Goal: Task Accomplishment & Management: Manage account settings

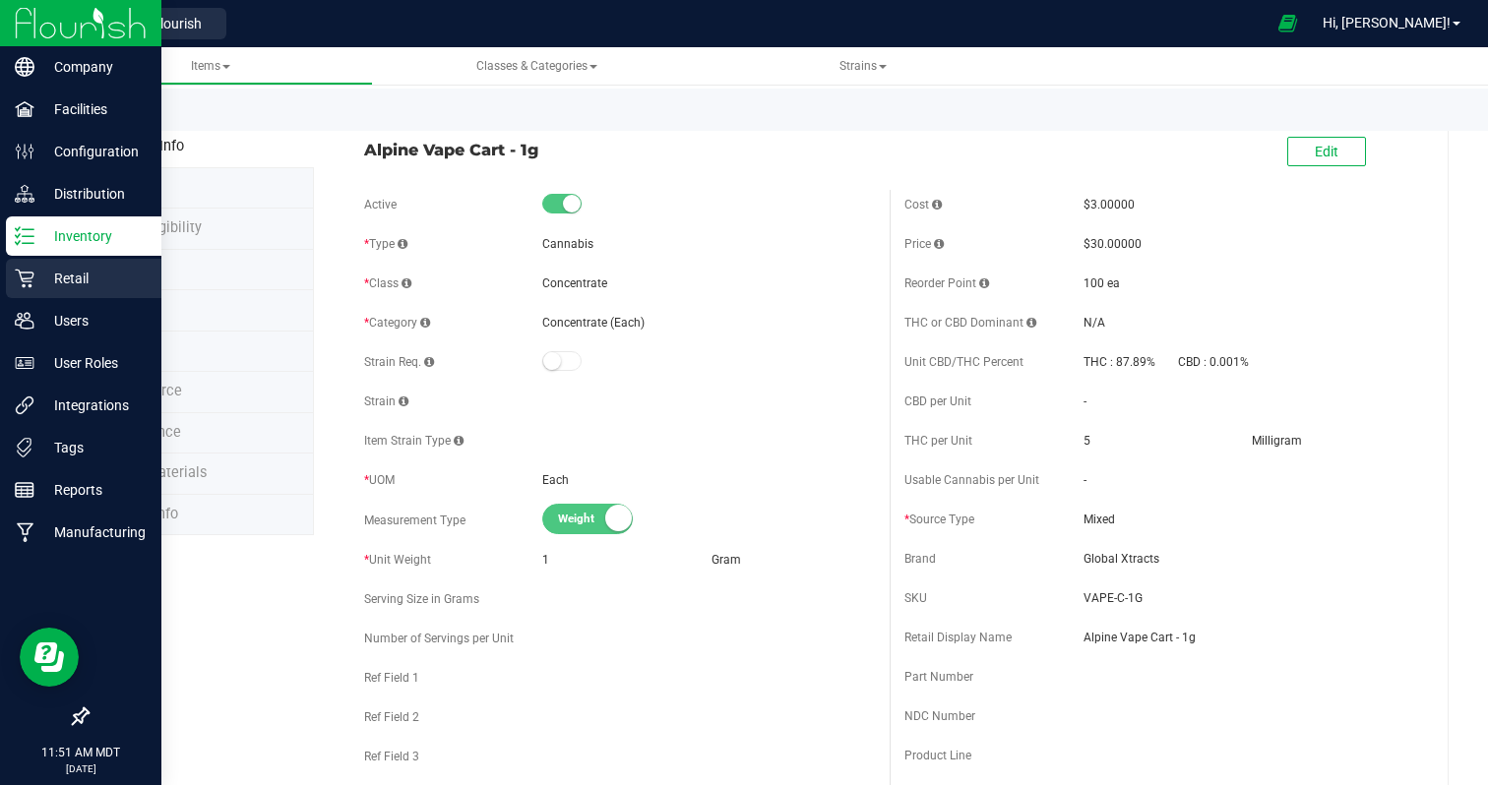
click at [57, 274] on p "Retail" at bounding box center [93, 279] width 118 height 24
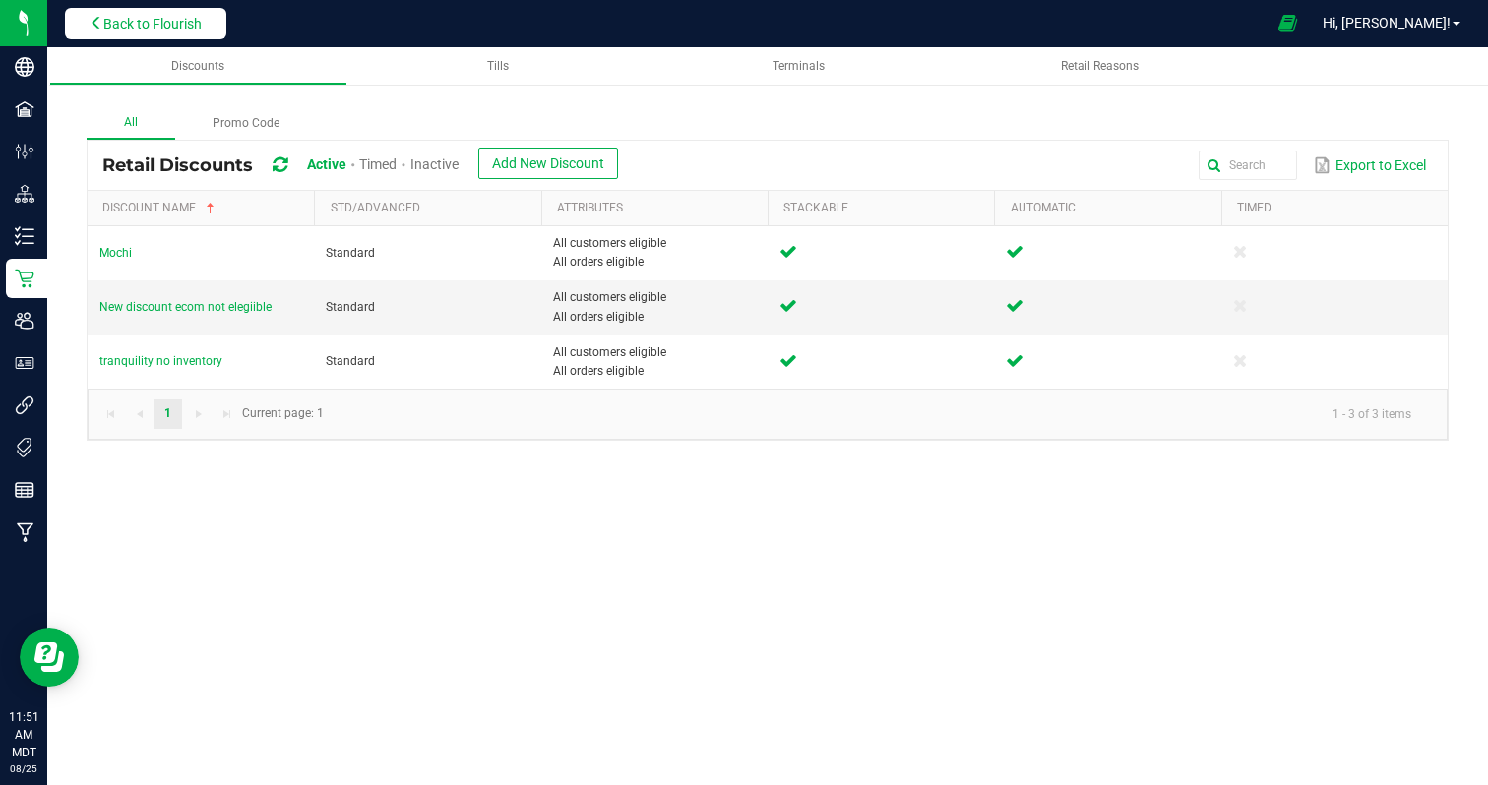
click at [120, 10] on button "Back to Flourish" at bounding box center [145, 23] width 161 height 31
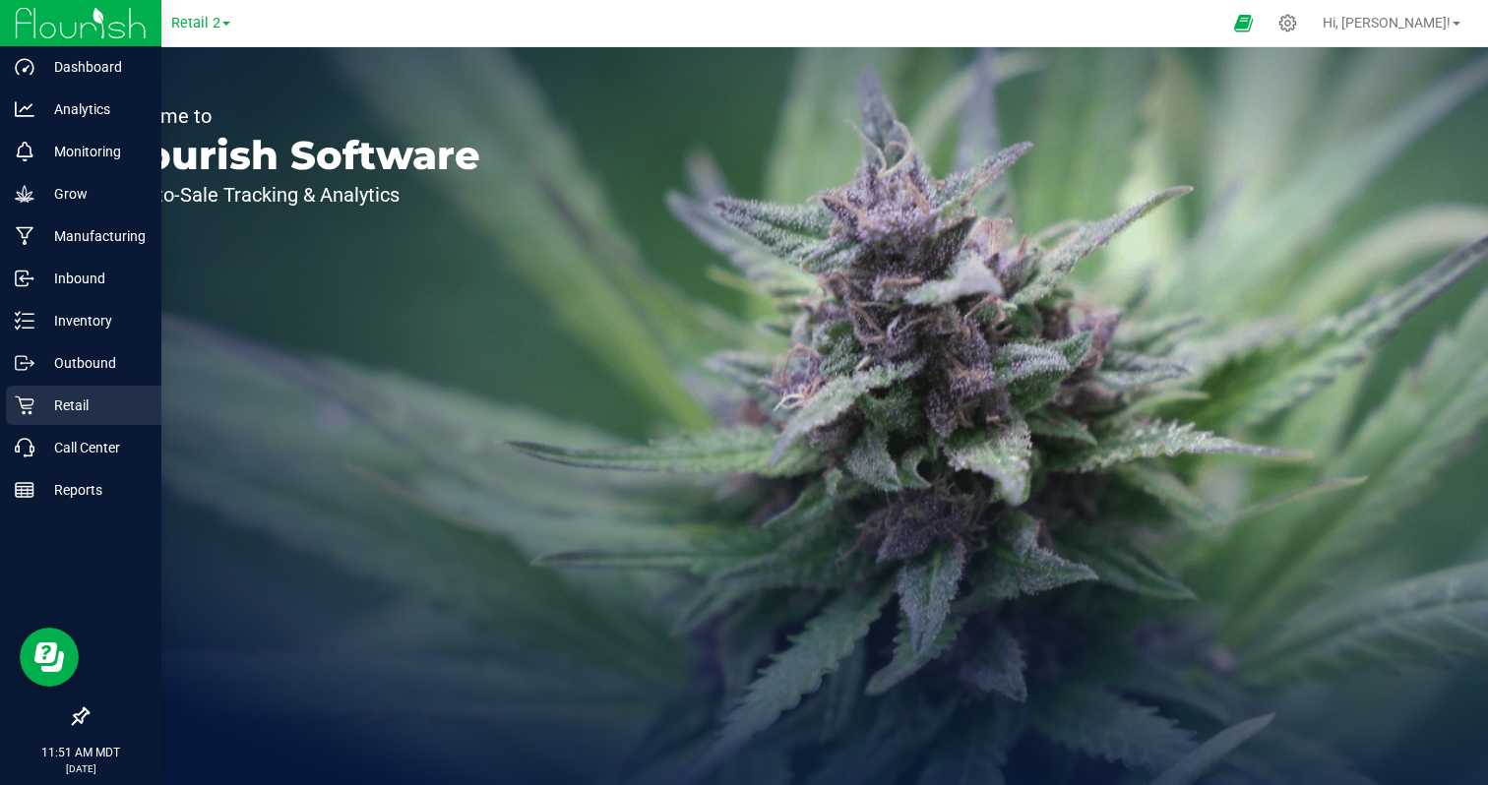
click at [22, 426] on link "Retail" at bounding box center [80, 407] width 161 height 42
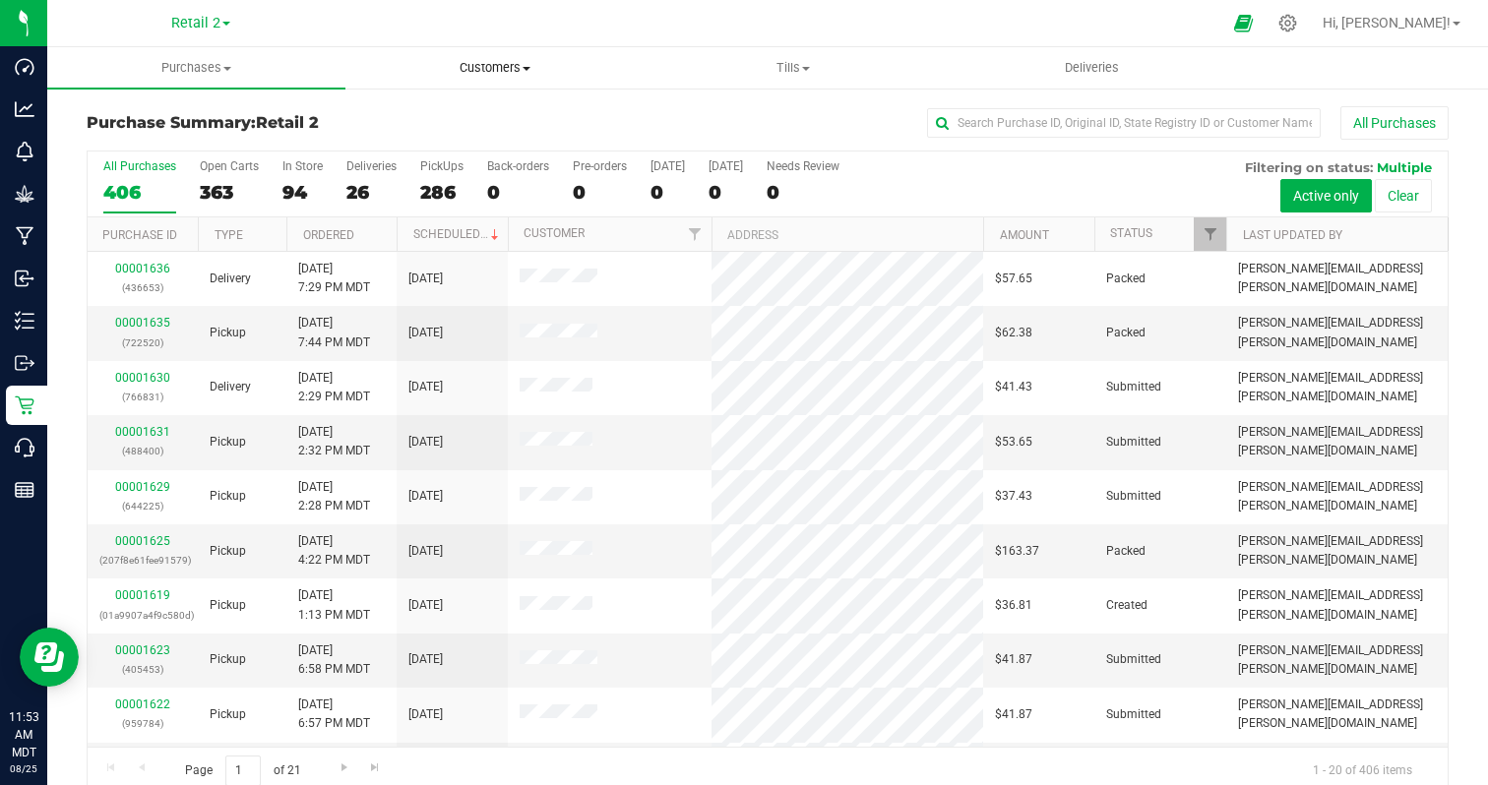
click at [463, 72] on span "Customers" at bounding box center [494, 68] width 296 height 18
click at [448, 117] on span "All customers" at bounding box center [416, 118] width 142 height 17
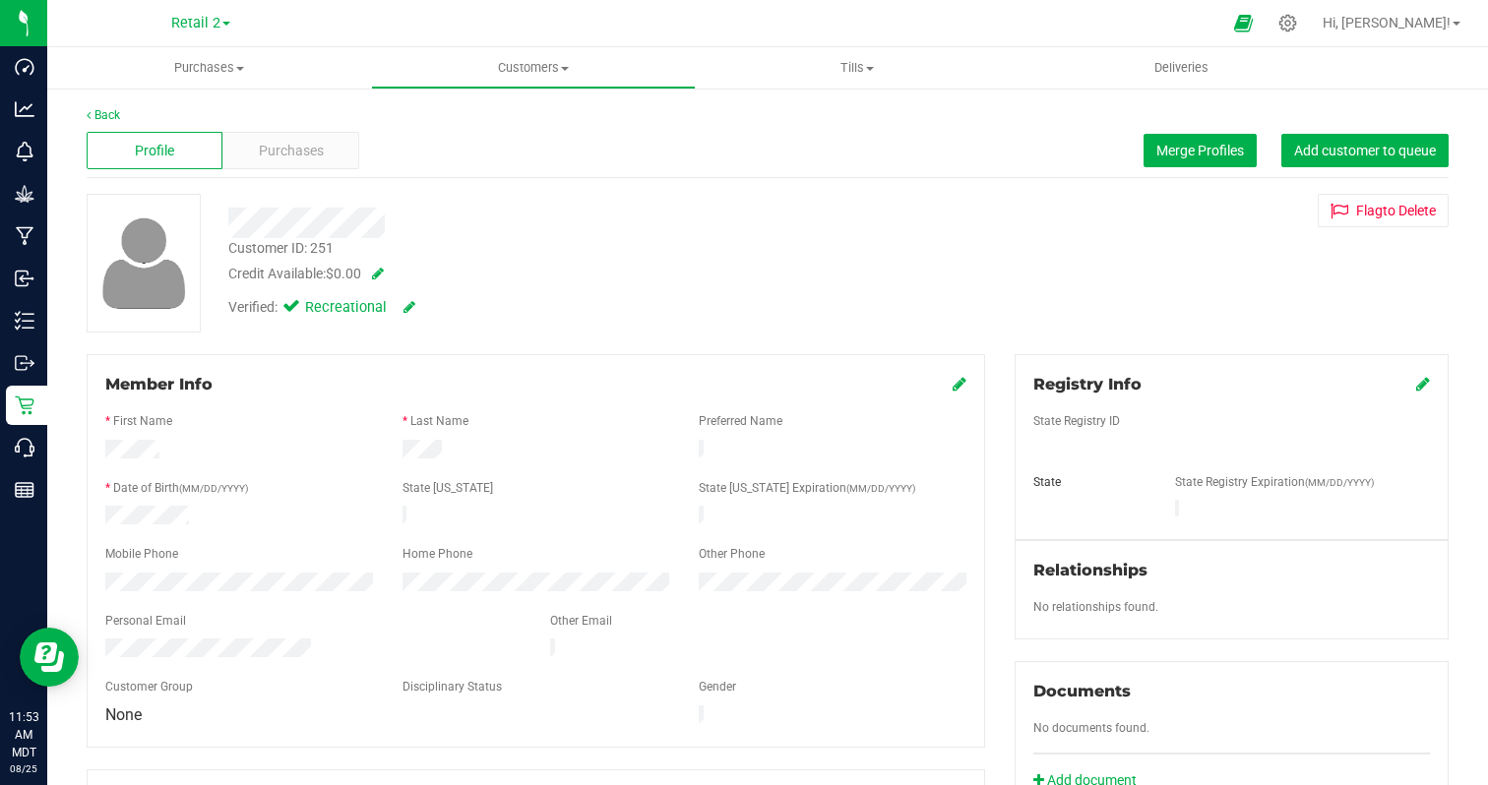
click at [413, 306] on icon at bounding box center [410, 307] width 12 height 14
click at [331, 310] on span "Medical" at bounding box center [341, 310] width 56 height 21
click at [0, 0] on input "Medical" at bounding box center [0, 0] width 0 height 0
click at [564, 138] on div "Profile Purchases Merge Profiles Add customer to queue" at bounding box center [768, 151] width 1362 height 54
click at [436, 308] on icon at bounding box center [432, 308] width 16 height 14
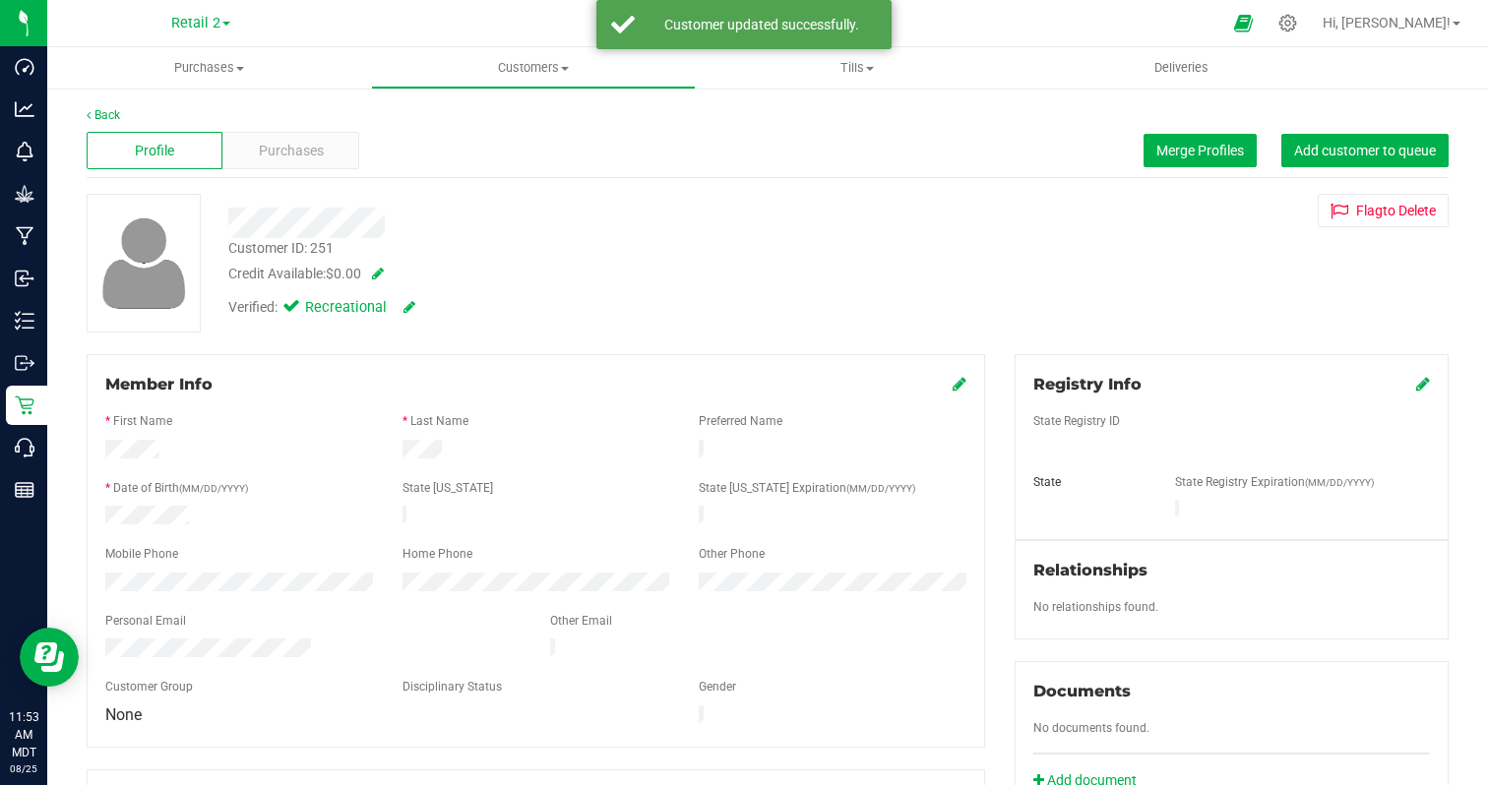
click at [290, 304] on icon at bounding box center [291, 308] width 18 height 22
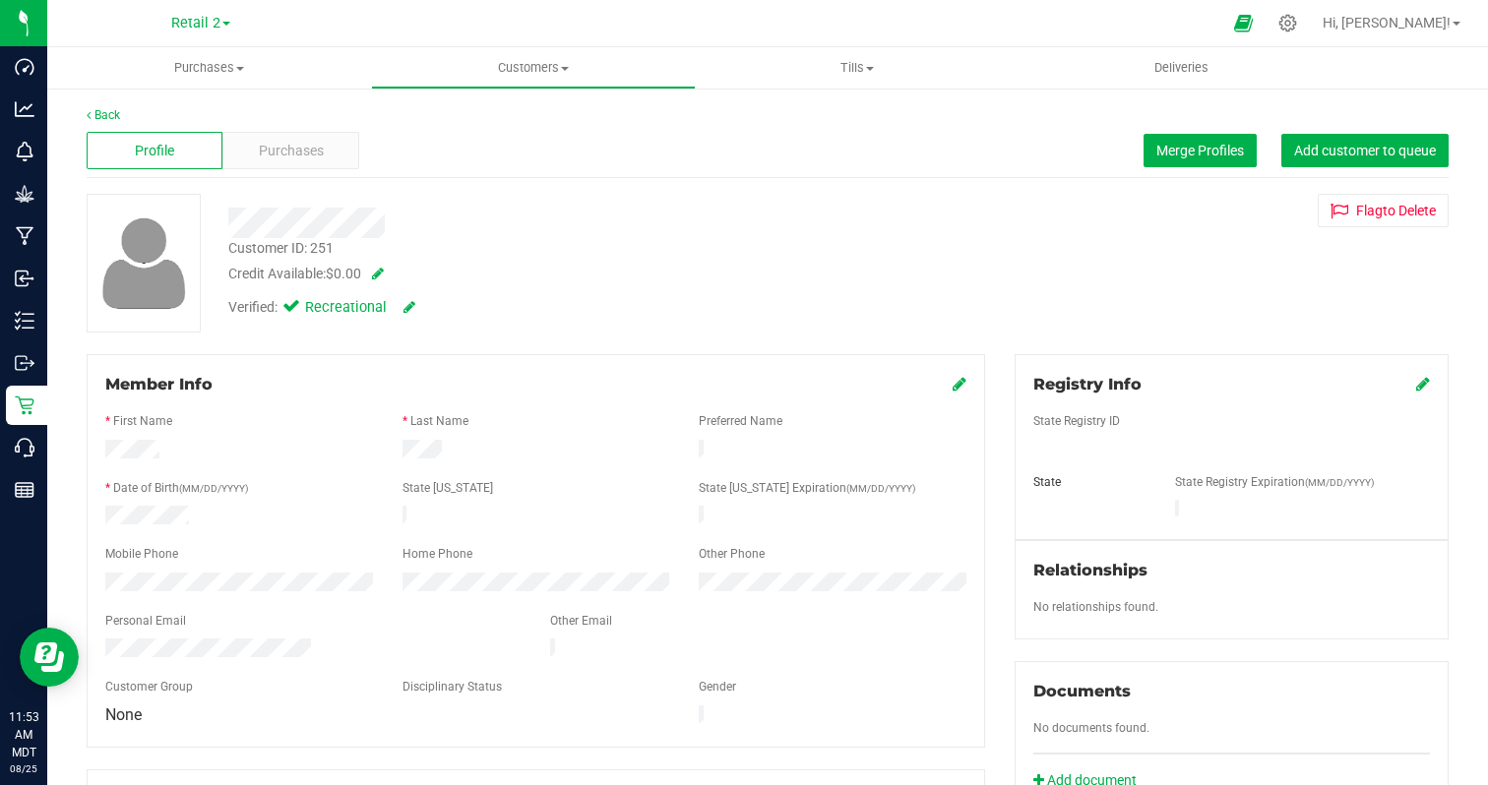
click at [412, 309] on icon at bounding box center [410, 307] width 12 height 14
click at [436, 308] on icon at bounding box center [432, 308] width 16 height 14
click at [846, 784] on div "Delivery Addresses" at bounding box center [535, 800] width 861 height 24
click at [189, 58] on uib-tab-heading "Purchases Summary of purchases Fulfillment All purchases" at bounding box center [209, 67] width 324 height 41
click at [123, 117] on span "Summary of purchases" at bounding box center [148, 118] width 202 height 17
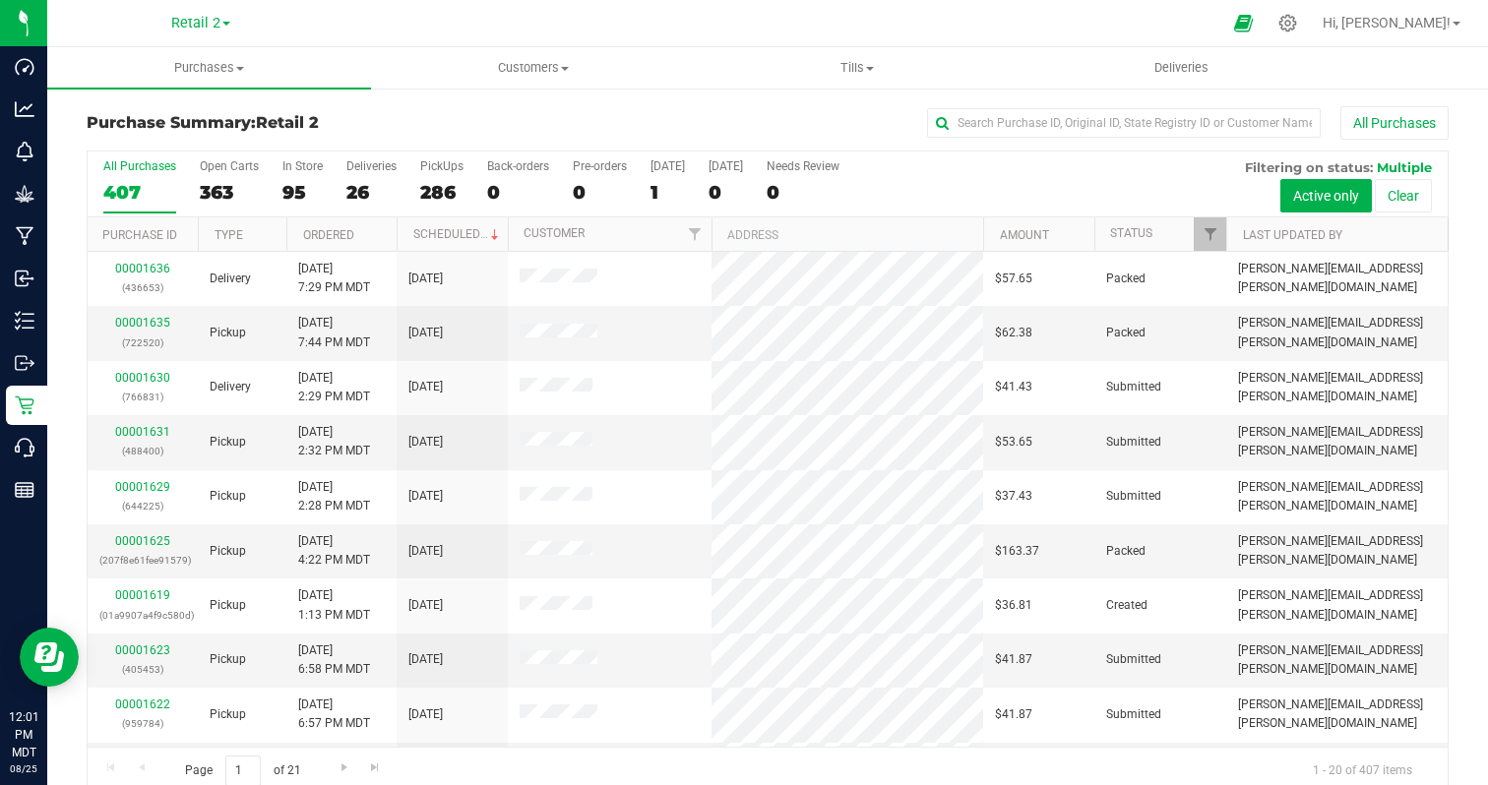
click at [377, 229] on th "Ordered" at bounding box center [341, 235] width 110 height 34
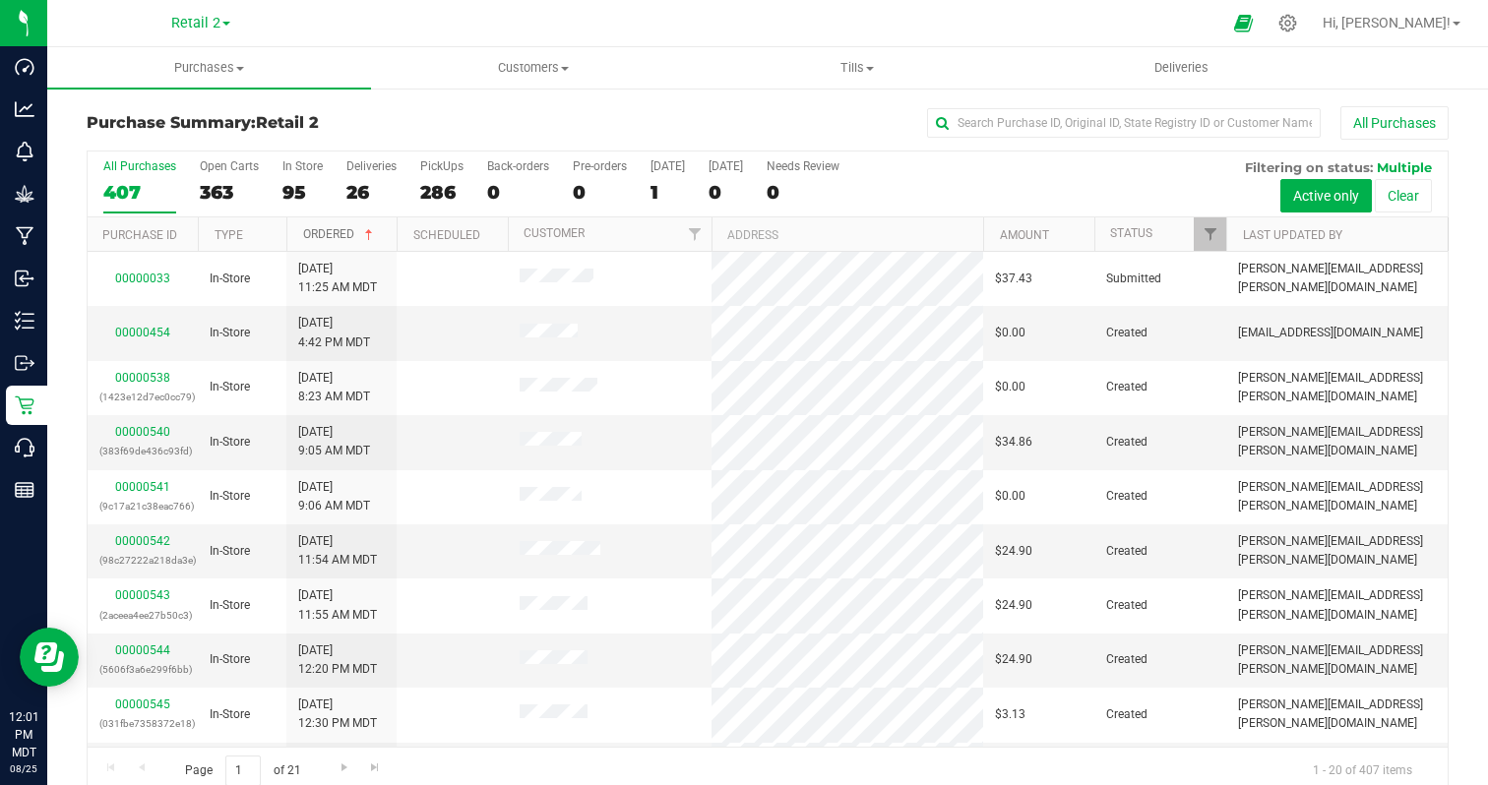
click at [361, 233] on span at bounding box center [369, 235] width 16 height 16
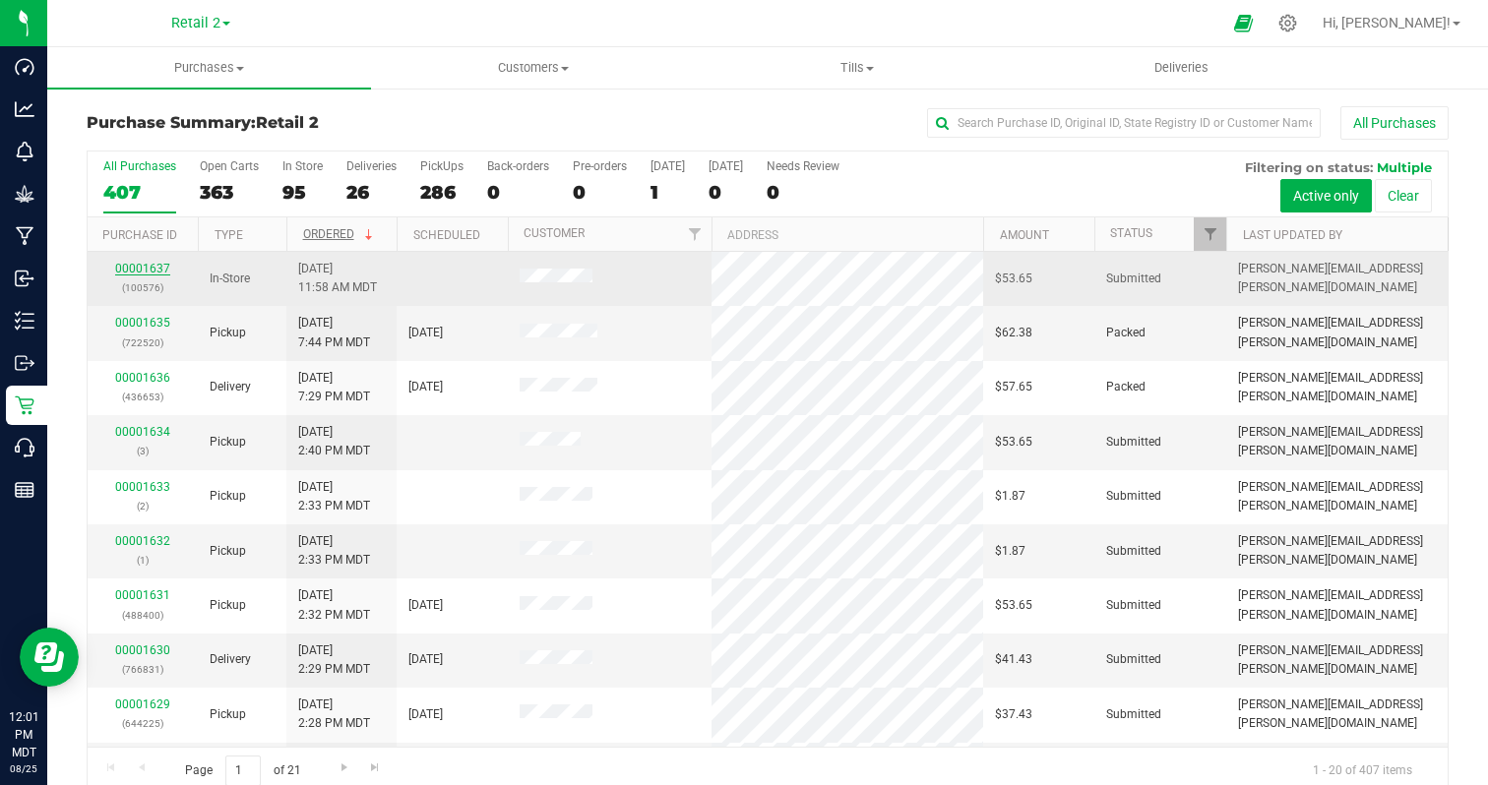
click at [132, 267] on link "00001637" at bounding box center [142, 269] width 55 height 14
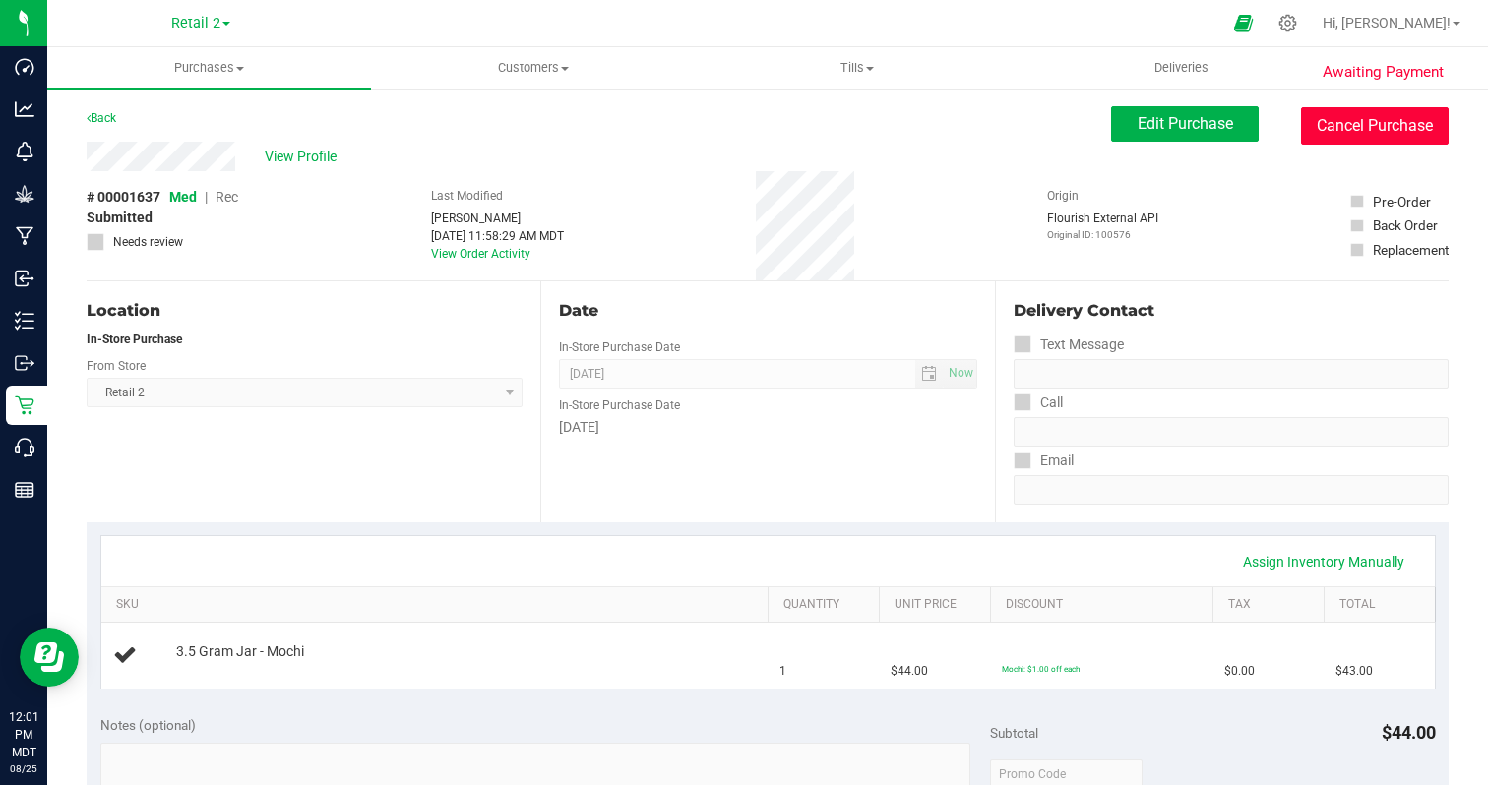
click at [1357, 130] on button "Cancel Purchase" at bounding box center [1375, 125] width 148 height 37
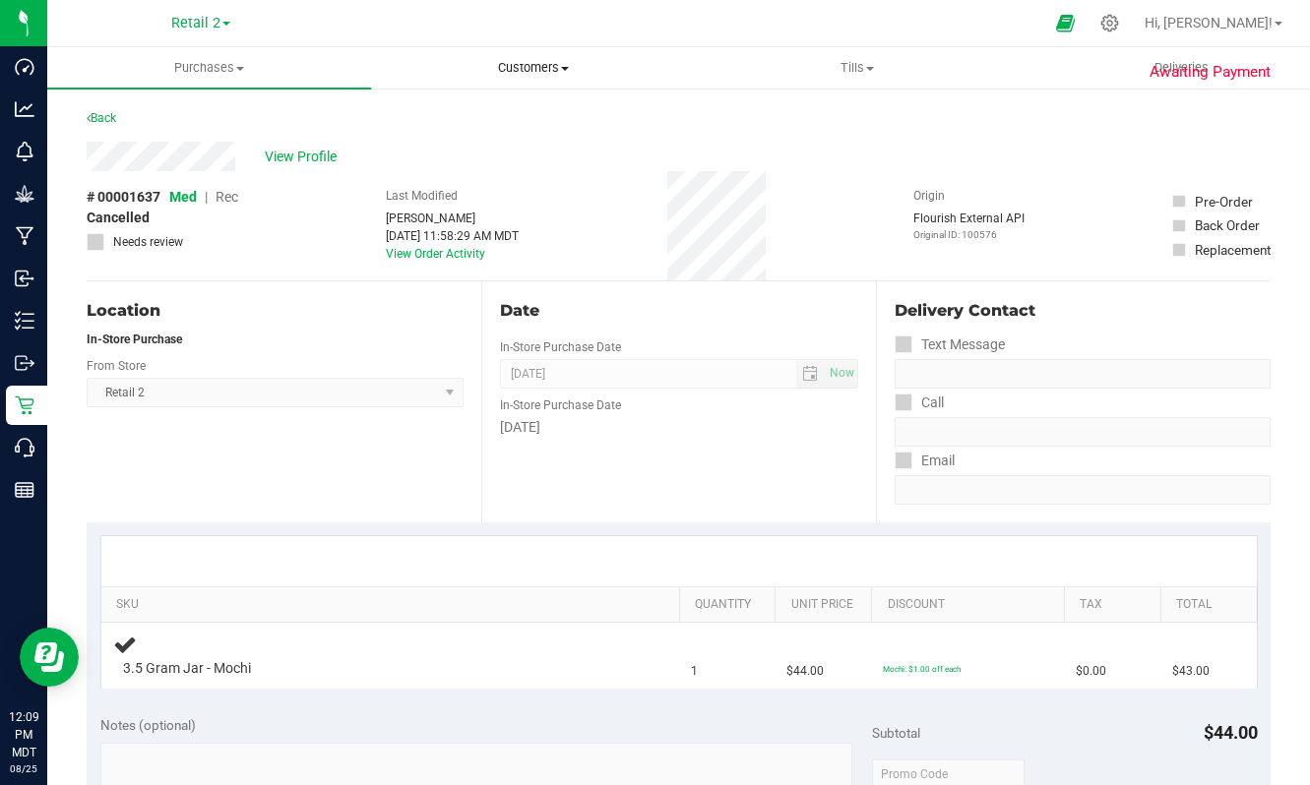
click at [571, 74] on span "Customers" at bounding box center [533, 68] width 322 height 18
click at [451, 111] on span "All customers" at bounding box center [442, 118] width 142 height 17
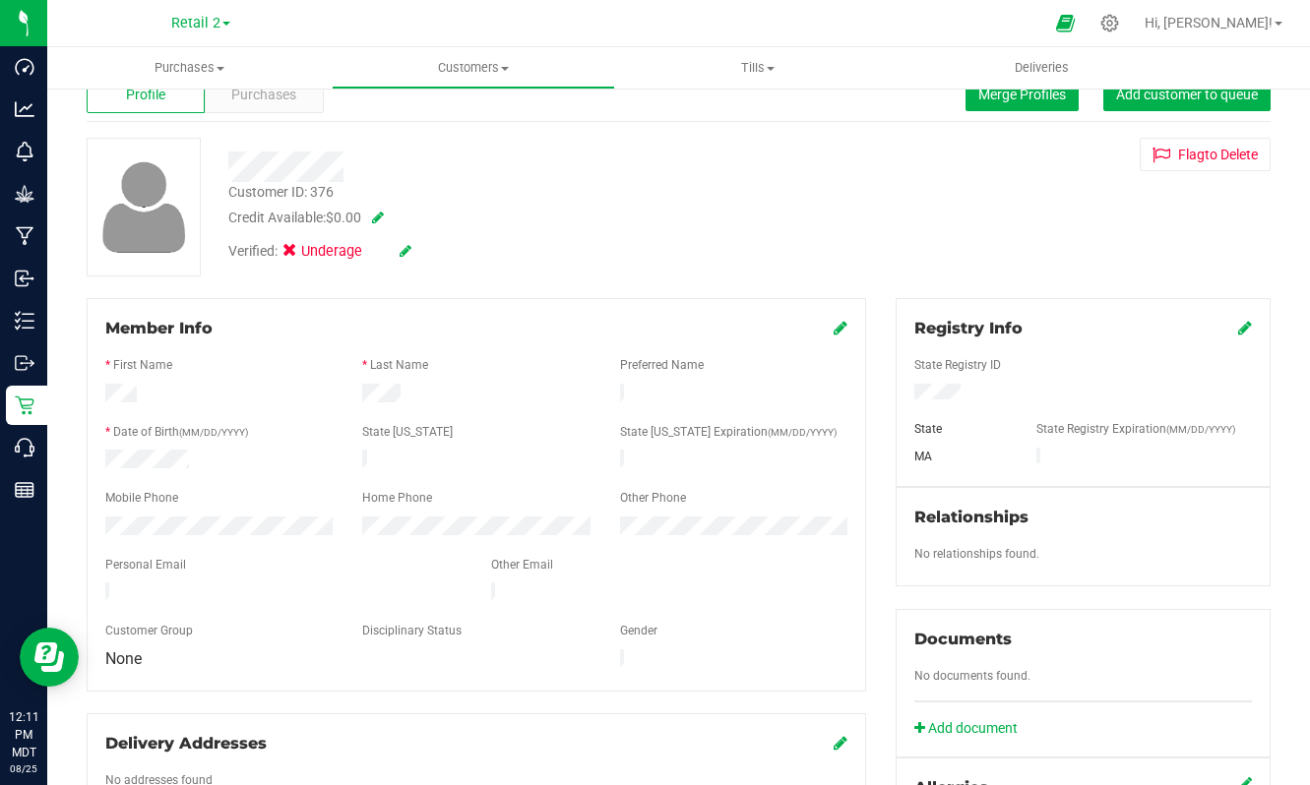
scroll to position [56, 0]
click at [925, 452] on div "MA" at bounding box center [961, 457] width 122 height 18
drag, startPoint x: 914, startPoint y: 424, endPoint x: 975, endPoint y: 476, distance: 80.3
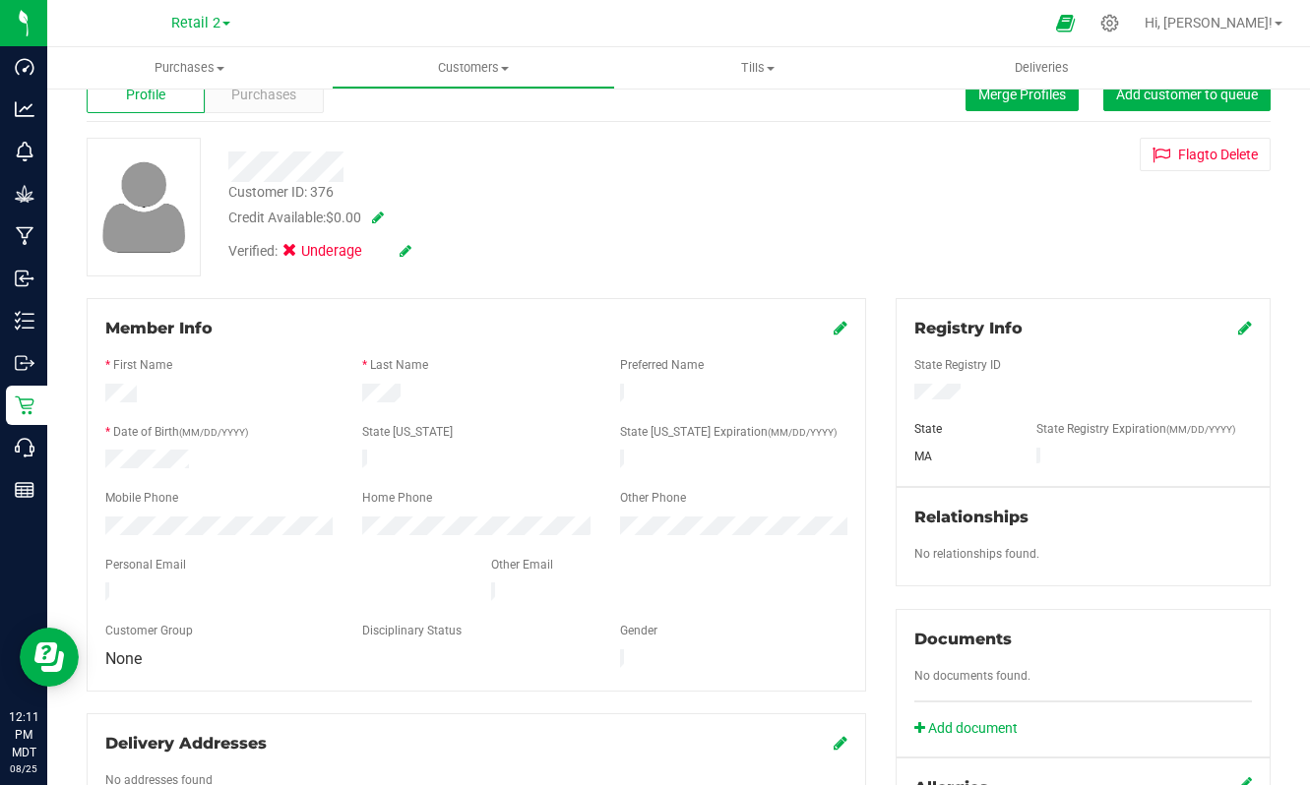
click at [975, 477] on div "Registry Info State Registry ID State State Registry Expiration (MM/DD/YYYY) MA" at bounding box center [1083, 392] width 375 height 189
click at [941, 459] on div "MA" at bounding box center [961, 457] width 122 height 18
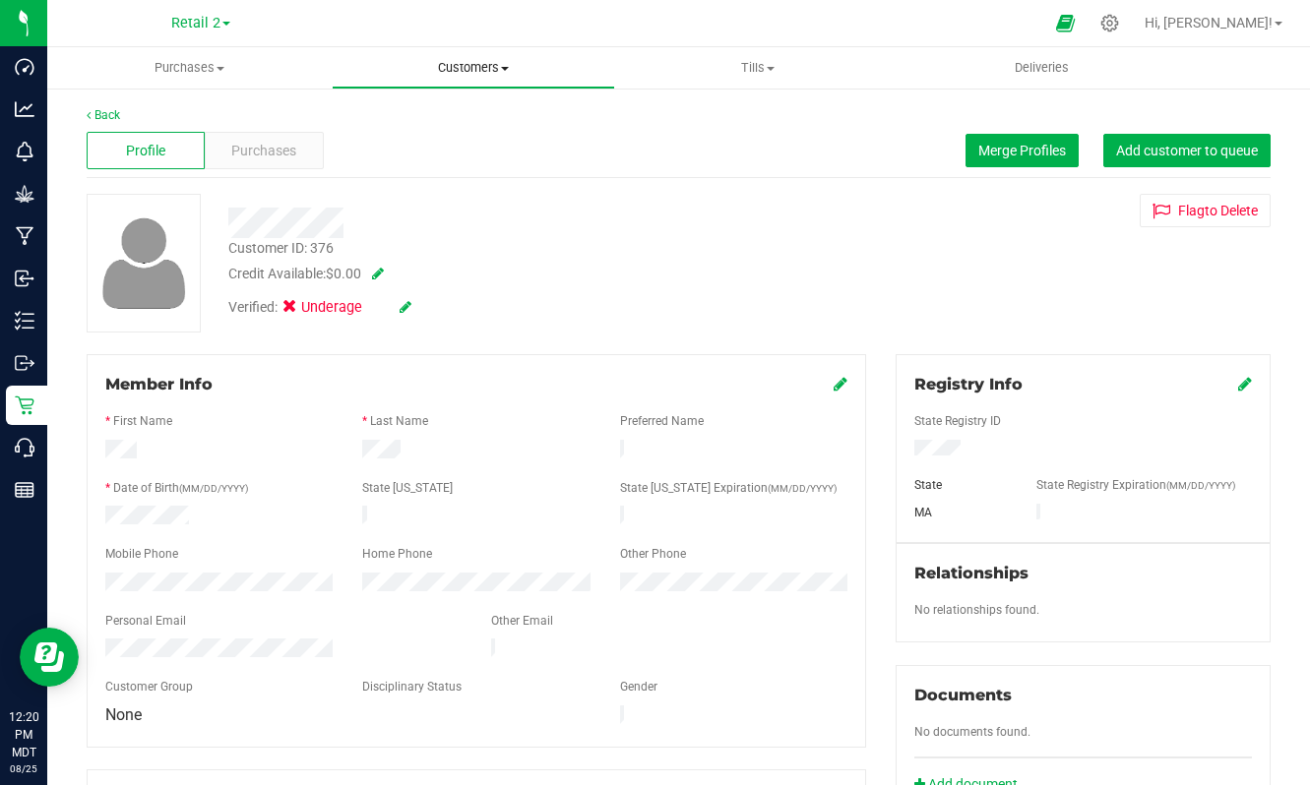
click at [508, 67] on span at bounding box center [505, 69] width 8 height 4
click at [444, 124] on span "All customers" at bounding box center [403, 118] width 142 height 17
click at [414, 314] on link at bounding box center [410, 307] width 12 height 16
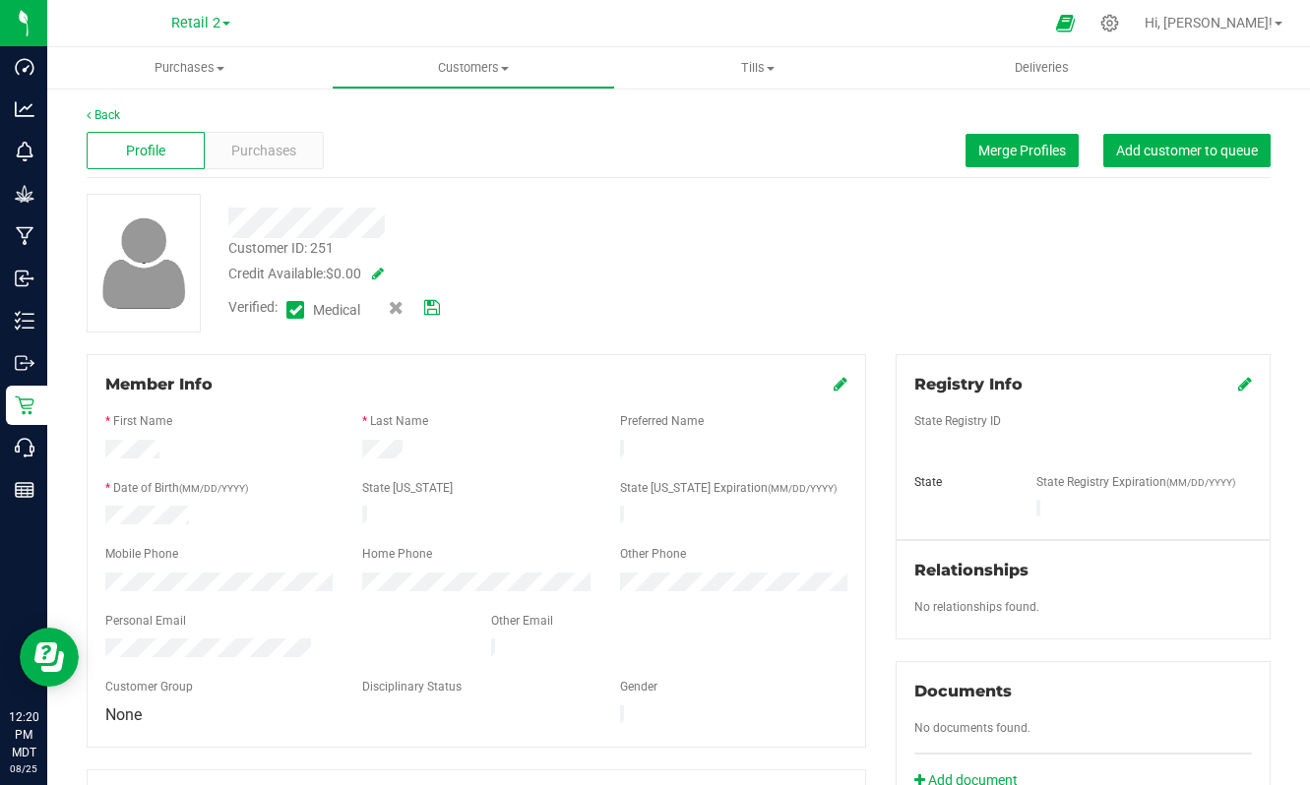
click at [435, 307] on icon at bounding box center [432, 308] width 16 height 14
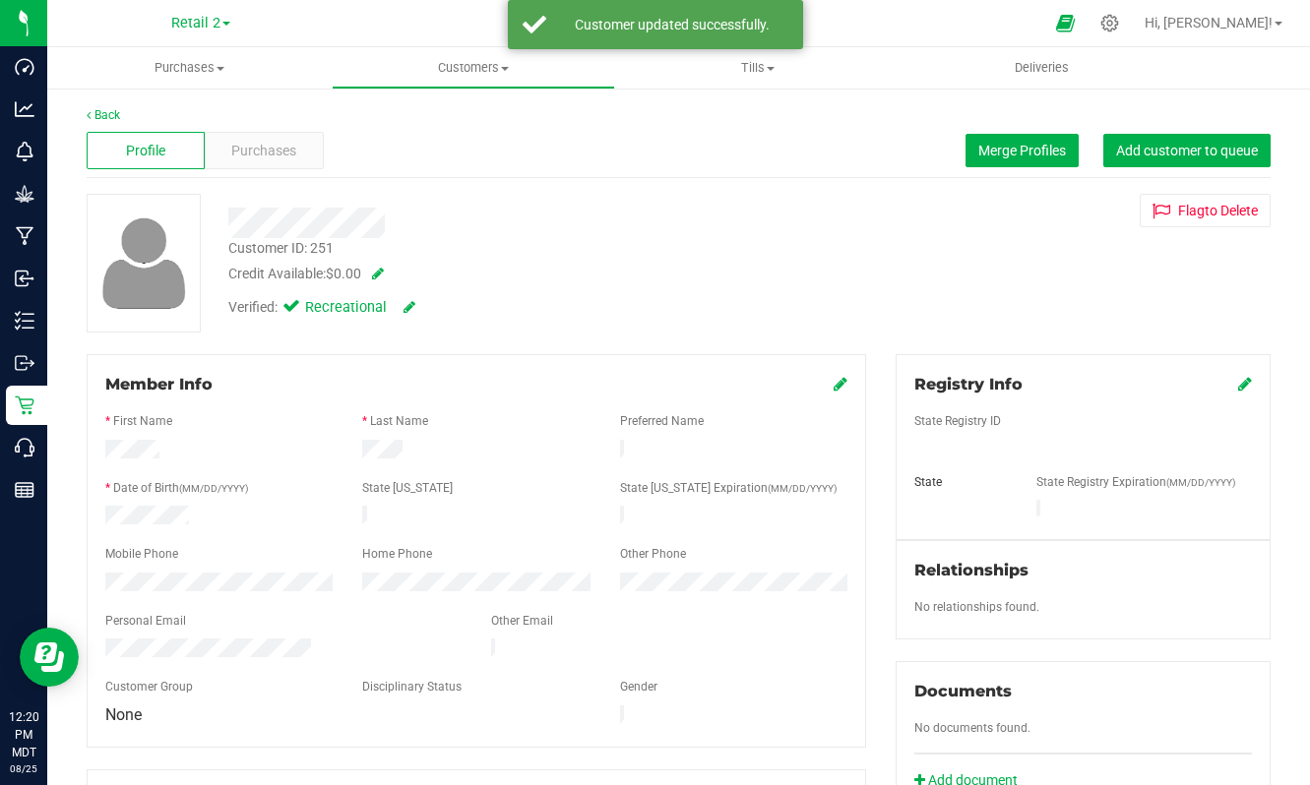
drag, startPoint x: 368, startPoint y: 301, endPoint x: 287, endPoint y: 312, distance: 81.4
click at [293, 312] on div "Verified: Recreational" at bounding box center [517, 305] width 607 height 43
click at [726, 270] on div "Credit Available: $0.00" at bounding box center [517, 274] width 578 height 21
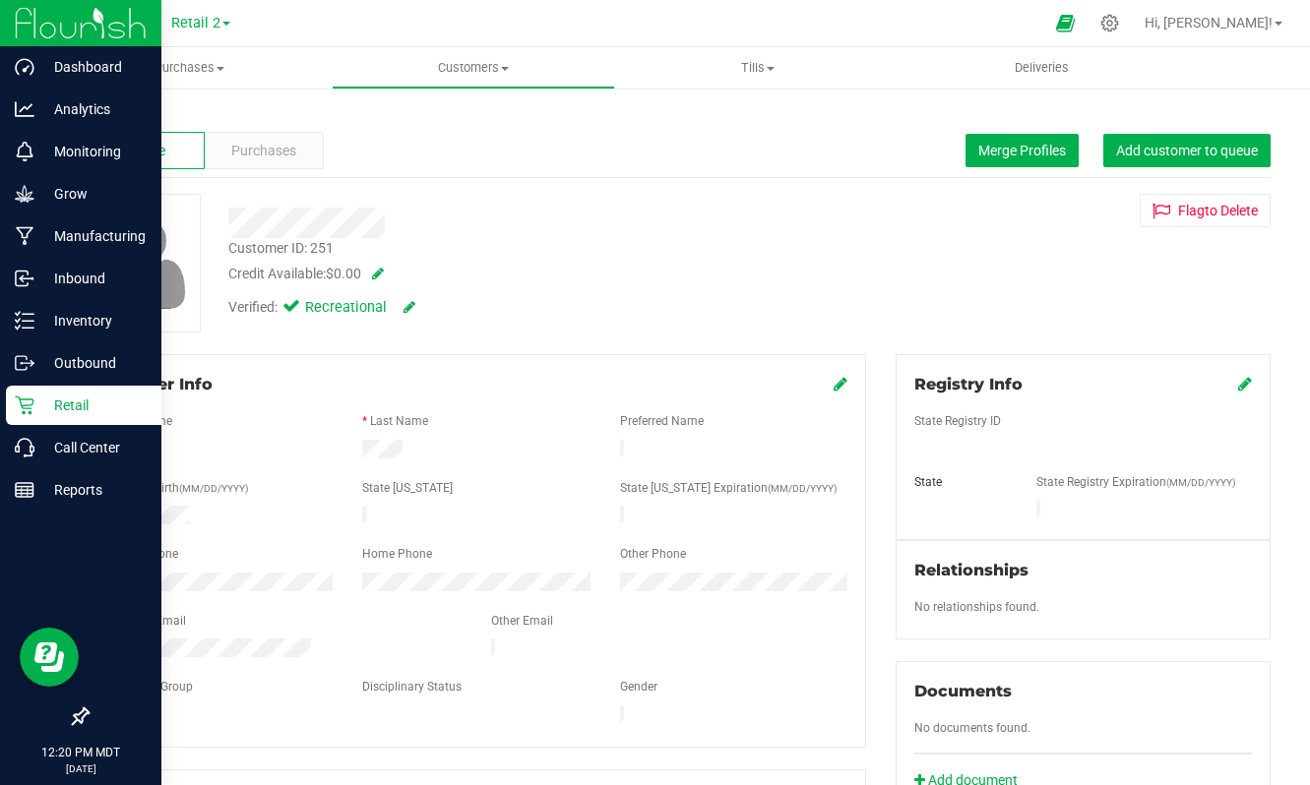
click at [53, 405] on p "Retail" at bounding box center [93, 406] width 118 height 24
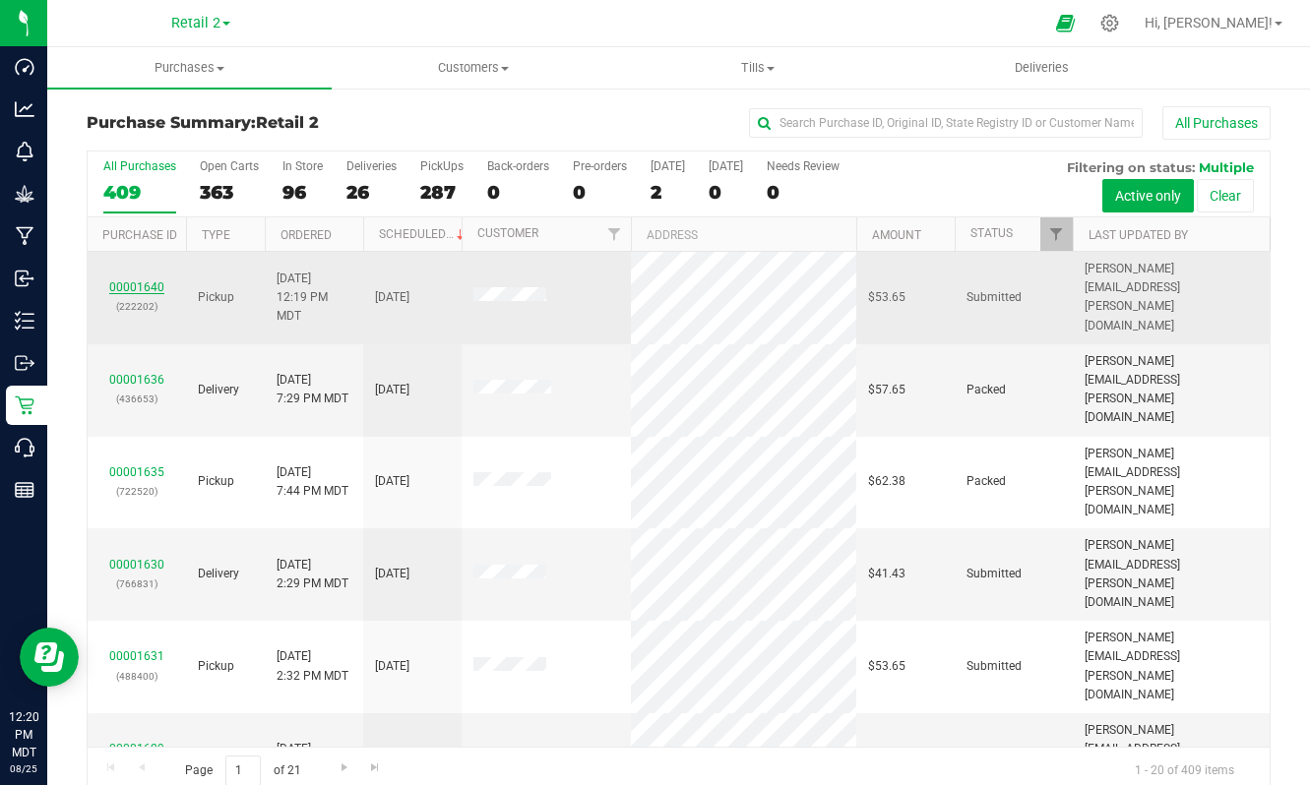
click at [138, 281] on link "00001640" at bounding box center [136, 288] width 55 height 14
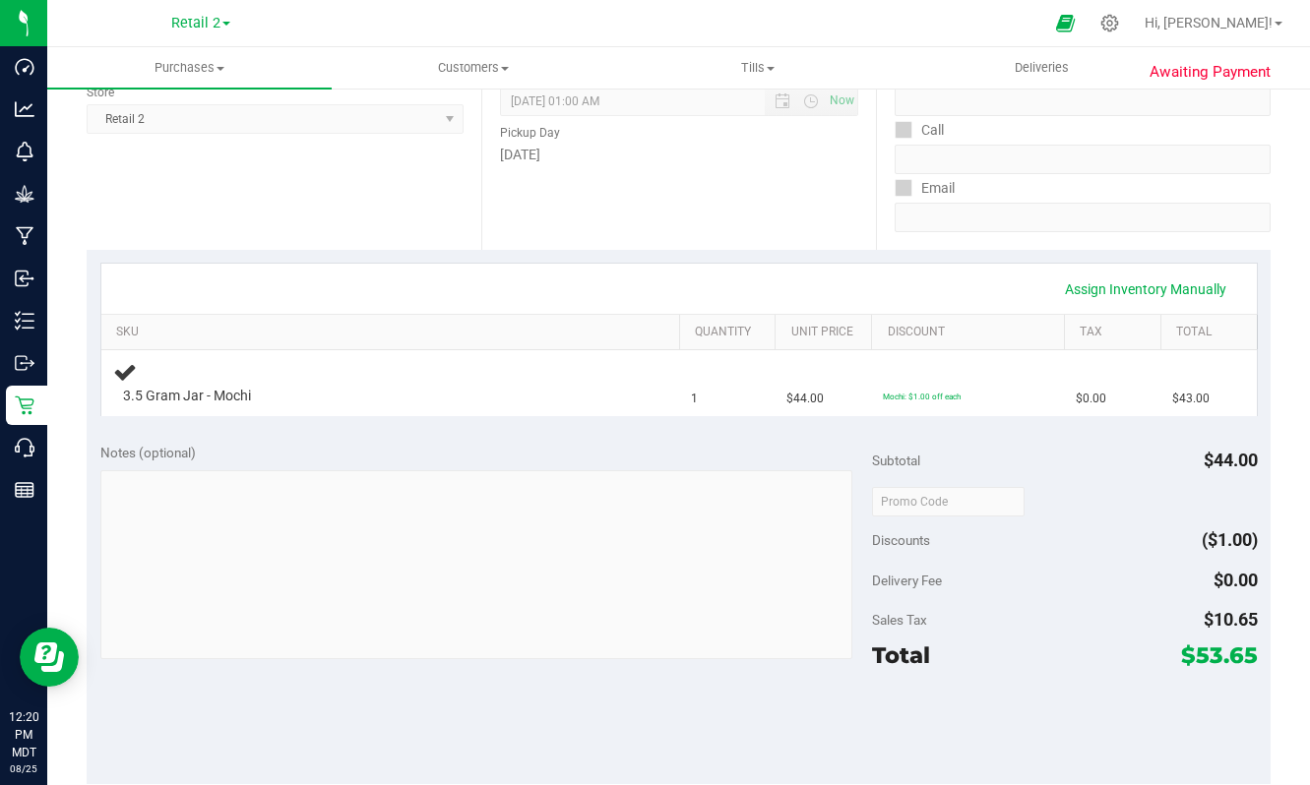
scroll to position [782, 0]
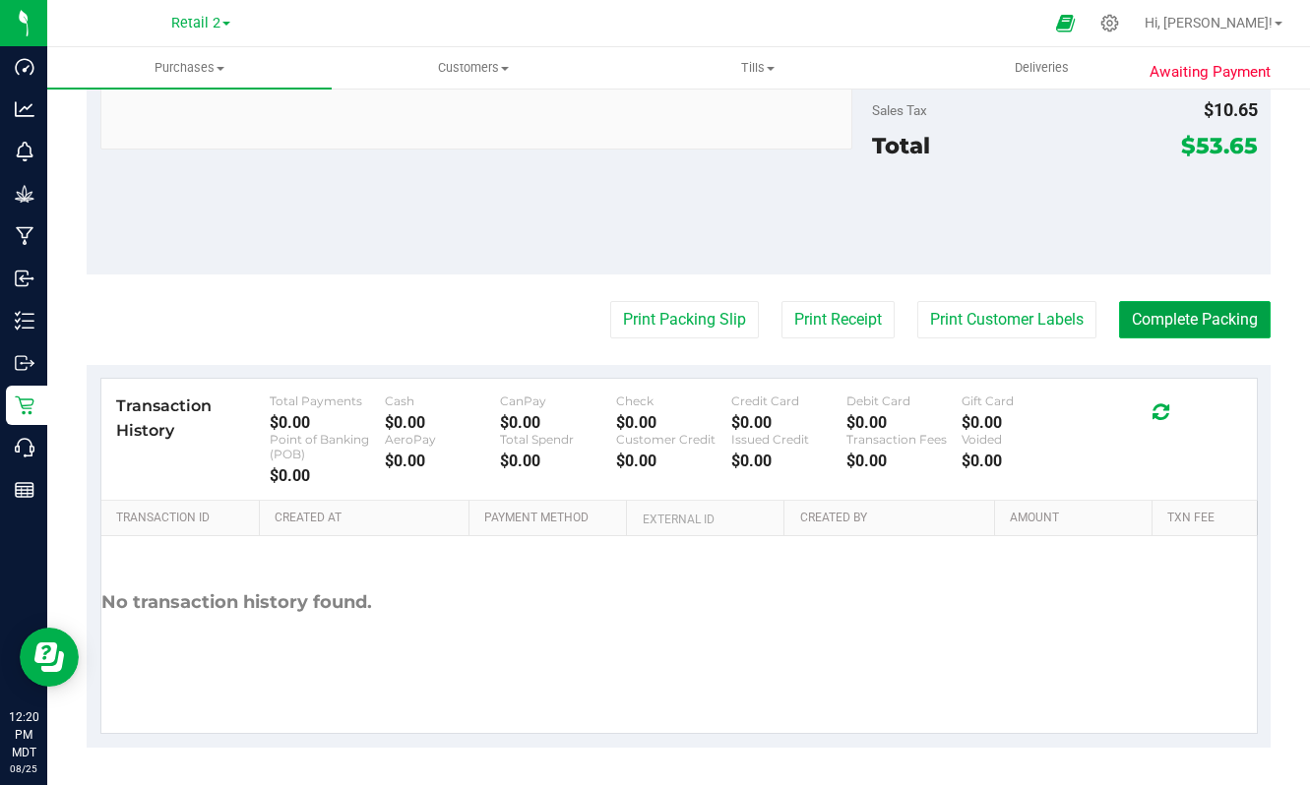
click at [1185, 309] on button "Complete Packing" at bounding box center [1195, 319] width 152 height 37
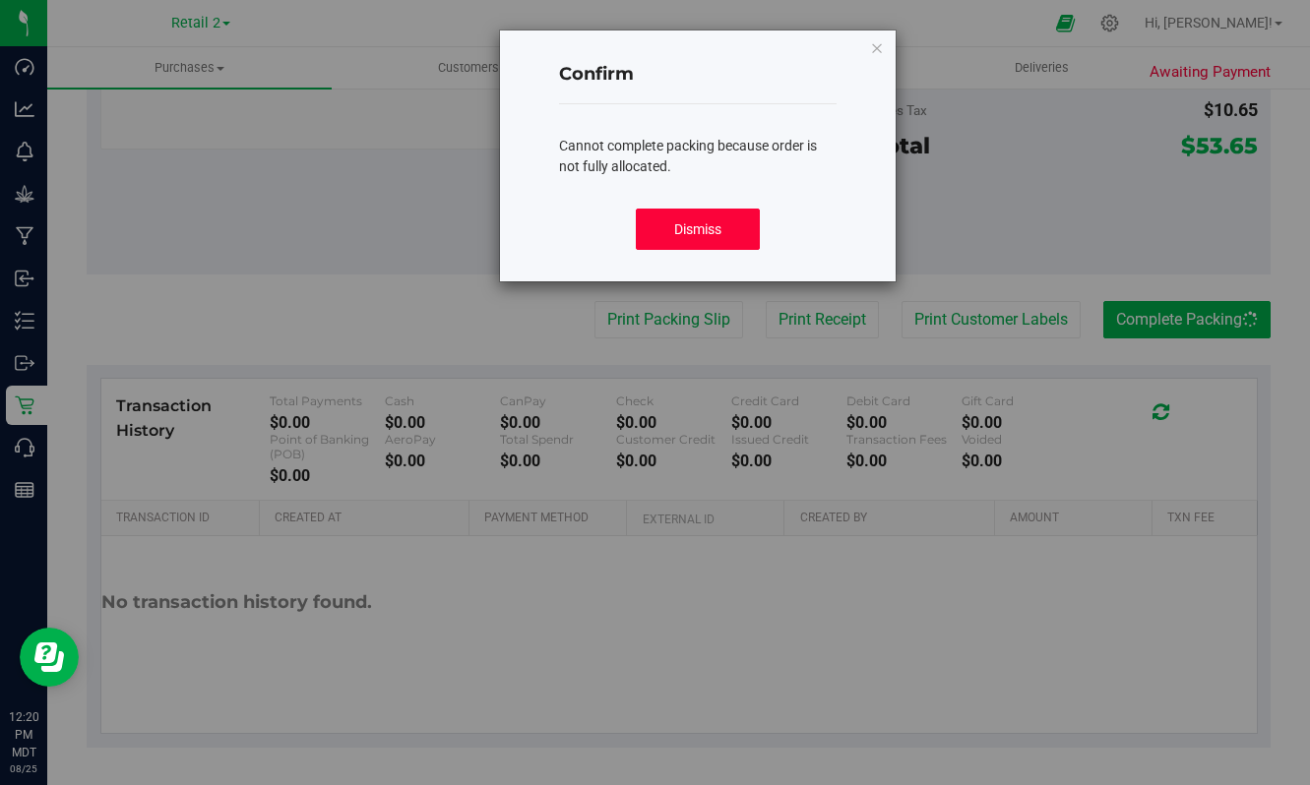
click at [682, 219] on button "Dismiss" at bounding box center [698, 229] width 125 height 41
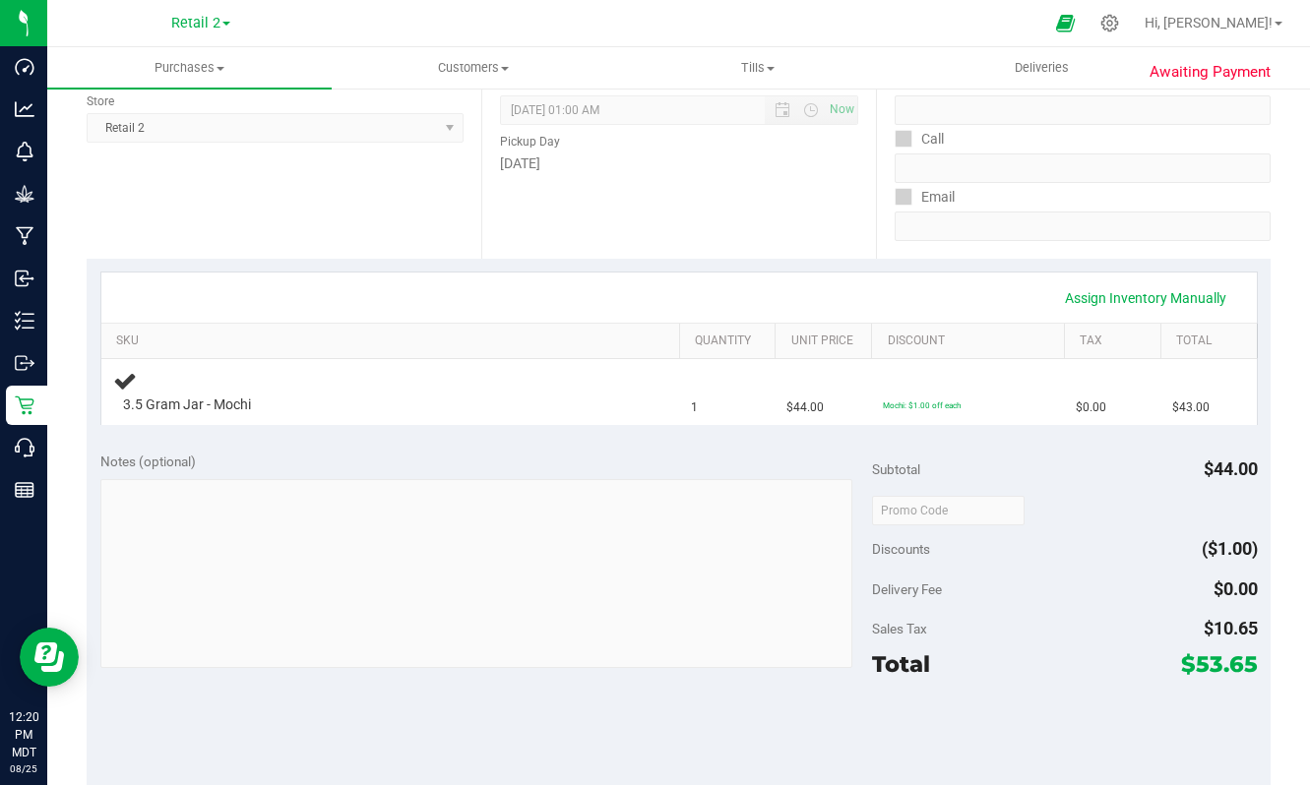
scroll to position [264, 0]
click at [130, 415] on td "3.5 Gram Jar - Mochi" at bounding box center [390, 392] width 578 height 66
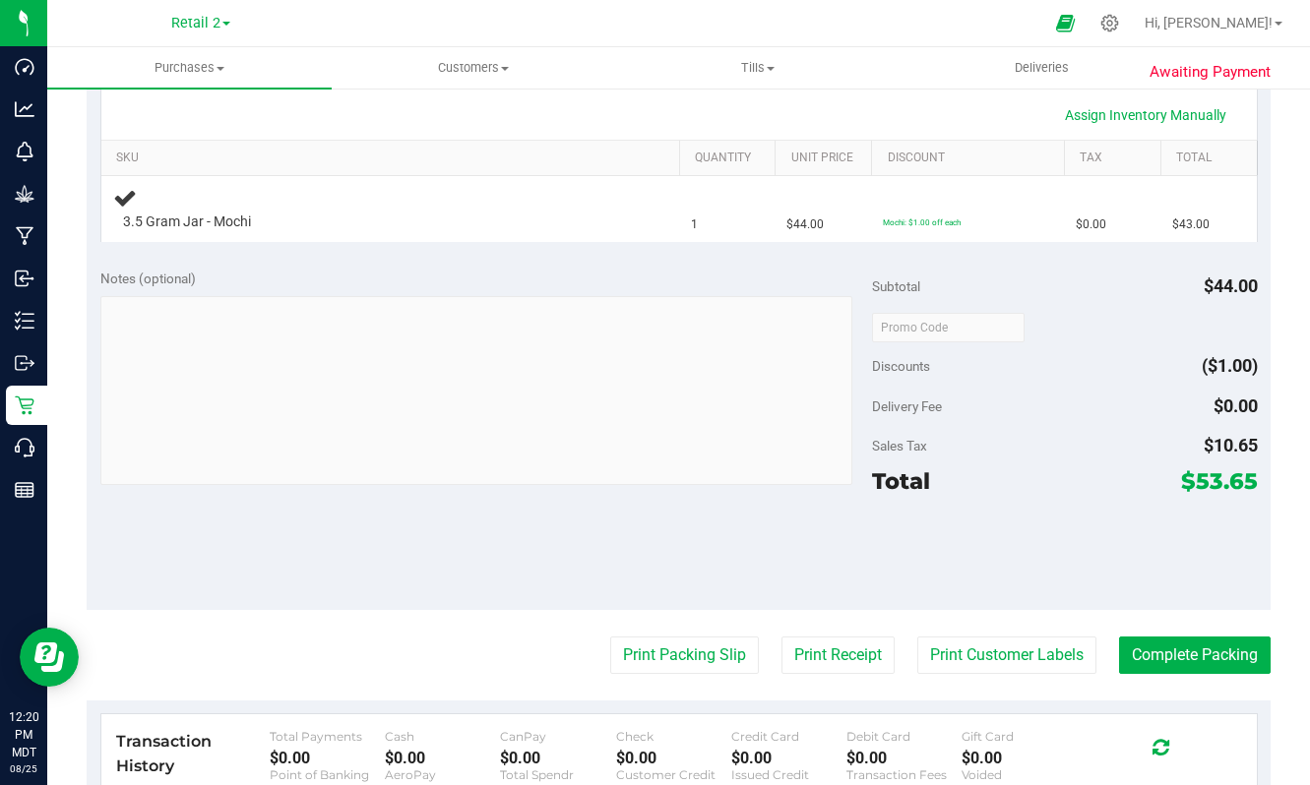
scroll to position [395, 0]
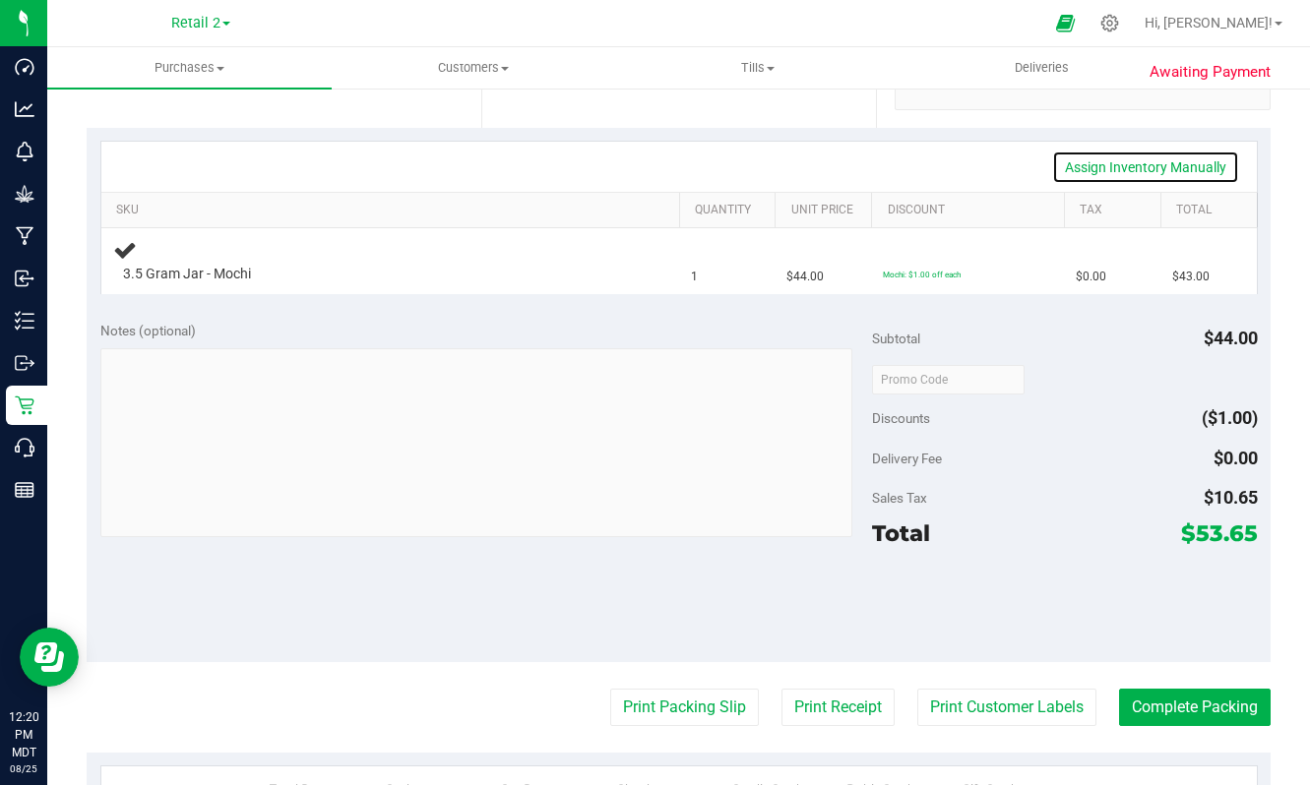
click at [1177, 157] on link "Assign Inventory Manually" at bounding box center [1145, 167] width 187 height 33
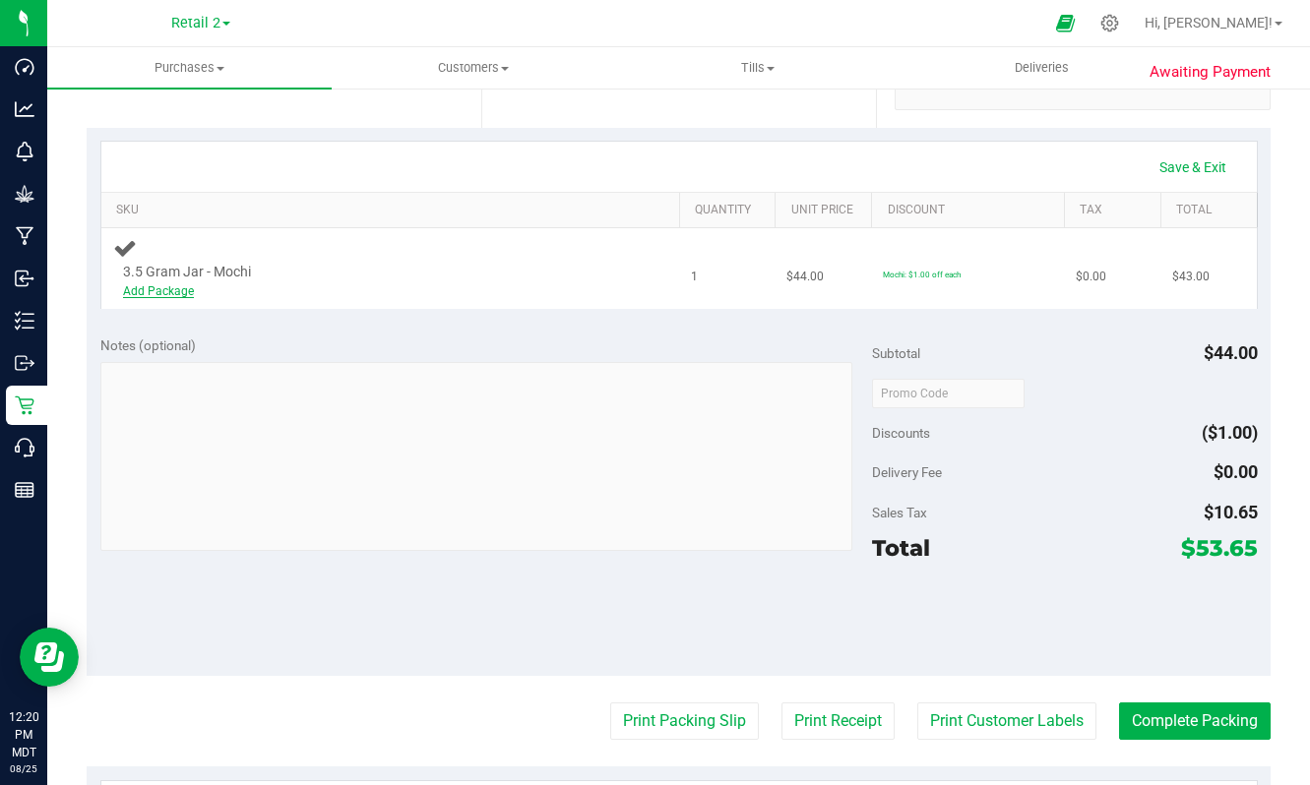
click at [151, 284] on link "Add Package" at bounding box center [158, 291] width 71 height 14
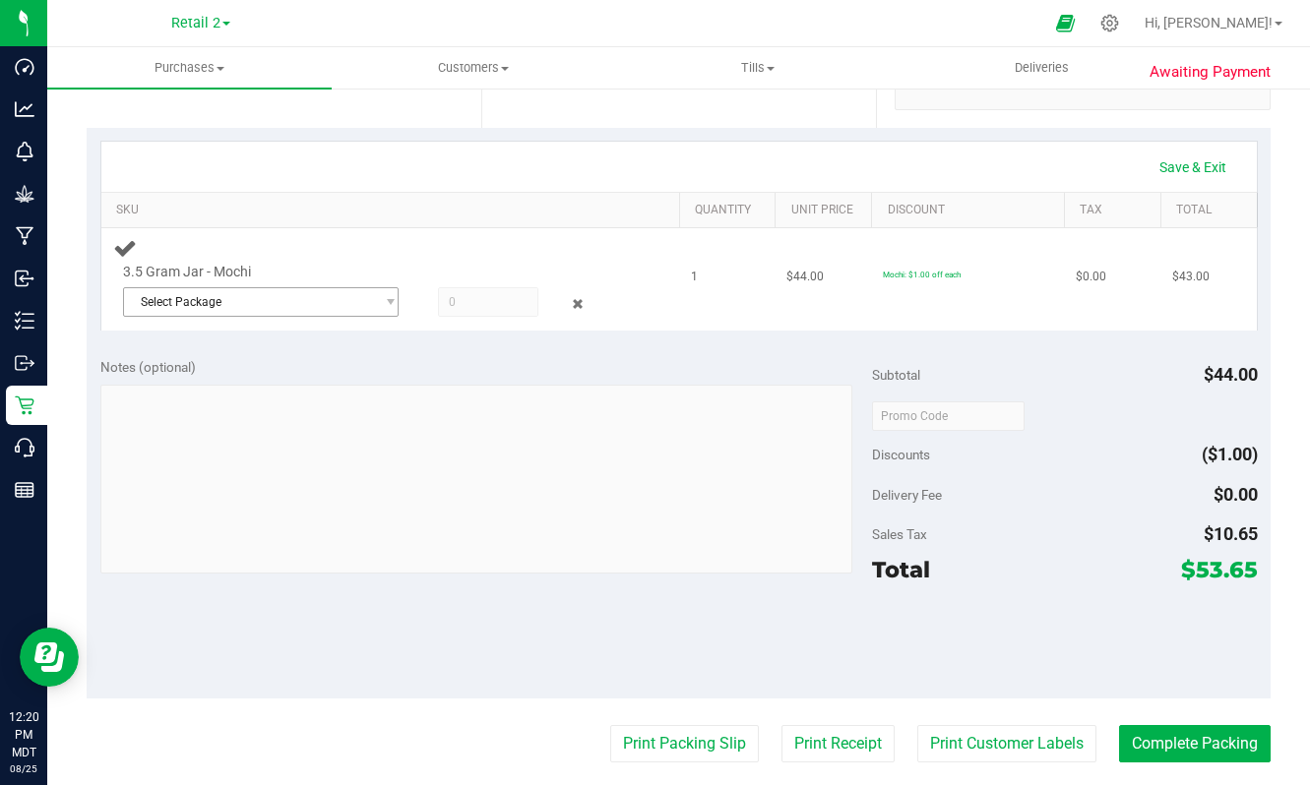
click at [357, 290] on span "Select Package" at bounding box center [249, 302] width 250 height 28
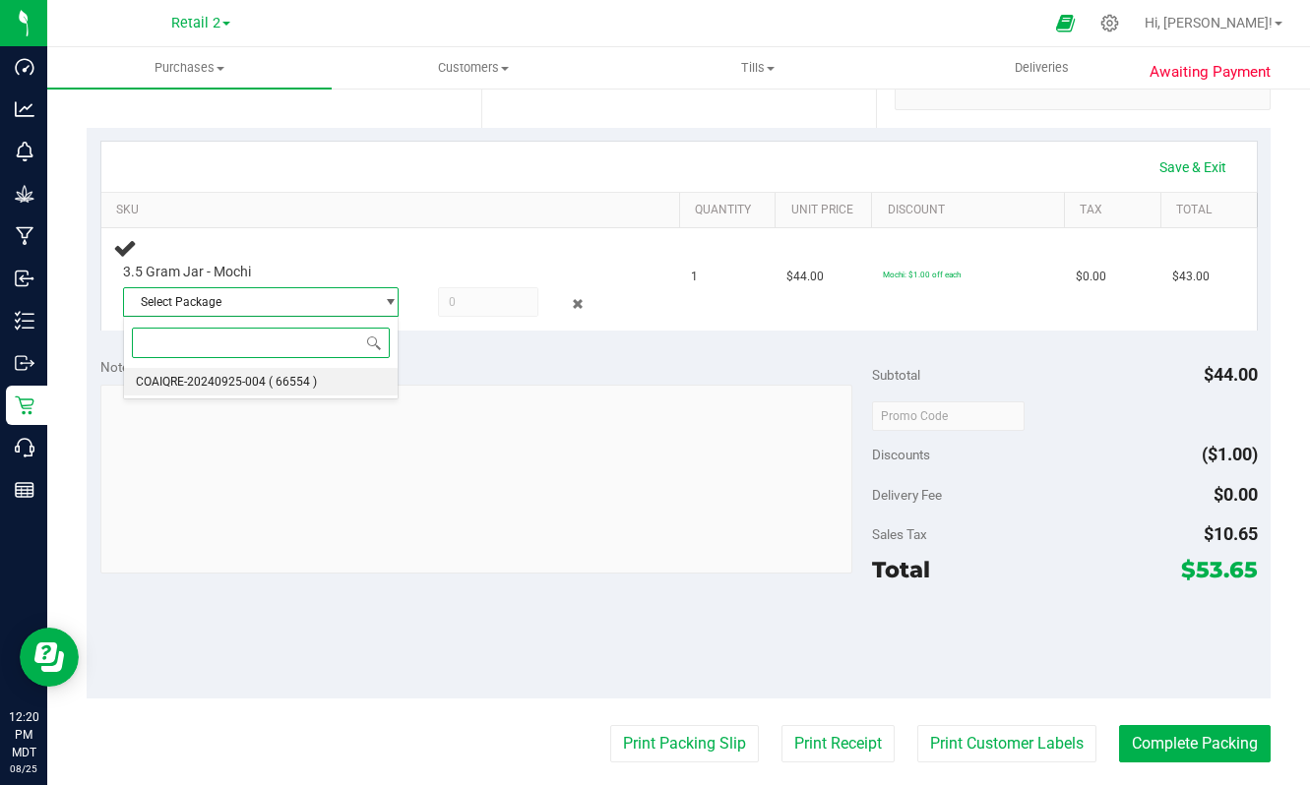
click at [290, 382] on span "( 66554 )" at bounding box center [293, 382] width 48 height 14
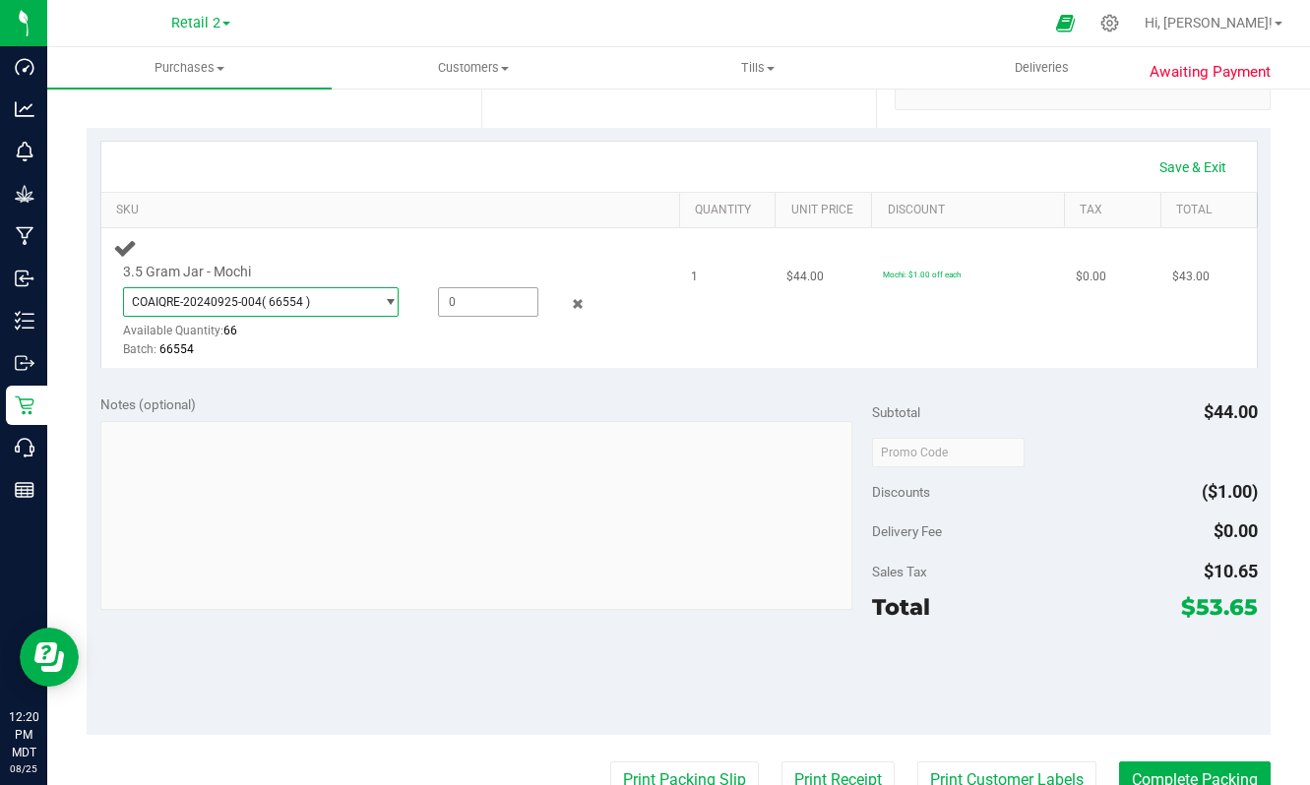
click at [487, 287] on span at bounding box center [487, 302] width 99 height 30
type input "1"
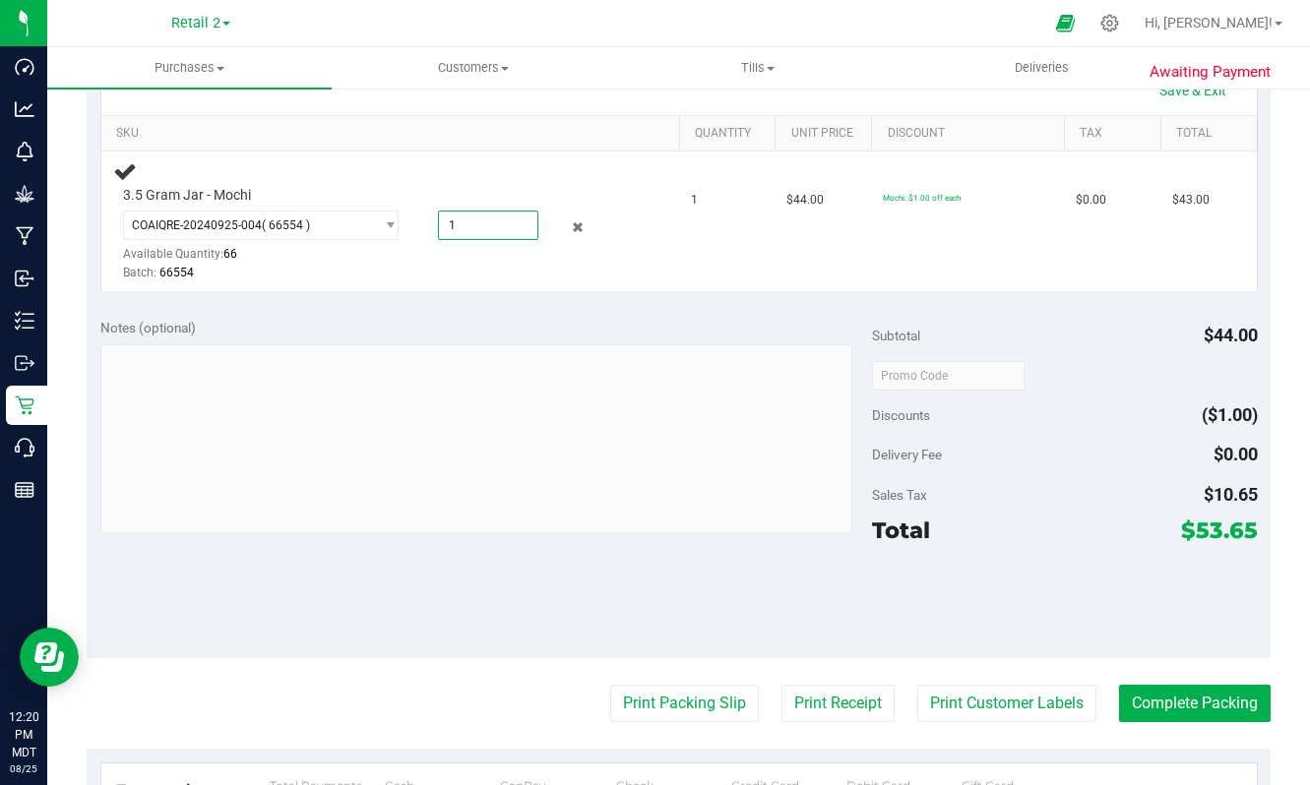
scroll to position [417, 0]
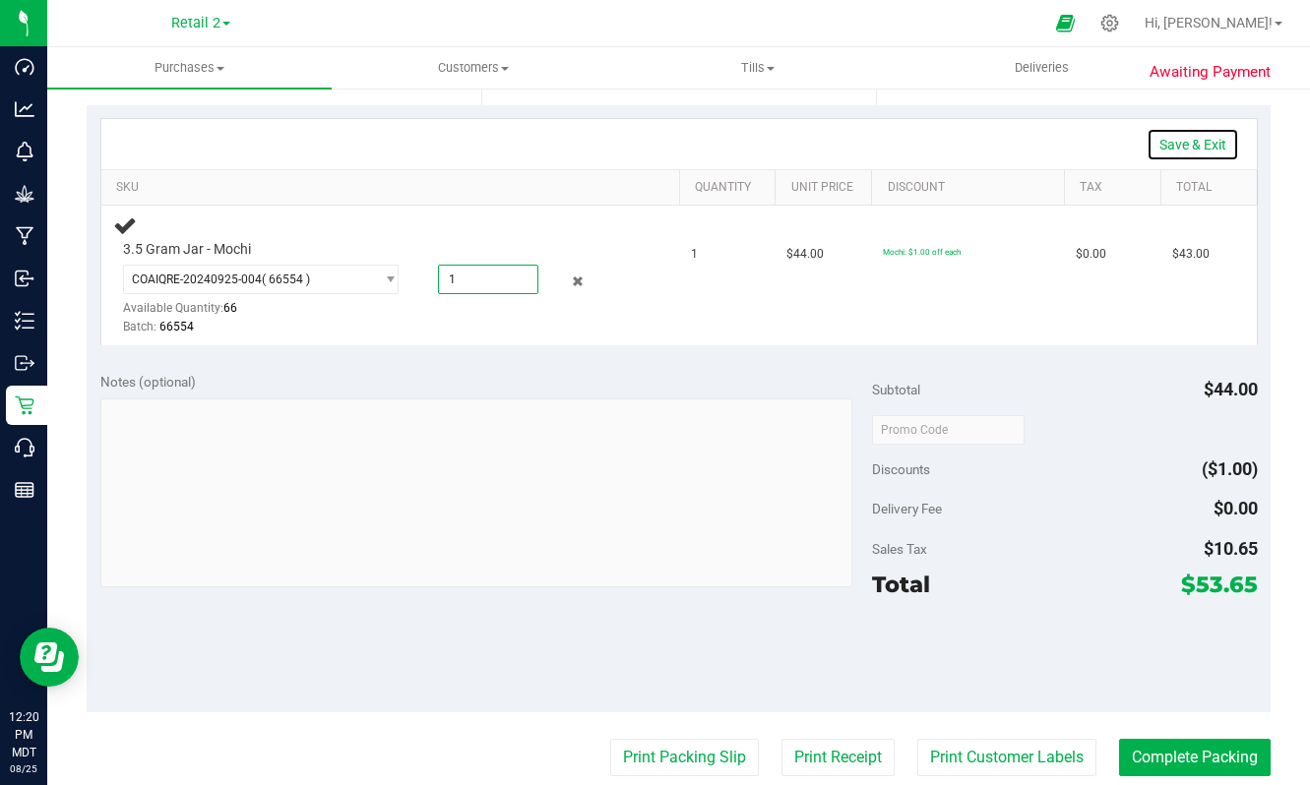
type input "1.0000"
click at [1168, 139] on link "Save & Exit" at bounding box center [1193, 144] width 93 height 33
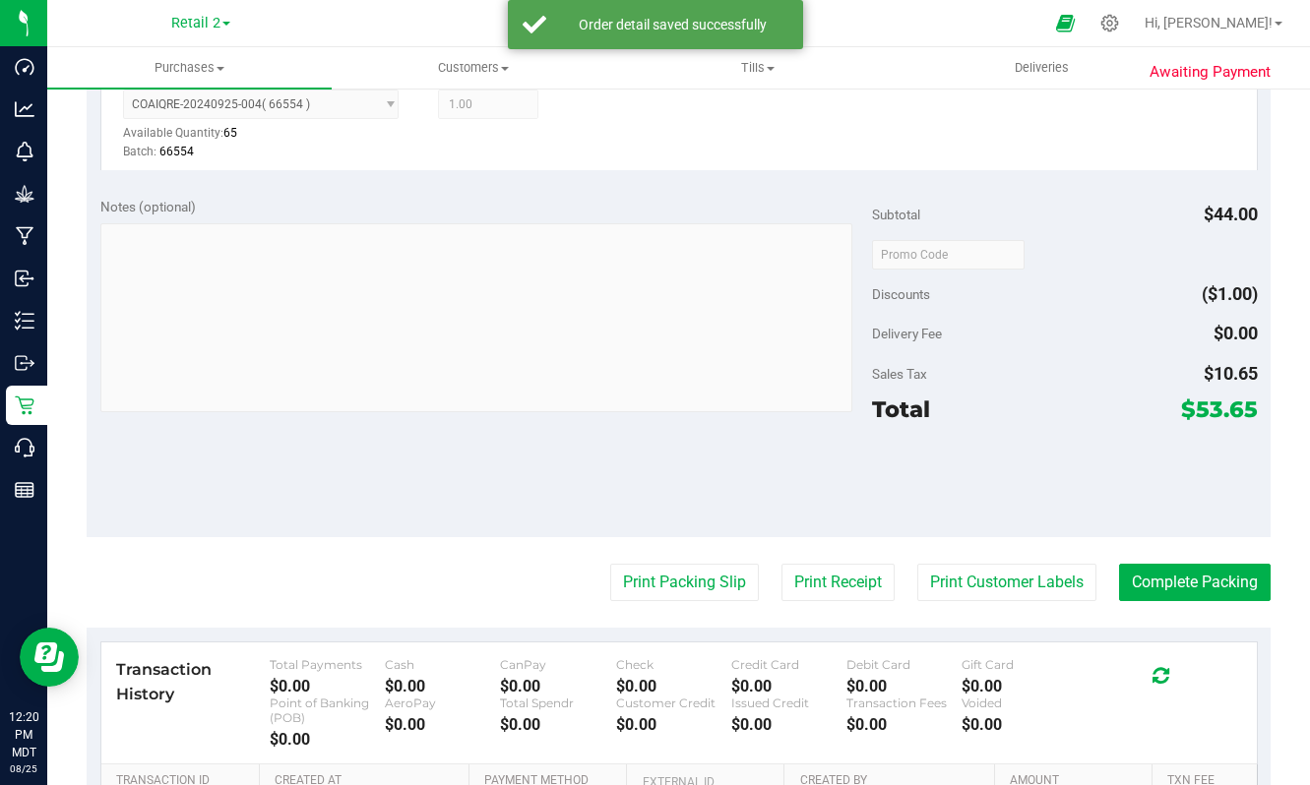
scroll to position [596, 0]
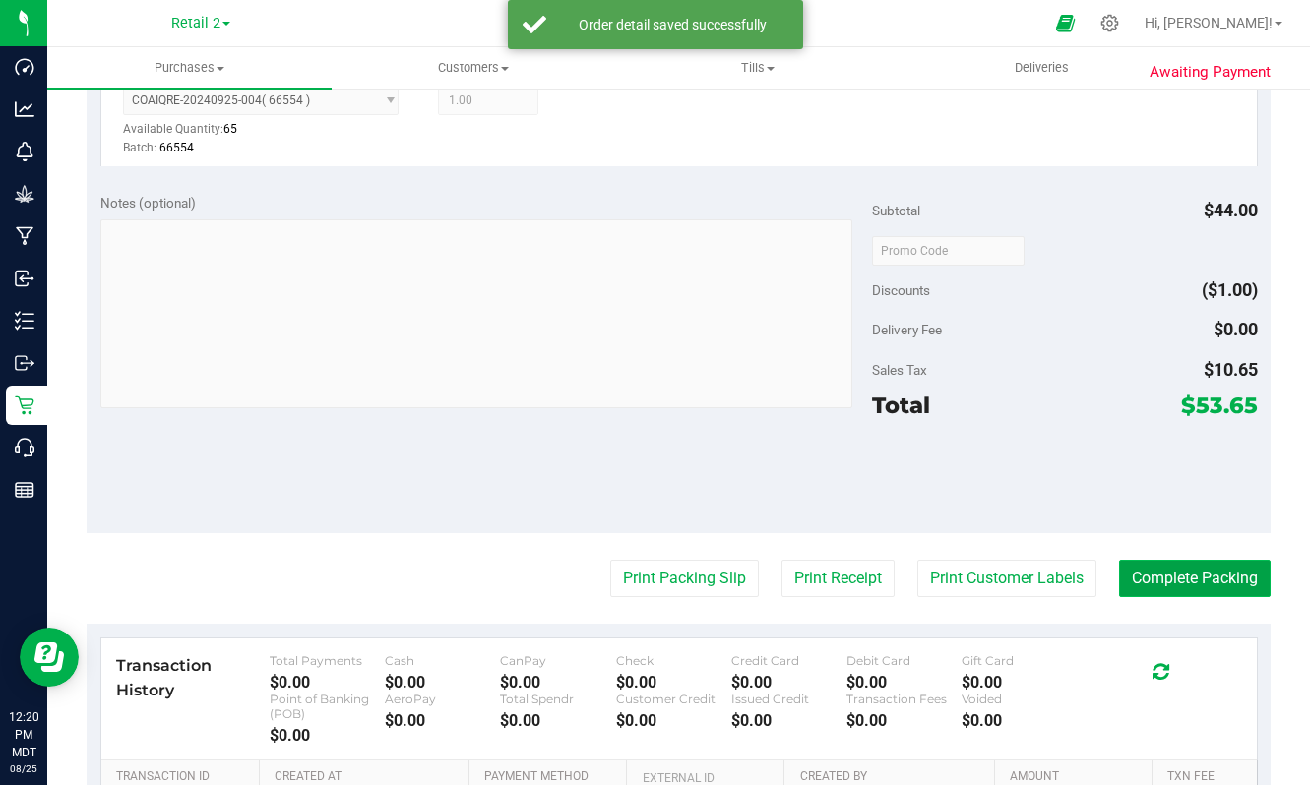
click at [1192, 580] on button "Complete Packing" at bounding box center [1195, 578] width 152 height 37
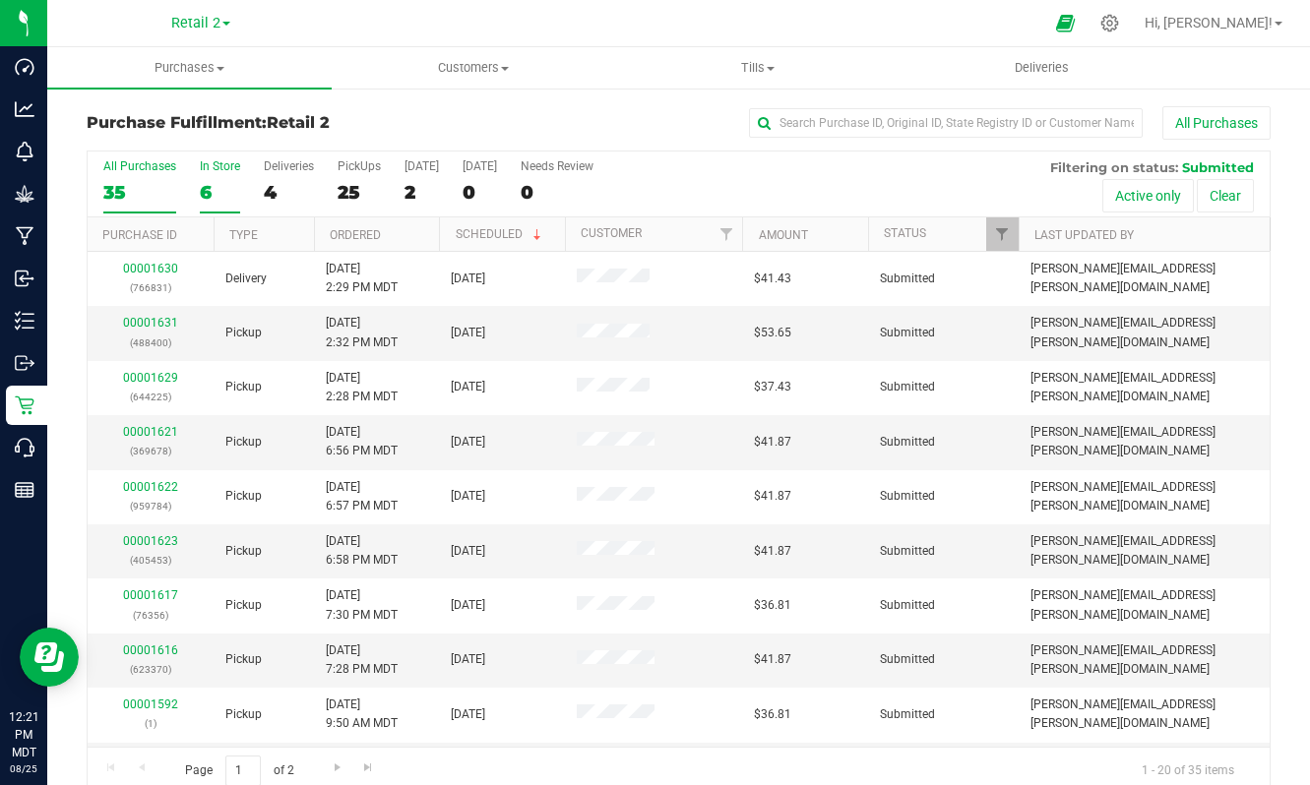
click at [209, 185] on div "6" at bounding box center [220, 192] width 40 height 23
click at [0, 0] on input "In Store 6" at bounding box center [0, 0] width 0 height 0
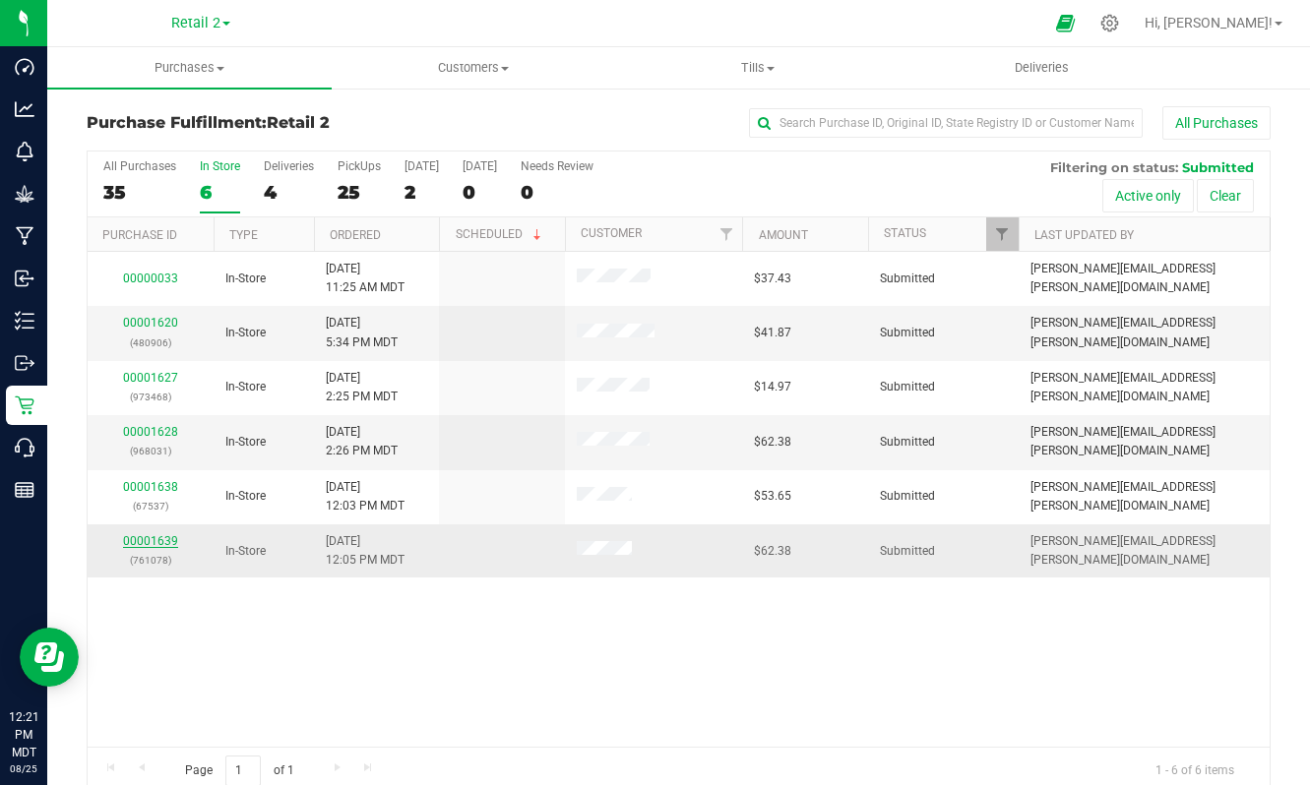
click at [149, 539] on link "00001639" at bounding box center [150, 541] width 55 height 14
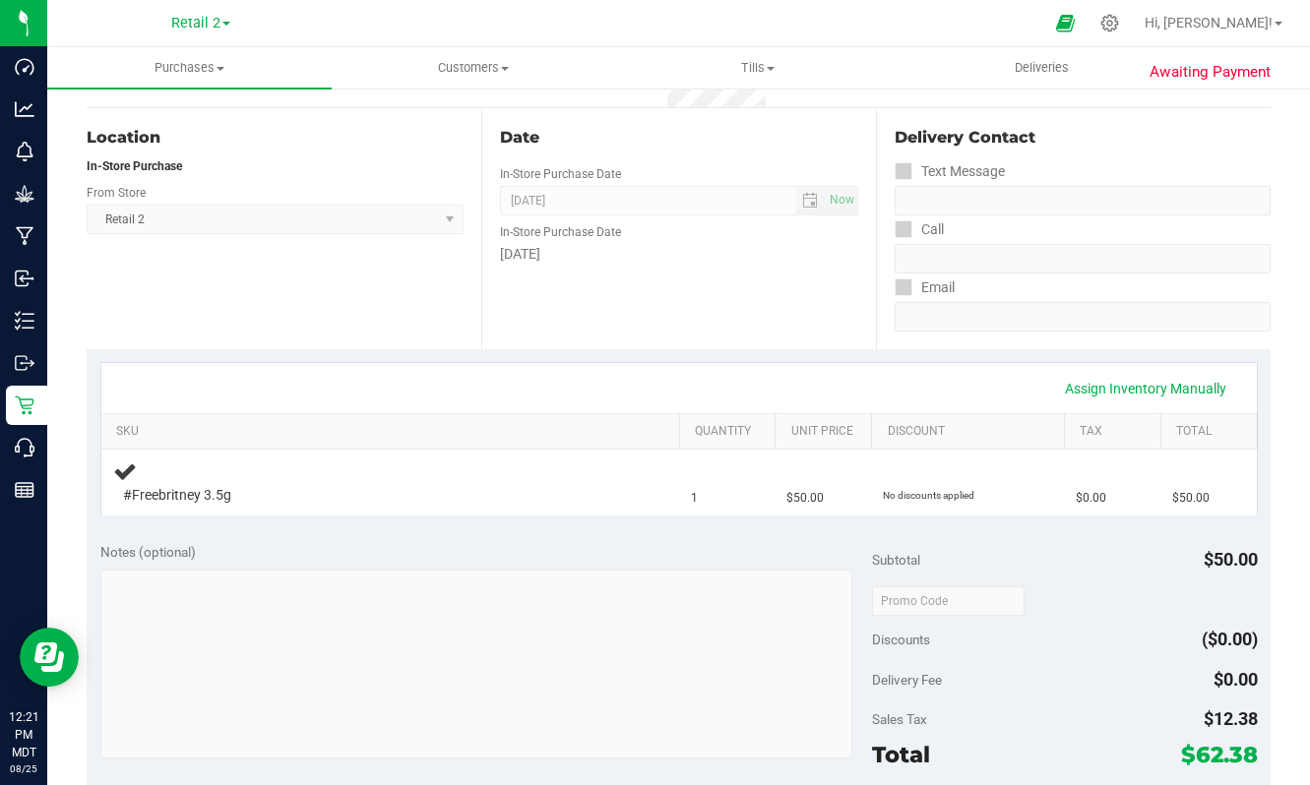
scroll to position [402, 0]
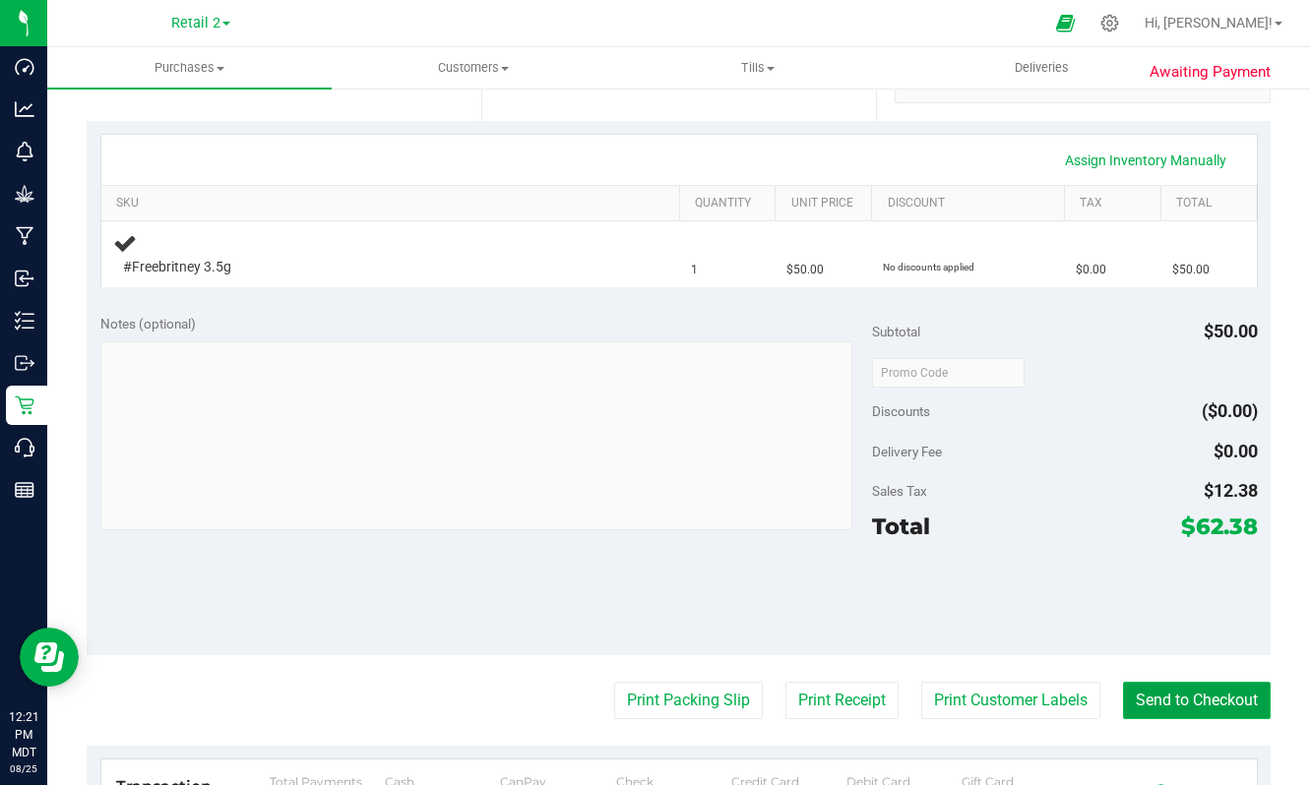
click at [1184, 697] on button "Send to Checkout" at bounding box center [1197, 700] width 148 height 37
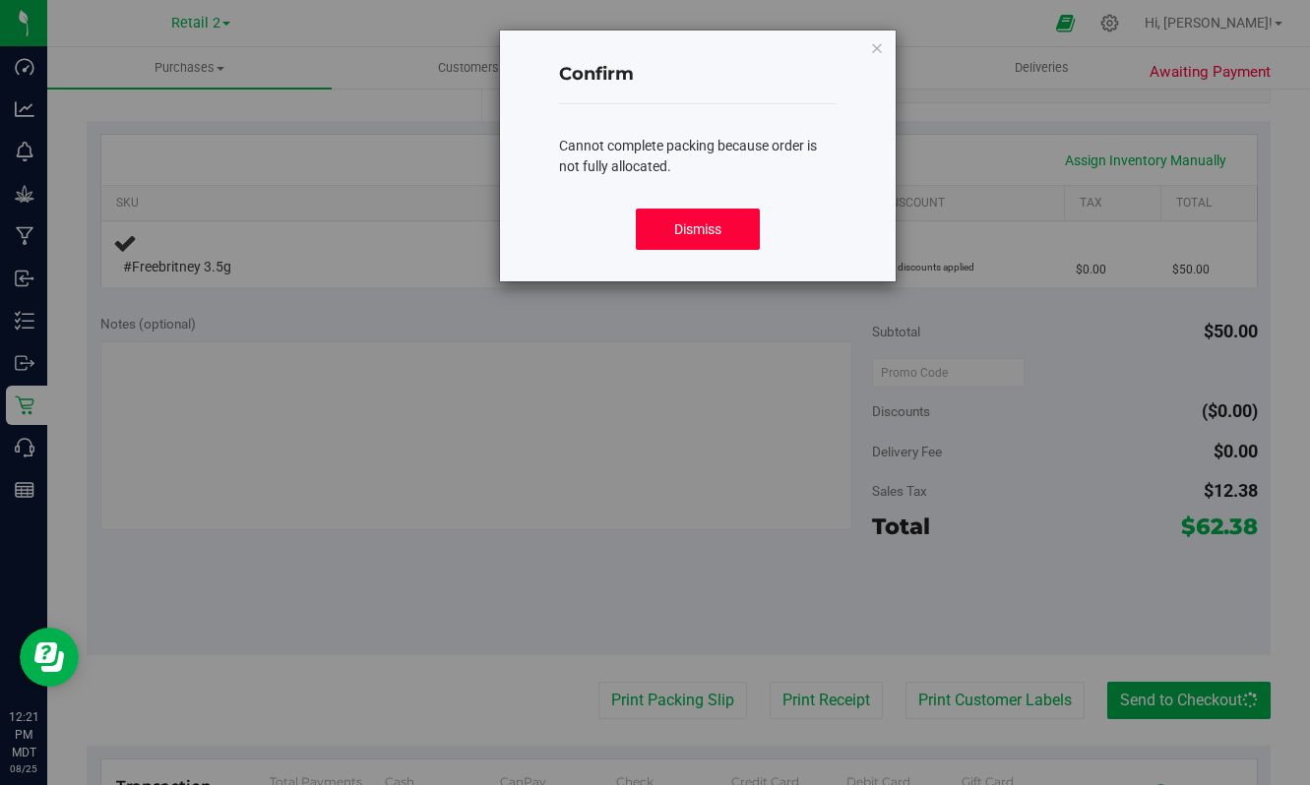
click at [735, 221] on button "Dismiss" at bounding box center [698, 229] width 125 height 41
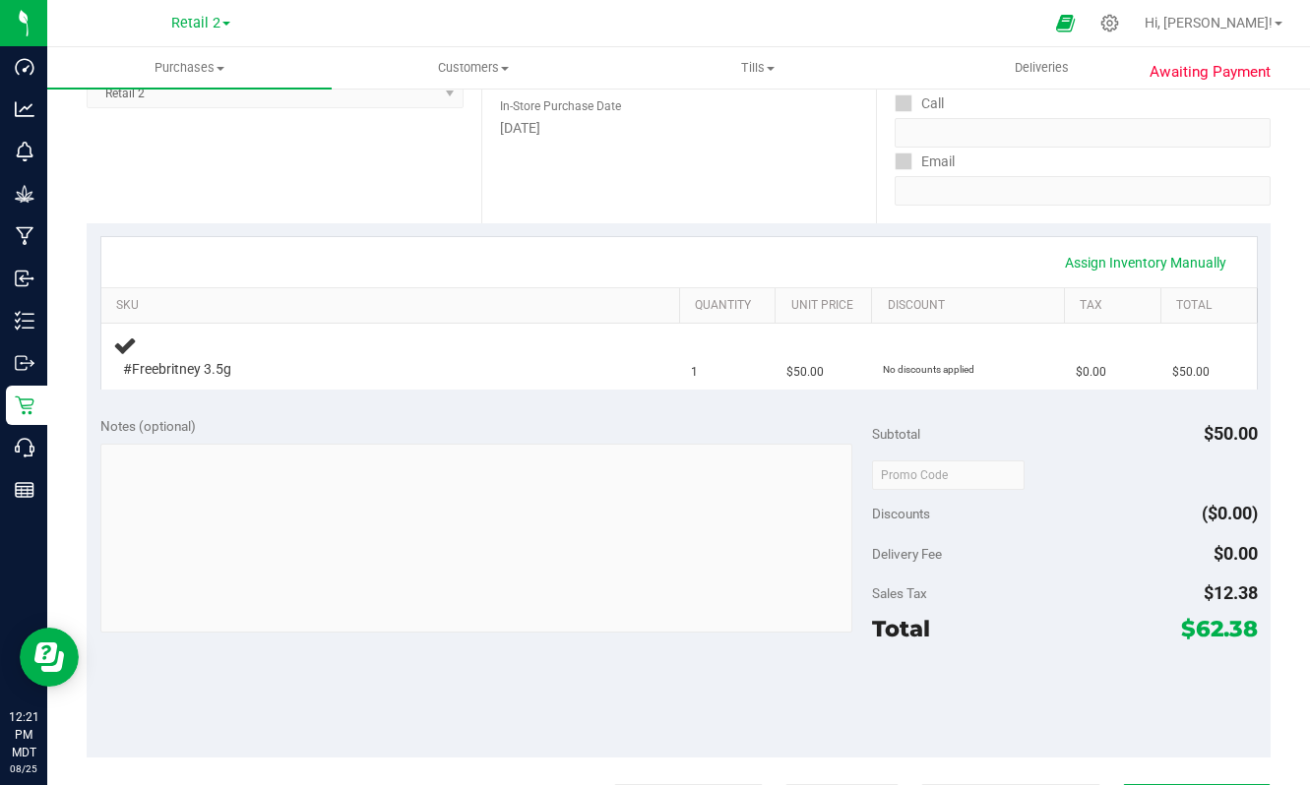
scroll to position [287, 0]
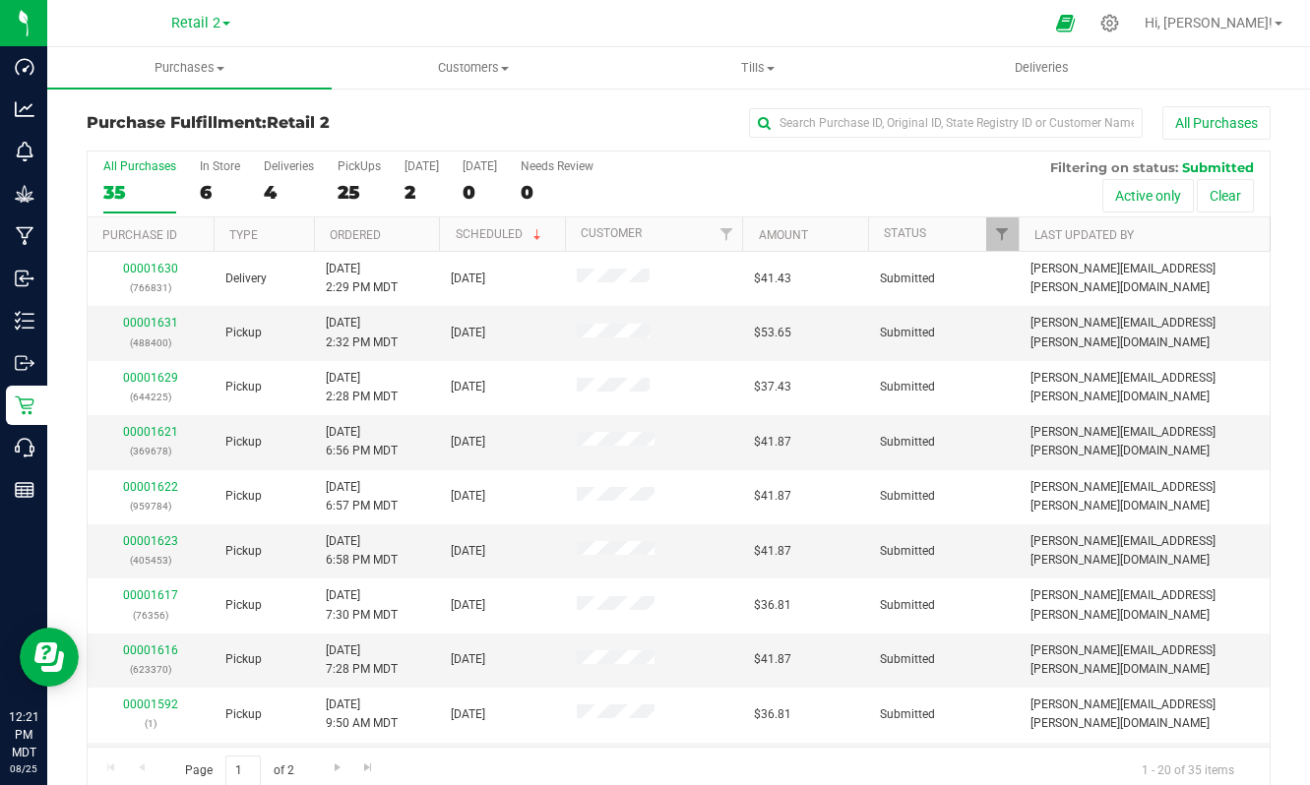
click at [402, 197] on div "All Purchases 35 In Store 6 Deliveries 4 PickUps 25 [DATE] 2 [DATE] 0 Needs Rev…" at bounding box center [679, 185] width 1182 height 66
click at [409, 197] on div "2" at bounding box center [422, 192] width 34 height 23
click at [0, 0] on input "[DATE] 2" at bounding box center [0, 0] width 0 height 0
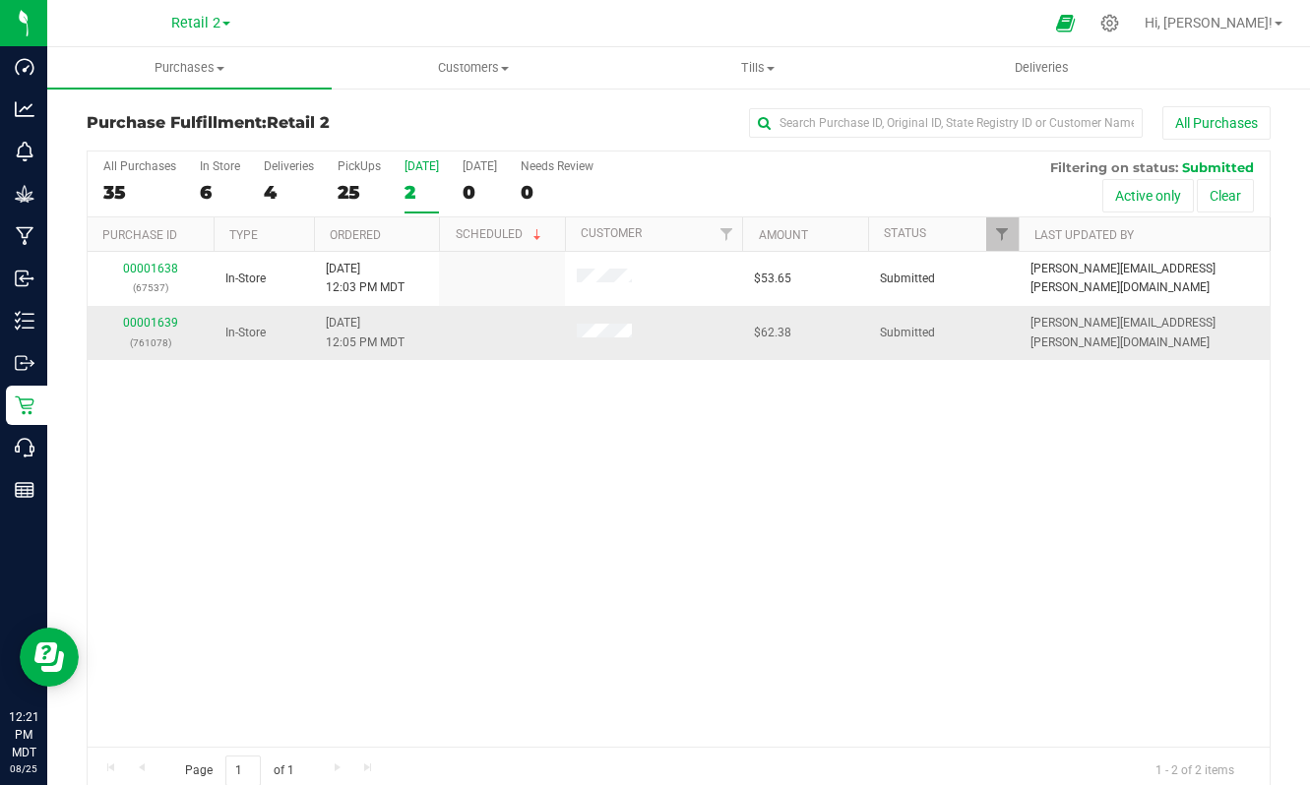
click at [134, 312] on td "00001639 (761078)" at bounding box center [151, 332] width 126 height 53
click at [137, 317] on link "00001639" at bounding box center [150, 323] width 55 height 14
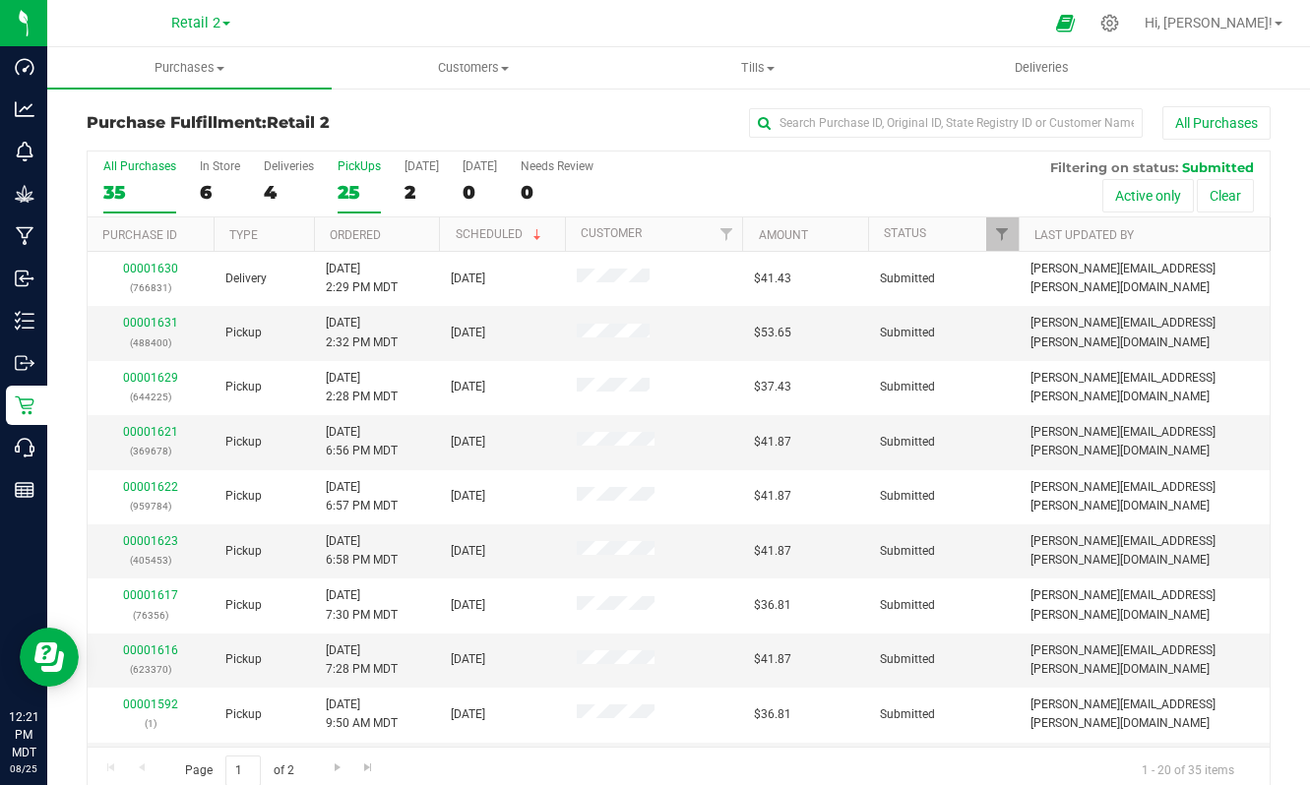
click at [351, 188] on div "25" at bounding box center [359, 192] width 43 height 23
click at [0, 0] on input "PickUps 25" at bounding box center [0, 0] width 0 height 0
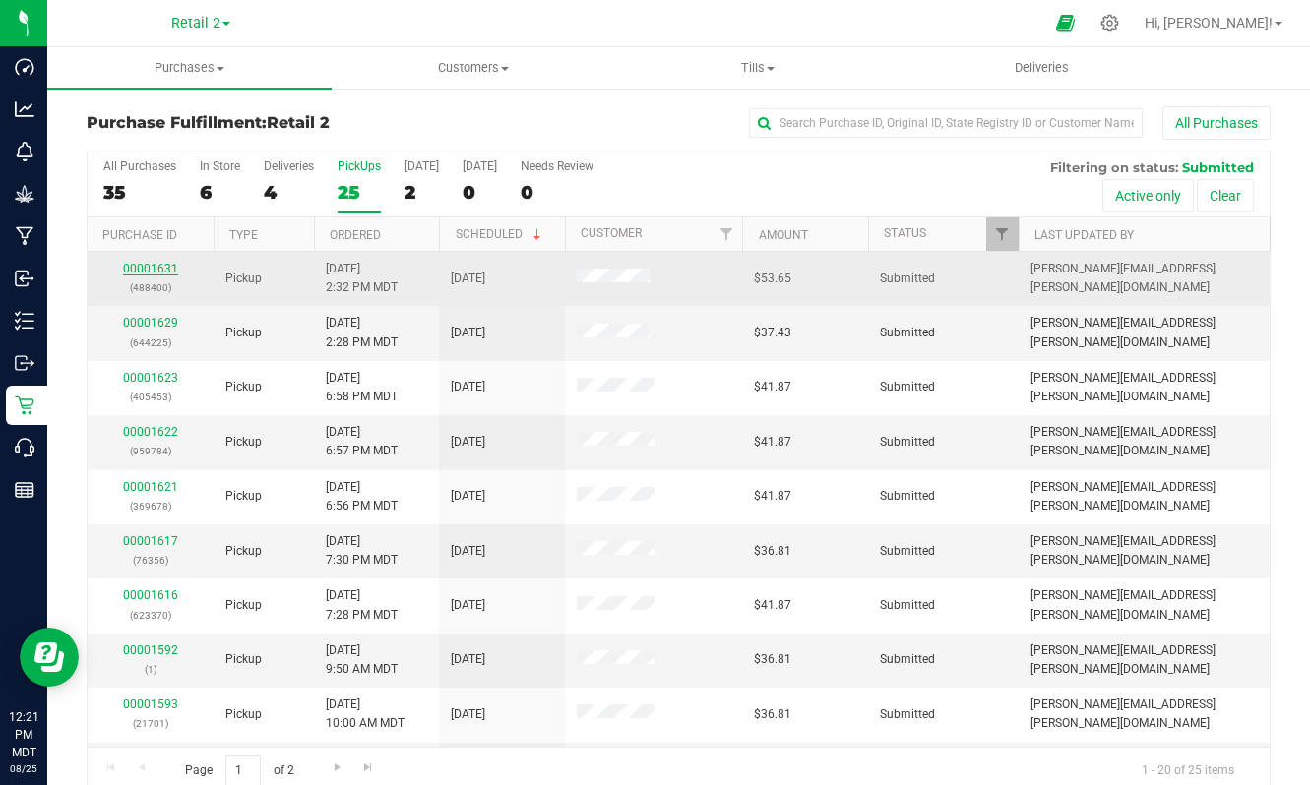
click at [161, 272] on link "00001631" at bounding box center [150, 269] width 55 height 14
click at [158, 270] on link "00001630" at bounding box center [150, 269] width 55 height 14
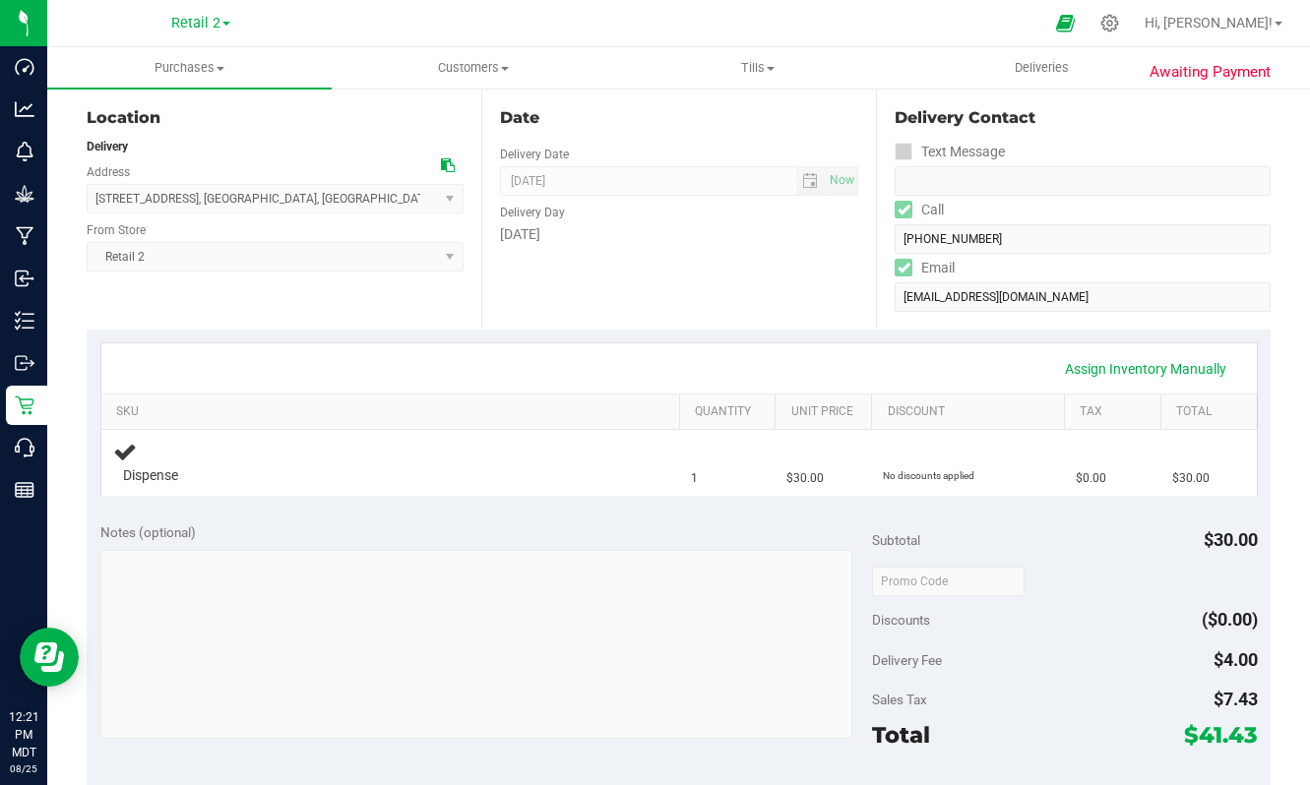
scroll to position [195, 0]
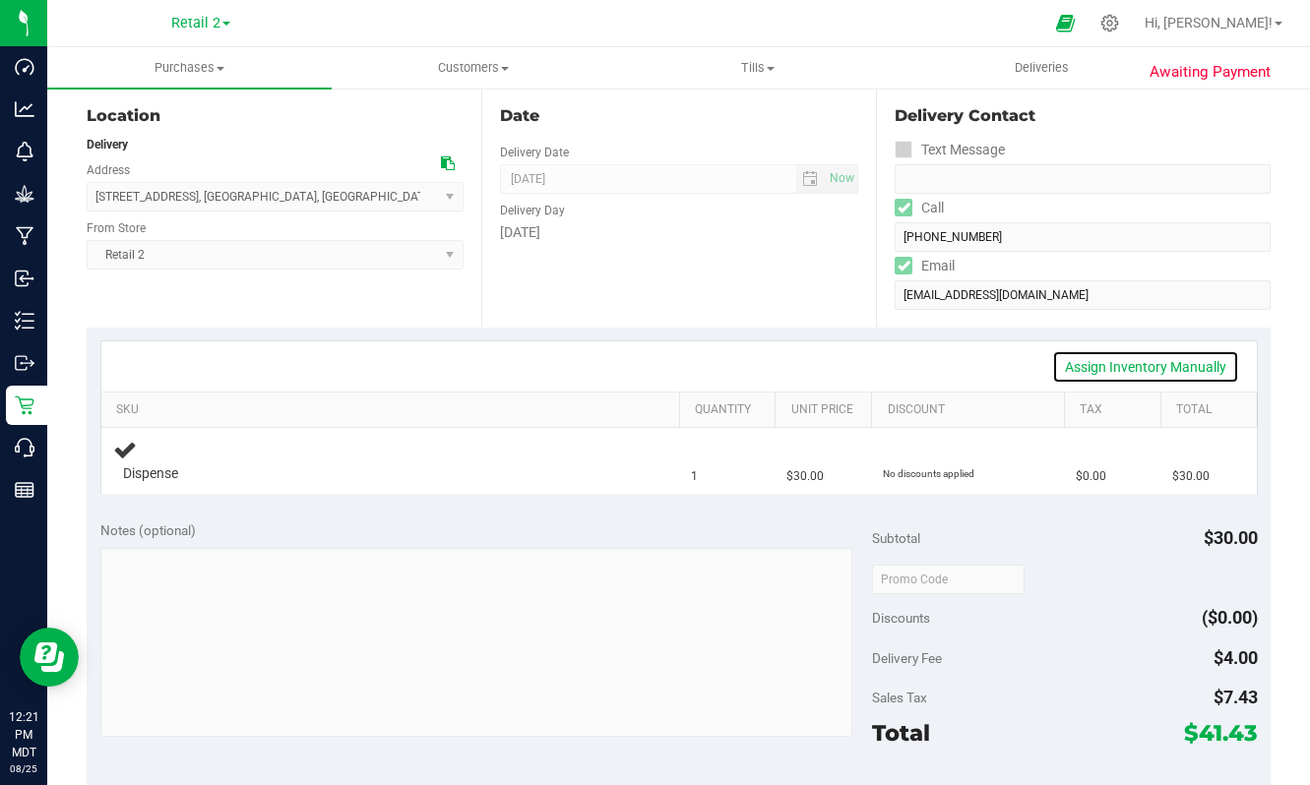
click at [1156, 365] on link "Assign Inventory Manually" at bounding box center [1145, 366] width 187 height 33
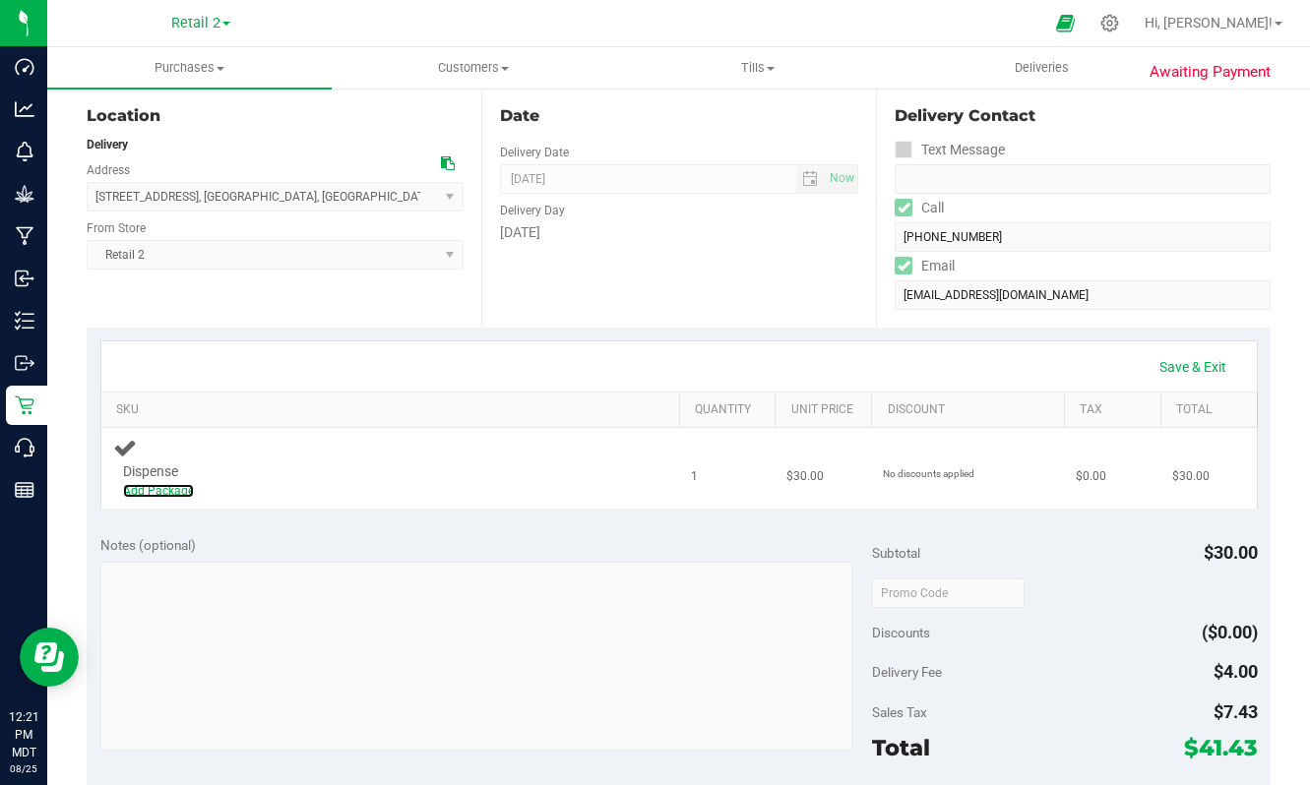
click at [156, 497] on div "Add Package" at bounding box center [372, 491] width 499 height 19
click at [152, 490] on link "Add Package" at bounding box center [158, 491] width 71 height 14
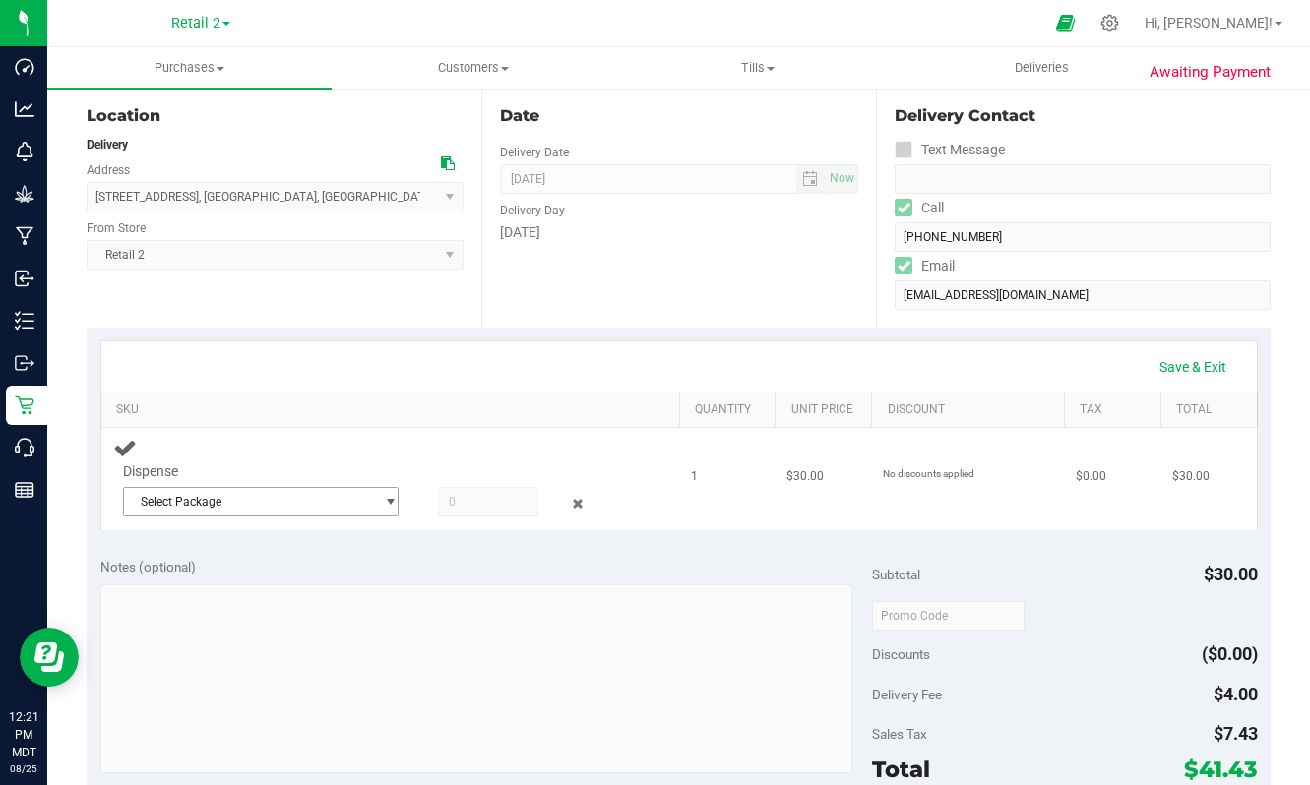
click at [236, 491] on span "Select Package" at bounding box center [249, 502] width 250 height 28
click at [219, 579] on span "COAIQRE-20240925-006" at bounding box center [201, 582] width 130 height 14
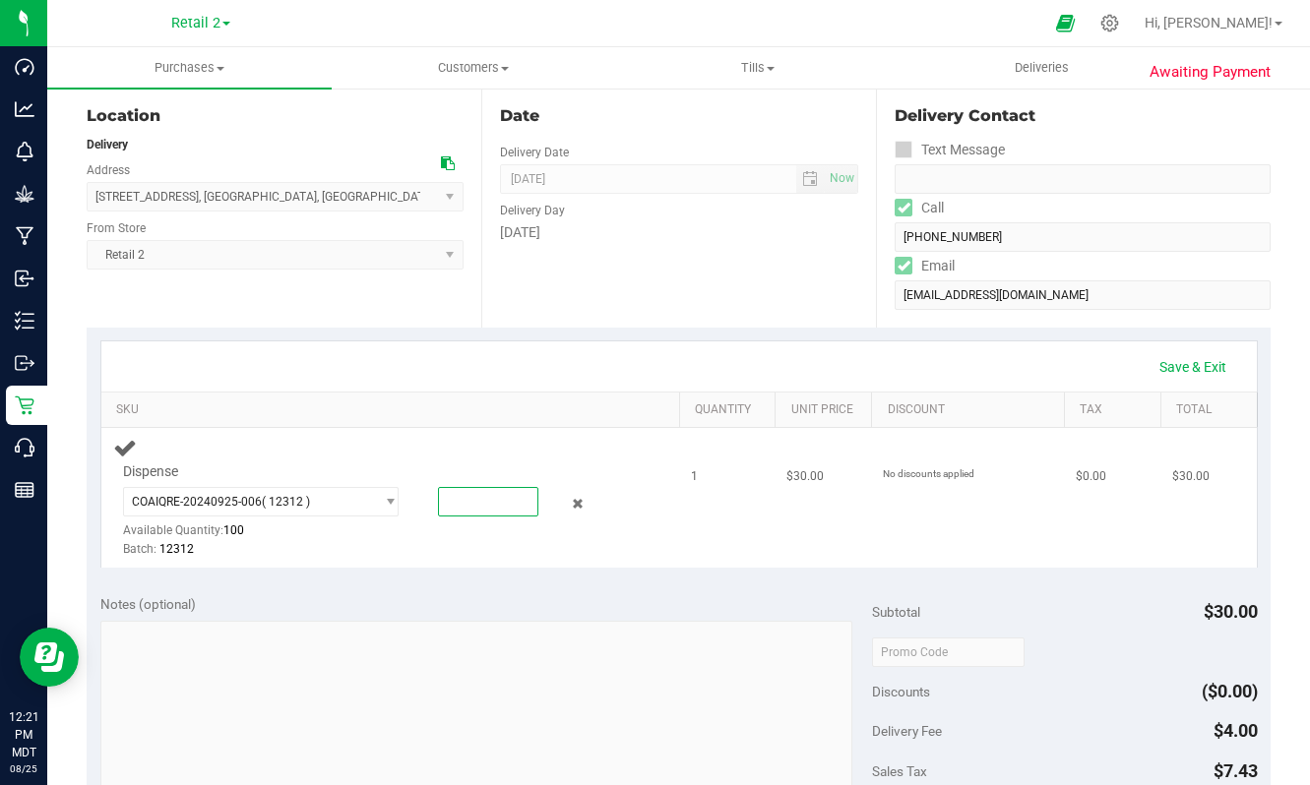
click at [463, 502] on span at bounding box center [487, 502] width 99 height 30
type input "1"
type input "1.0000"
click at [1163, 358] on link "Save & Exit" at bounding box center [1193, 366] width 93 height 33
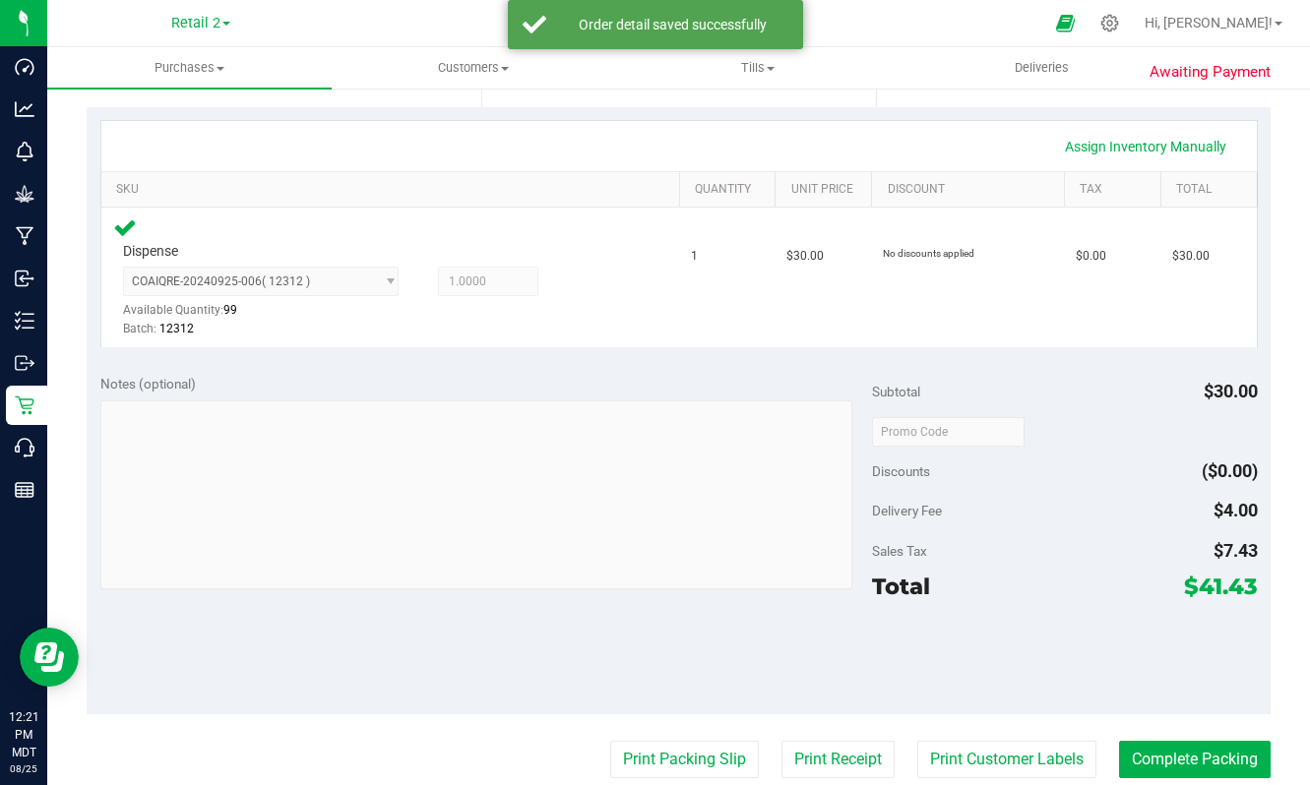
scroll to position [411, 0]
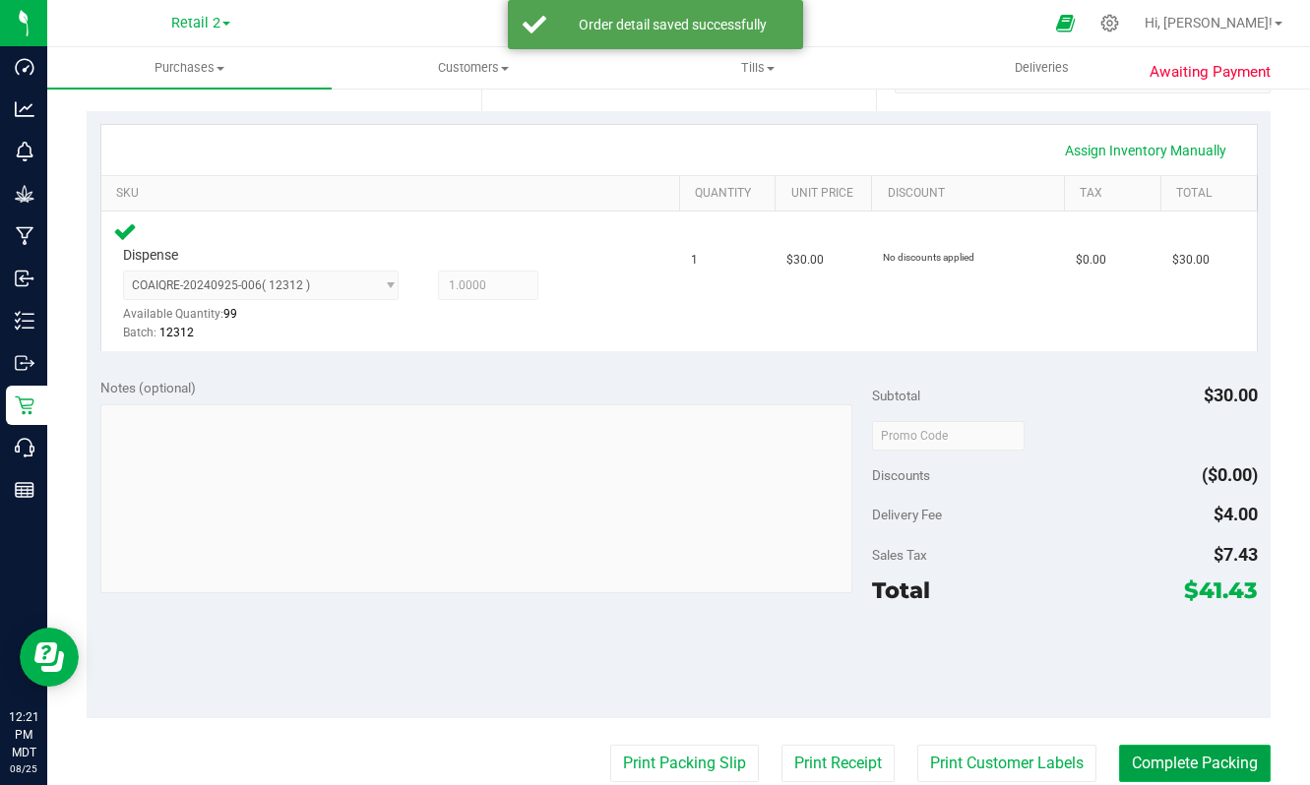
click at [1223, 757] on button "Complete Packing" at bounding box center [1195, 763] width 152 height 37
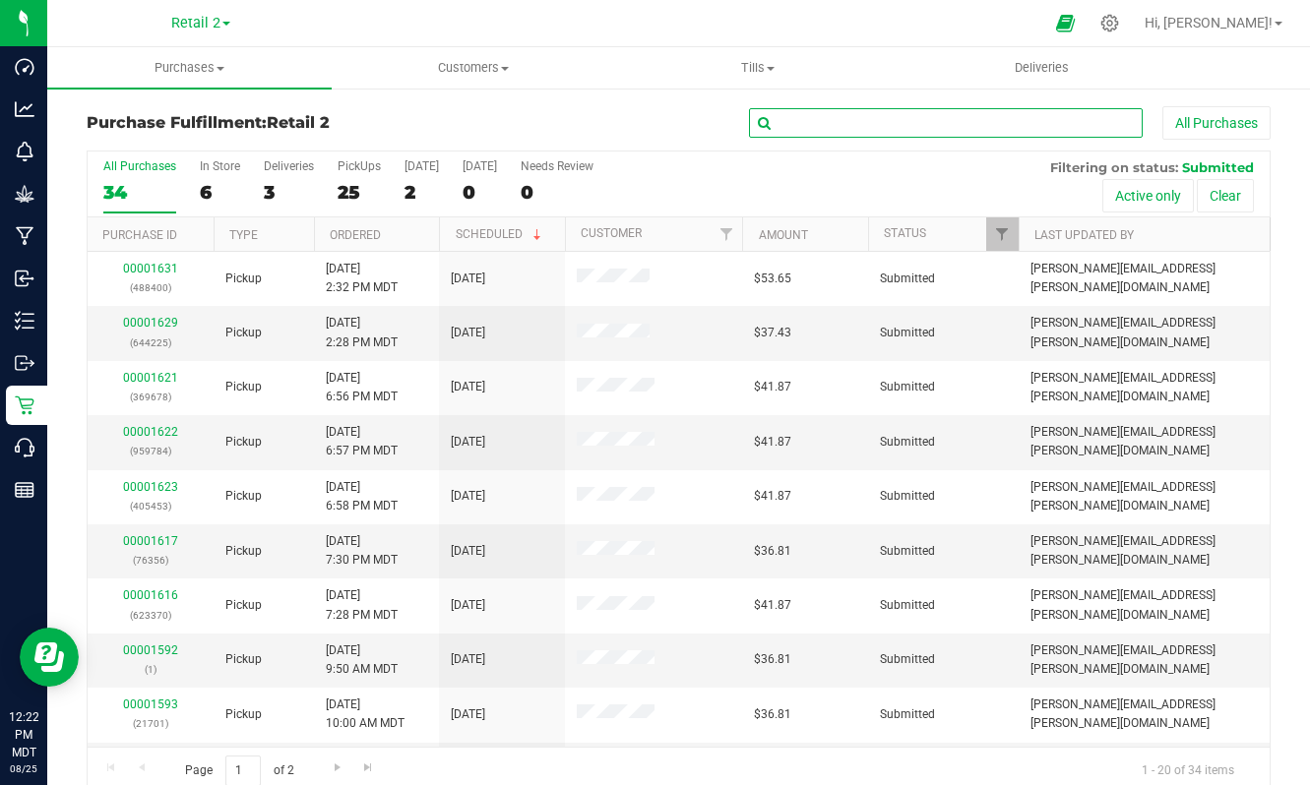
click at [865, 112] on input "text" at bounding box center [946, 123] width 394 height 30
paste input "00001630"
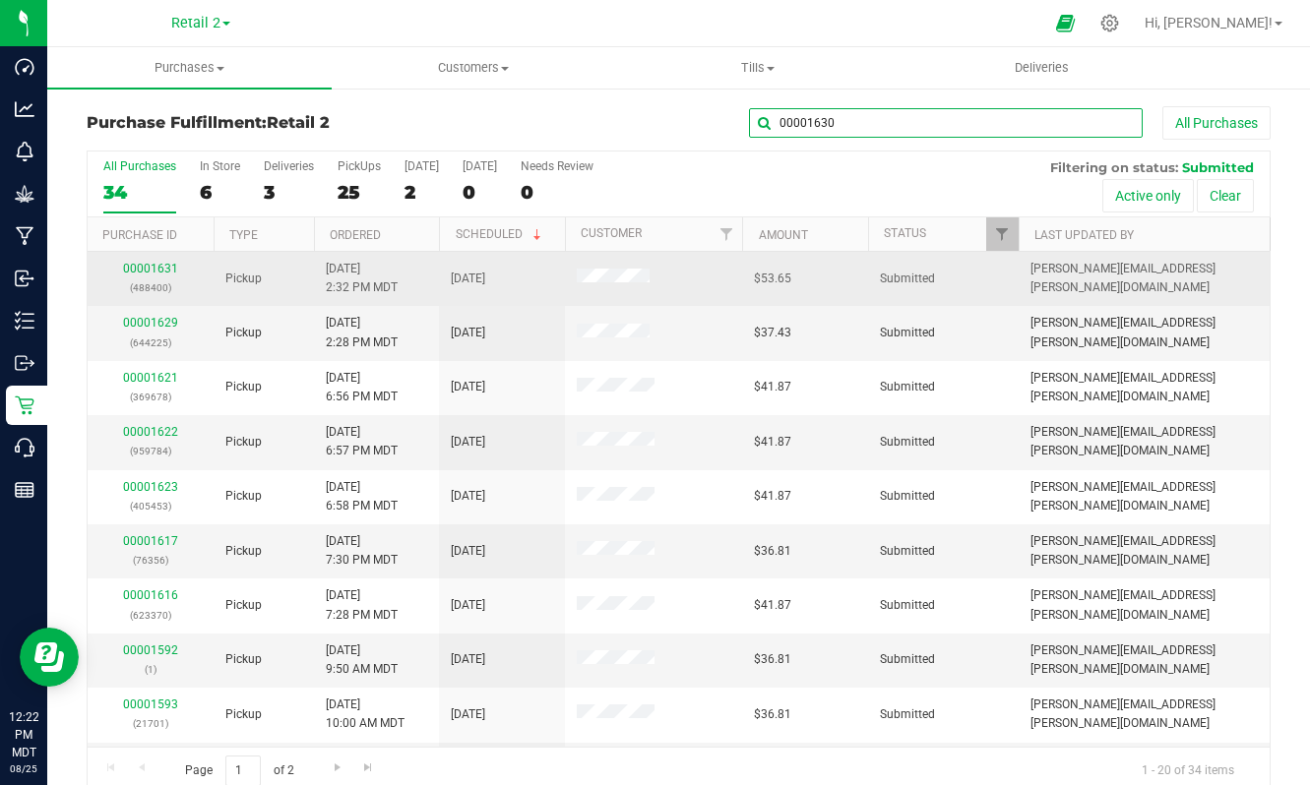
type input "00001630"
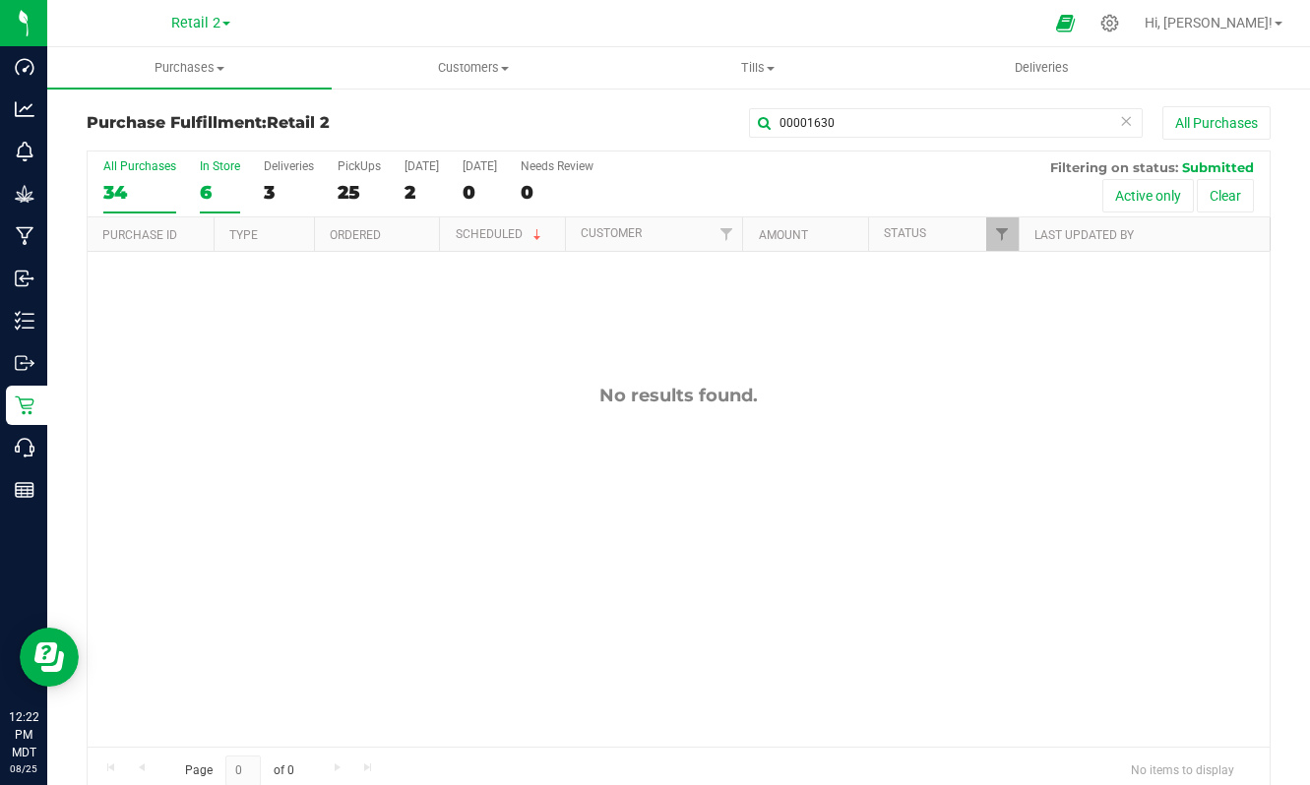
click at [224, 178] on label "In Store 6" at bounding box center [220, 186] width 40 height 54
click at [0, 0] on input "In Store 6" at bounding box center [0, 0] width 0 height 0
click at [885, 104] on div "Purchase Fulfillment: Retail 2 00001630 All Purchases All Purchases 34 In Store…" at bounding box center [678, 451] width 1263 height 728
click at [287, 185] on div "3" at bounding box center [289, 192] width 50 height 23
click at [0, 0] on input "Deliveries 3" at bounding box center [0, 0] width 0 height 0
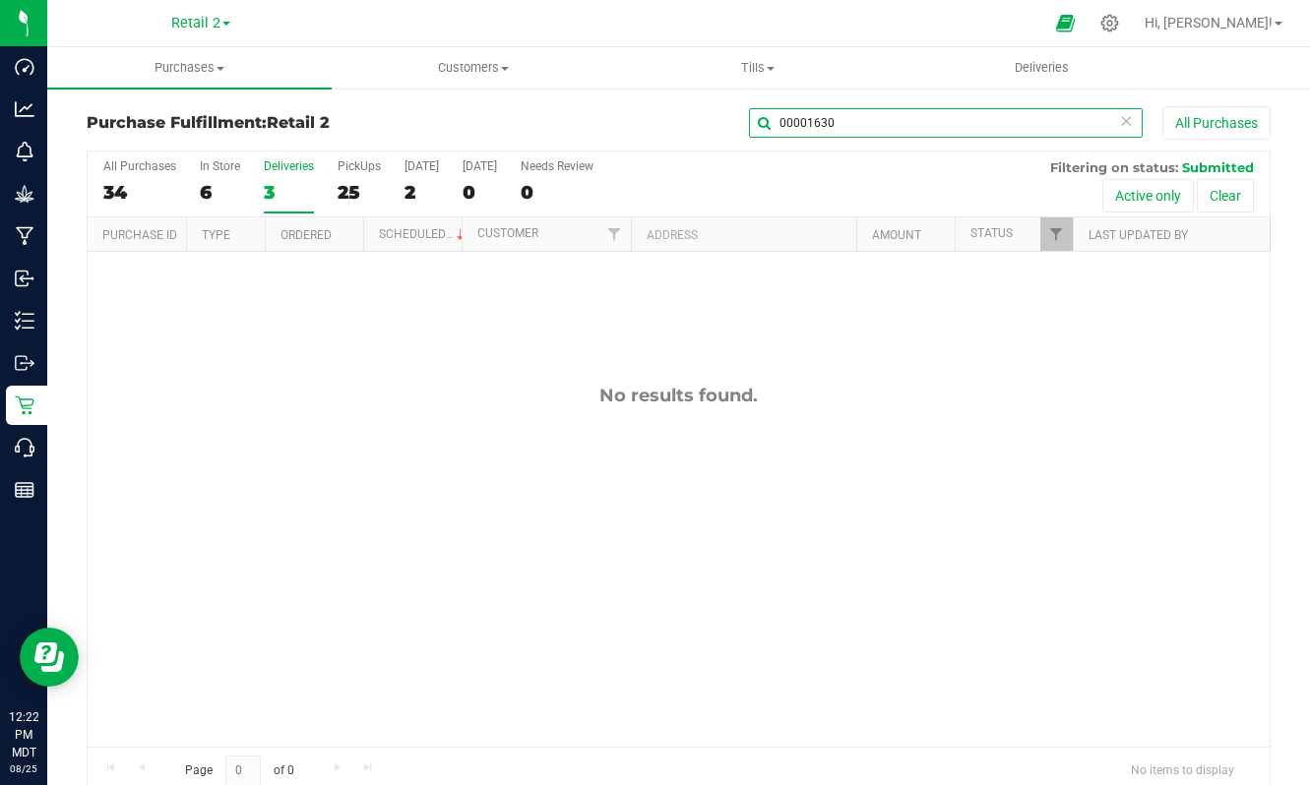
click at [880, 121] on input "00001630" at bounding box center [946, 123] width 394 height 30
click at [335, 200] on div "All Purchases 34 In Store 6 Deliveries 3 PickUps 25 [DATE] 2 [DATE] 0 Needs Rev…" at bounding box center [679, 185] width 1182 height 66
click at [377, 186] on div "25" at bounding box center [359, 192] width 43 height 23
click at [0, 0] on input "PickUps 25" at bounding box center [0, 0] width 0 height 0
click at [836, 127] on input "00001630" at bounding box center [946, 123] width 394 height 30
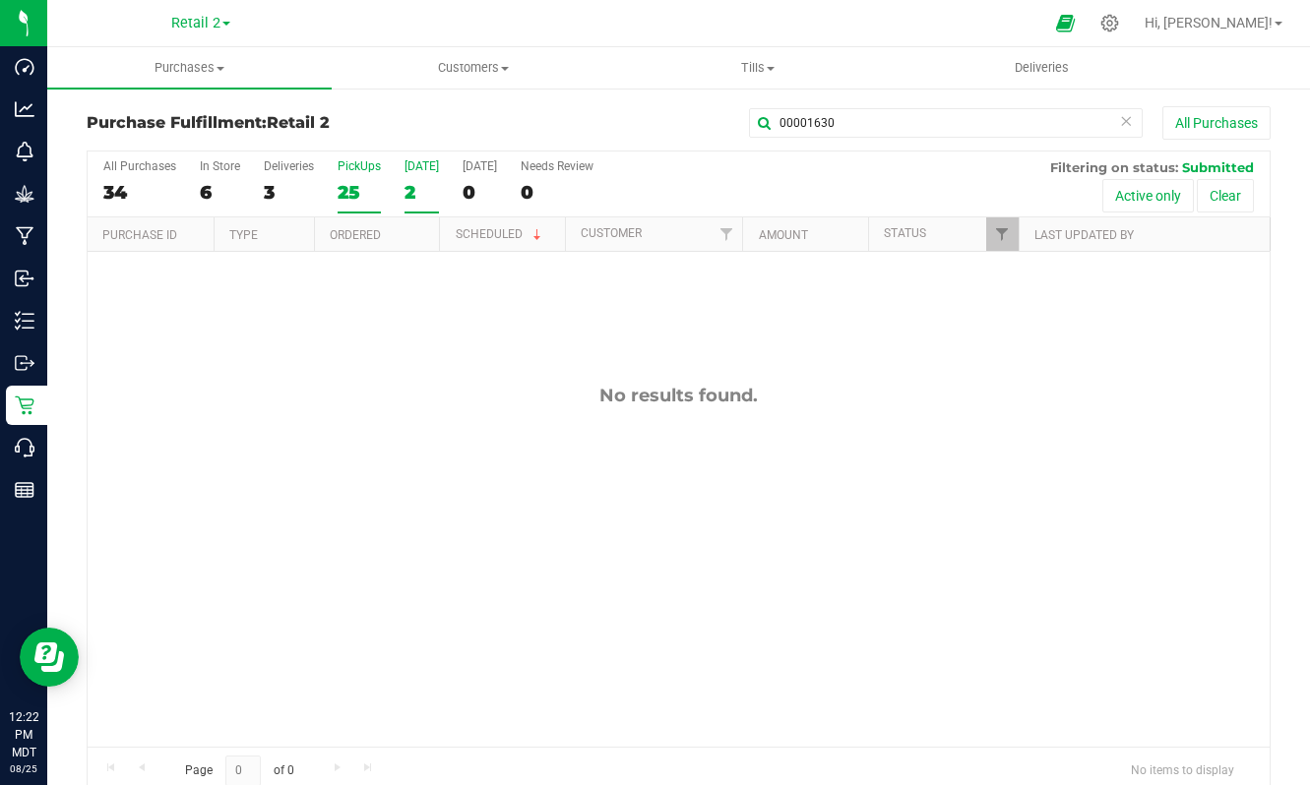
click at [424, 195] on div "2" at bounding box center [422, 192] width 34 height 23
click at [0, 0] on input "[DATE] 2" at bounding box center [0, 0] width 0 height 0
click at [915, 115] on input "00001630" at bounding box center [946, 123] width 394 height 30
click at [1234, 123] on button "All Purchases" at bounding box center [1216, 122] width 108 height 33
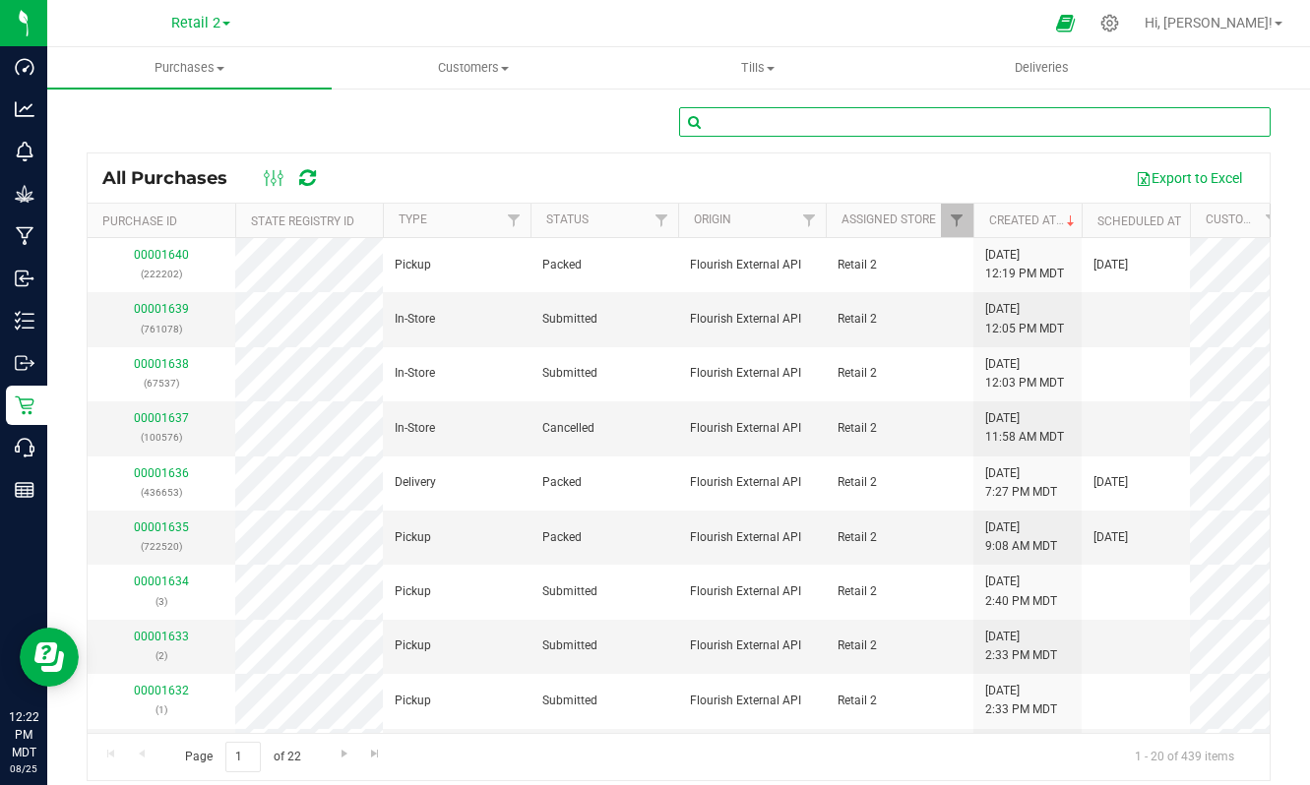
click at [826, 135] on input "text" at bounding box center [975, 122] width 593 height 30
paste input "00001630"
type input "00001630"
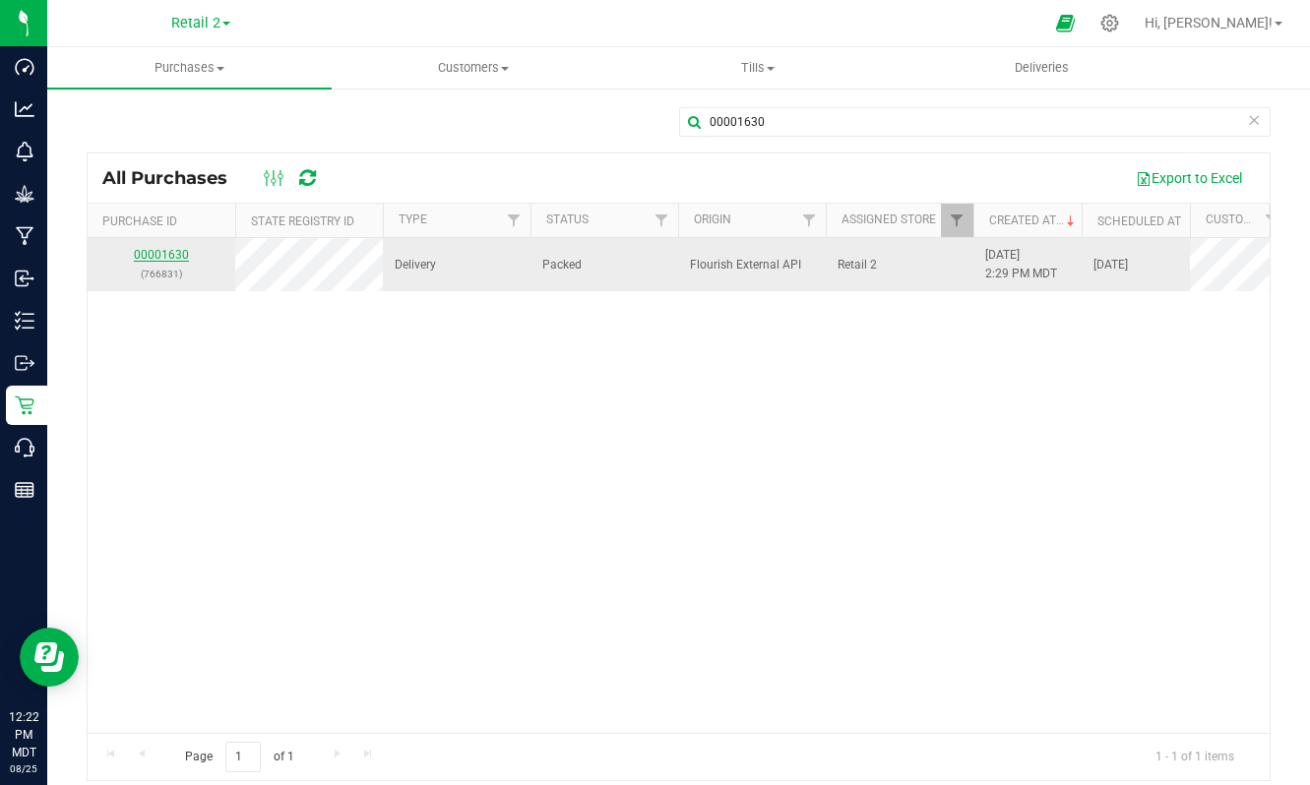
click at [157, 258] on link "00001630" at bounding box center [161, 255] width 55 height 14
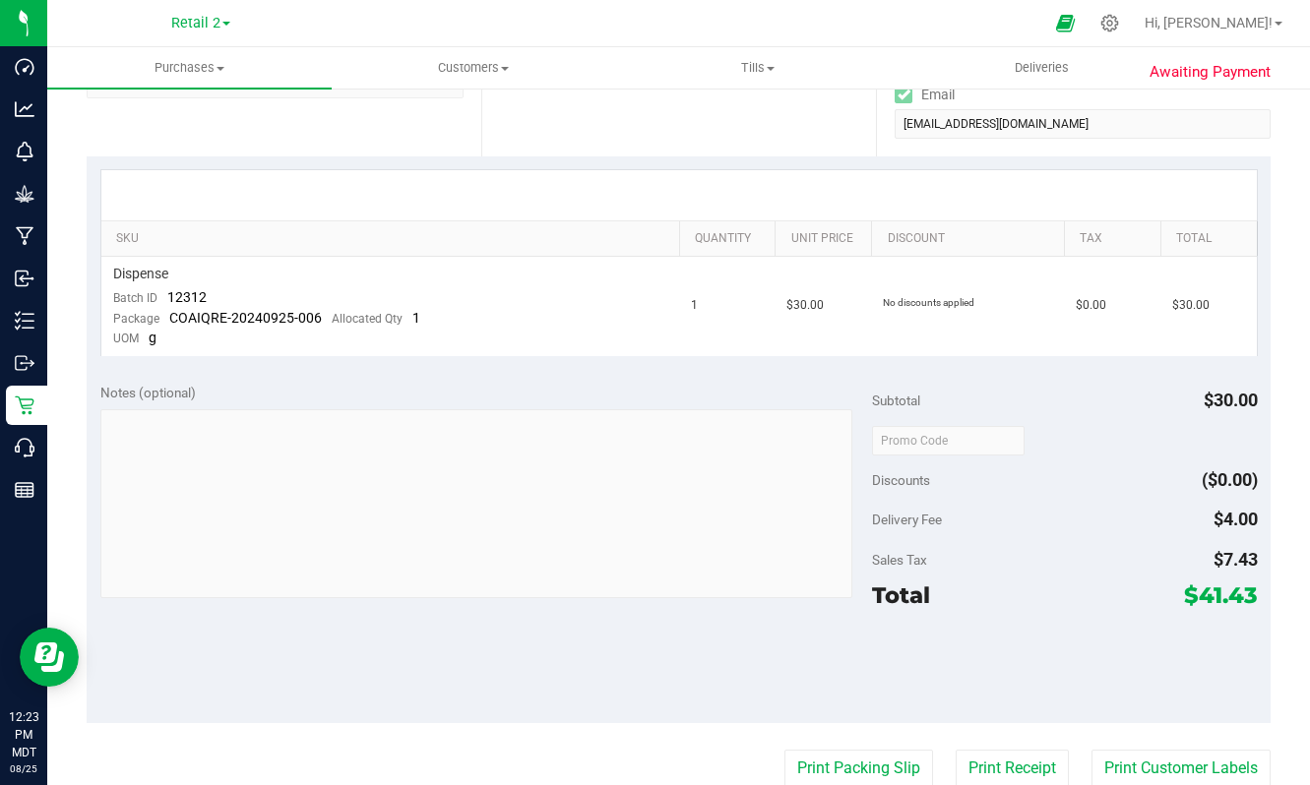
scroll to position [371, 0]
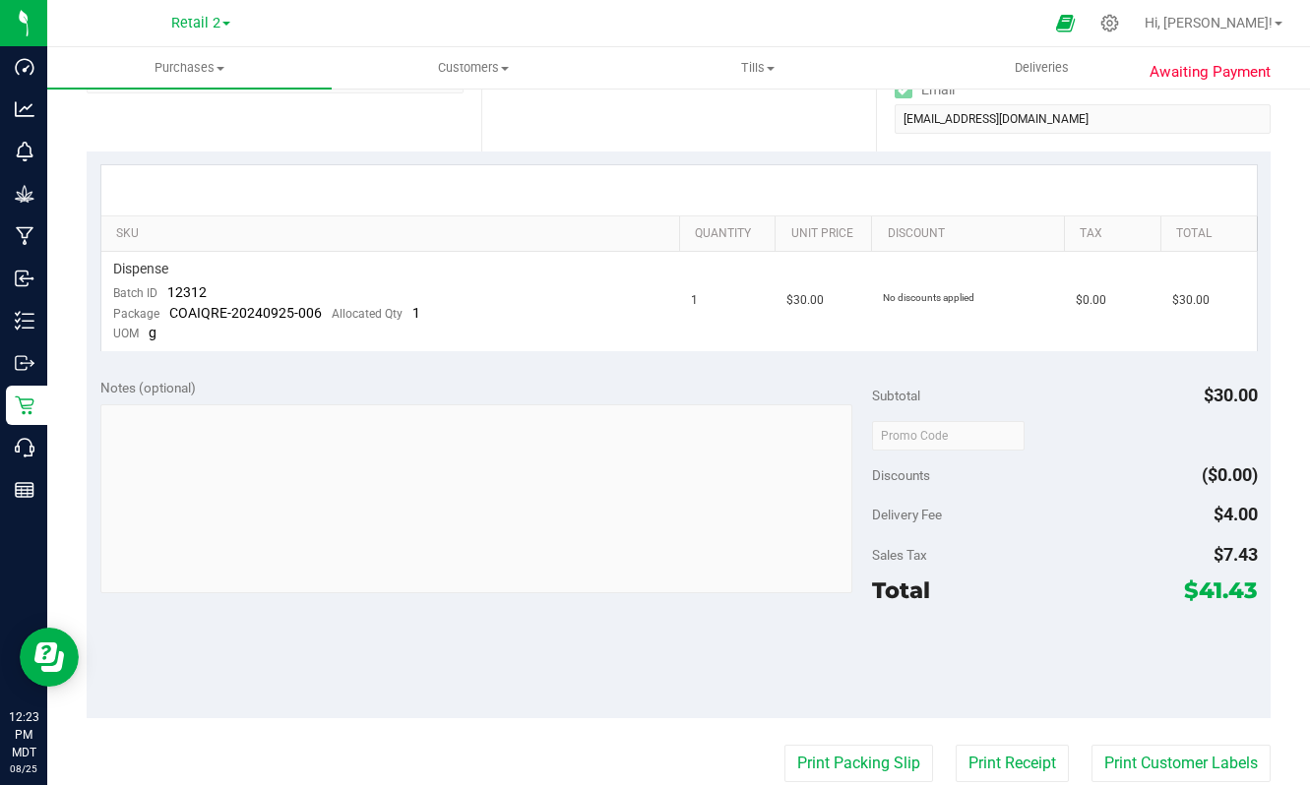
click at [537, 390] on div "Notes (optional)" at bounding box center [486, 388] width 772 height 20
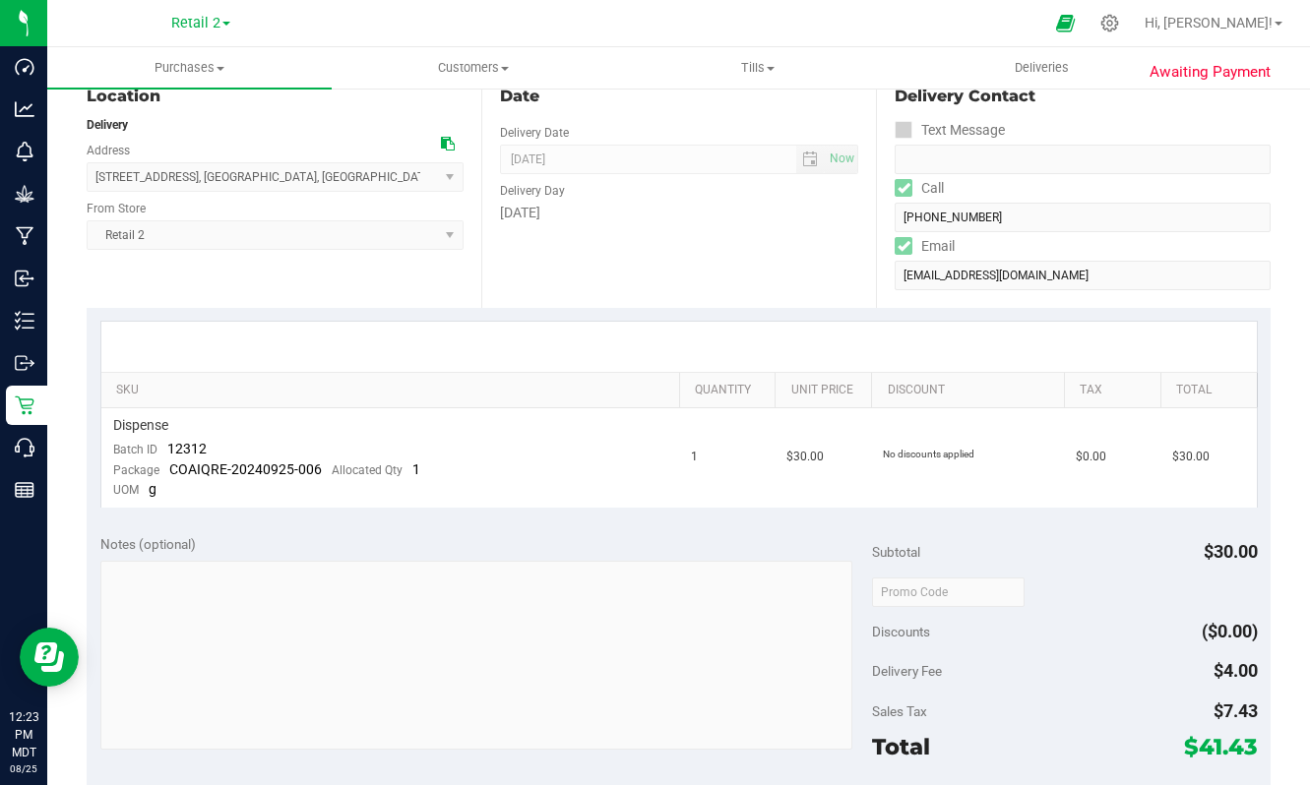
scroll to position [0, 0]
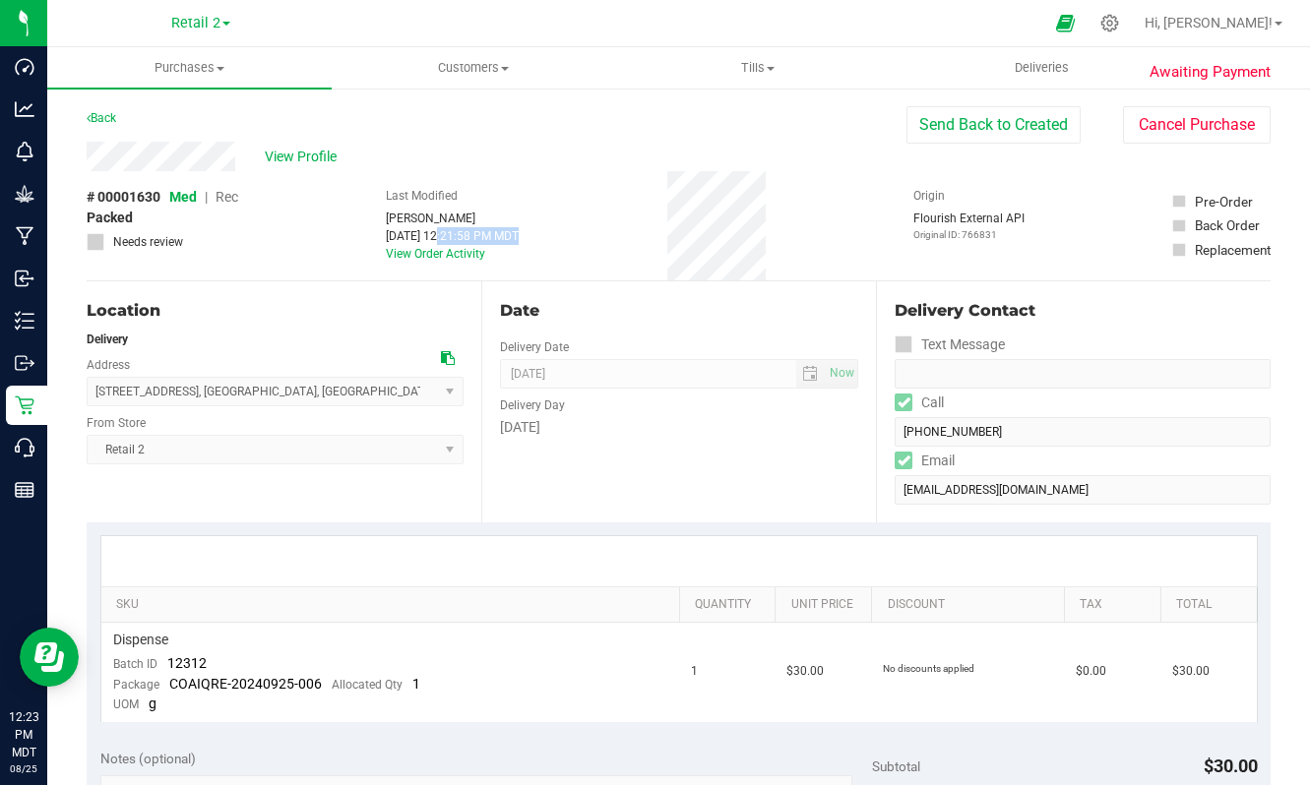
drag, startPoint x: 438, startPoint y: 236, endPoint x: 346, endPoint y: 223, distance: 92.4
click at [346, 224] on div "# 00001630 Med | Rec Packed Needs review Last Modified [PERSON_NAME] [DATE] 12:…" at bounding box center [679, 225] width 1184 height 109
click at [607, 258] on div "# 00001630 Med | Rec Packed Needs review Last Modified [PERSON_NAME] [DATE] 12:…" at bounding box center [679, 225] width 1184 height 109
click at [99, 112] on link "Back" at bounding box center [102, 118] width 30 height 14
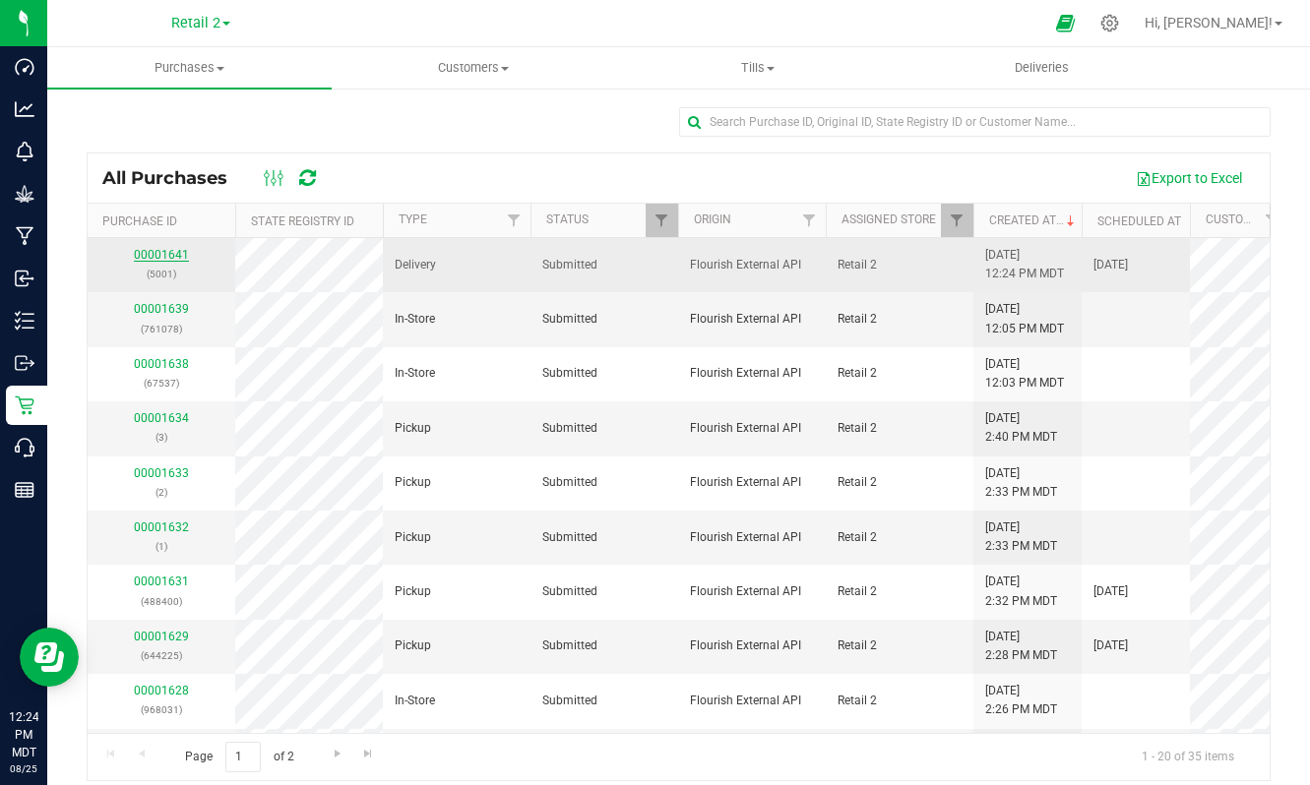
click at [149, 254] on link "00001641" at bounding box center [161, 255] width 55 height 14
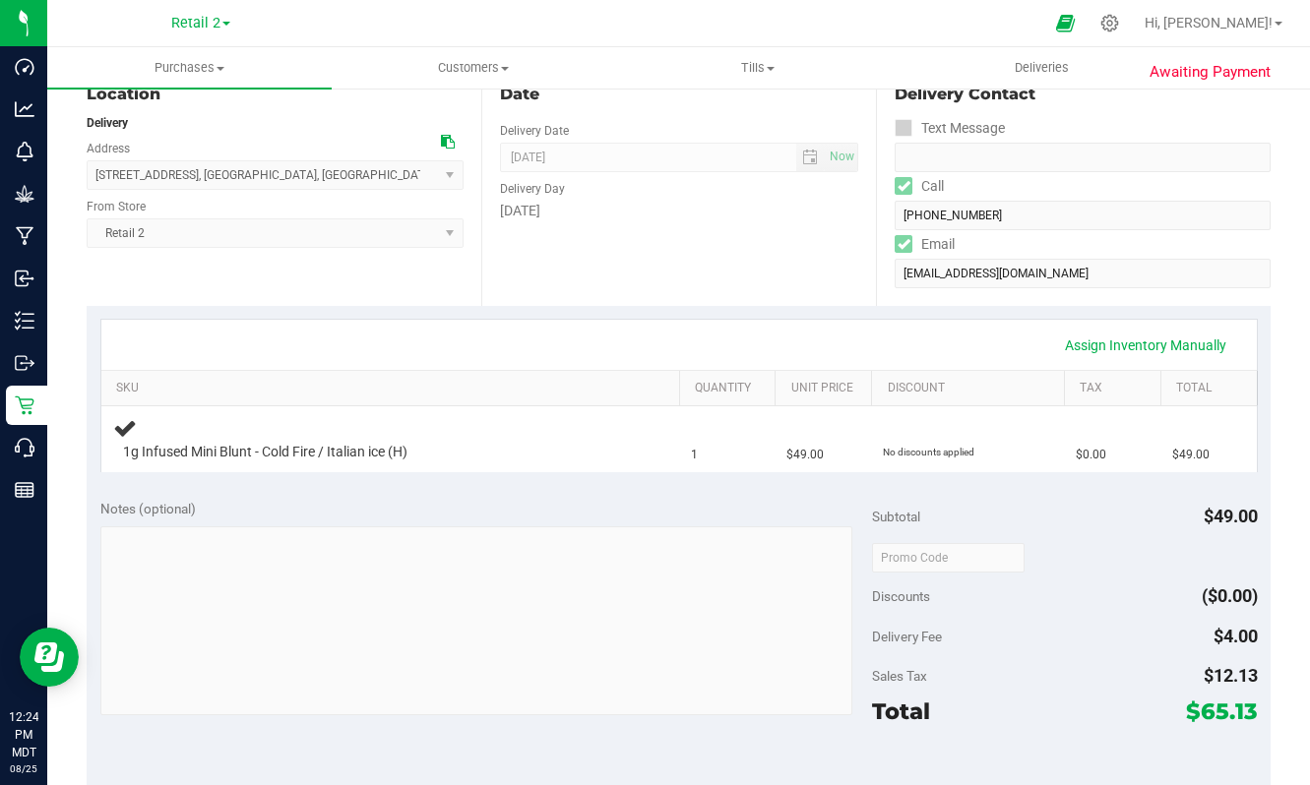
scroll to position [221, 0]
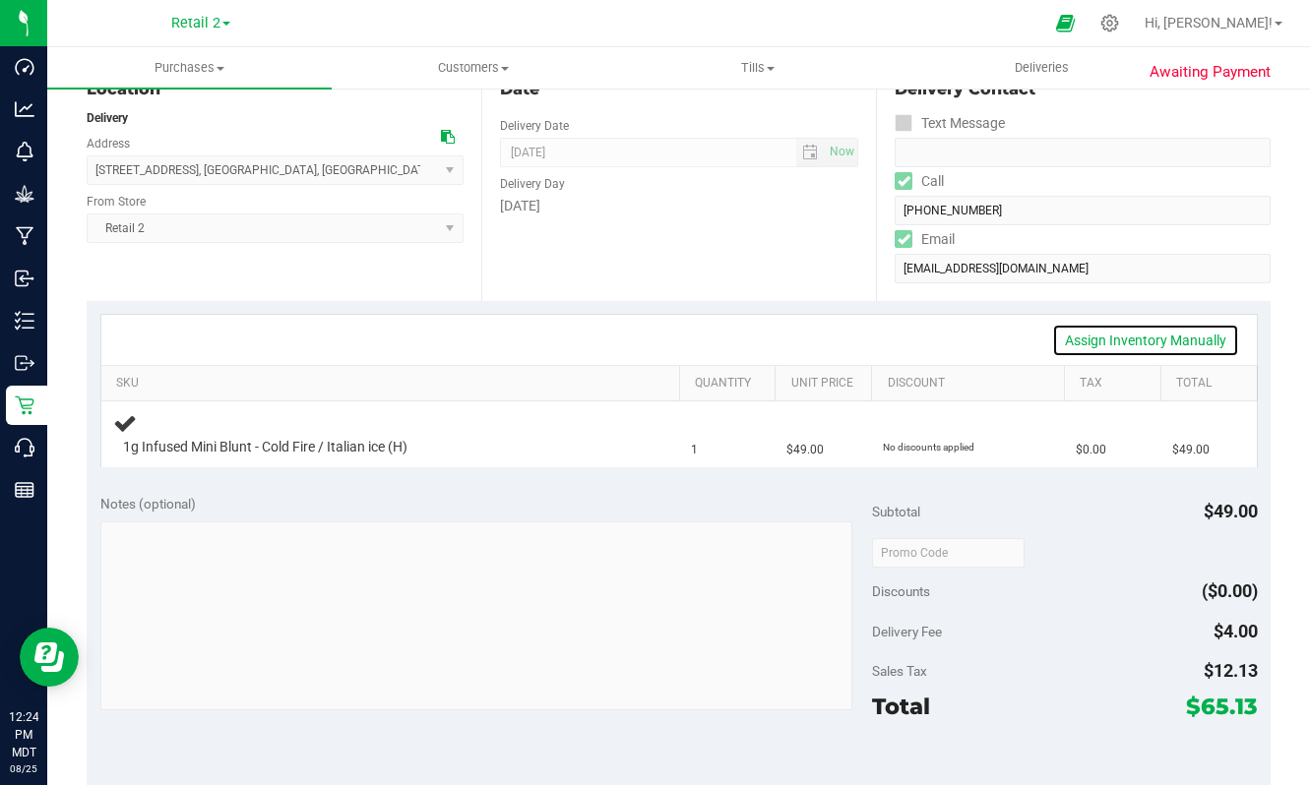
click at [1111, 346] on link "Assign Inventory Manually" at bounding box center [1145, 340] width 187 height 33
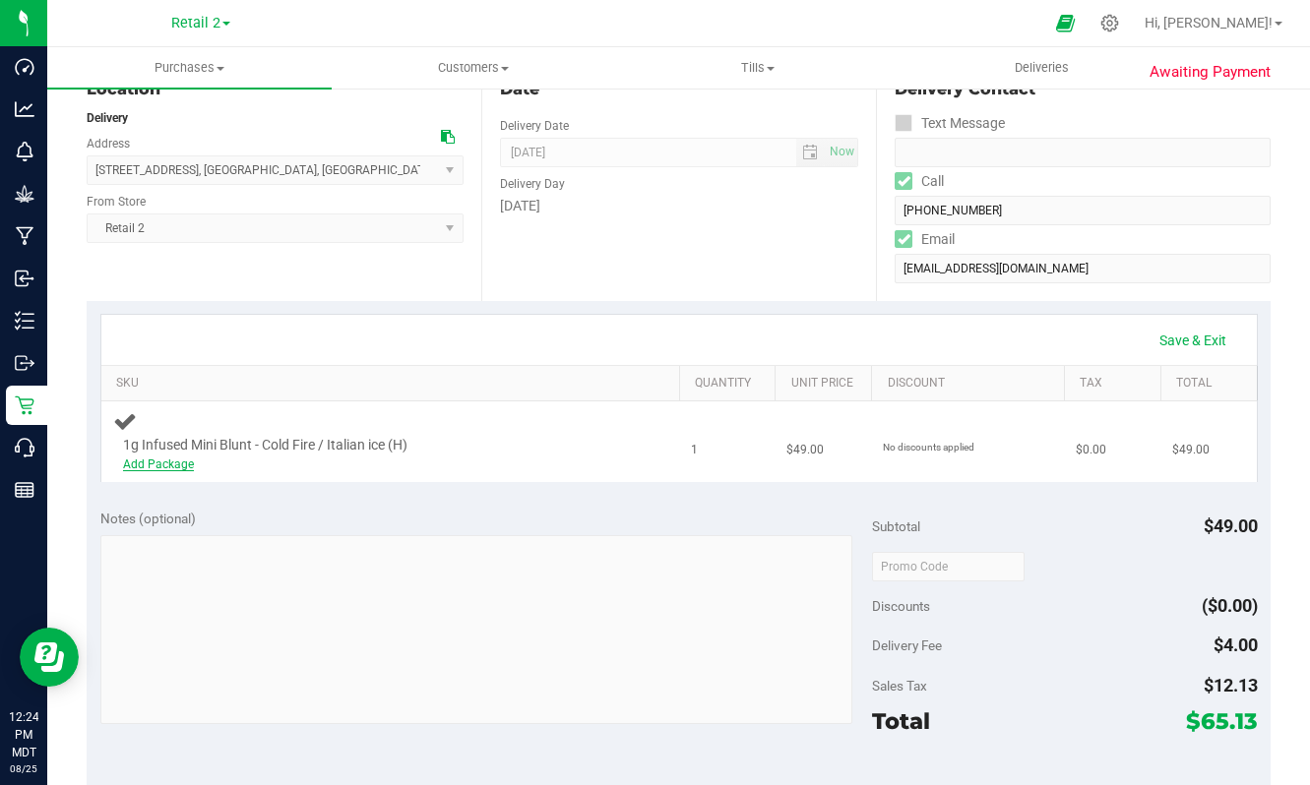
click at [149, 468] on link "Add Package" at bounding box center [158, 465] width 71 height 14
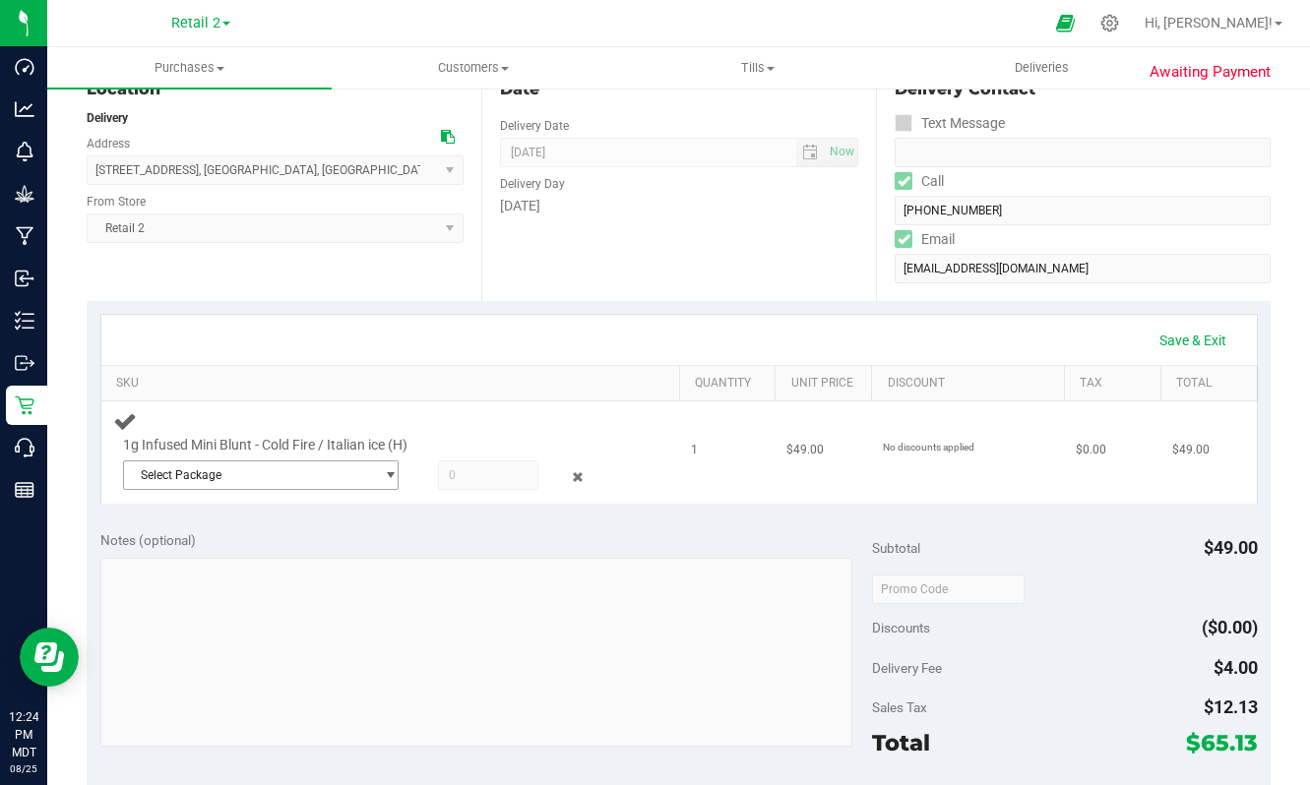
click at [343, 473] on span "Select Package" at bounding box center [249, 476] width 250 height 28
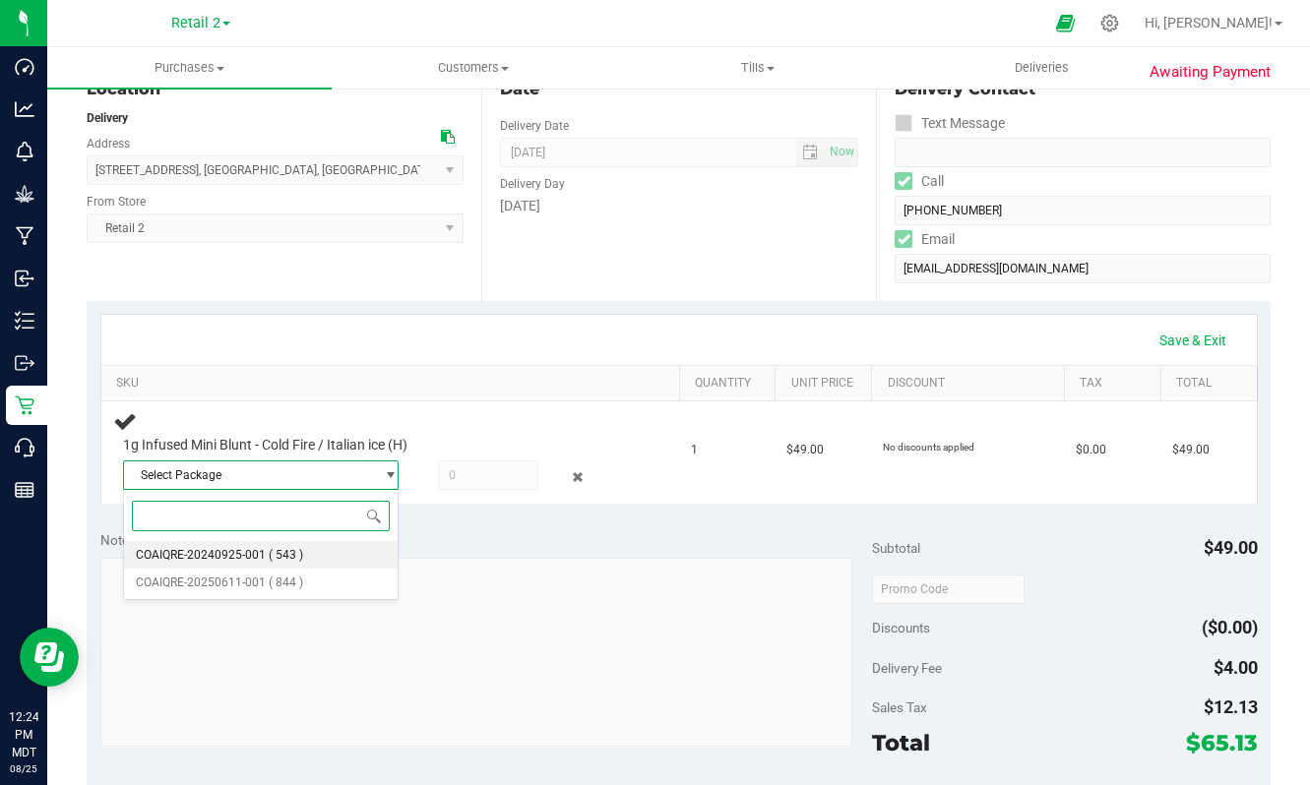
click at [310, 561] on li "COAIQRE-20240925-001 ( 543 )" at bounding box center [261, 555] width 275 height 28
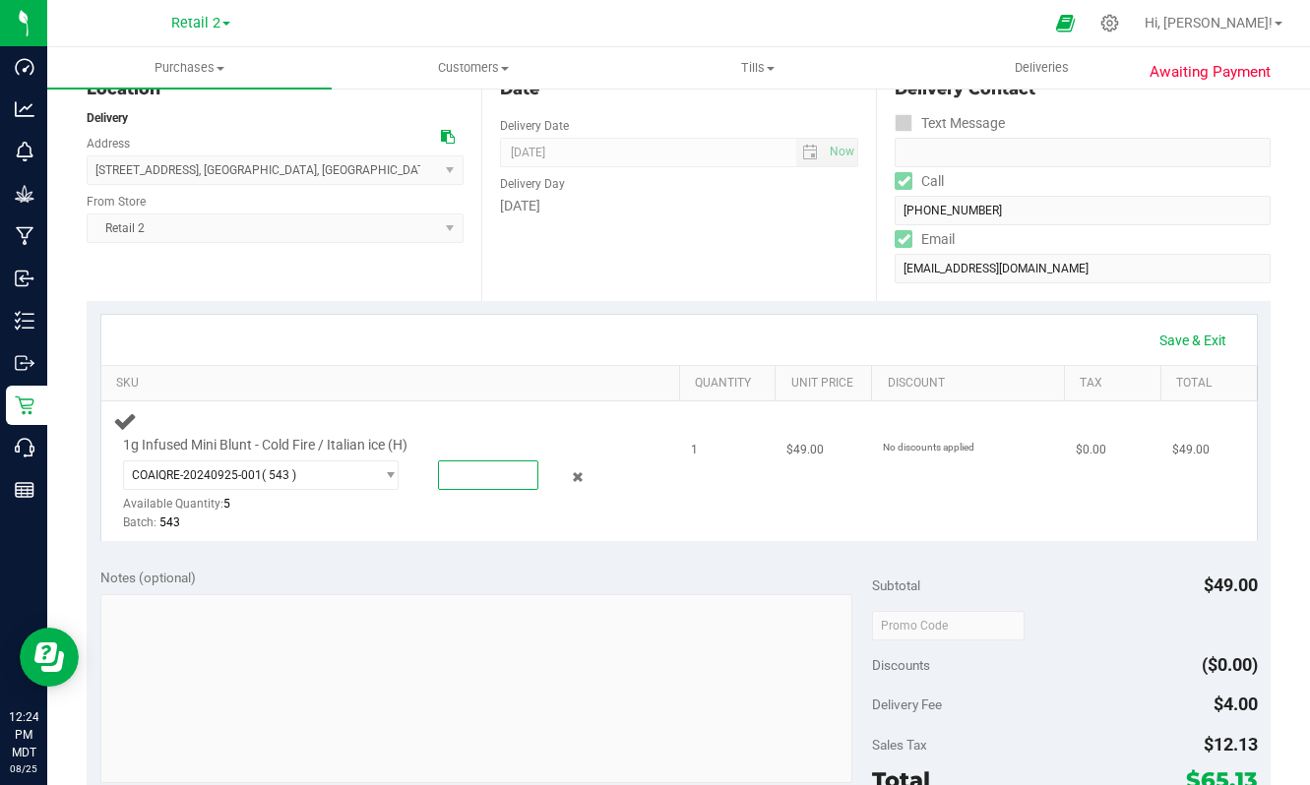
click at [465, 470] on span at bounding box center [487, 476] width 99 height 30
type input "1"
type input "1.0000"
click at [670, 579] on div "Notes (optional)" at bounding box center [486, 578] width 772 height 20
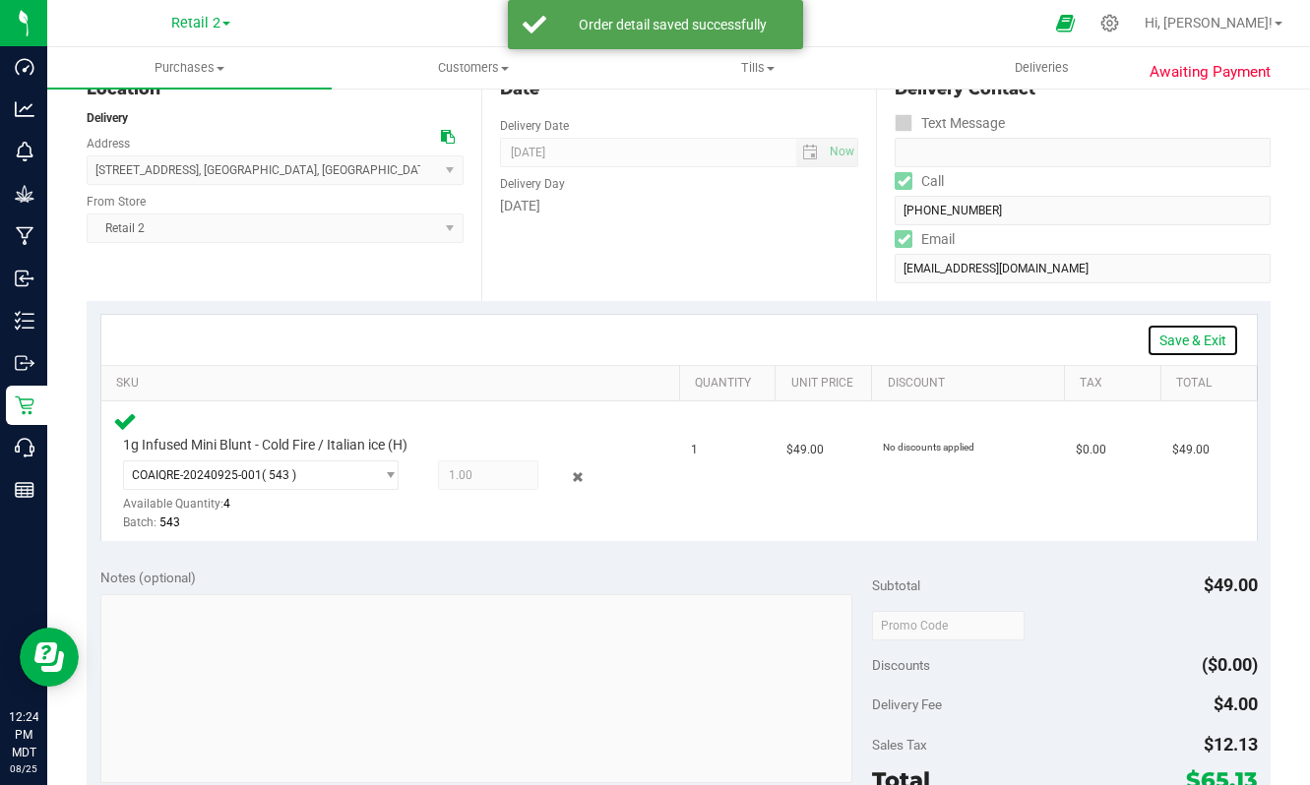
click at [1169, 341] on link "Save & Exit" at bounding box center [1193, 340] width 93 height 33
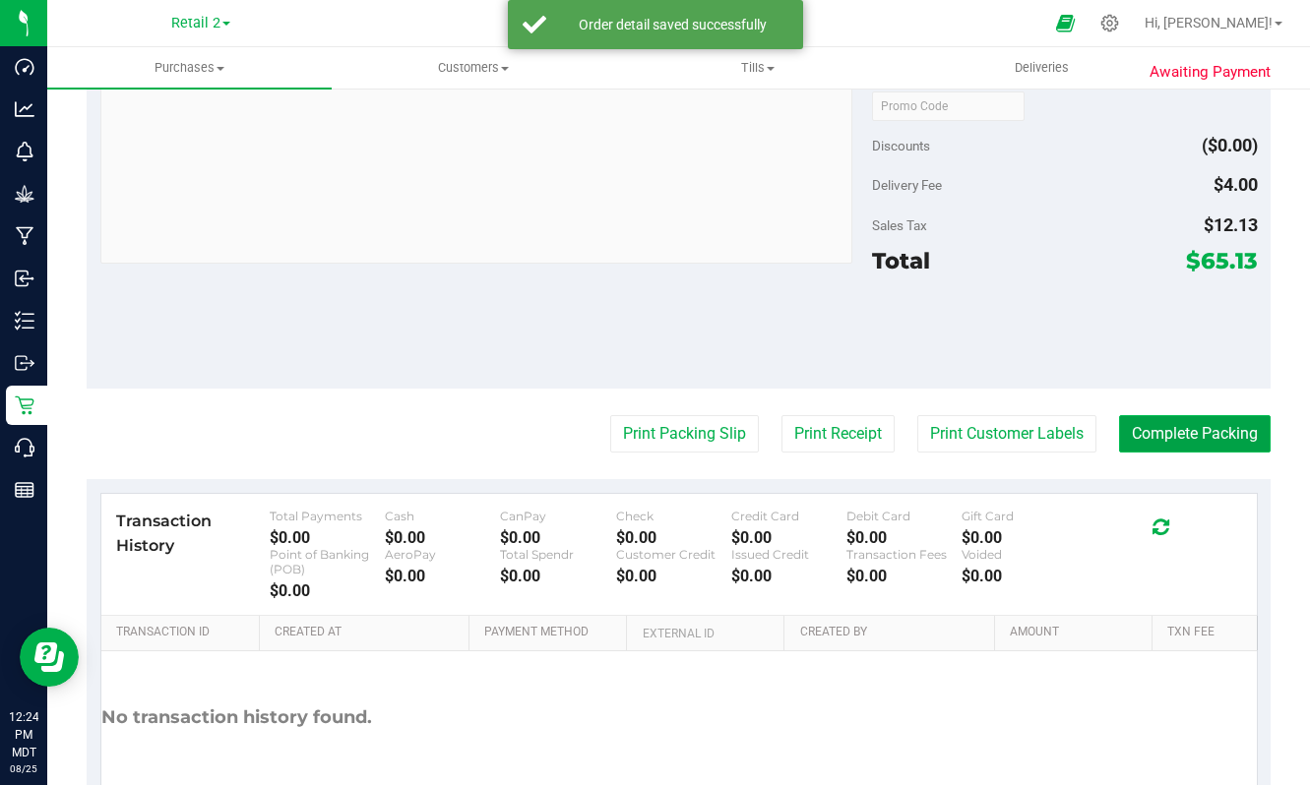
click at [1208, 428] on button "Complete Packing" at bounding box center [1195, 433] width 152 height 37
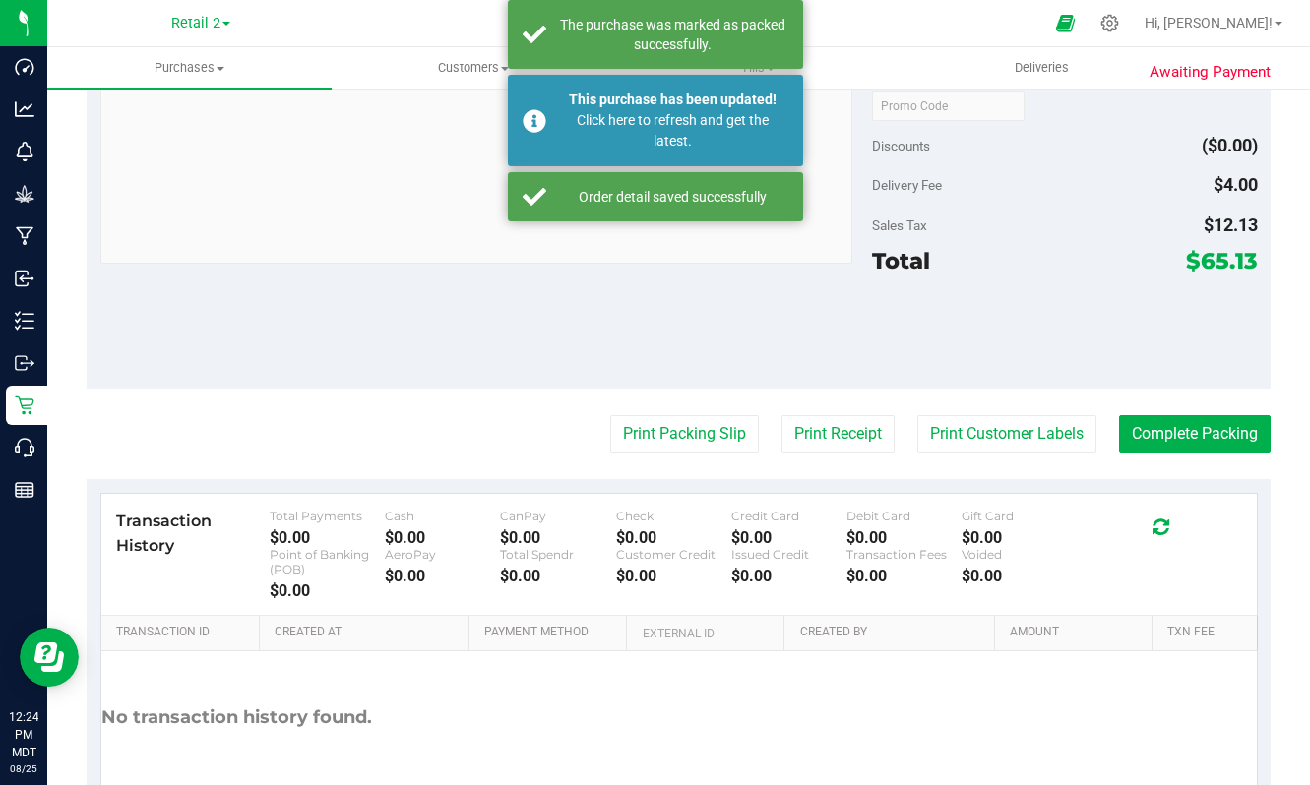
click at [413, 318] on div "Notes (optional) Subtotal $49.00 Discounts ($0.00) Delivery Fee $4.00 Sales Tax…" at bounding box center [679, 211] width 1184 height 354
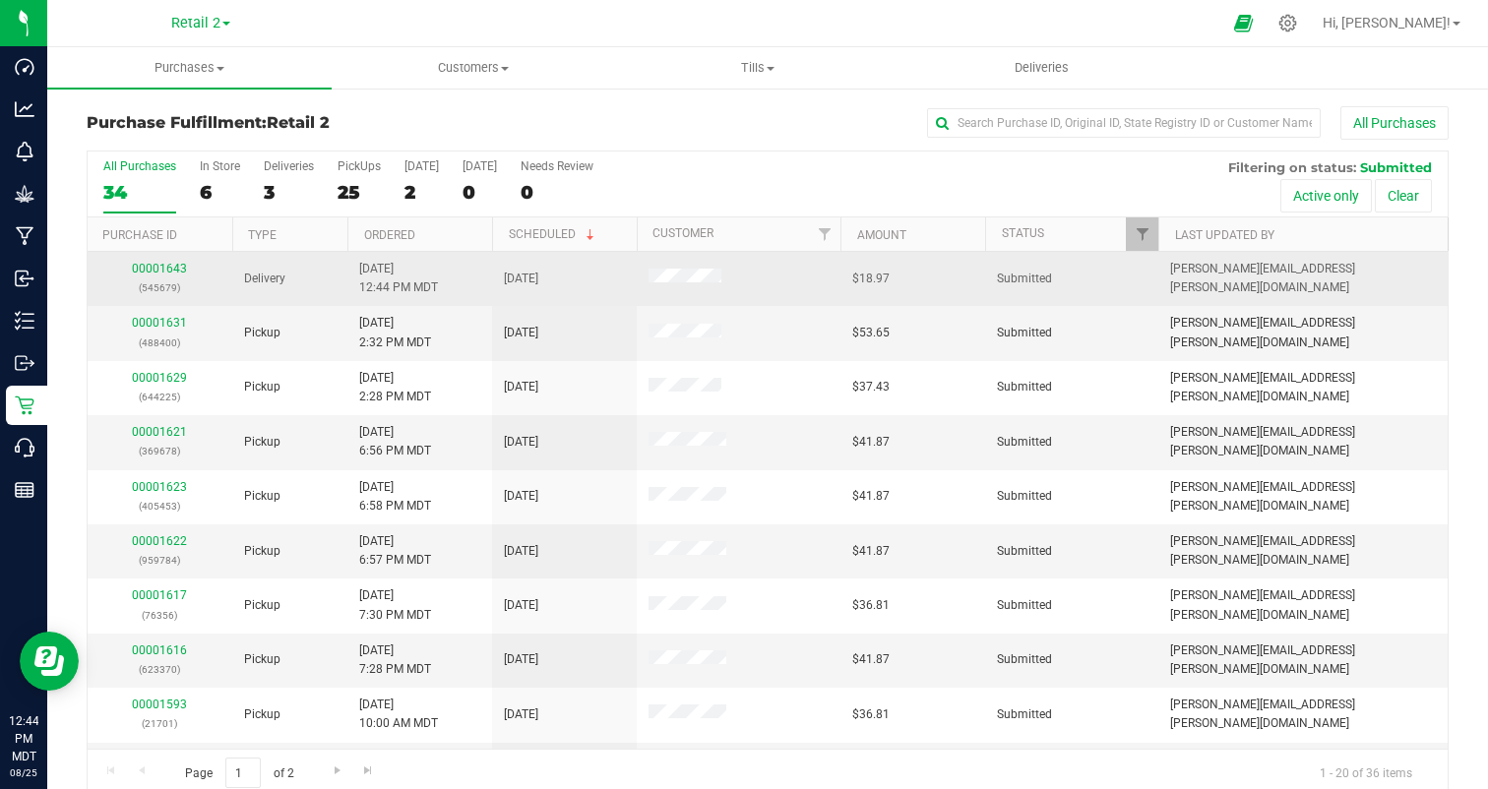
click at [160, 261] on div "00001643 (545679)" at bounding box center [159, 278] width 121 height 37
click at [162, 268] on link "00001643" at bounding box center [159, 269] width 55 height 14
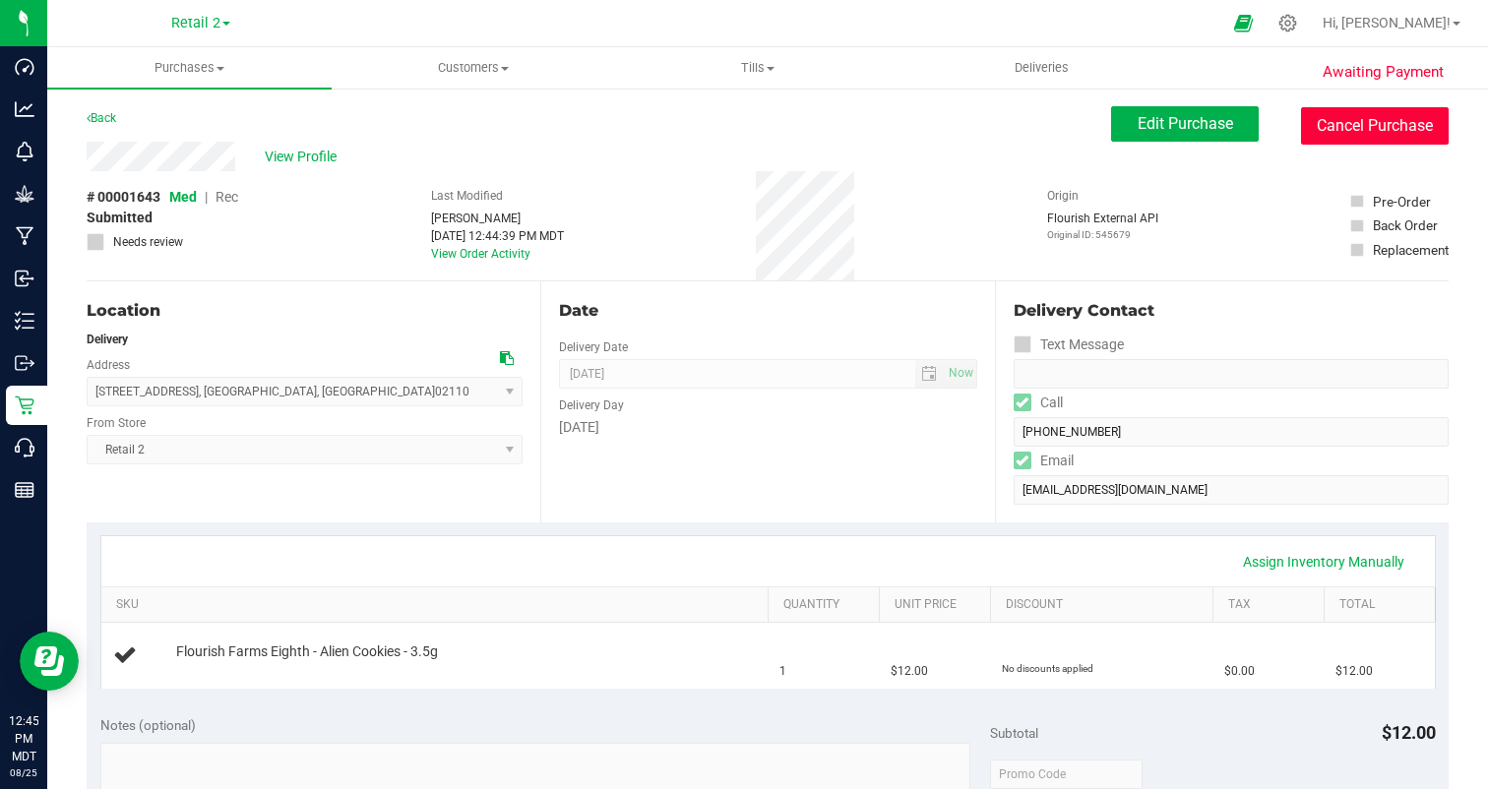
click at [1408, 122] on button "Cancel Purchase" at bounding box center [1375, 125] width 148 height 37
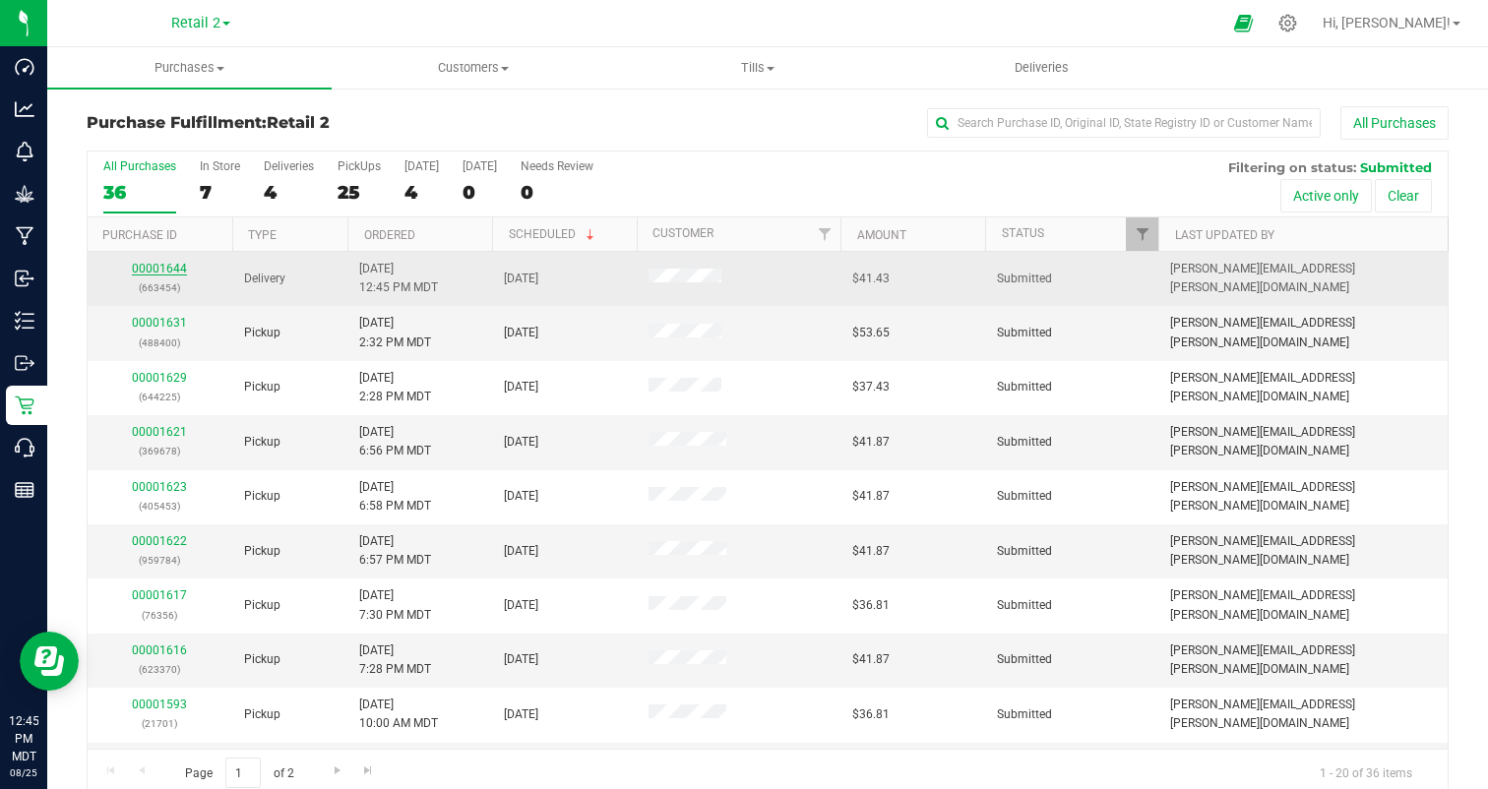
click at [147, 262] on link "00001644" at bounding box center [159, 269] width 55 height 14
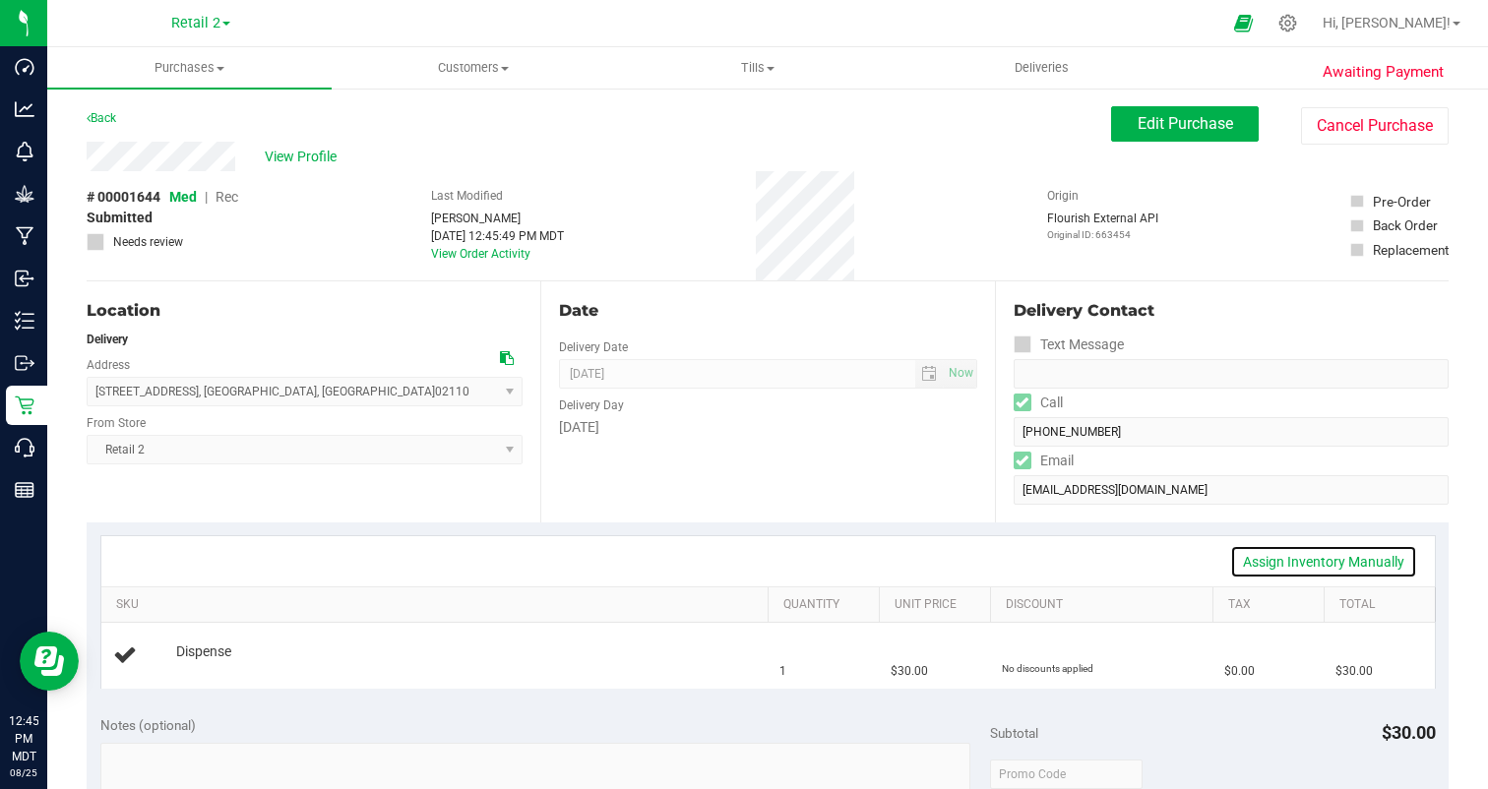
click at [1352, 555] on link "Assign Inventory Manually" at bounding box center [1323, 561] width 187 height 33
click at [205, 666] on link "Add Package" at bounding box center [211, 665] width 71 height 14
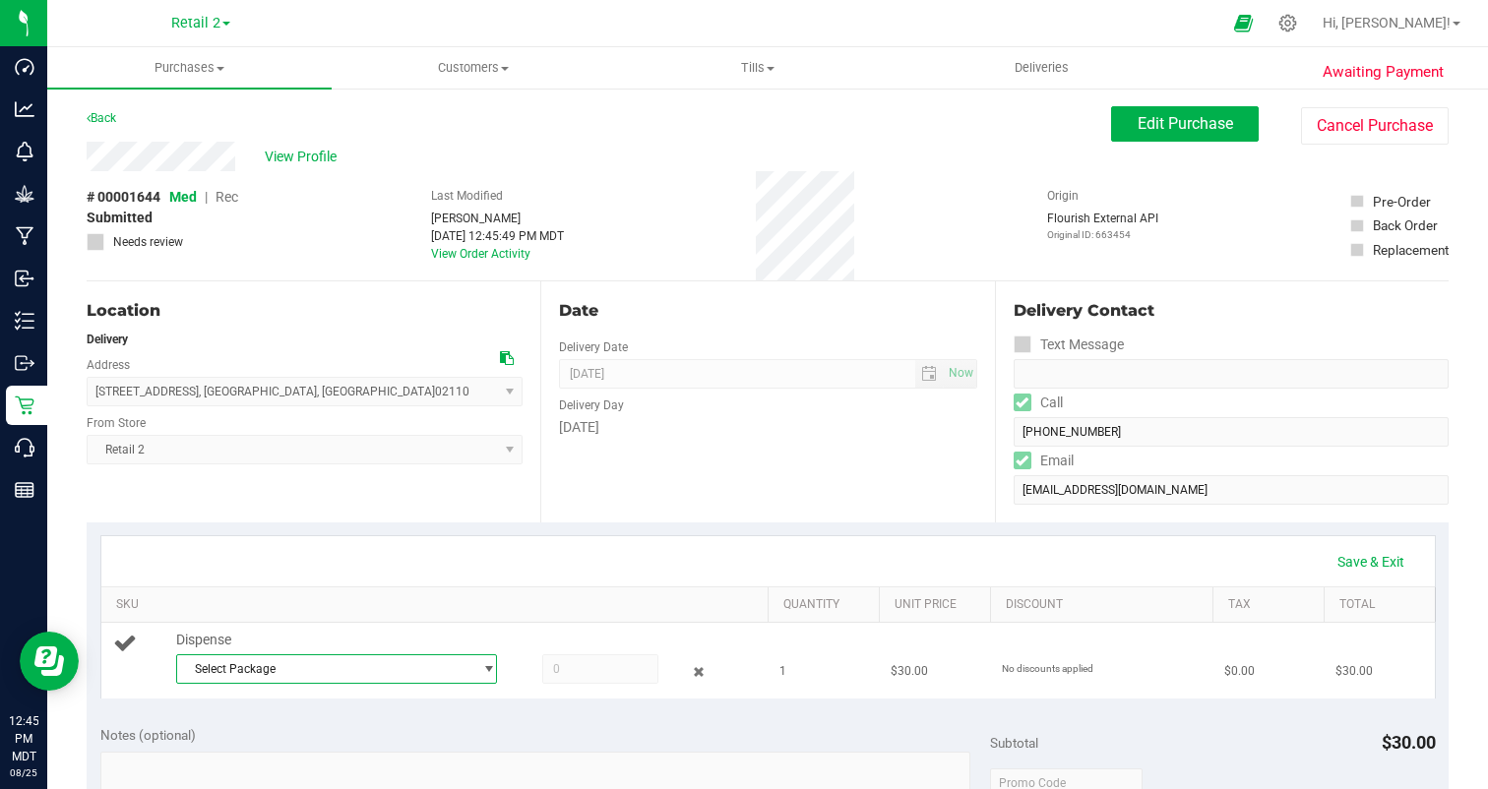
click at [425, 664] on span "Select Package" at bounding box center [324, 670] width 294 height 28
click at [412, 744] on li "COAIQRE-20240925-006 ( 12312 )" at bounding box center [336, 751] width 319 height 28
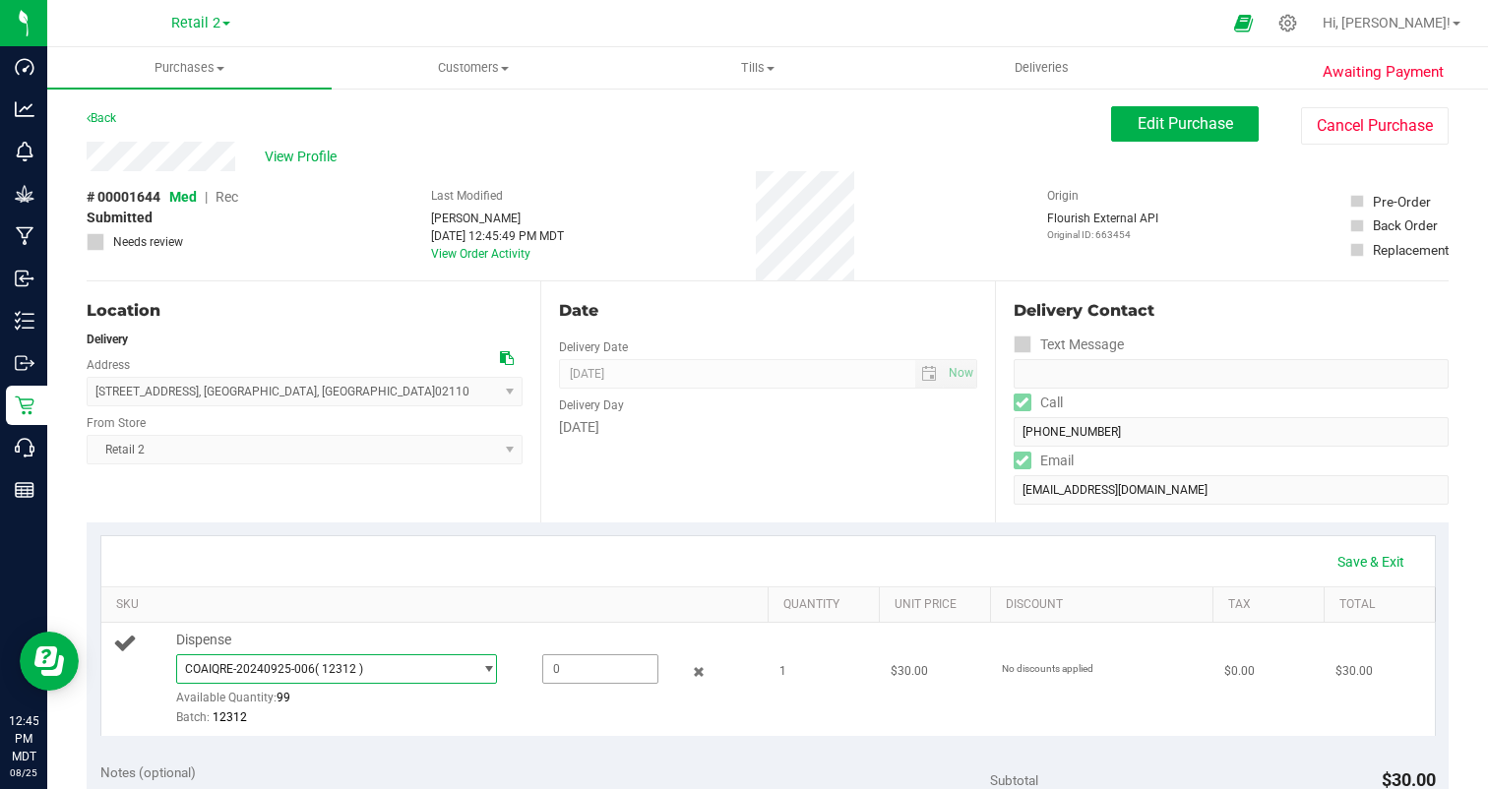
click at [552, 668] on span at bounding box center [600, 670] width 116 height 30
type input "1"
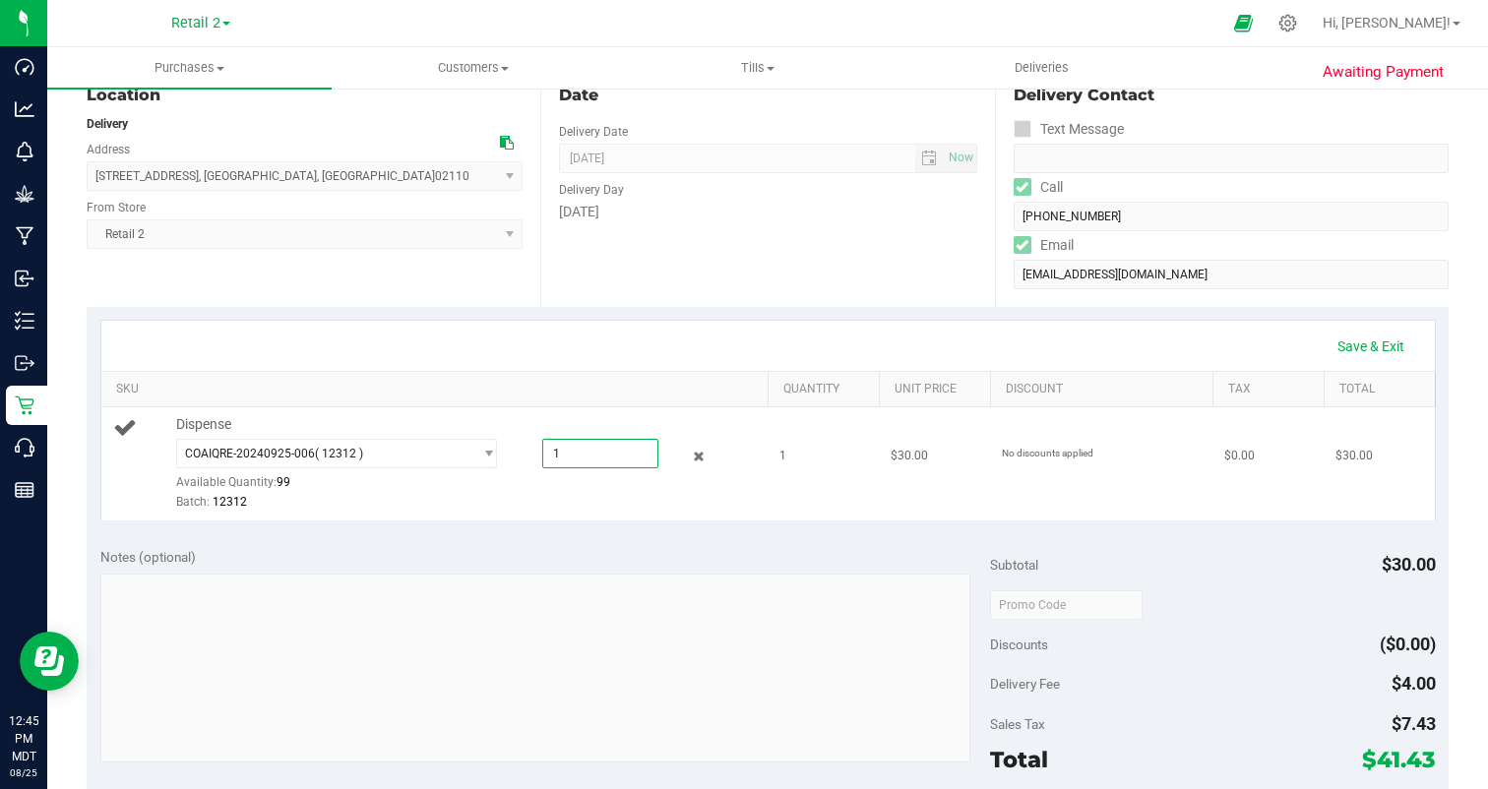
scroll to position [223, 0]
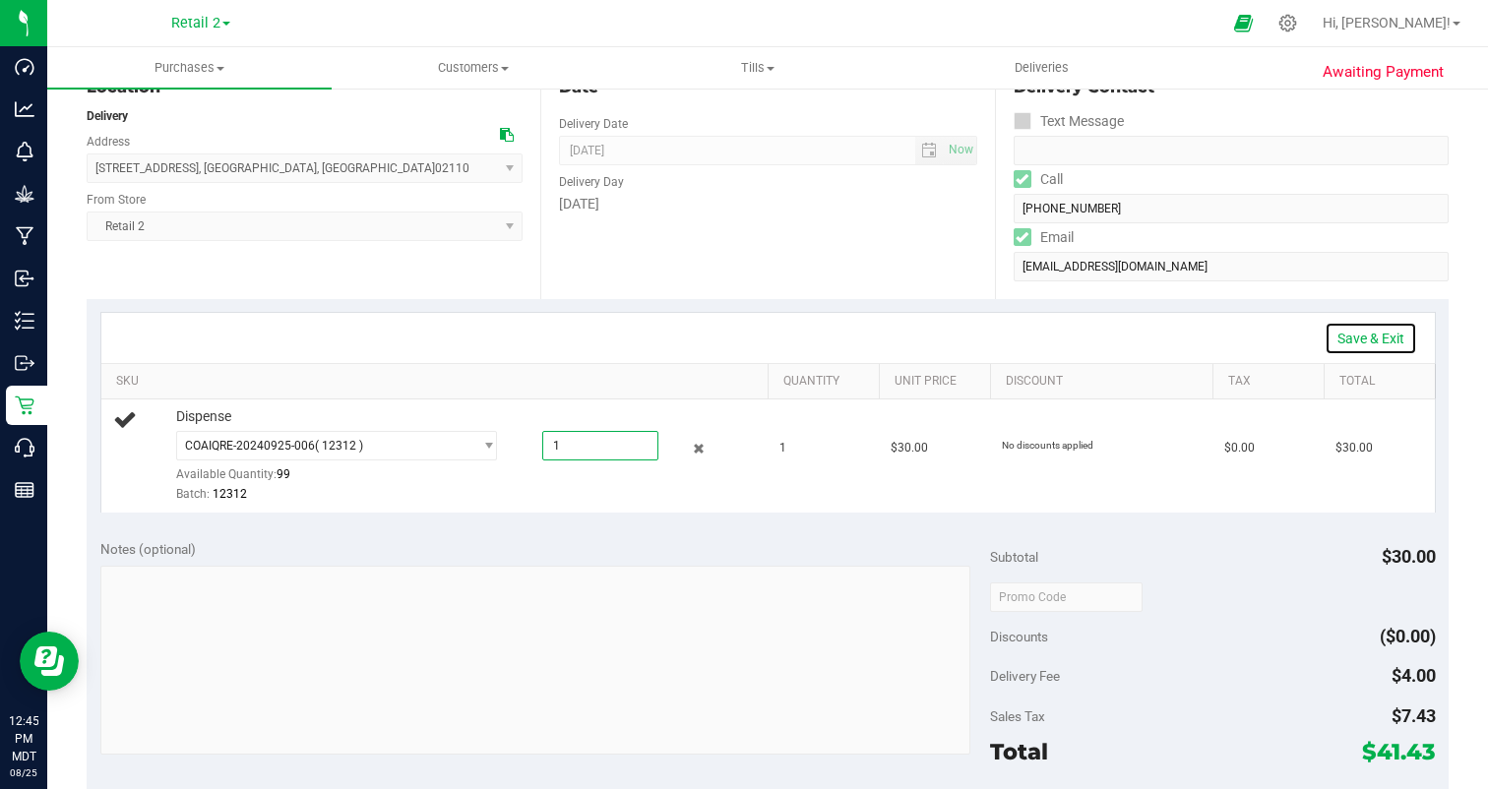
type input "1.0000"
click at [1351, 341] on link "Save & Exit" at bounding box center [1371, 338] width 93 height 33
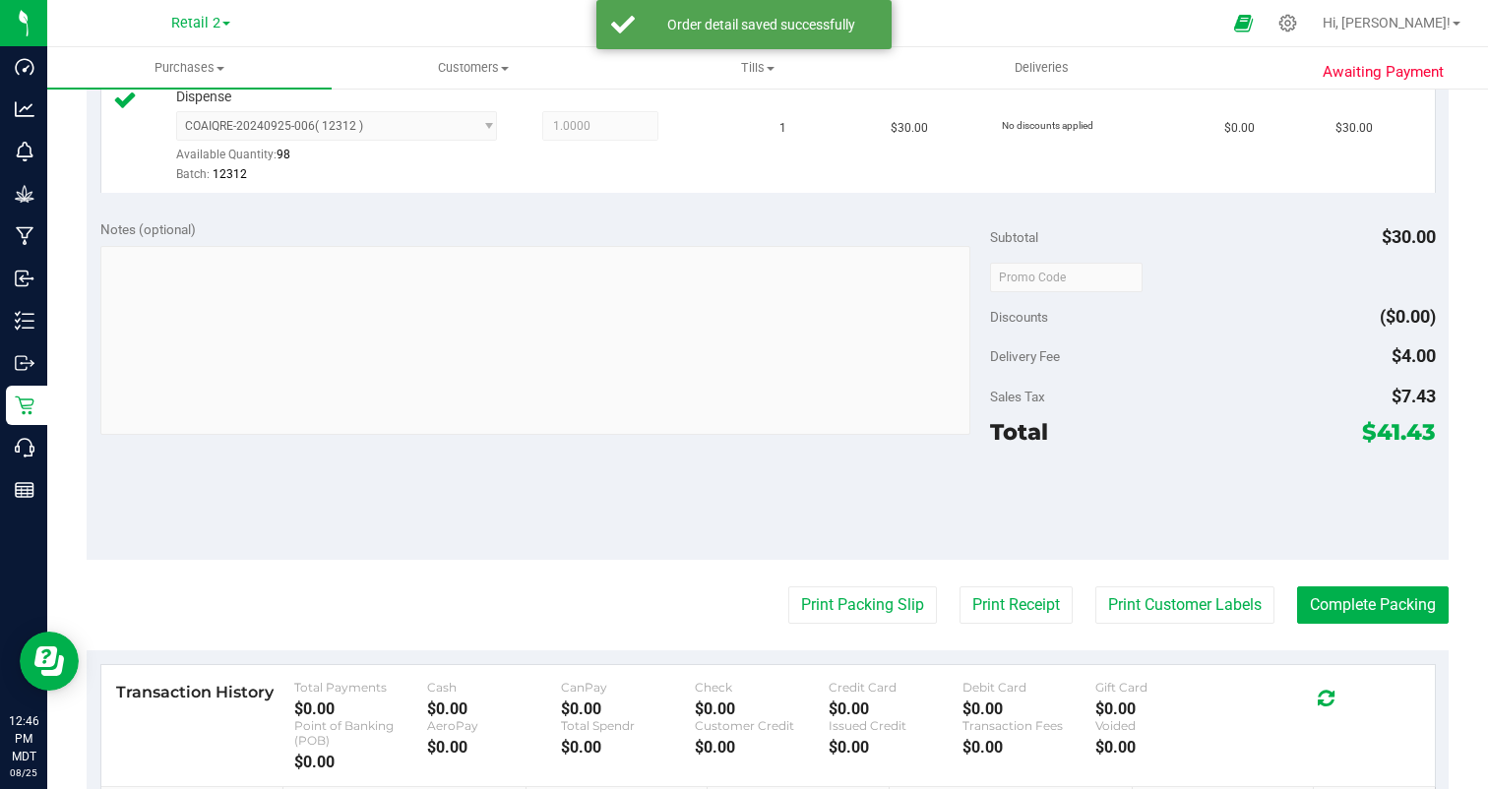
scroll to position [825, 0]
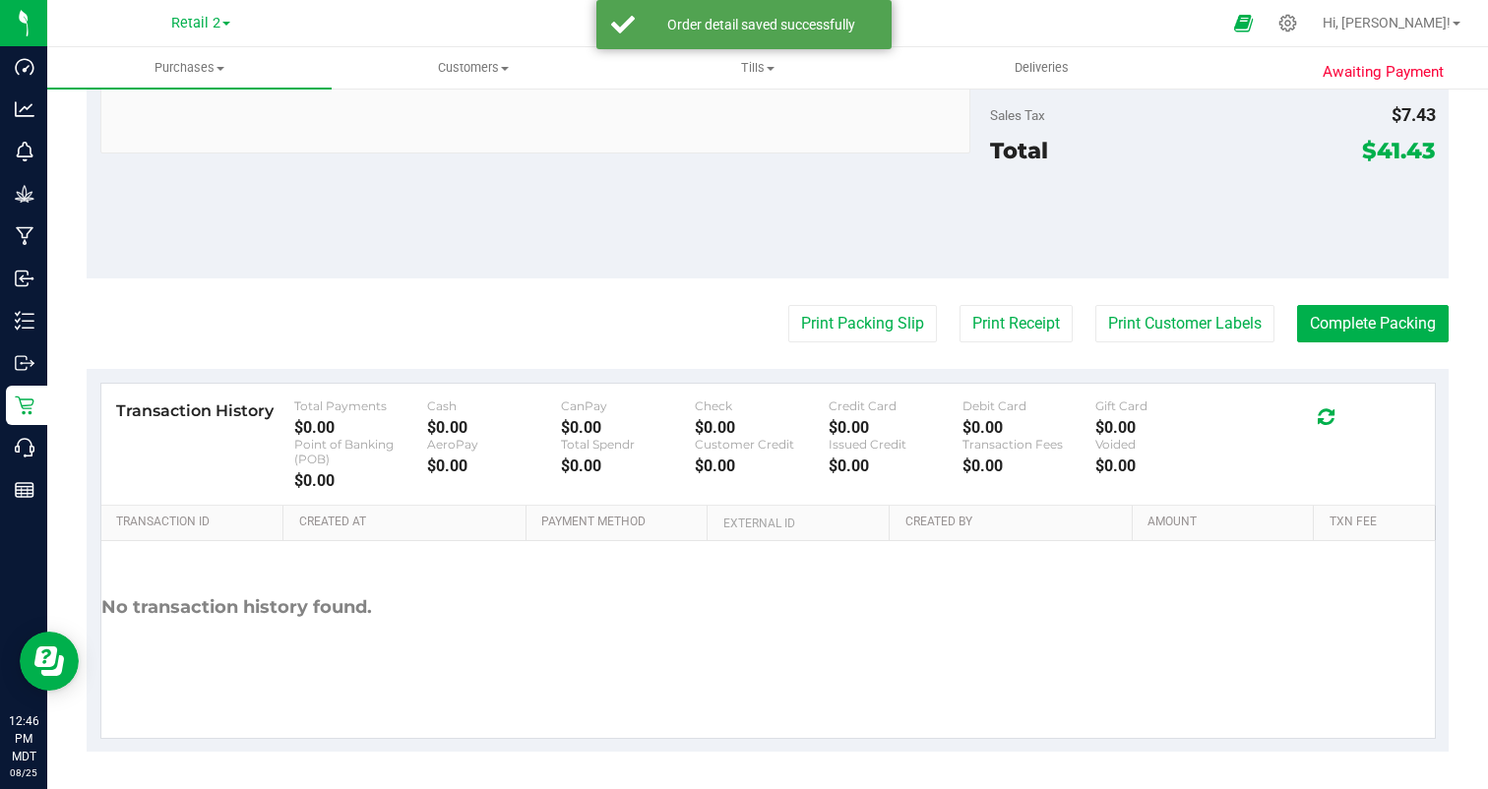
click at [1335, 537] on th "Txn Fee" at bounding box center [1373, 523] width 121 height 35
click at [1365, 322] on button "Complete Packing" at bounding box center [1373, 323] width 152 height 37
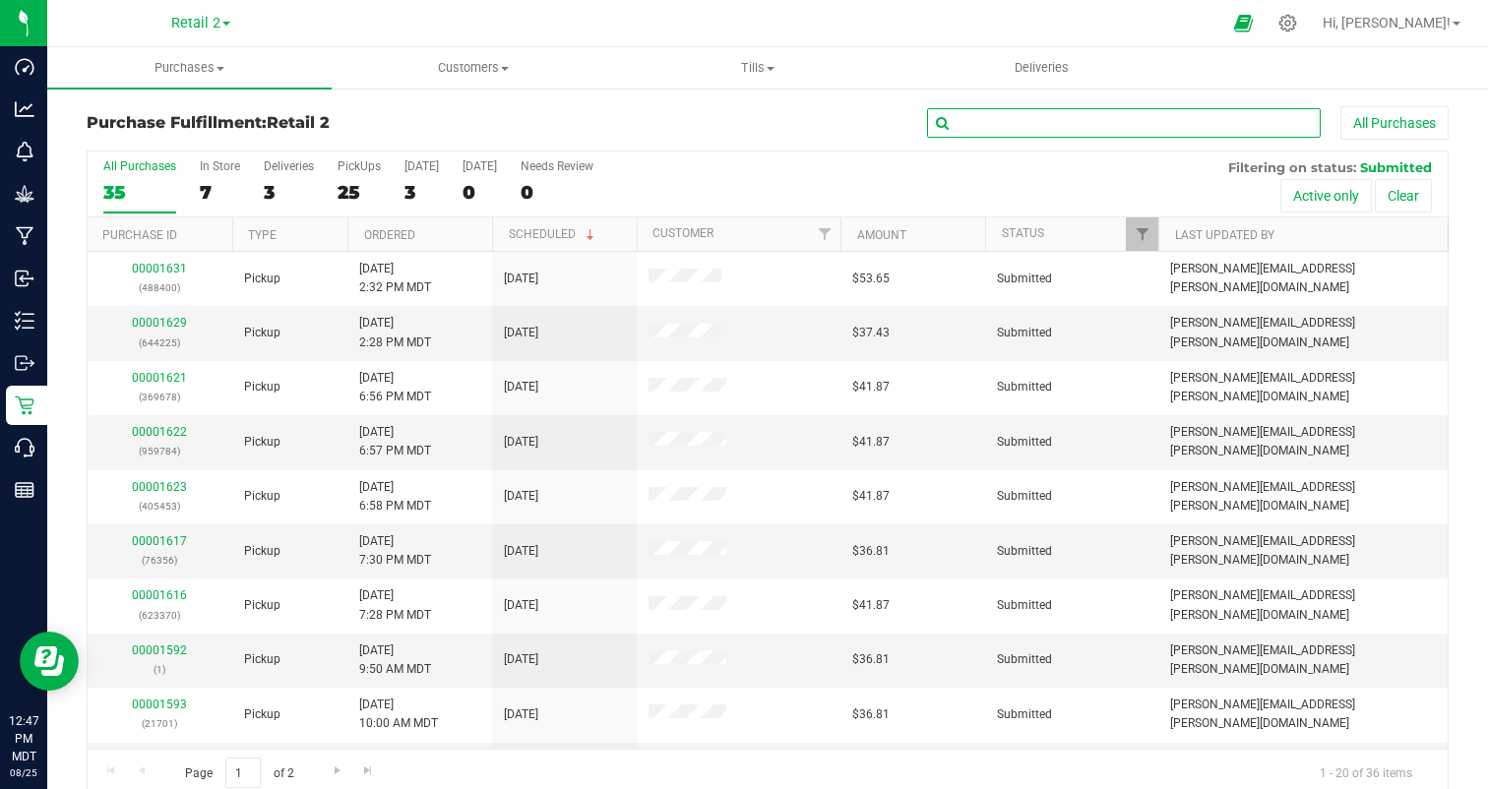
click at [1211, 114] on input "text" at bounding box center [1124, 123] width 394 height 30
click at [475, 57] on uib-tab-heading "Customers All customers Add a new customer" at bounding box center [474, 67] width 282 height 39
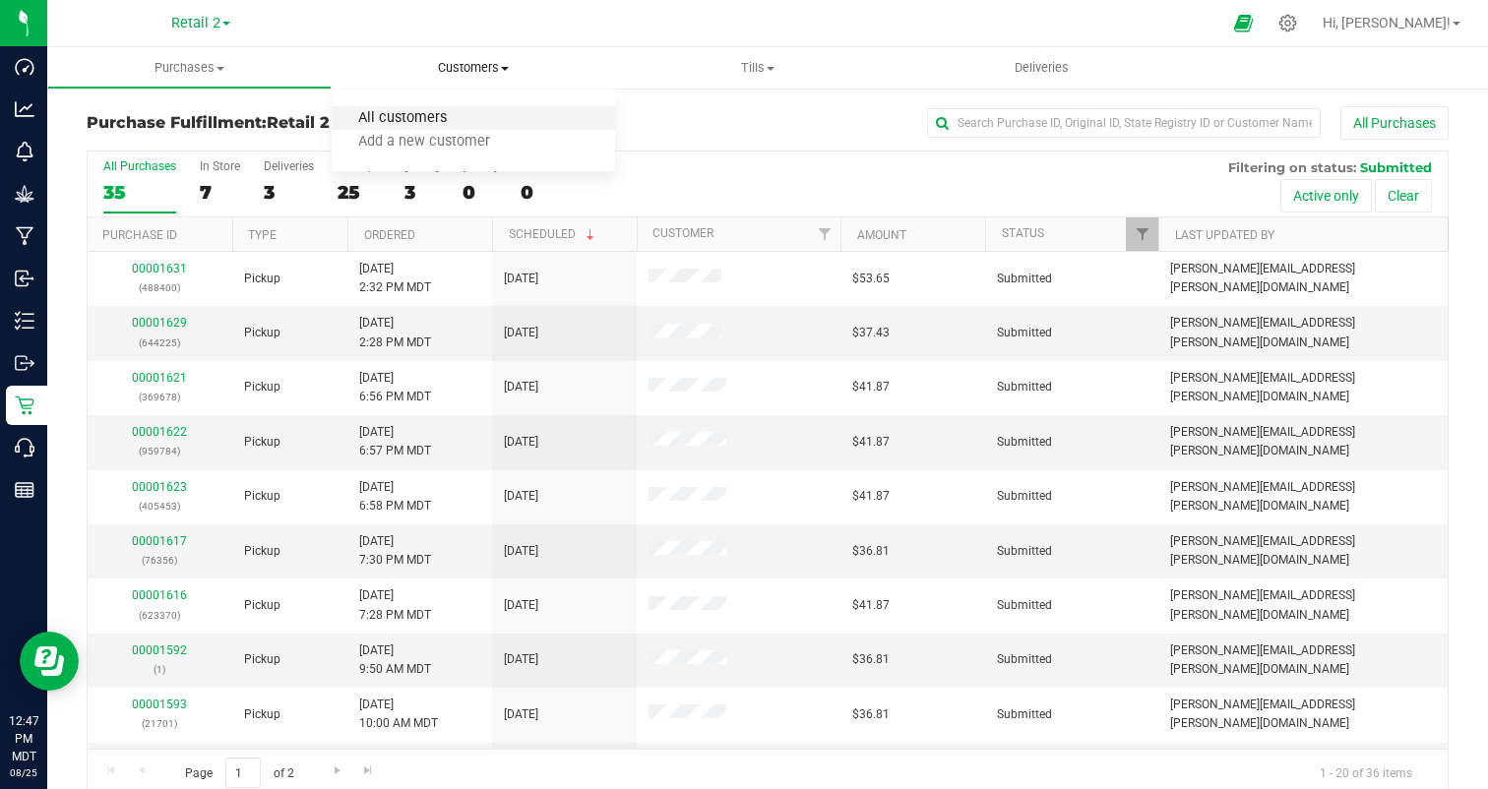
click at [470, 126] on span "All customers" at bounding box center [403, 118] width 142 height 17
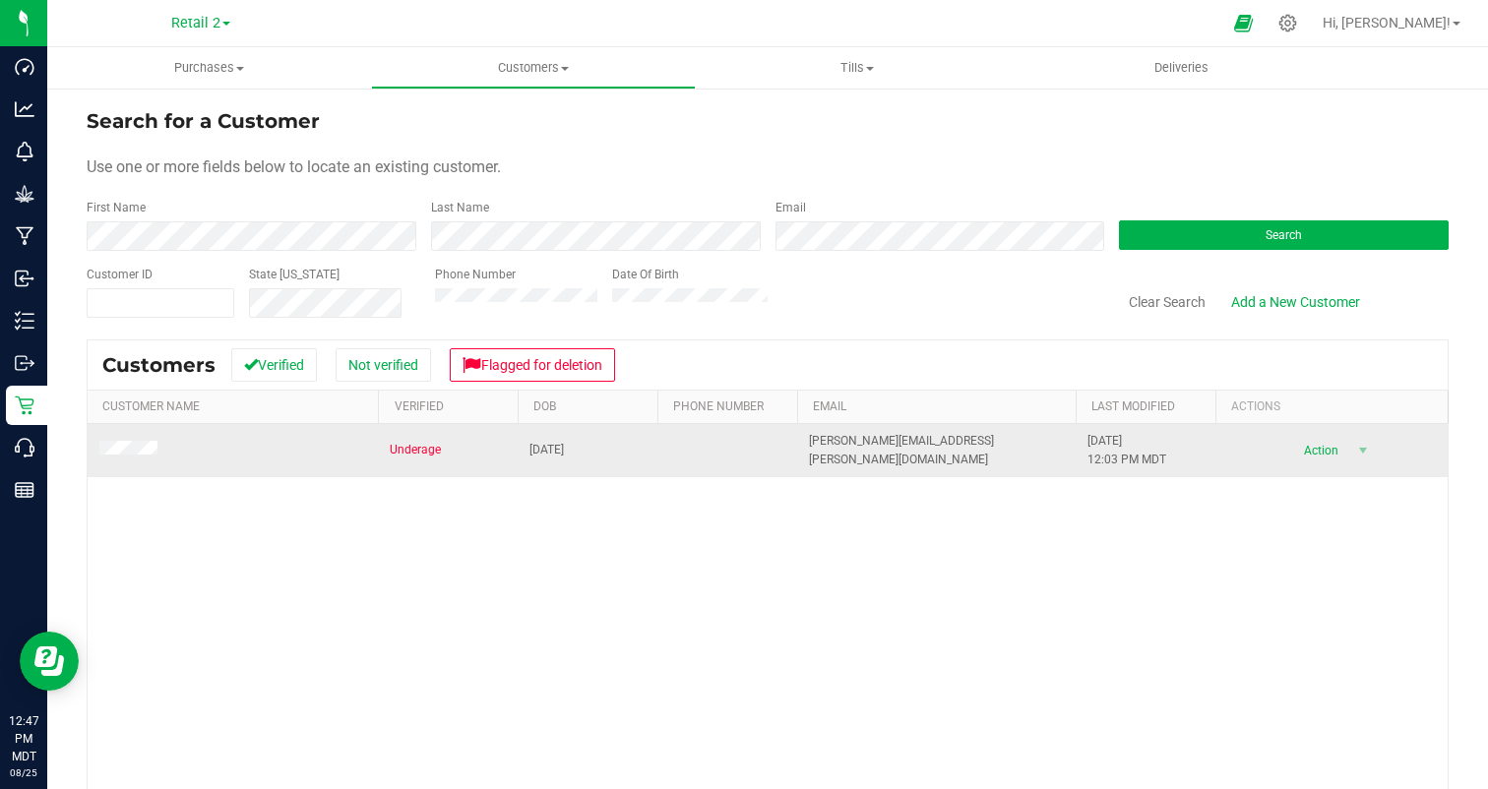
click at [135, 461] on td at bounding box center [233, 450] width 290 height 53
click at [120, 442] on span at bounding box center [131, 451] width 64 height 20
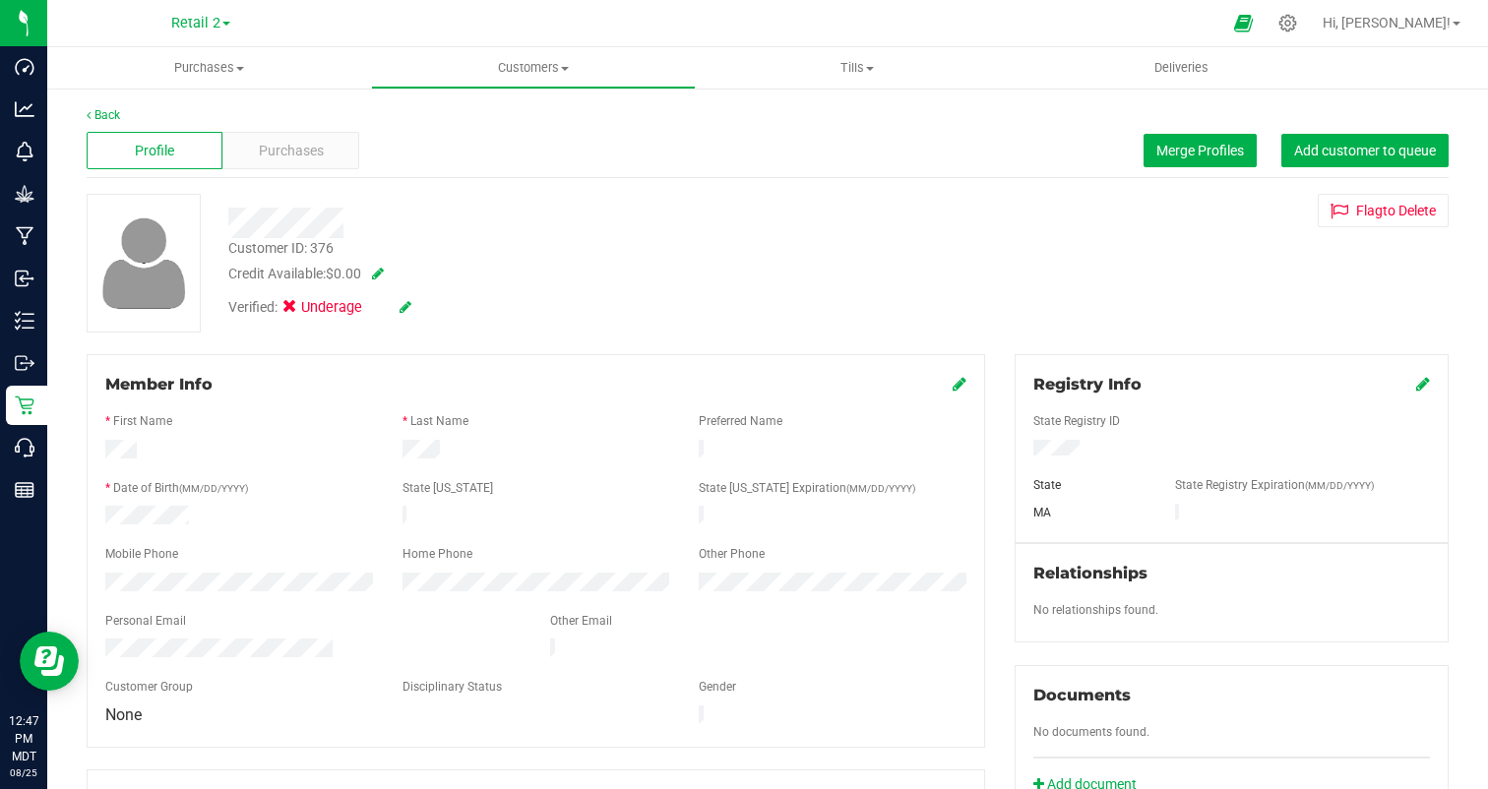
click at [321, 305] on span "Underage" at bounding box center [340, 308] width 79 height 22
click at [408, 301] on icon at bounding box center [406, 307] width 12 height 14
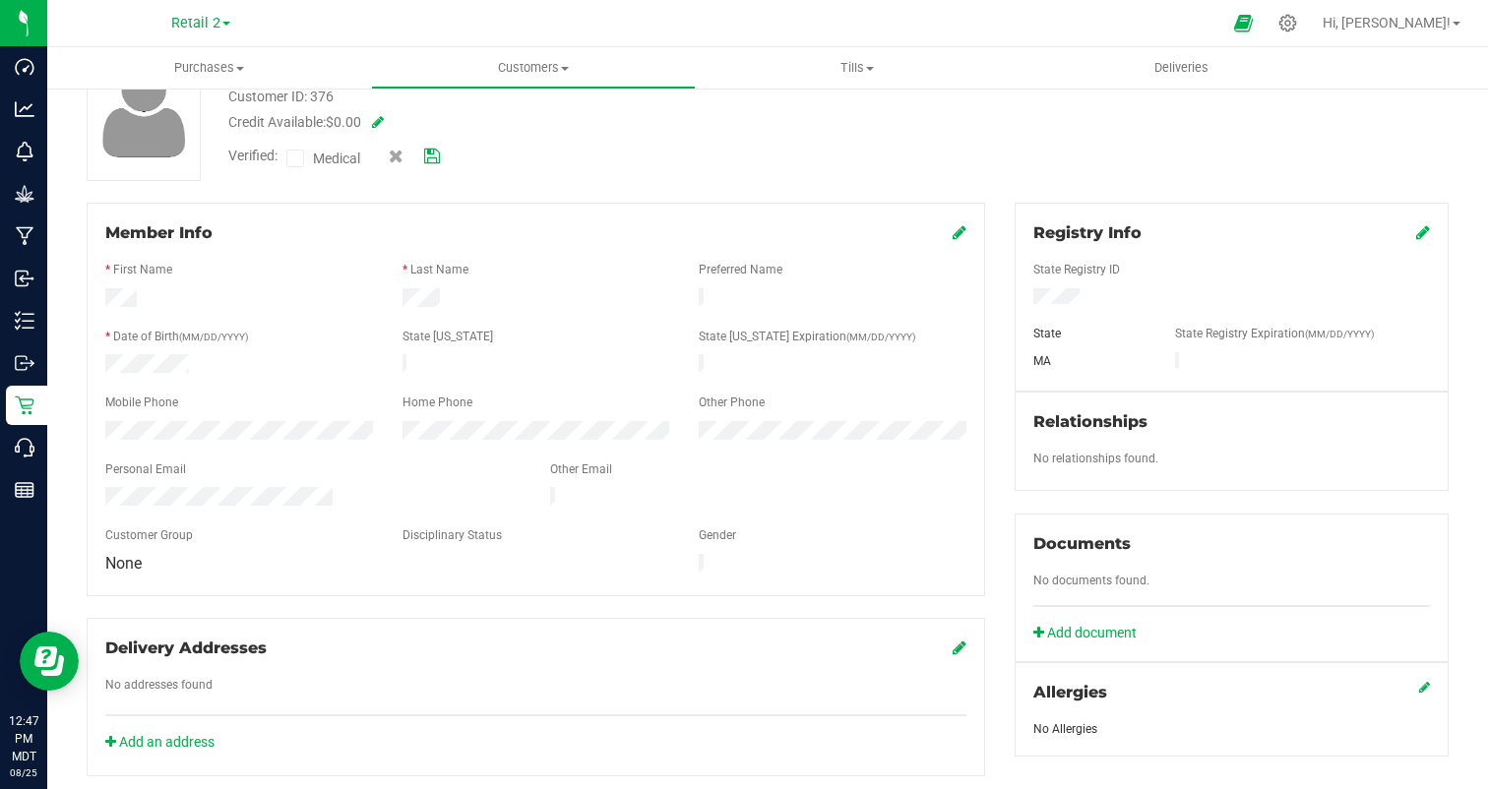
click at [225, 337] on span "(MM/DD/YYYY)" at bounding box center [213, 337] width 69 height 11
click at [964, 228] on icon at bounding box center [960, 232] width 14 height 16
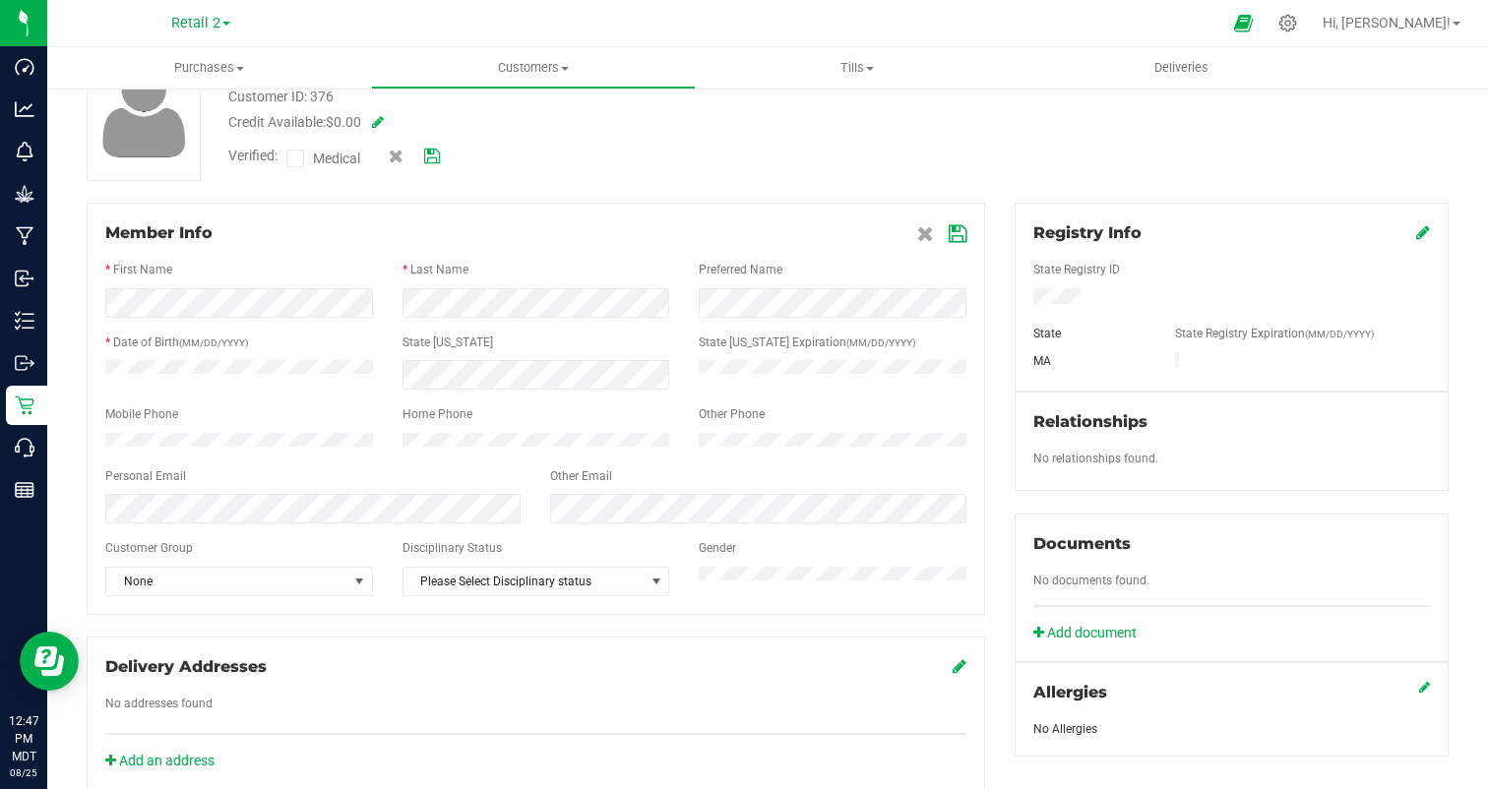
click at [956, 232] on icon at bounding box center [958, 234] width 18 height 16
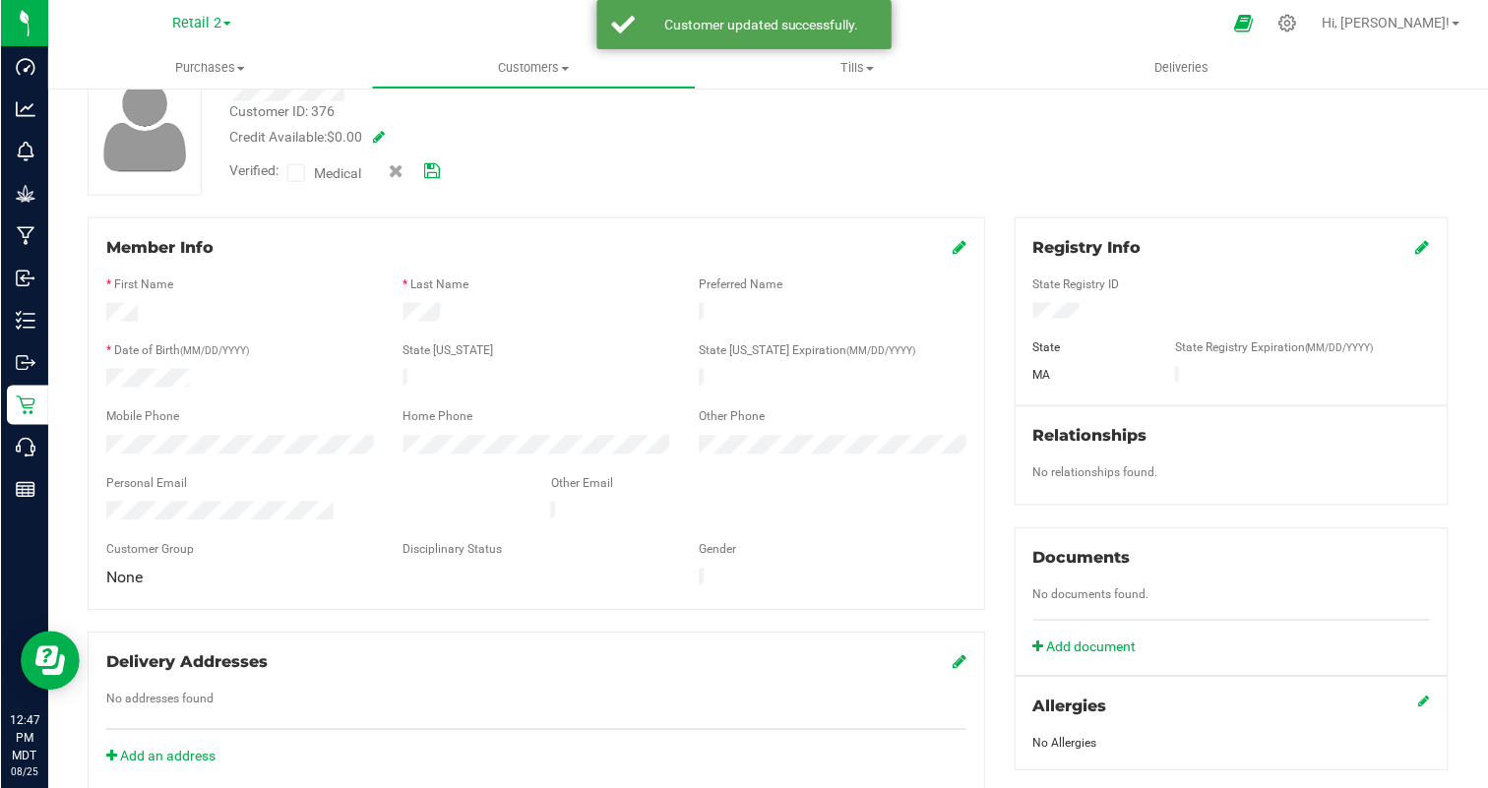
scroll to position [0, 0]
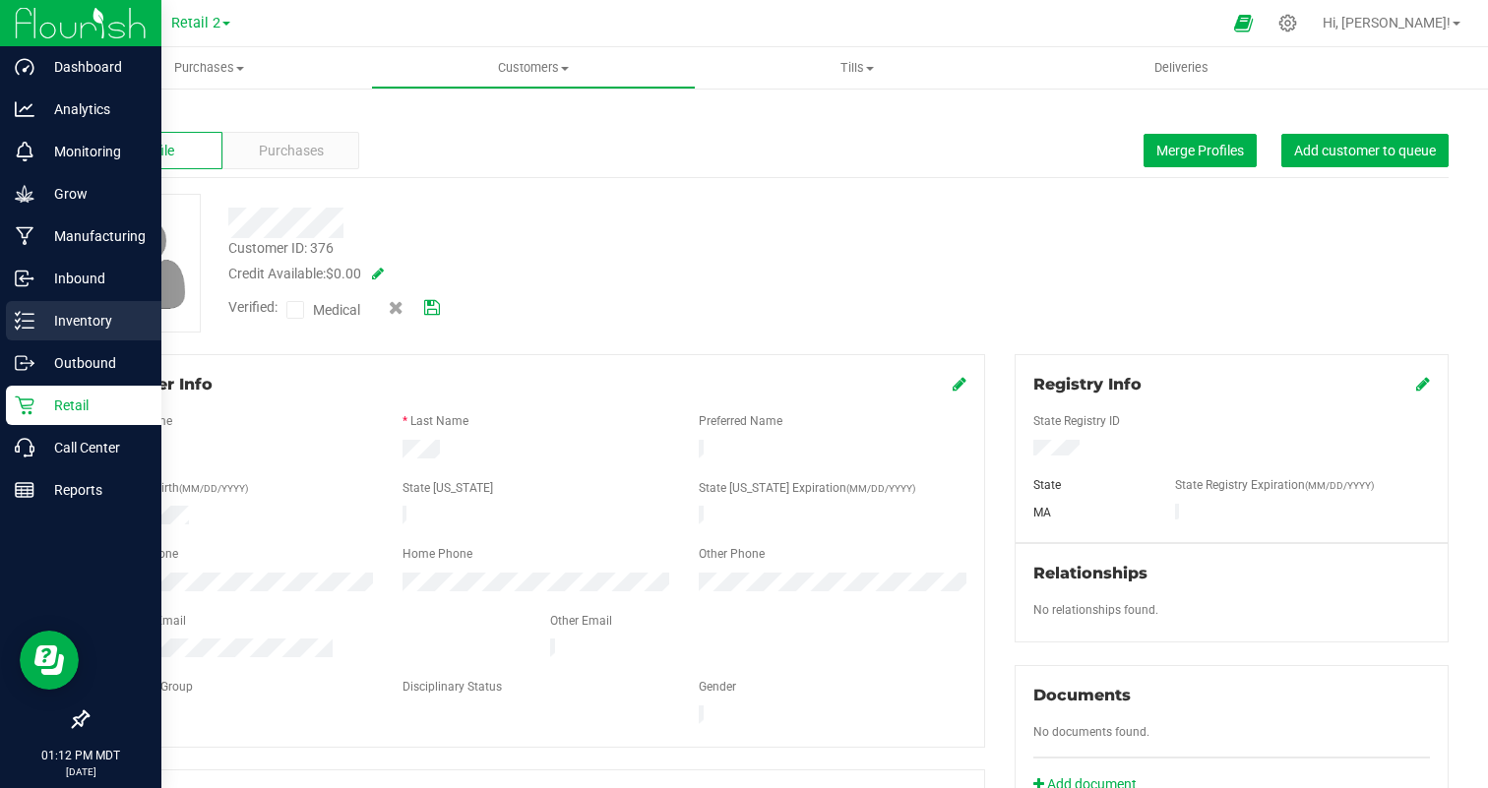
click at [68, 318] on p "Inventory" at bounding box center [93, 321] width 118 height 24
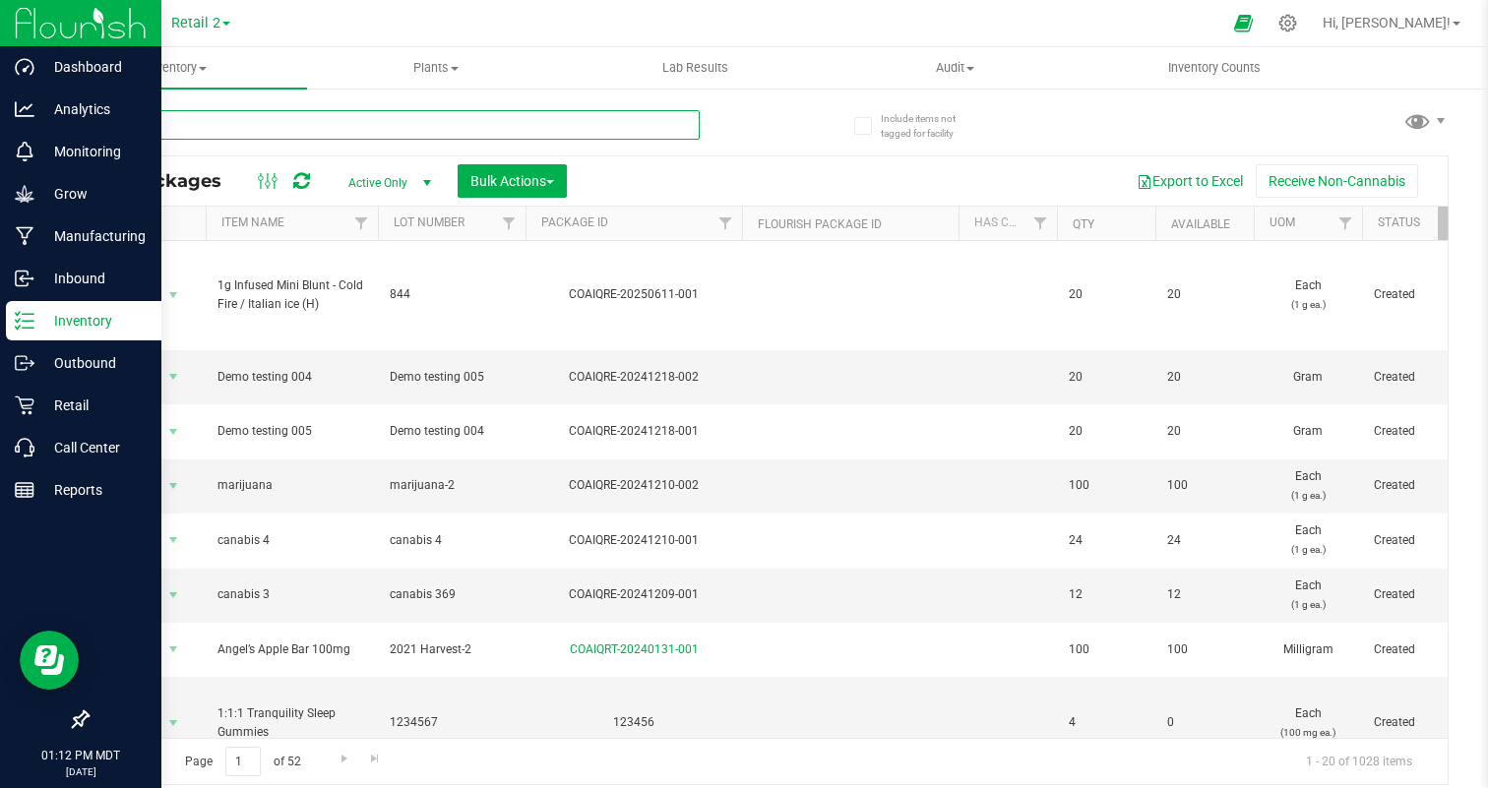
click at [266, 131] on input "text" at bounding box center [393, 125] width 613 height 30
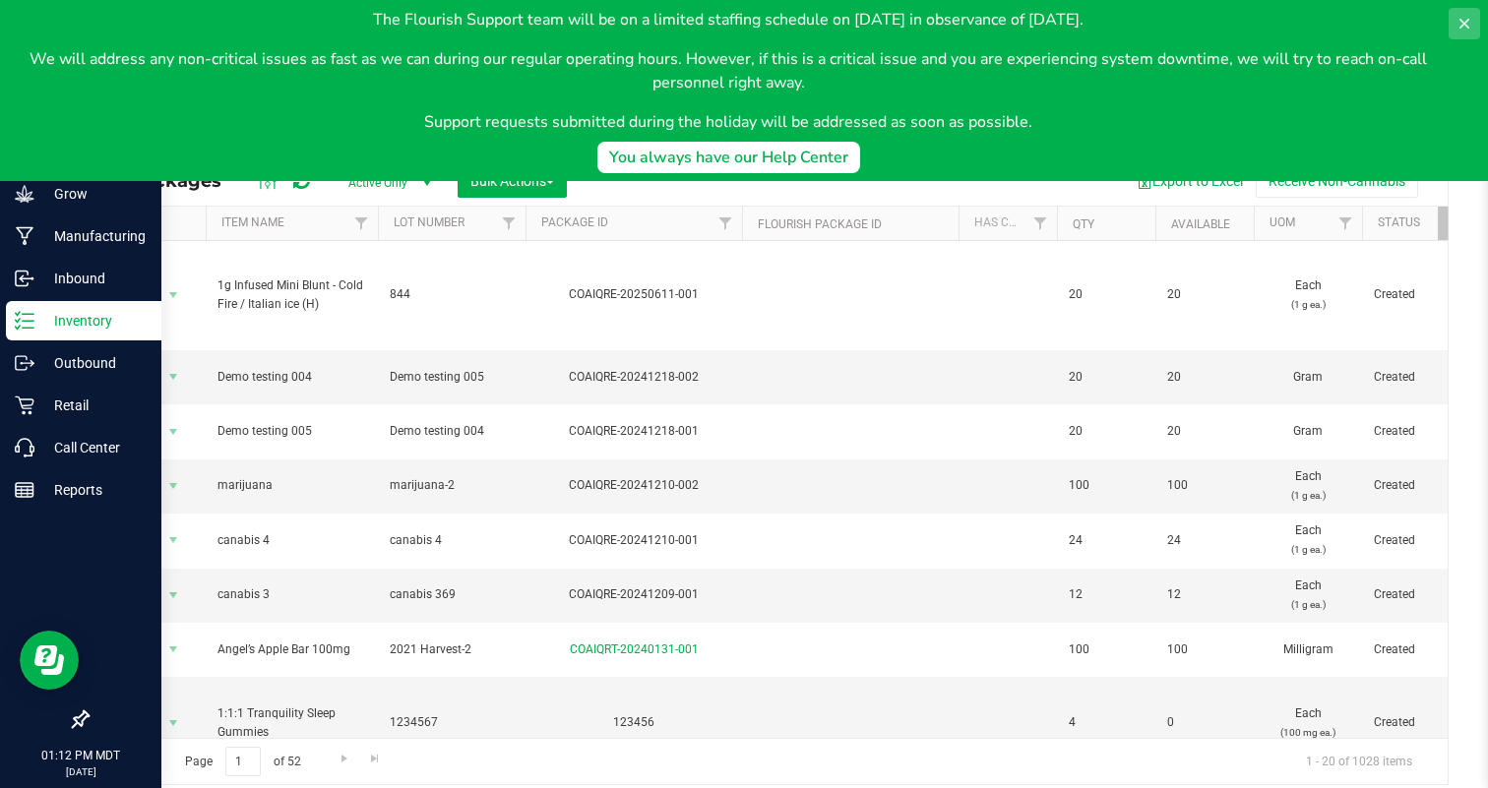
click at [1459, 23] on icon at bounding box center [1465, 24] width 16 height 16
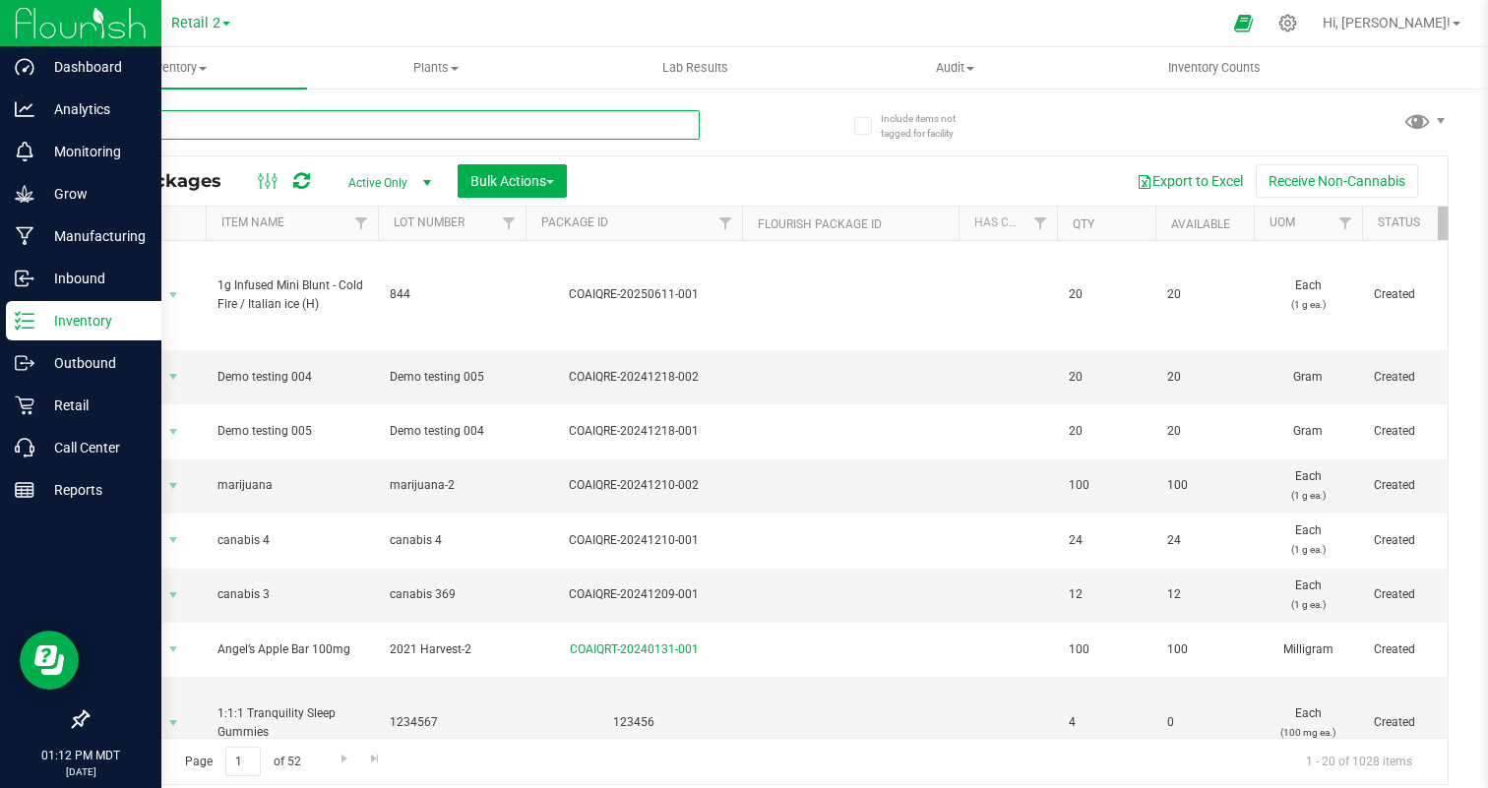
click at [260, 121] on input "text" at bounding box center [393, 125] width 613 height 30
paste input "FF-PR-AC-1G"
type input "FF-PR-AC-1G"
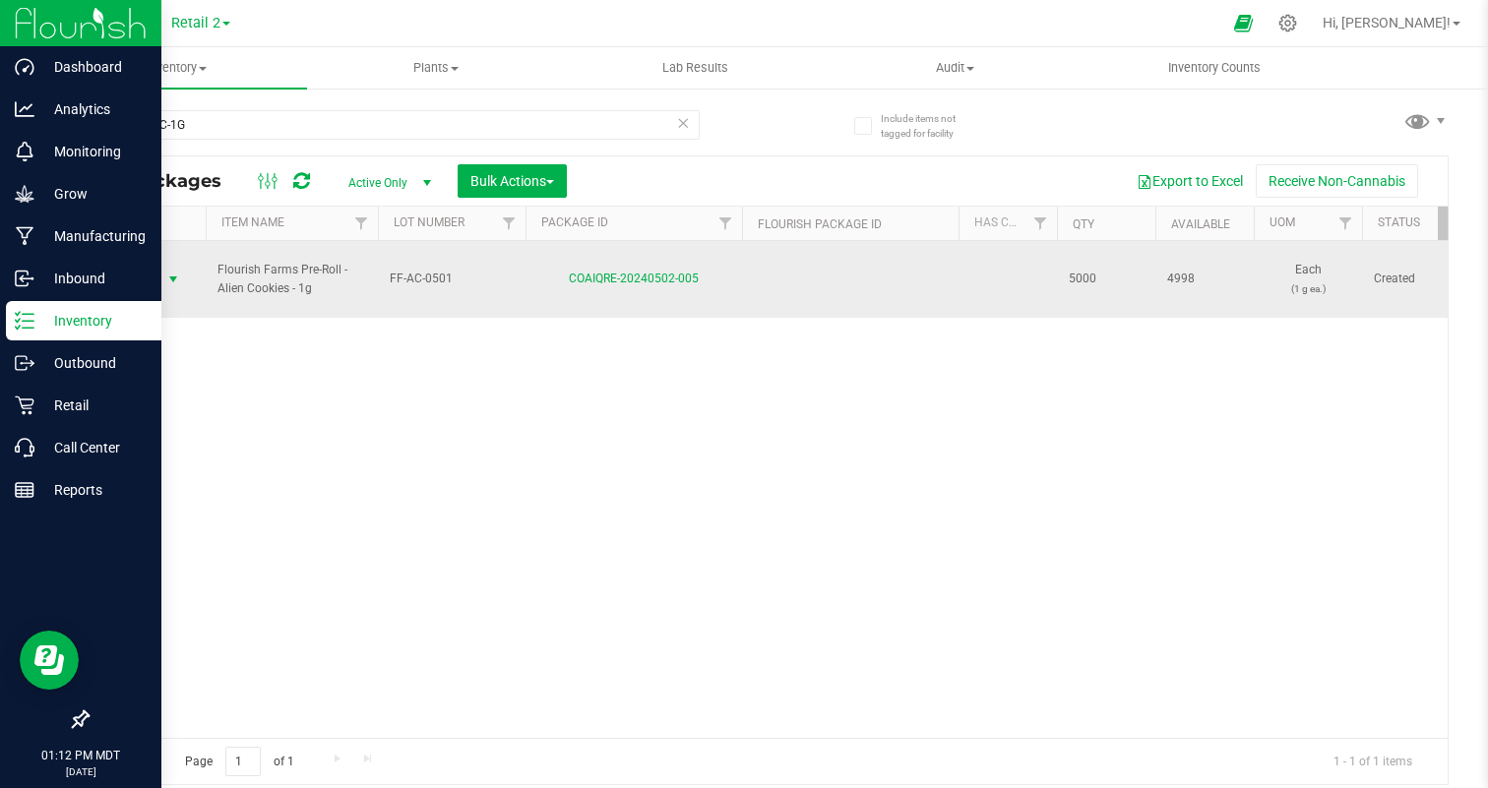
click at [137, 274] on span "Action" at bounding box center [133, 280] width 53 height 28
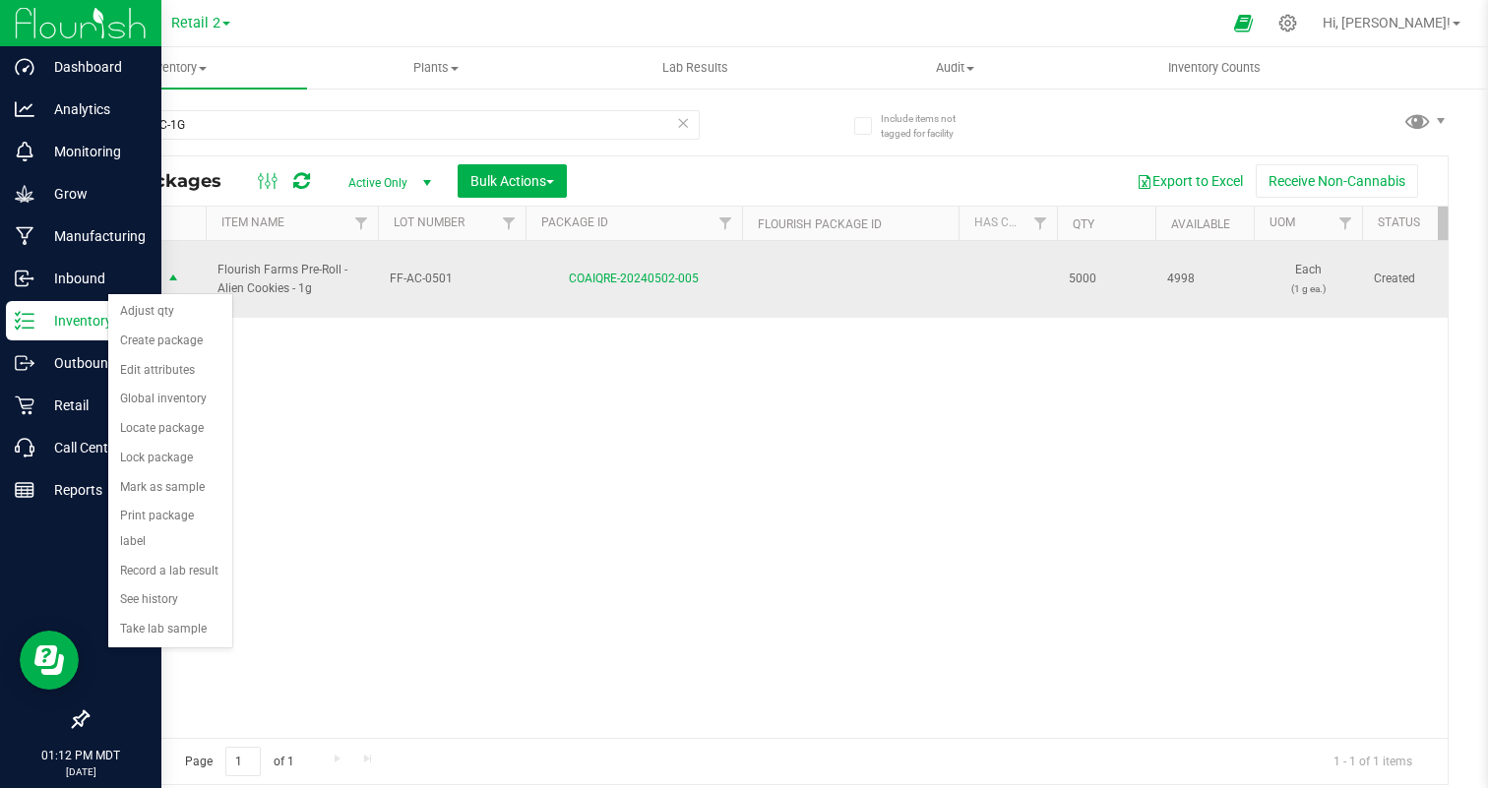
click at [558, 297] on td "COAIQRE-20240502-005" at bounding box center [634, 279] width 217 height 77
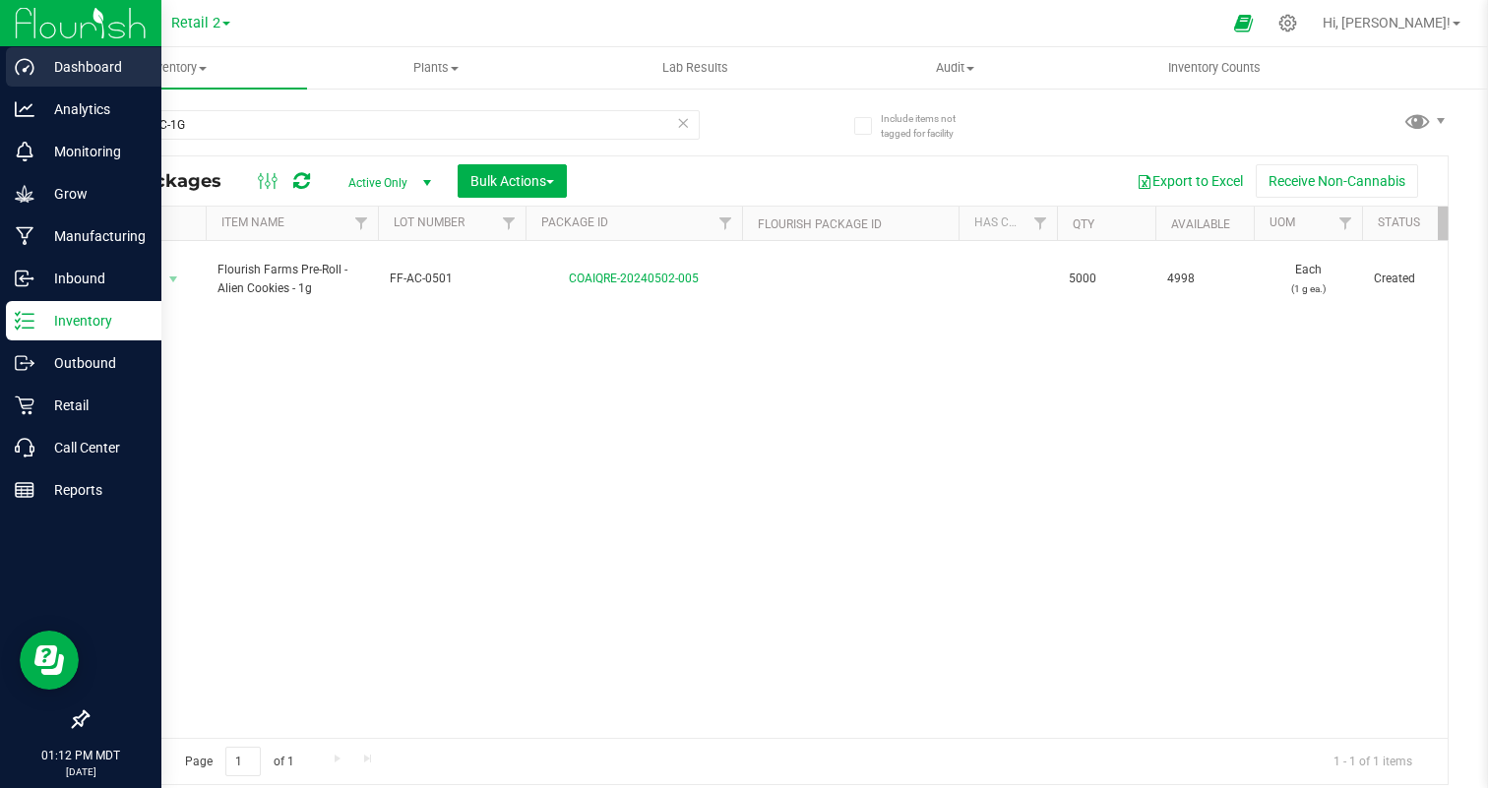
click at [46, 72] on p "Dashboard" at bounding box center [93, 67] width 118 height 24
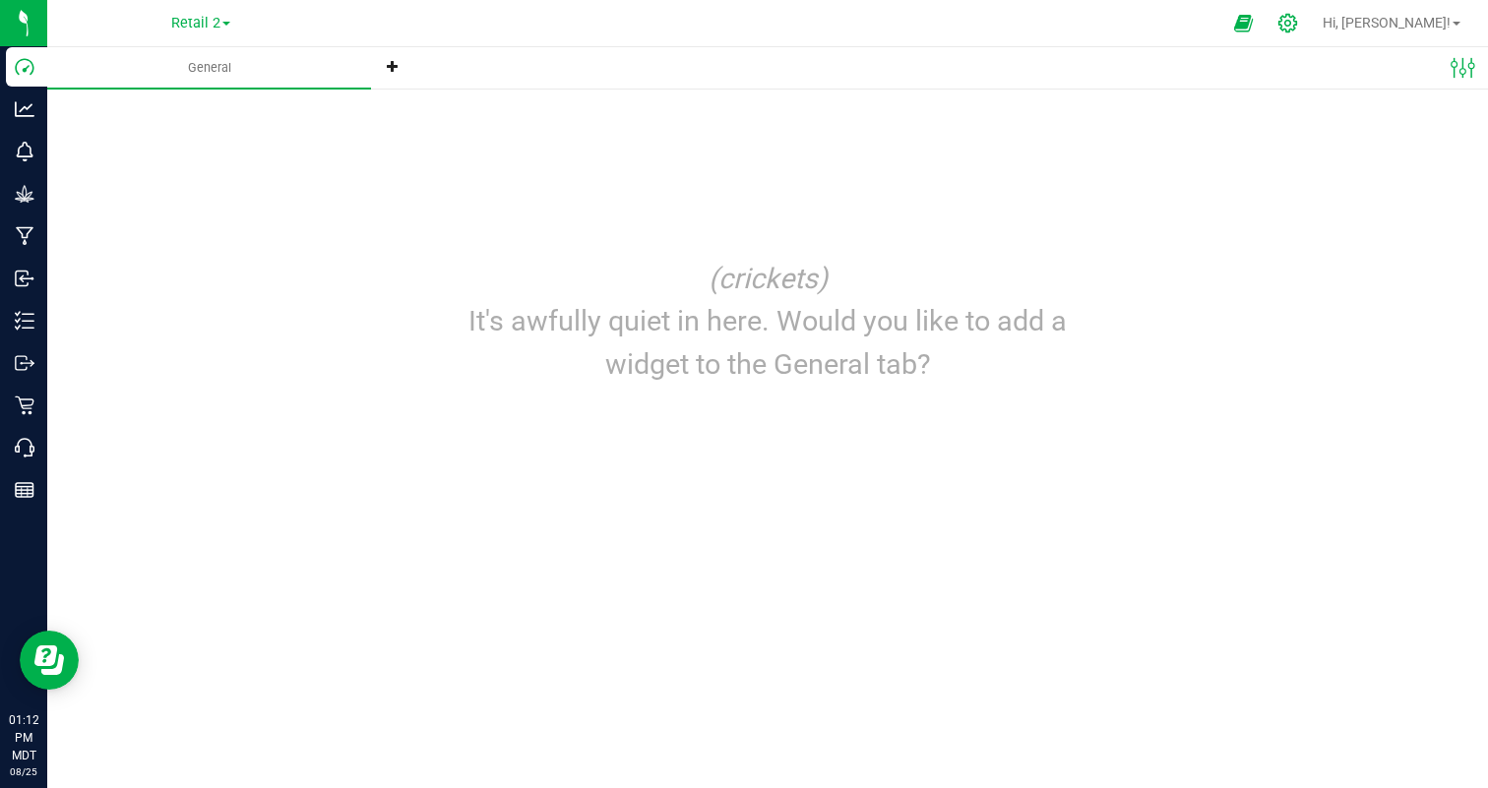
click at [1298, 19] on icon at bounding box center [1288, 23] width 21 height 21
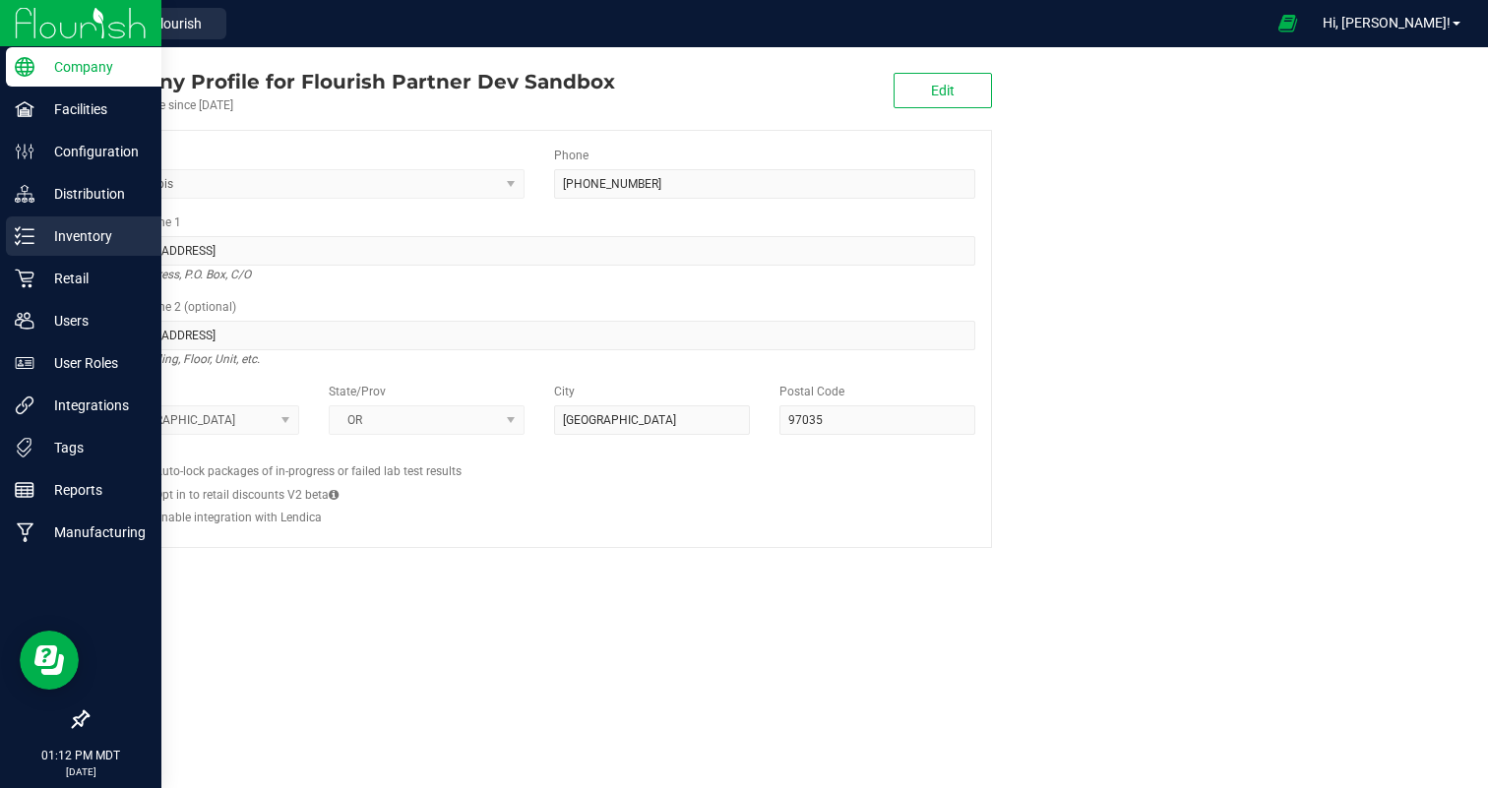
click at [83, 225] on p "Inventory" at bounding box center [93, 236] width 118 height 24
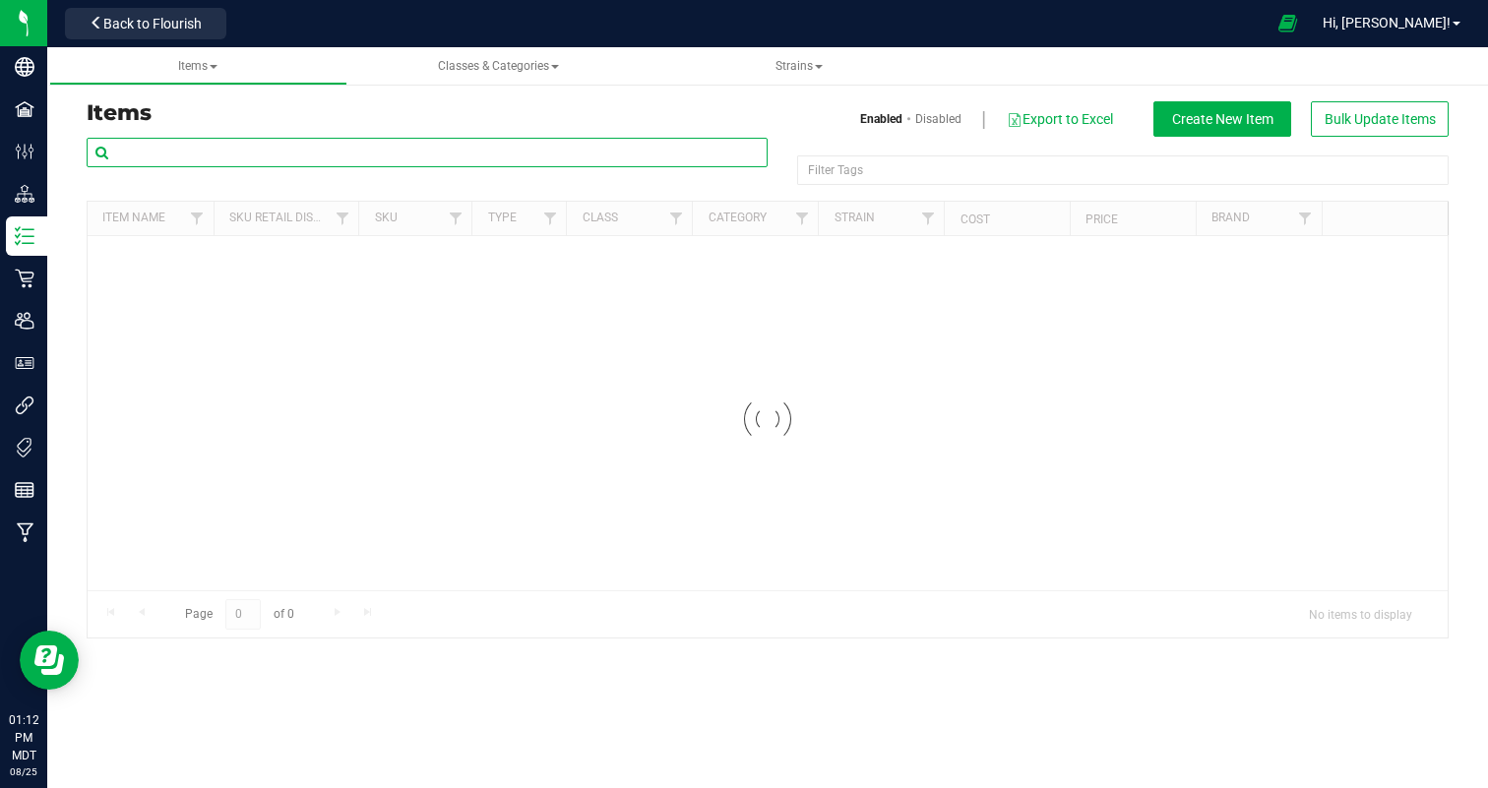
click at [279, 160] on input "text" at bounding box center [427, 153] width 681 height 30
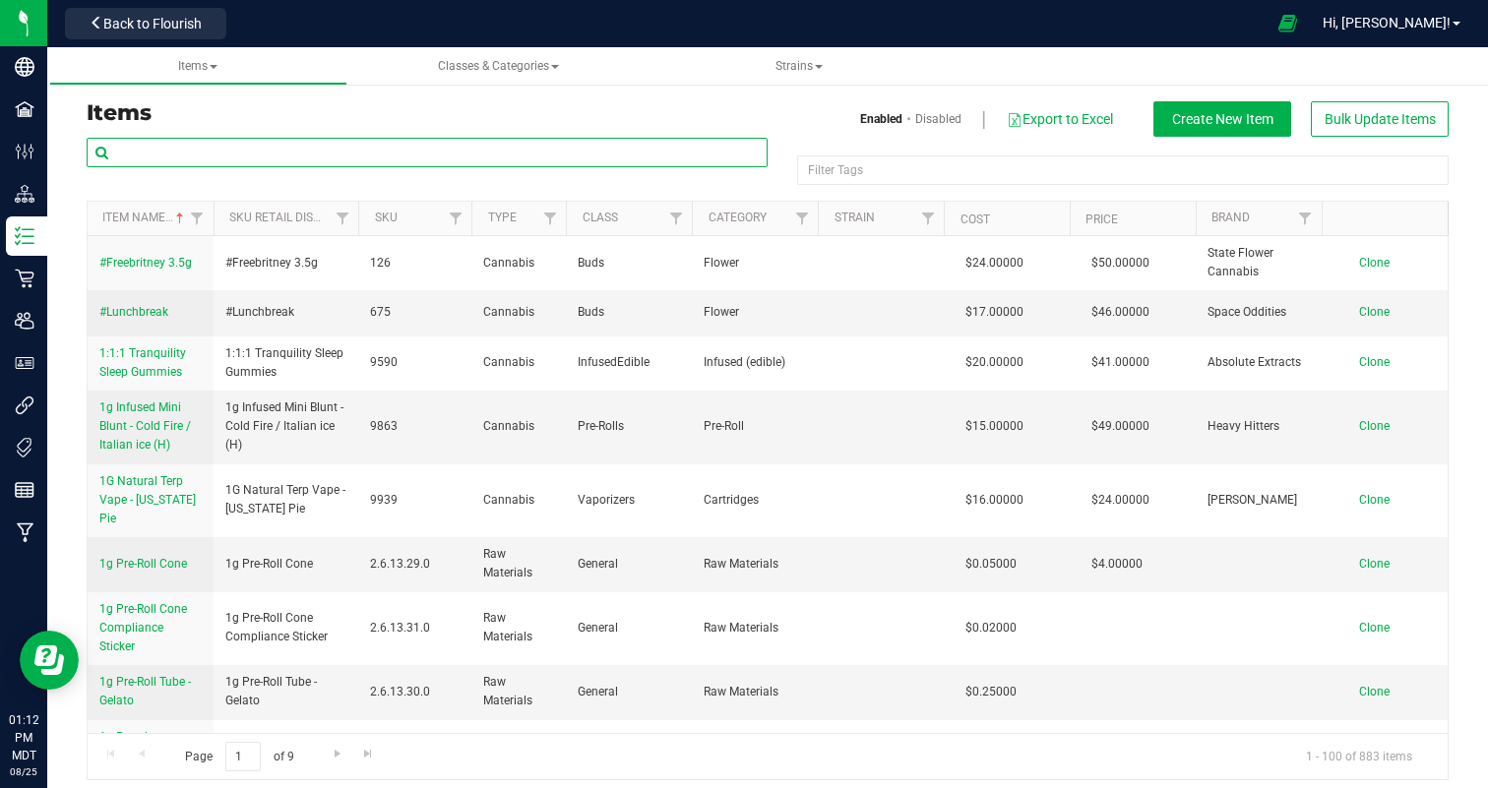
paste input "FF-PR-AC-1G"
type input "FF-PR-AC-1G"
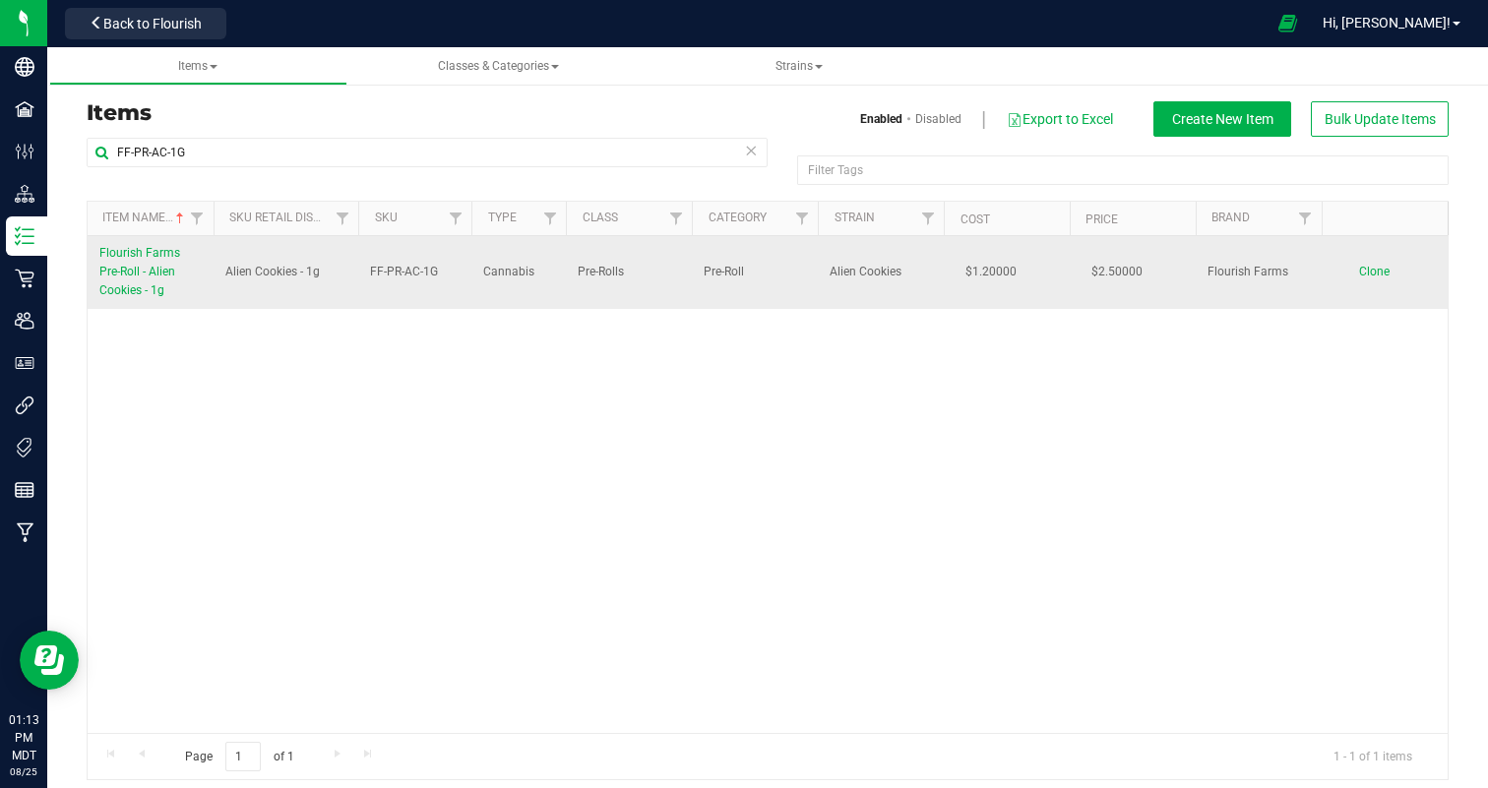
click at [107, 275] on span "Flourish Farms Pre-Roll - Alien Cookies - 1g" at bounding box center [139, 271] width 81 height 51
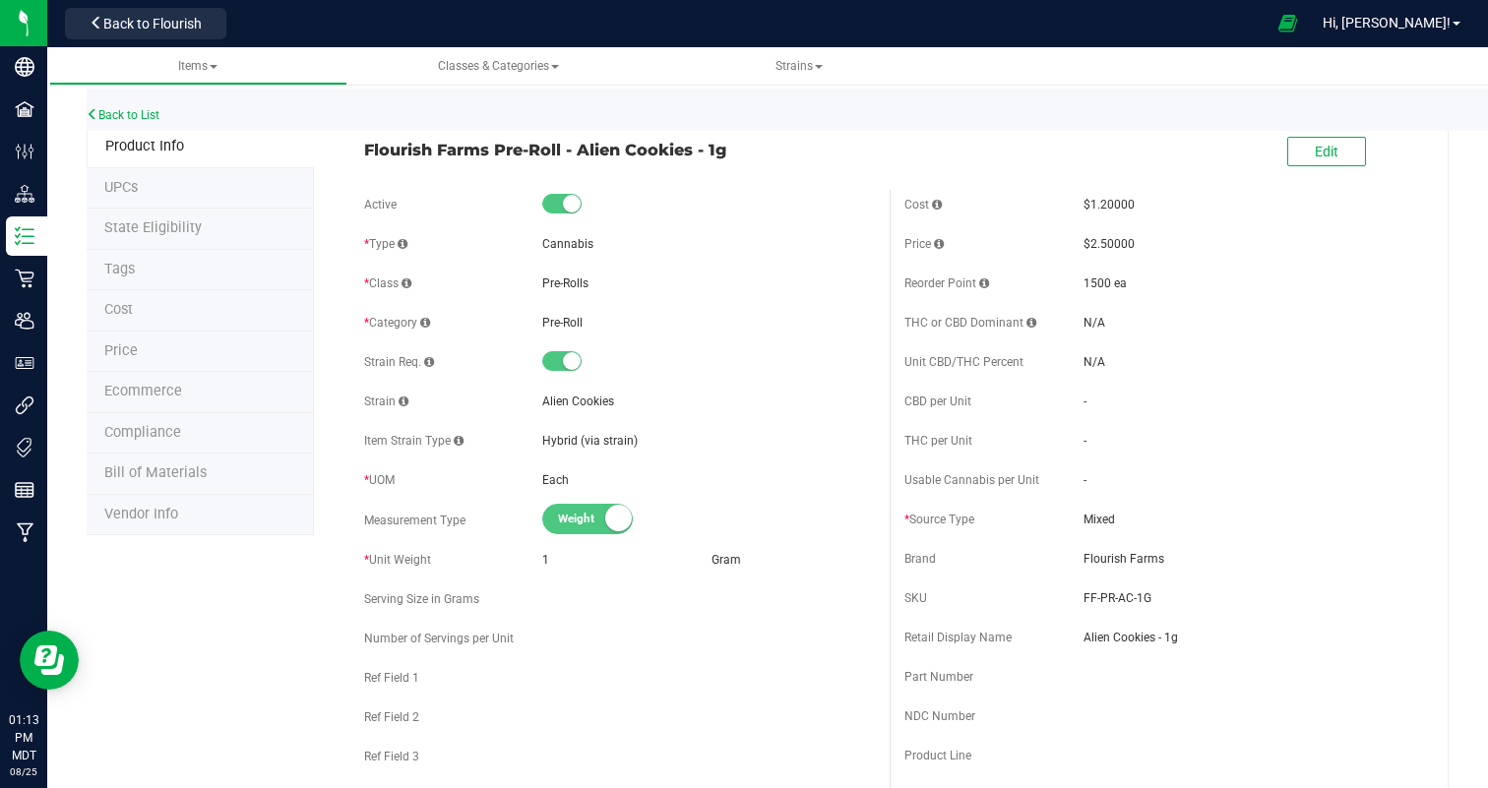
click at [158, 389] on span "Ecommerce" at bounding box center [143, 391] width 78 height 17
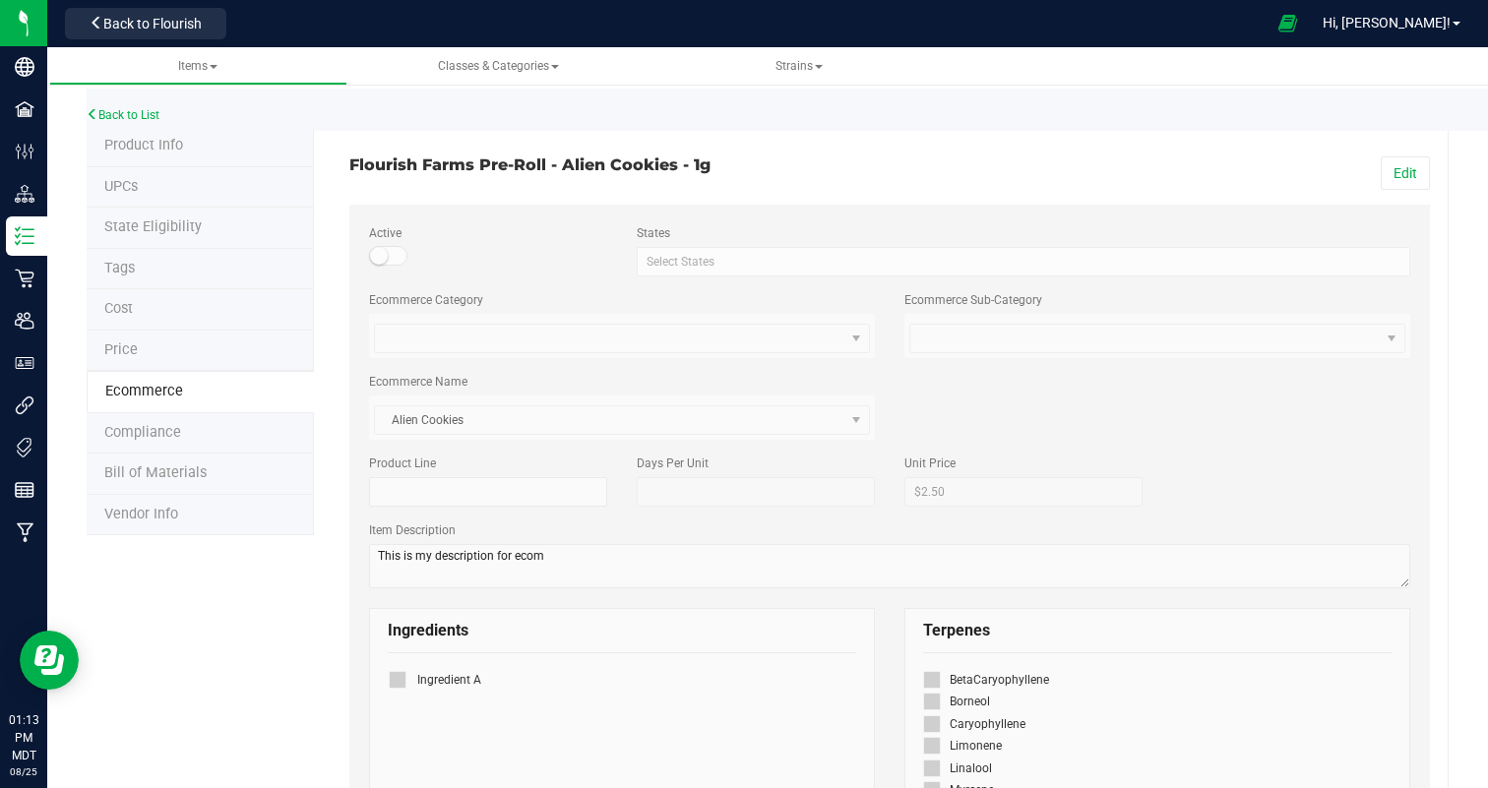
click at [376, 249] on small at bounding box center [379, 256] width 18 height 18
click at [1415, 170] on button "Edit" at bounding box center [1405, 172] width 49 height 33
click at [383, 261] on small at bounding box center [379, 256] width 18 height 18
click at [530, 418] on span "Alien Cookies" at bounding box center [587, 420] width 424 height 28
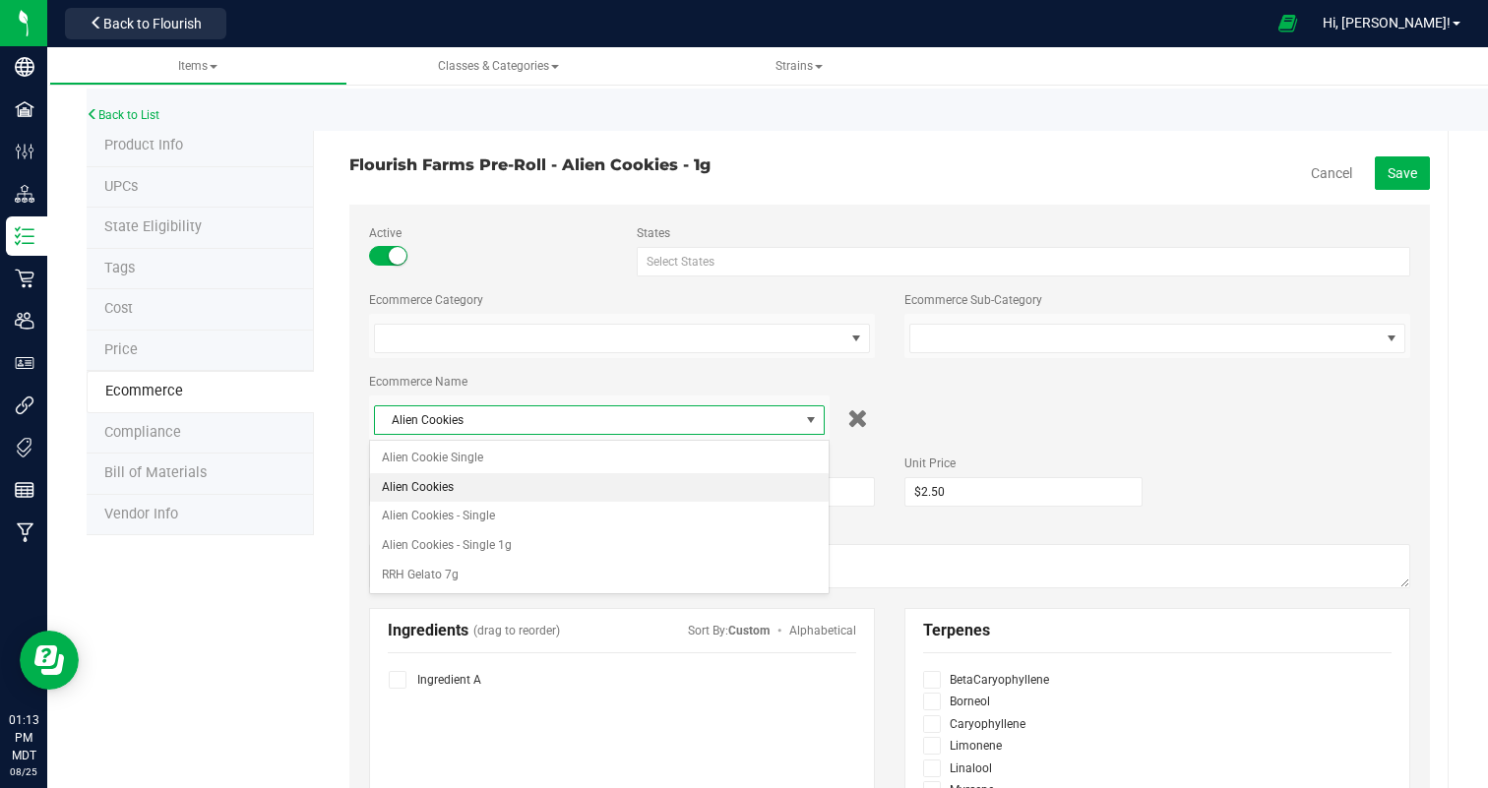
click at [530, 417] on span "Alien Cookies" at bounding box center [587, 420] width 424 height 28
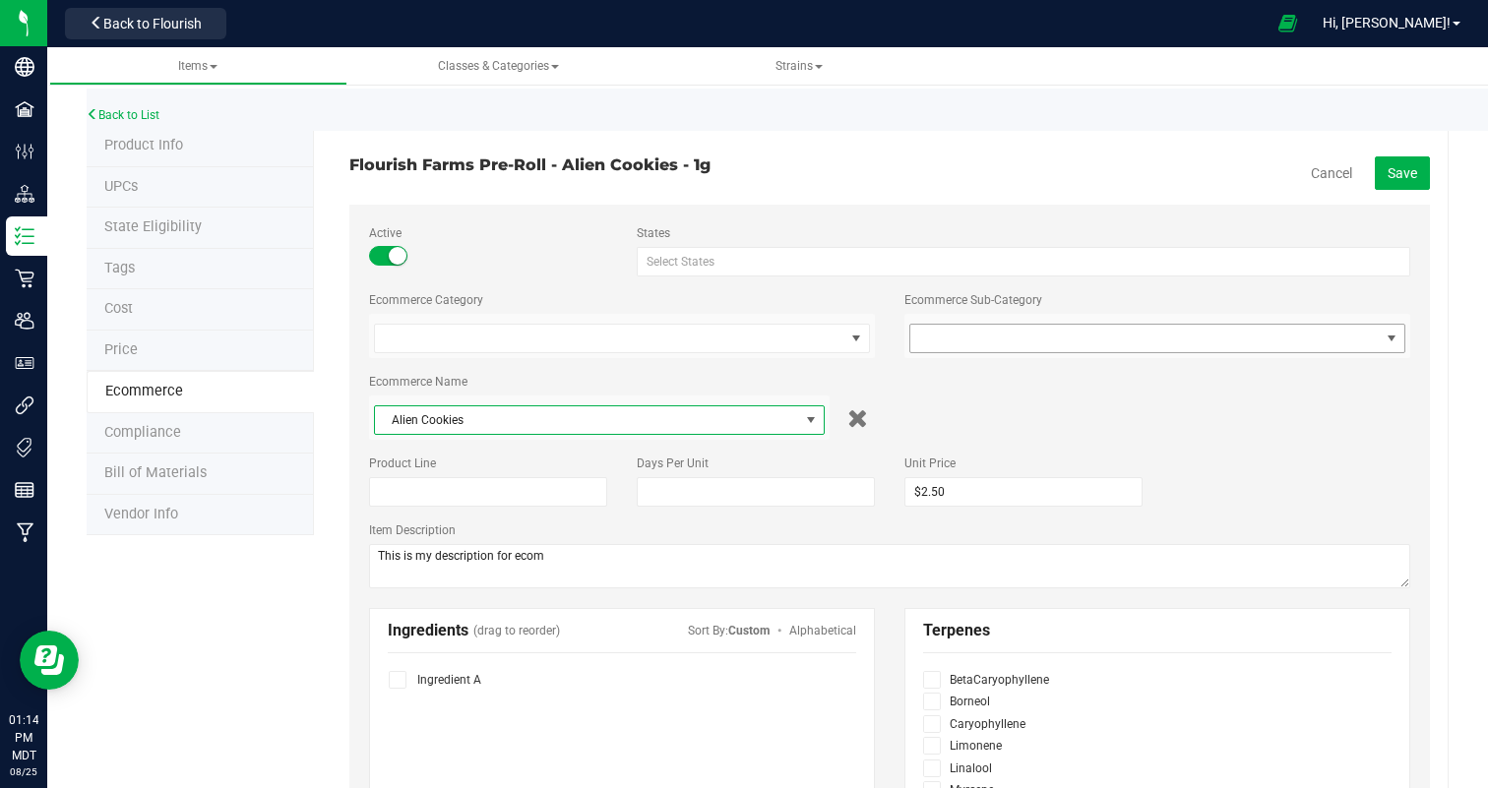
click at [1000, 329] on span at bounding box center [1144, 339] width 469 height 28
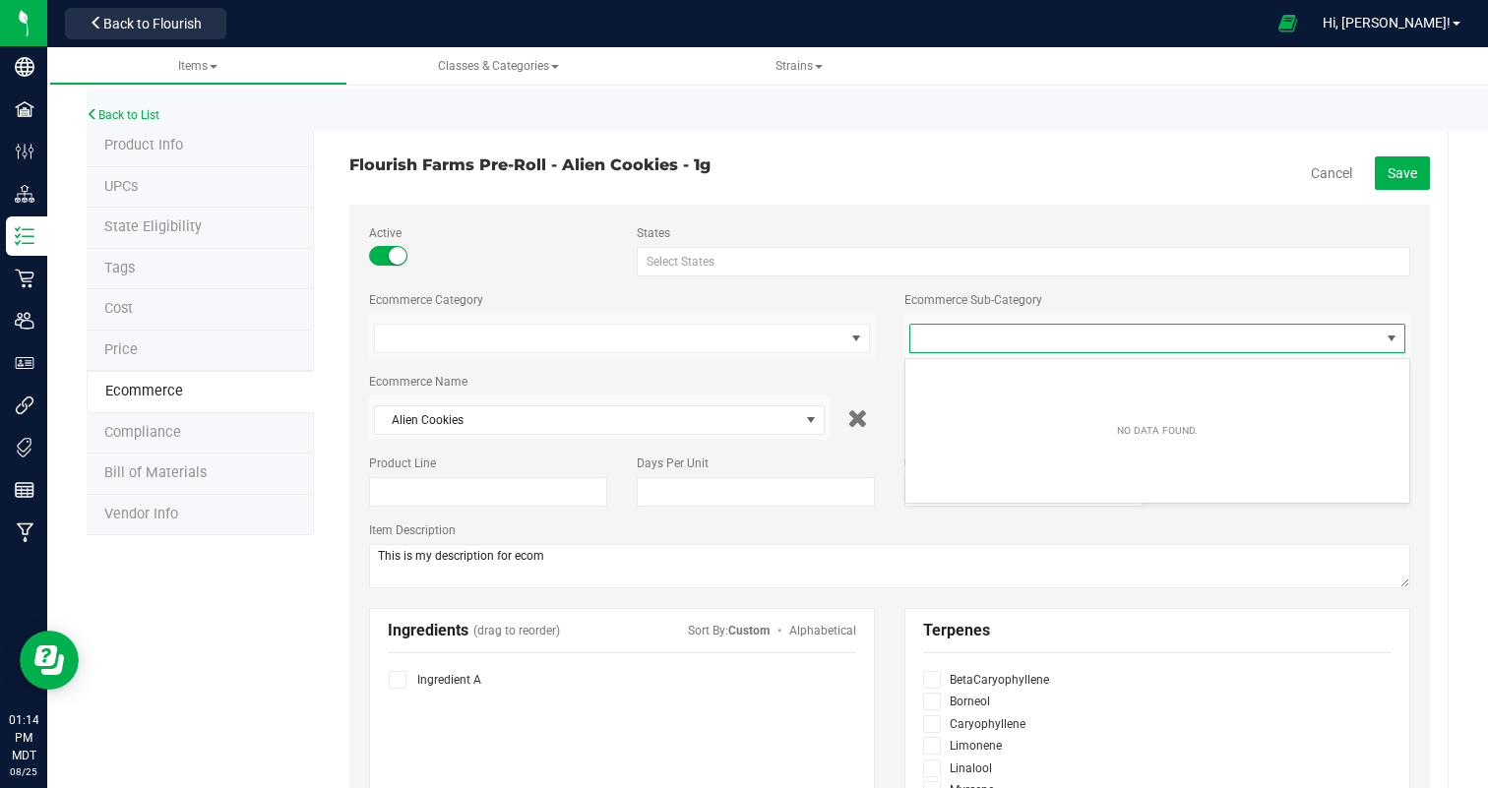
click at [1000, 330] on span at bounding box center [1144, 339] width 469 height 28
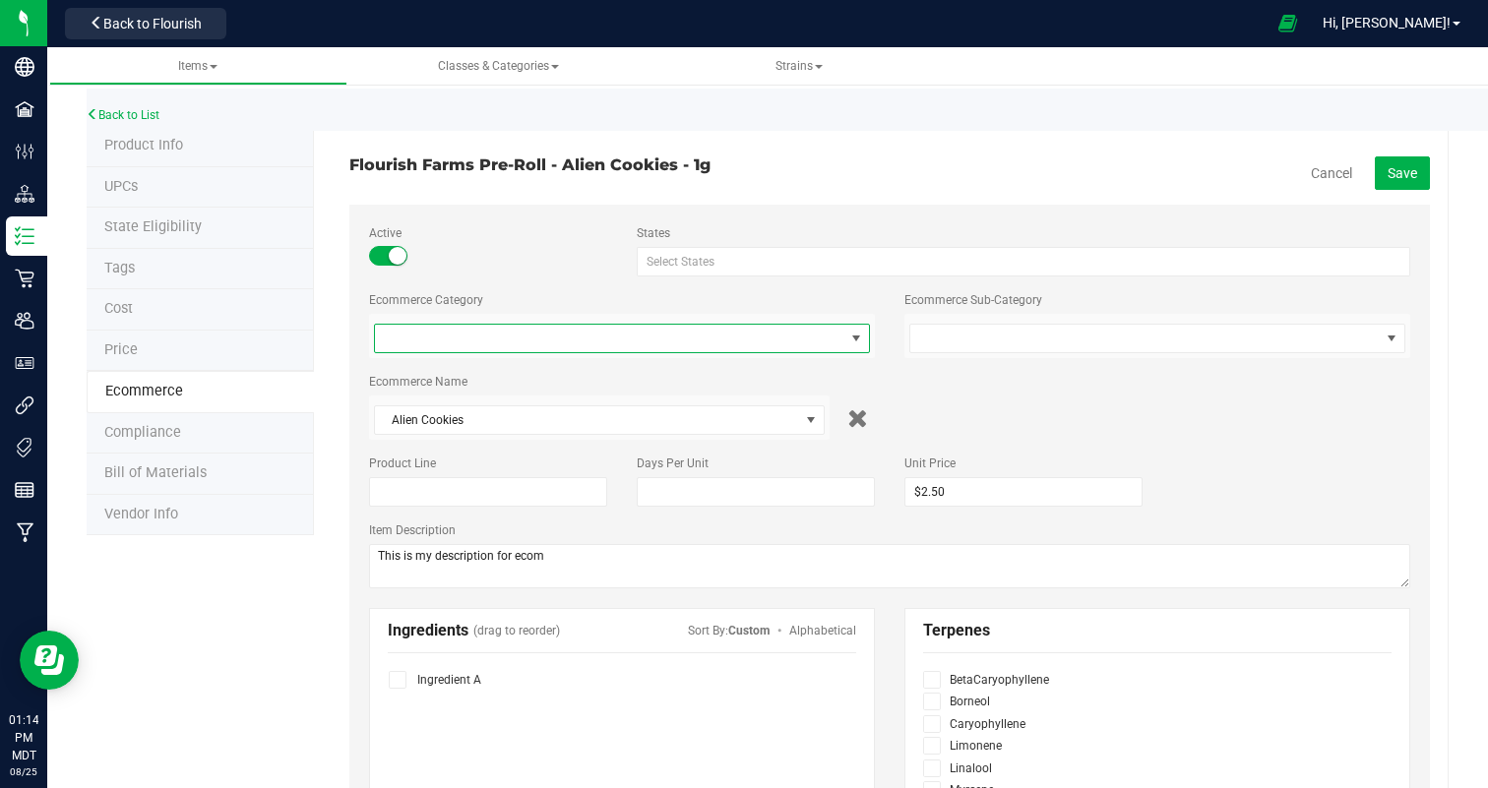
click at [679, 322] on span "Flower" at bounding box center [622, 336] width 506 height 44
click at [657, 366] on li "Flower" at bounding box center [622, 377] width 504 height 30
click at [1406, 182] on button "Save" at bounding box center [1402, 172] width 55 height 33
click at [1413, 164] on button "Edit" at bounding box center [1405, 172] width 49 height 33
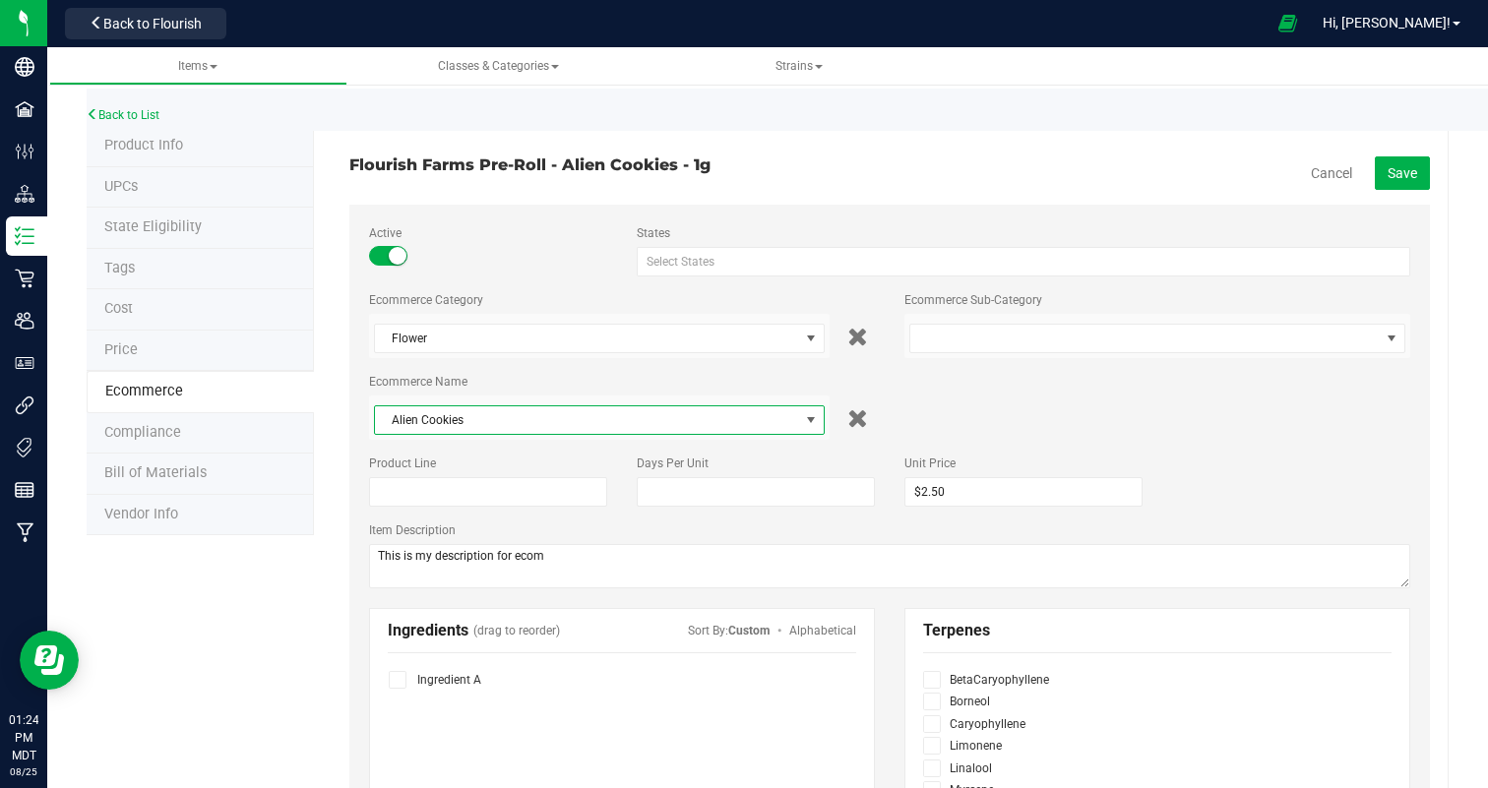
click at [615, 423] on span "Alien Cookies" at bounding box center [587, 420] width 424 height 28
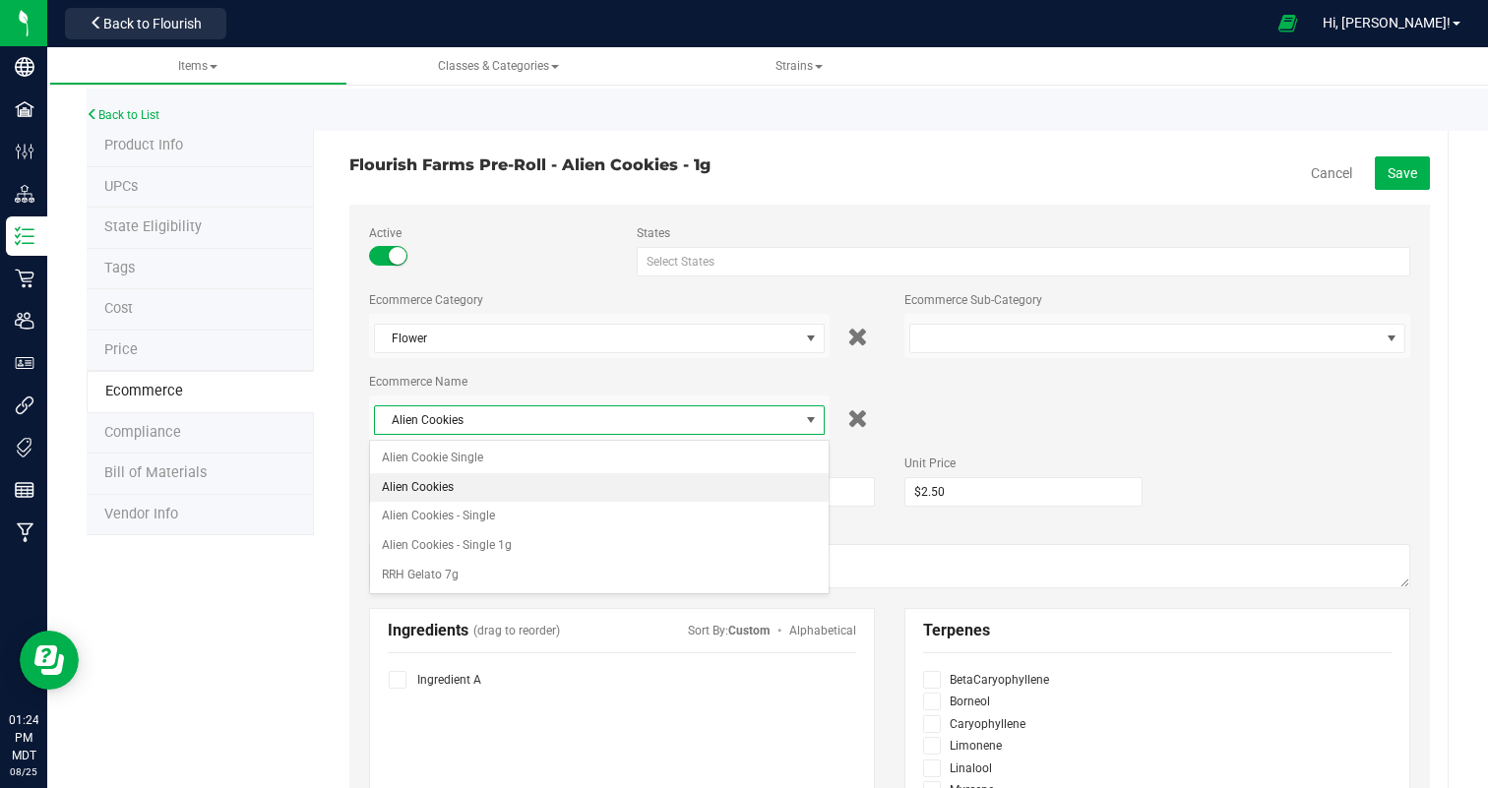
click at [603, 481] on li "Alien Cookies" at bounding box center [599, 488] width 459 height 30
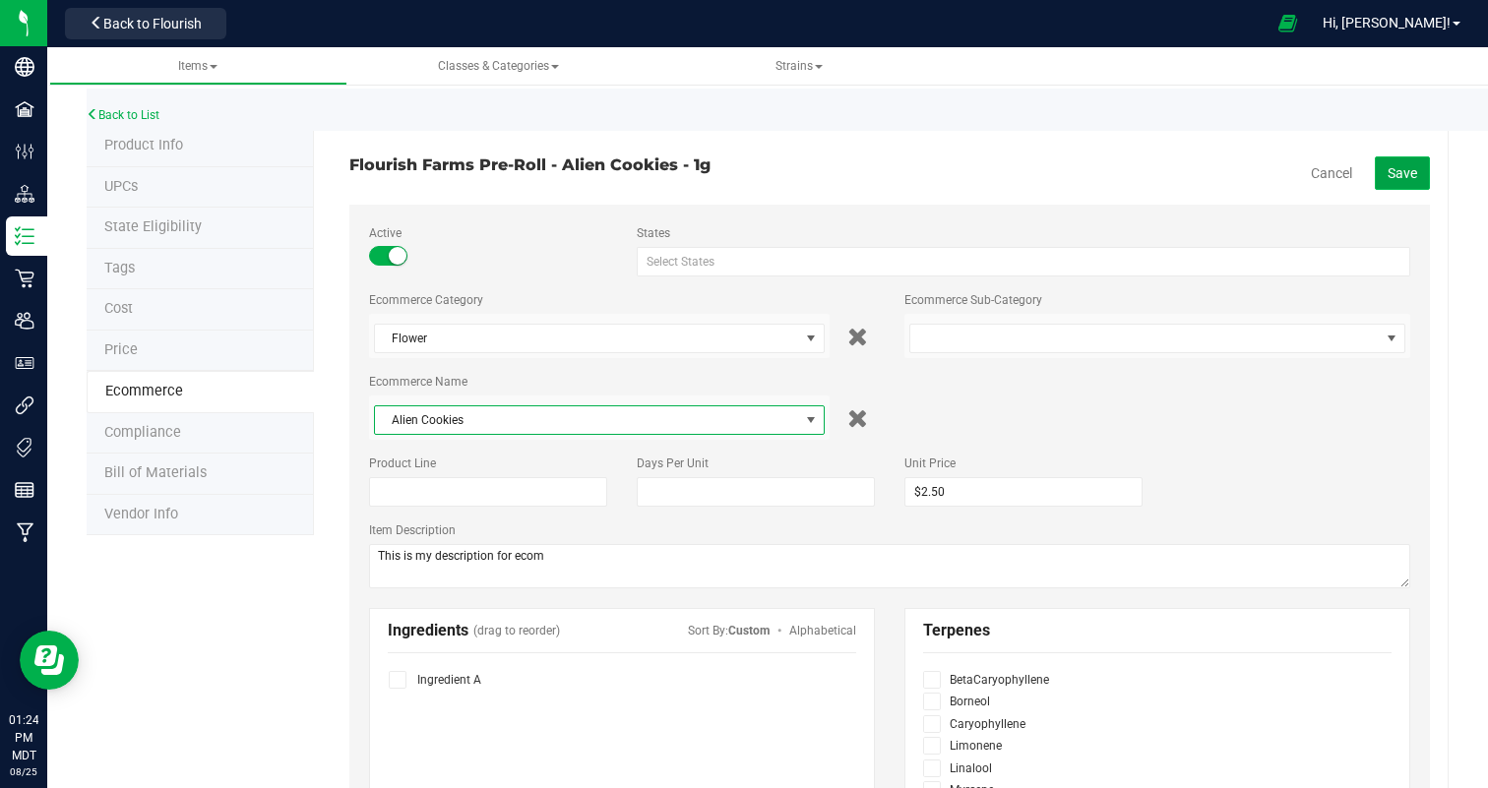
click at [1397, 175] on span "Save" at bounding box center [1403, 173] width 30 height 16
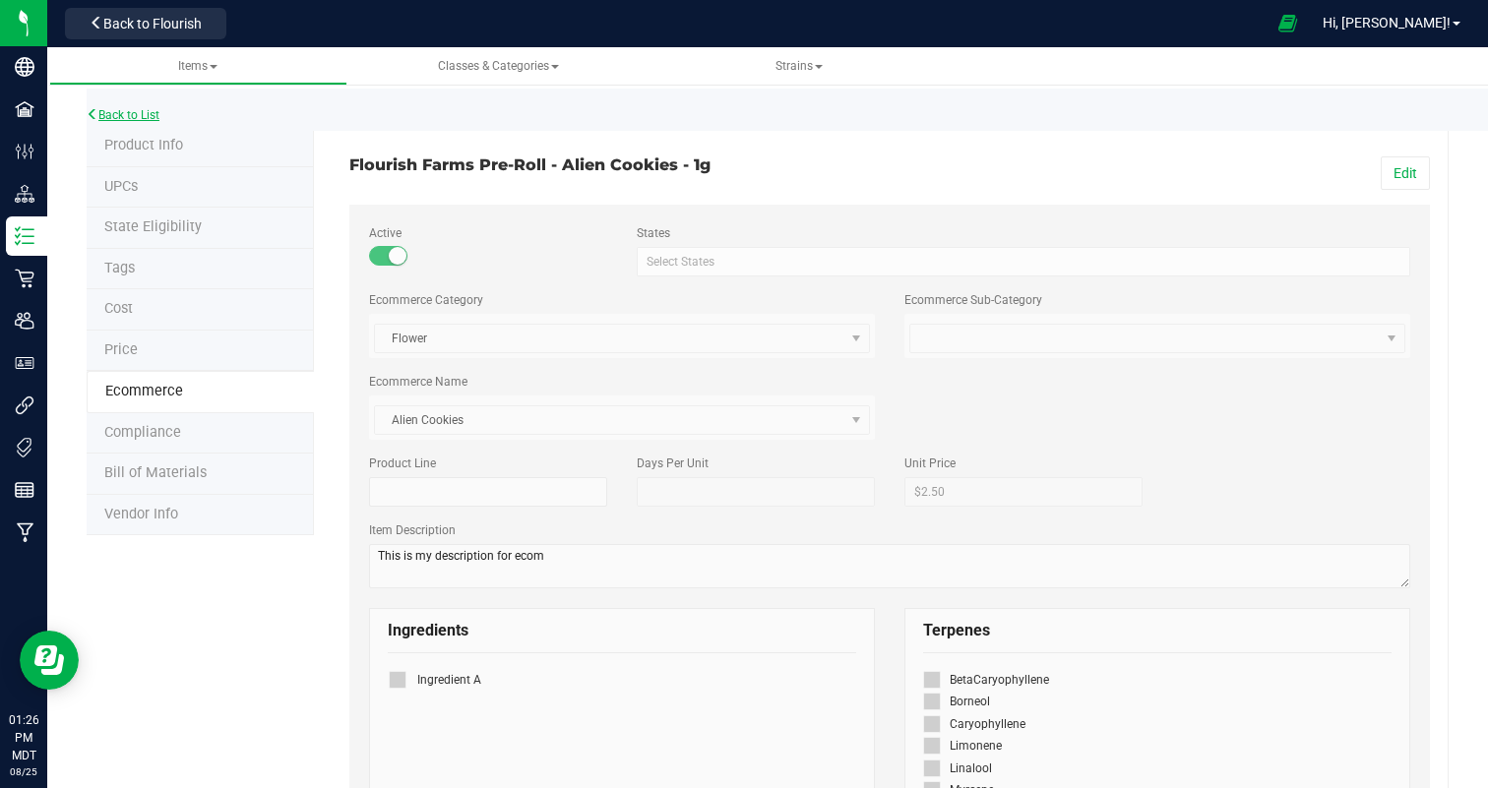
click at [95, 110] on icon at bounding box center [93, 114] width 12 height 12
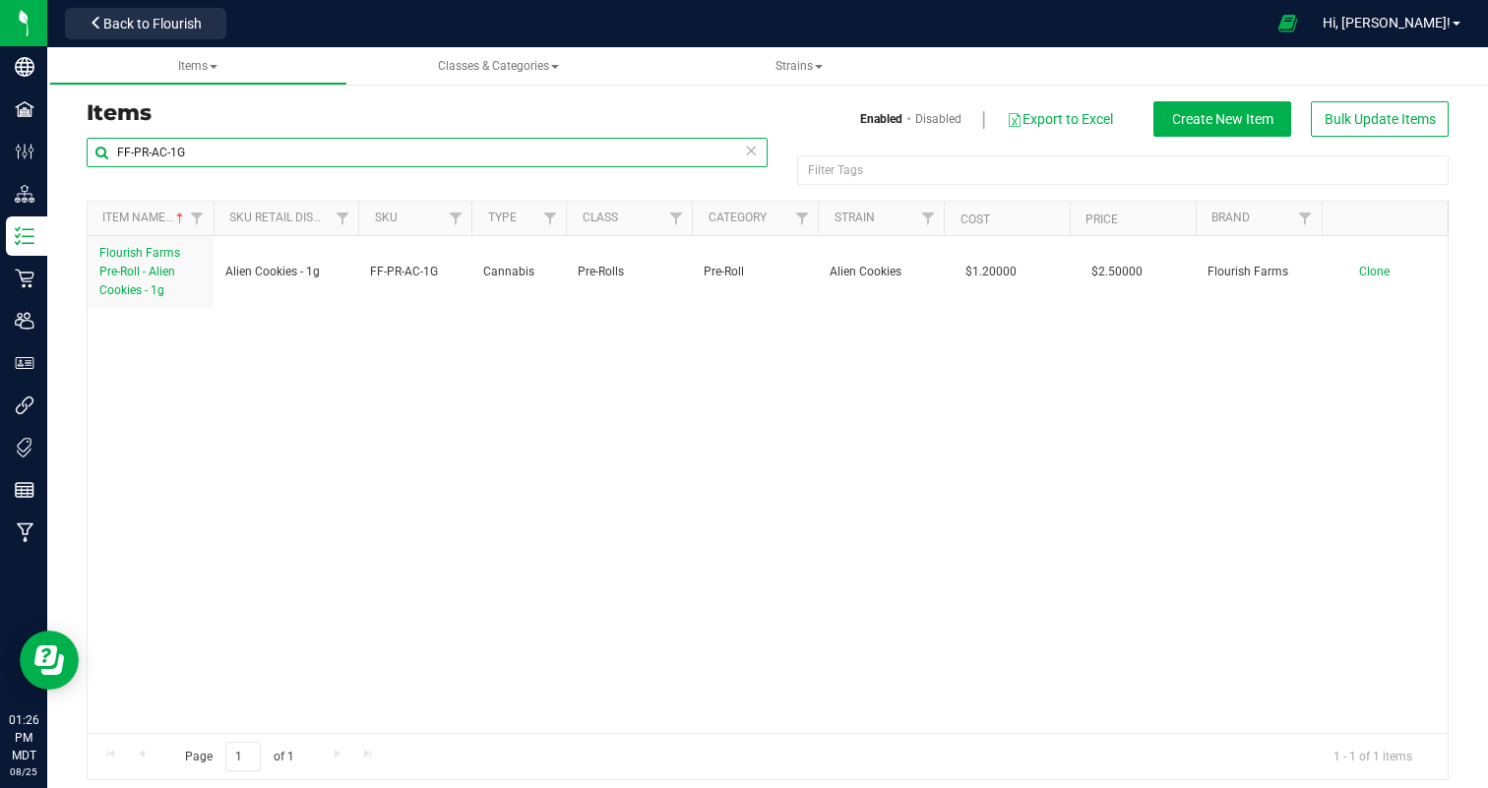
click at [201, 154] on input "FF-PR-AC-1G" at bounding box center [427, 153] width 681 height 30
paste input "307"
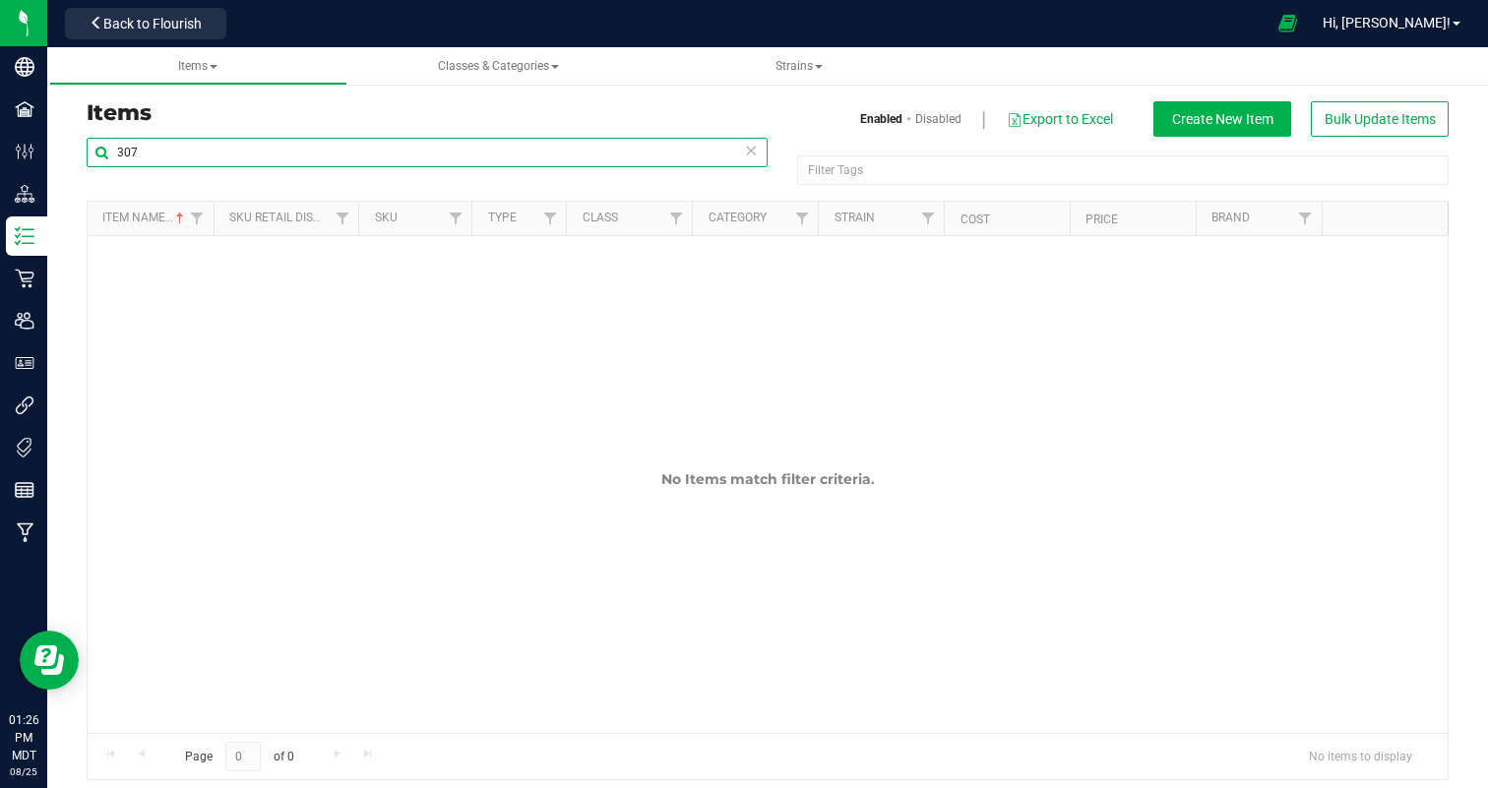
click at [219, 161] on input "307" at bounding box center [427, 153] width 681 height 30
paste input "9939"
type input "9939"
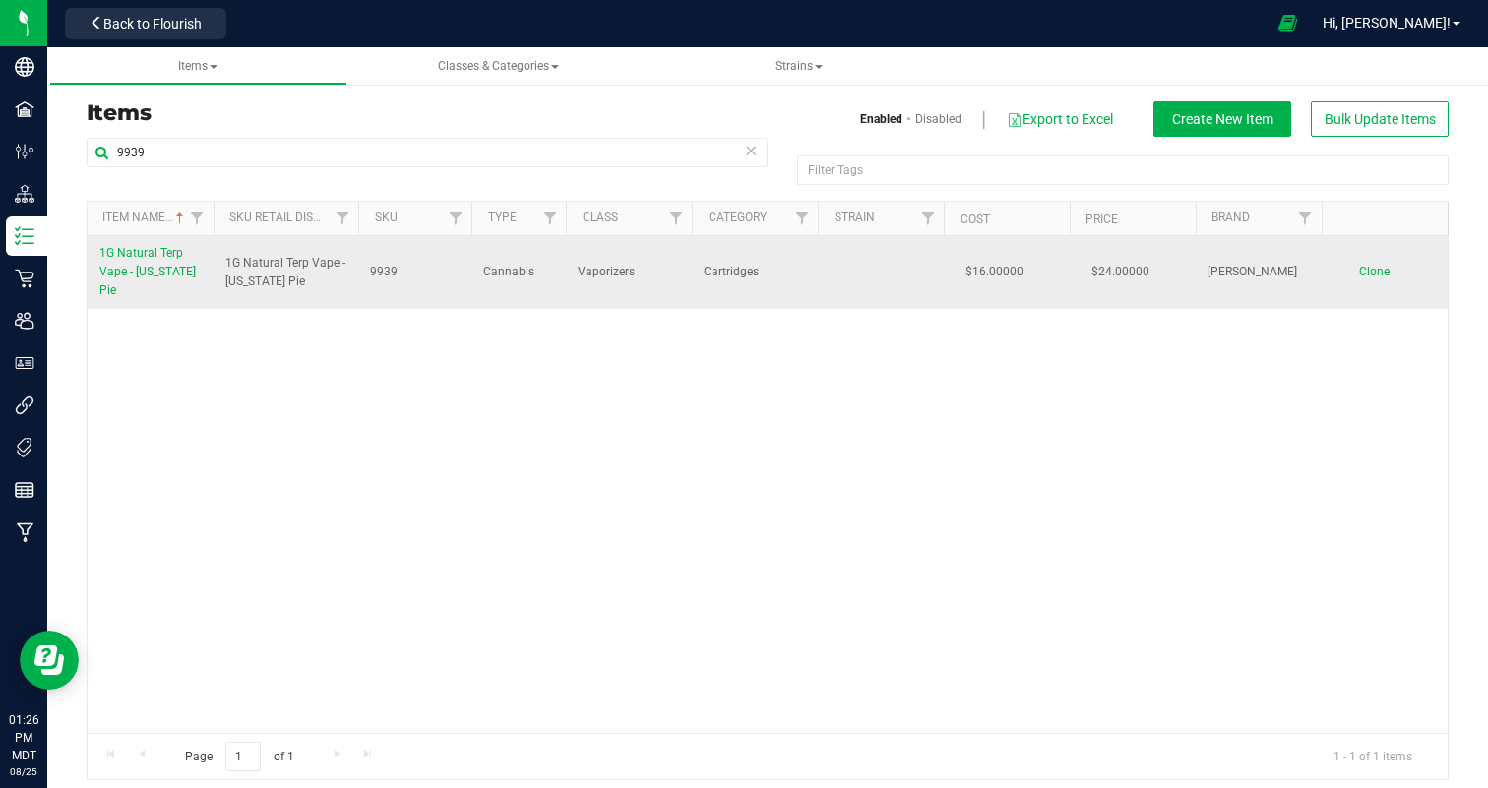
click at [138, 266] on span "1G Natural Terp Vape - [US_STATE] Pie" at bounding box center [147, 271] width 96 height 51
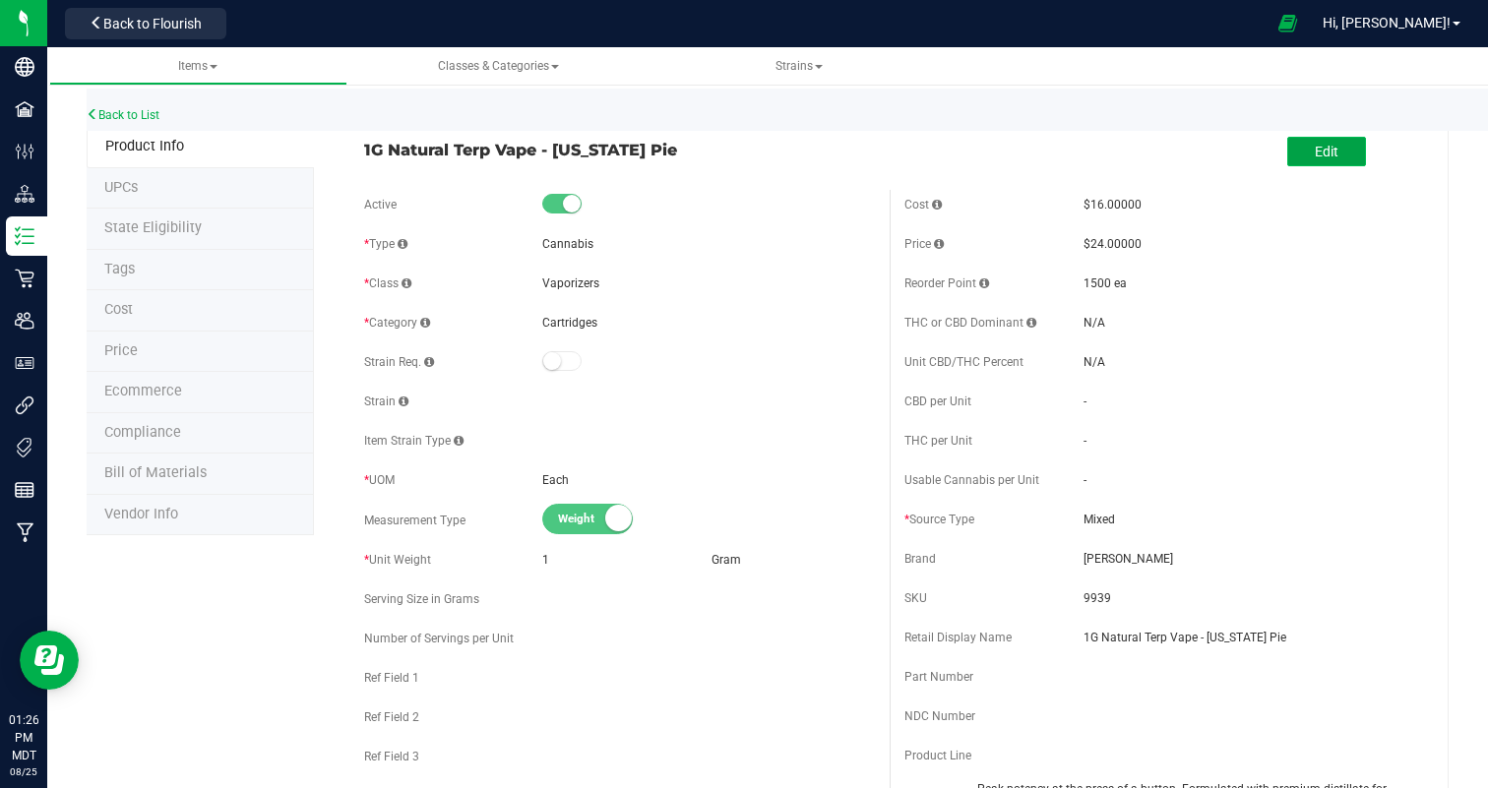
click at [1356, 146] on button "Edit" at bounding box center [1326, 152] width 79 height 30
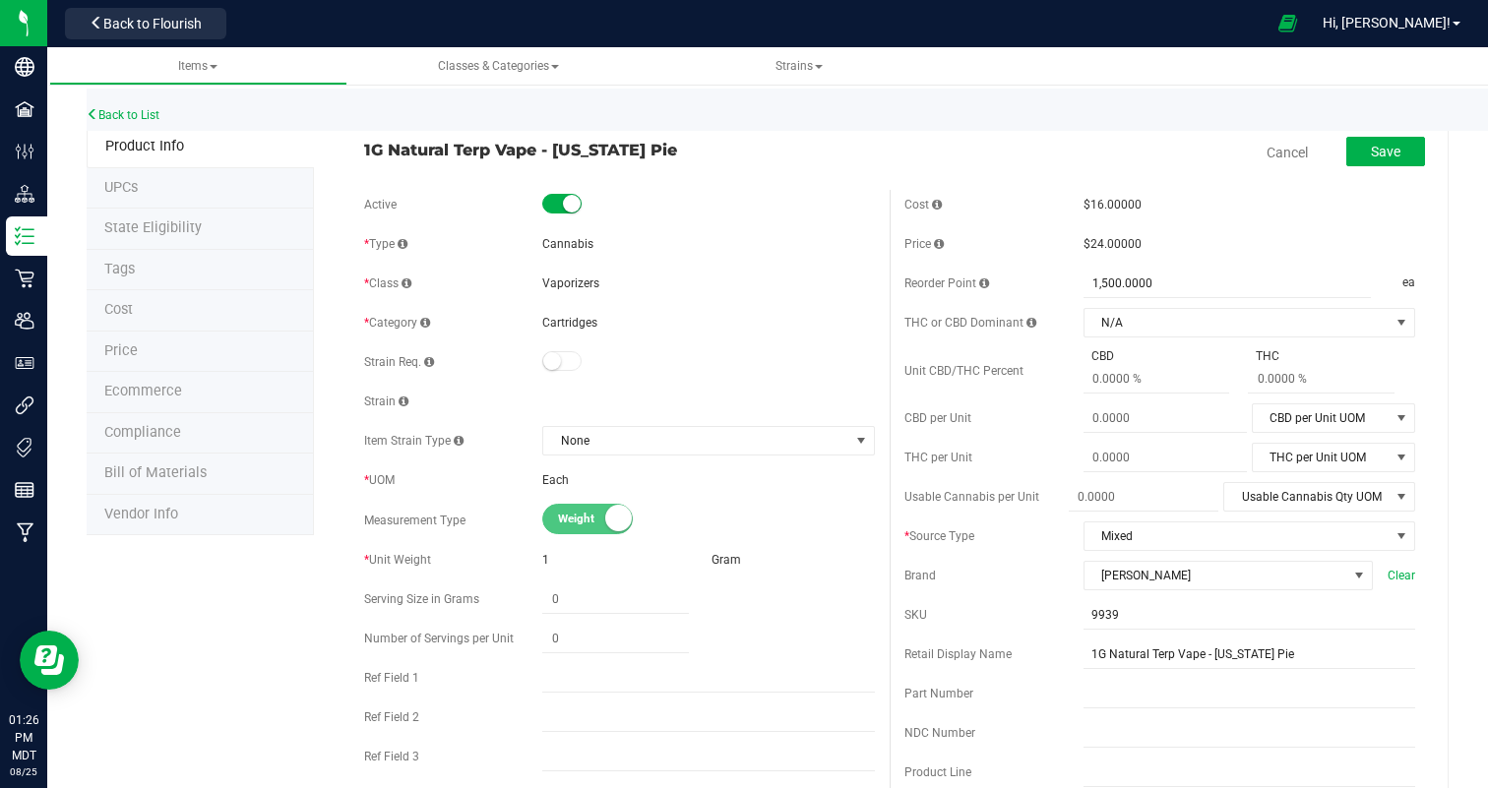
click at [157, 398] on li "Ecommerce" at bounding box center [200, 392] width 227 height 41
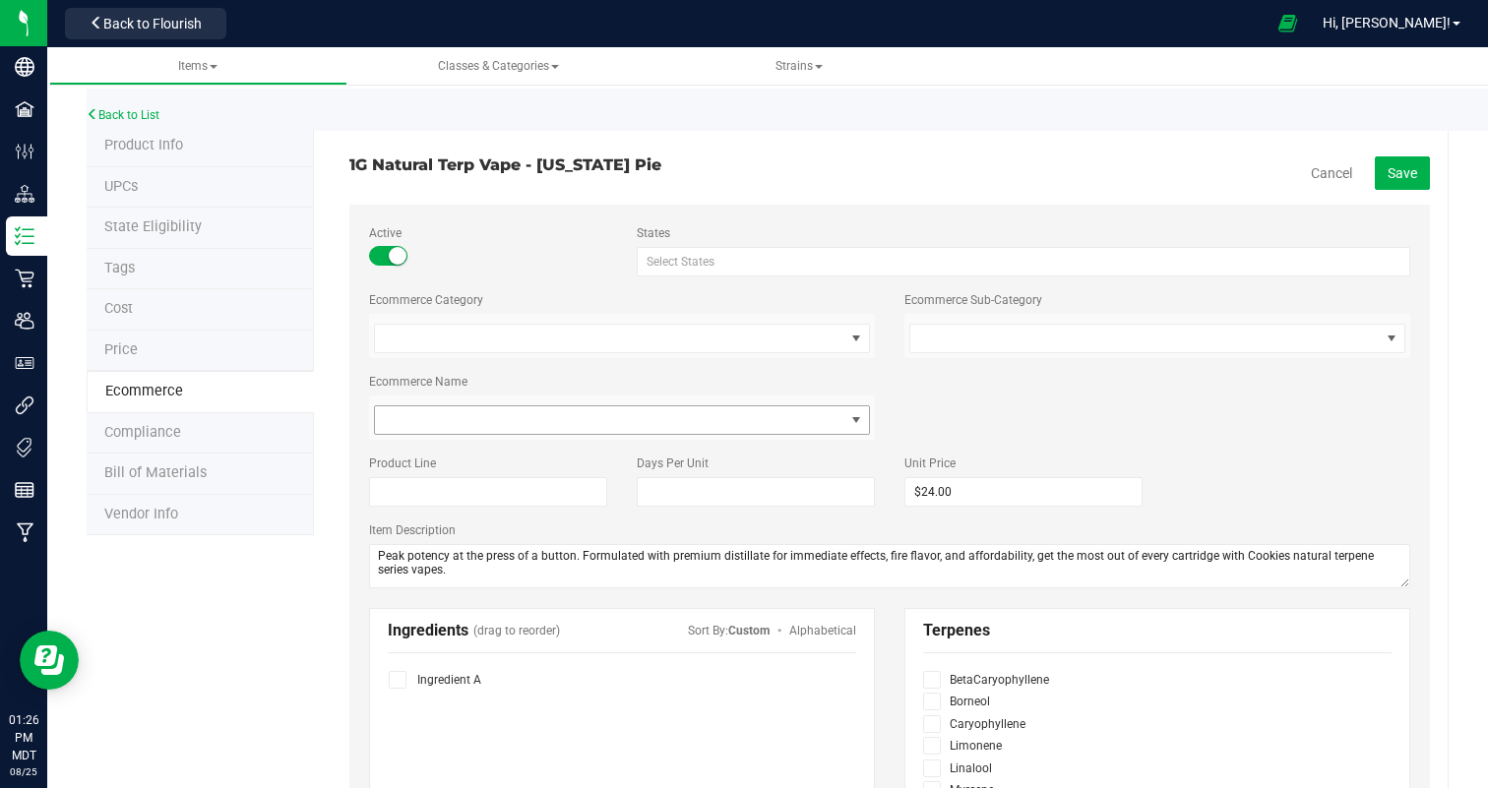
click at [537, 421] on span at bounding box center [609, 420] width 469 height 28
click at [433, 432] on span at bounding box center [609, 420] width 469 height 28
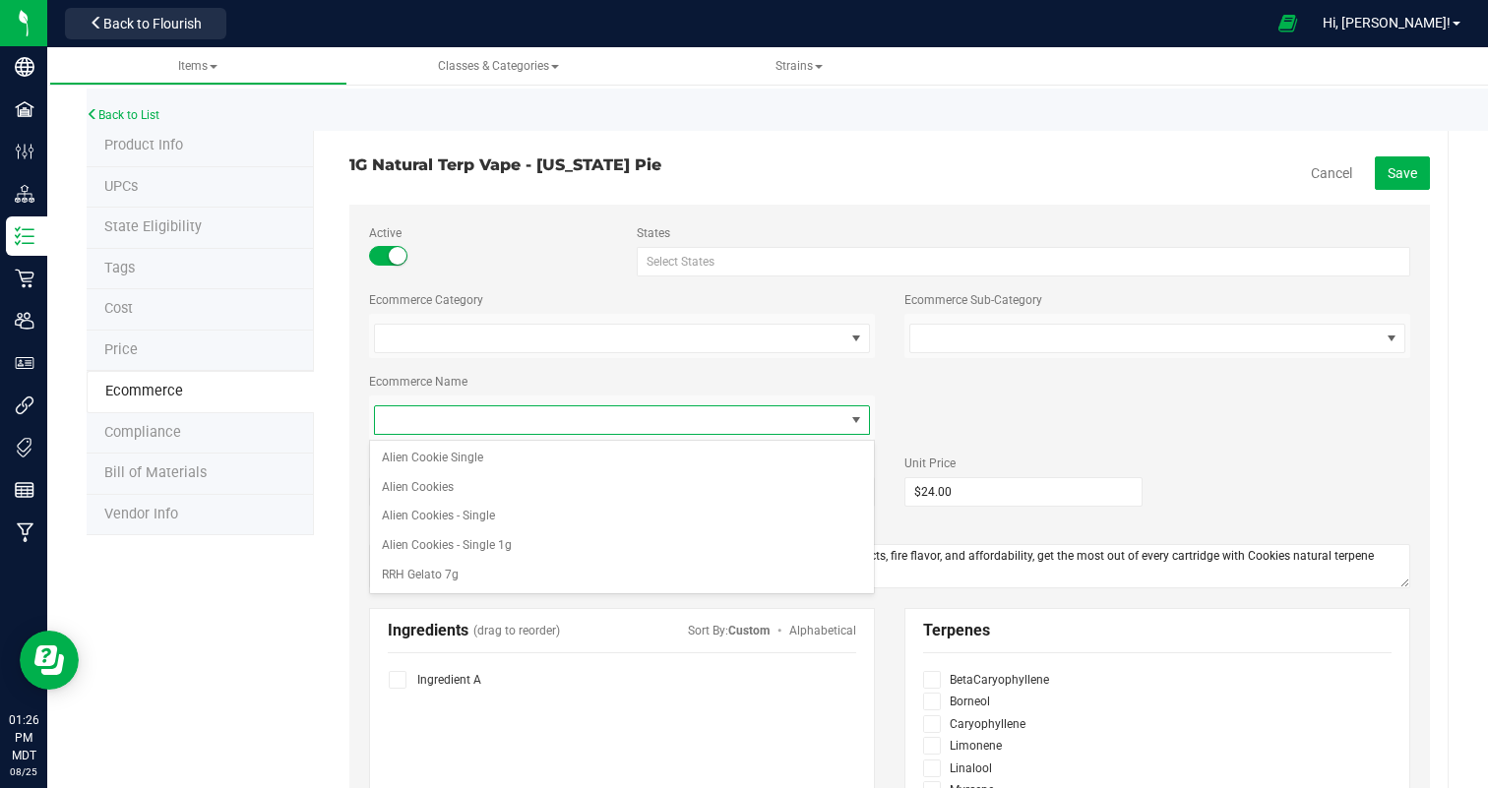
click at [427, 428] on span at bounding box center [609, 420] width 469 height 28
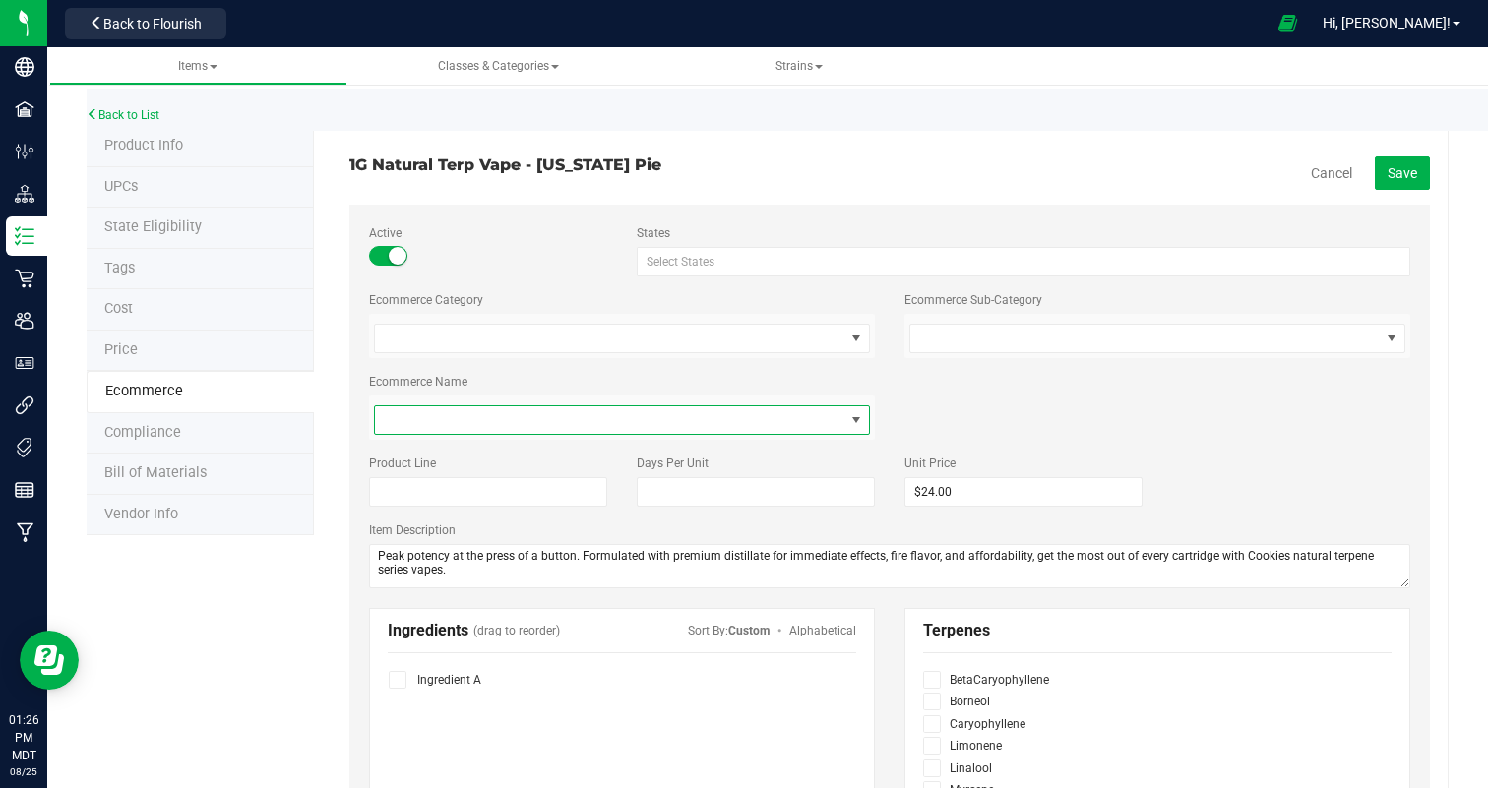
click at [427, 428] on span at bounding box center [609, 420] width 469 height 28
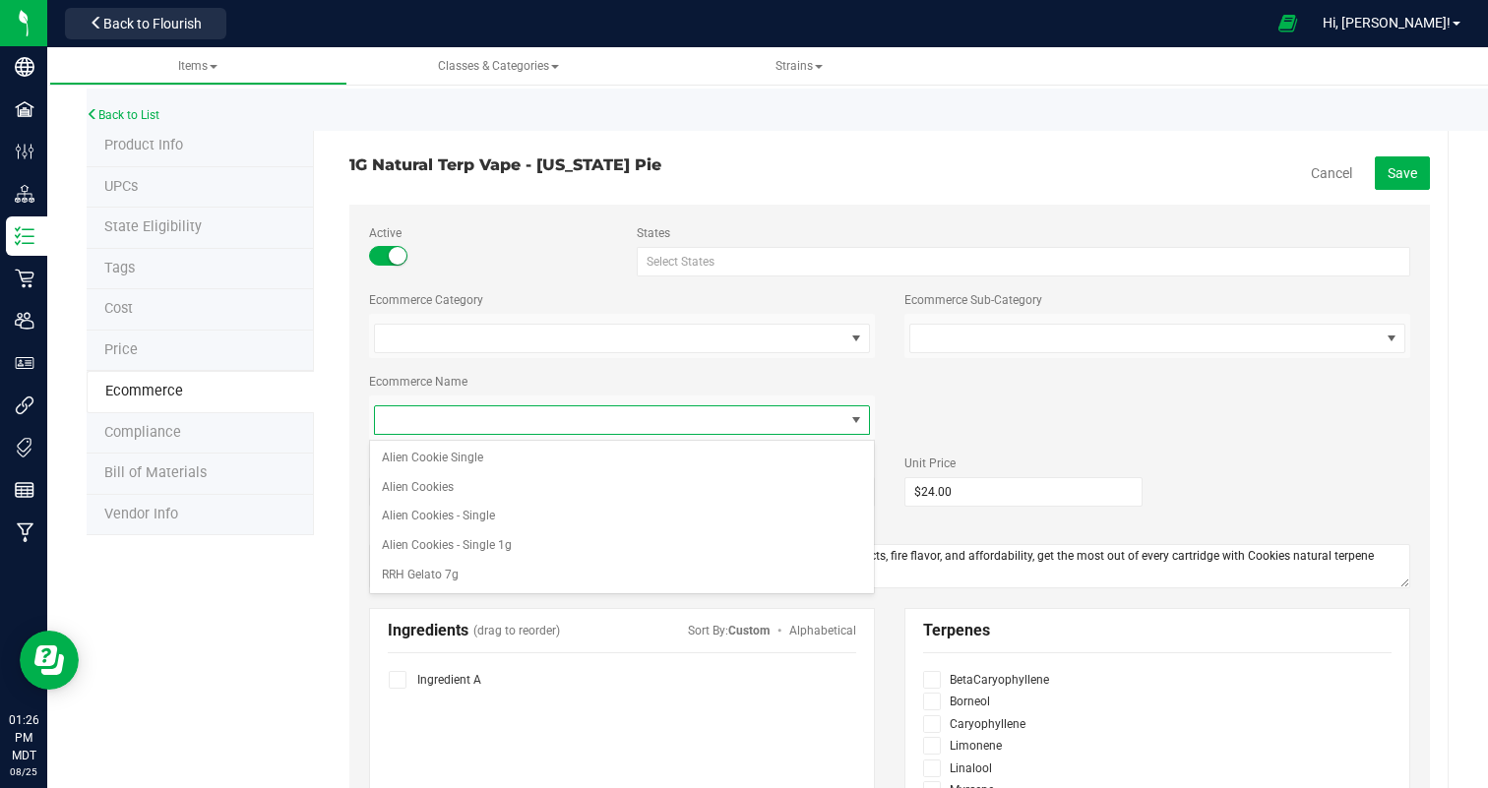
click at [427, 428] on span at bounding box center [609, 420] width 469 height 28
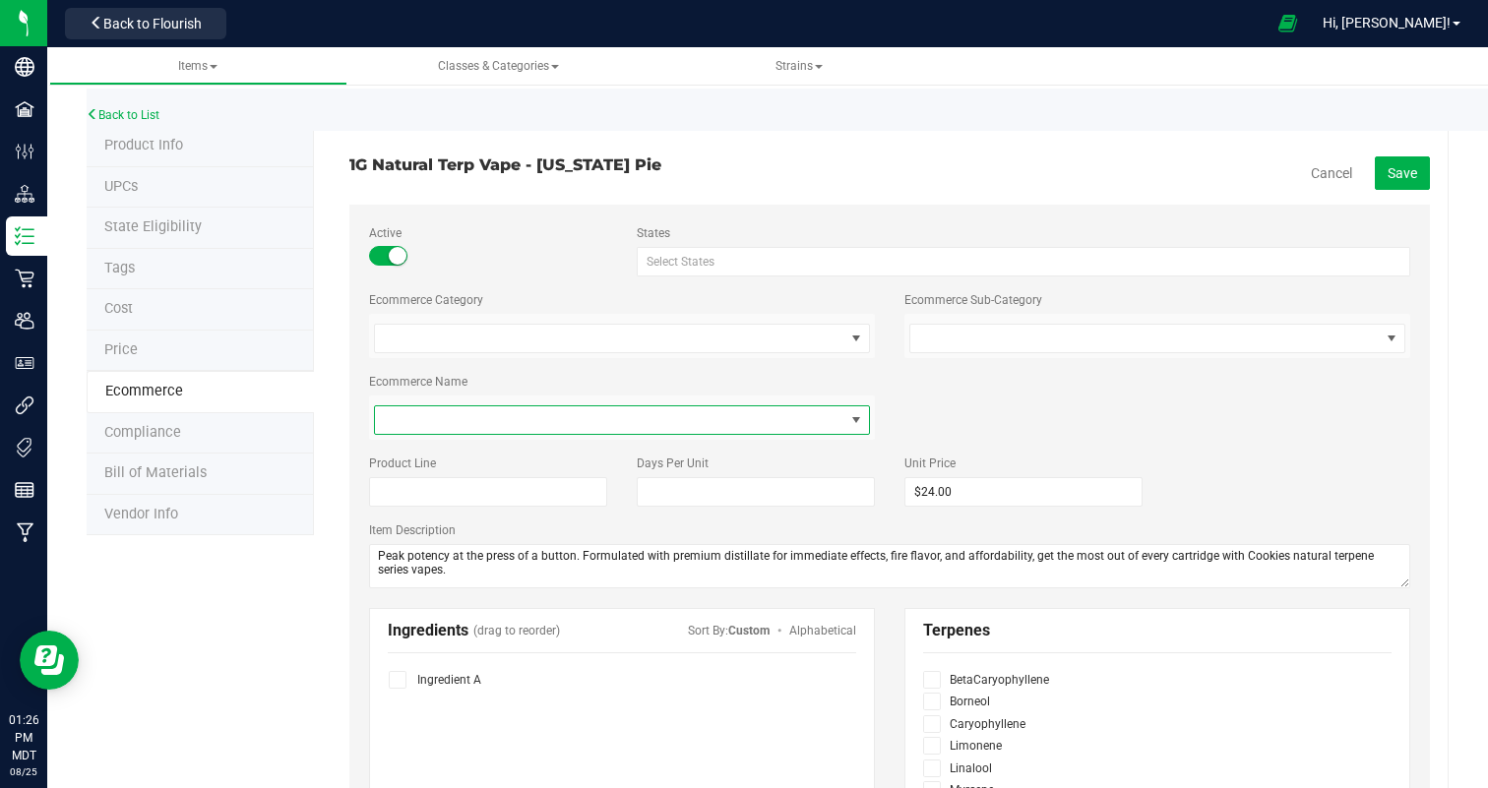
click at [427, 428] on span at bounding box center [609, 420] width 469 height 28
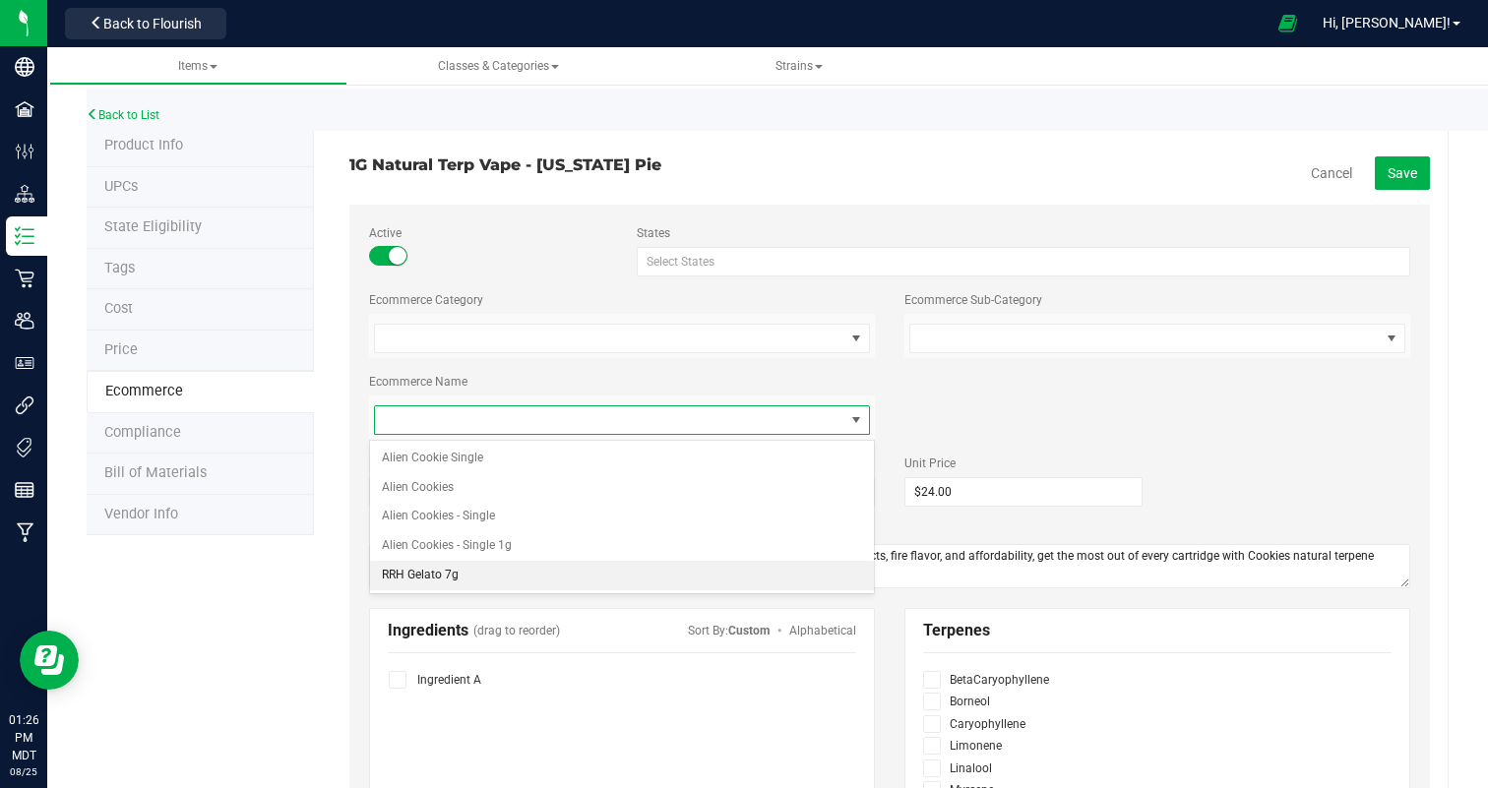
click at [416, 583] on li "RRH Gelato 7g" at bounding box center [622, 576] width 504 height 30
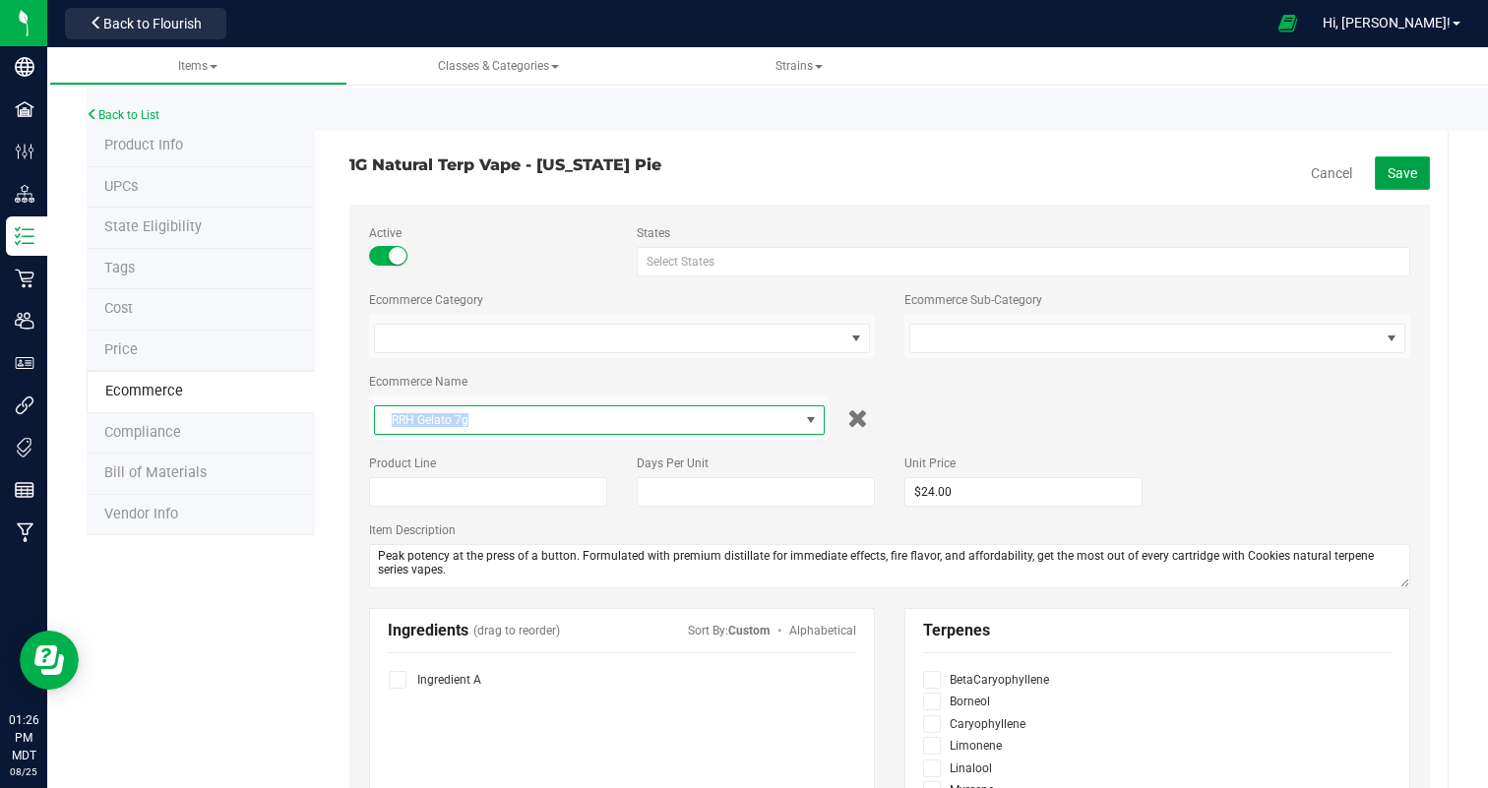
click at [1416, 173] on span "Save" at bounding box center [1403, 173] width 30 height 16
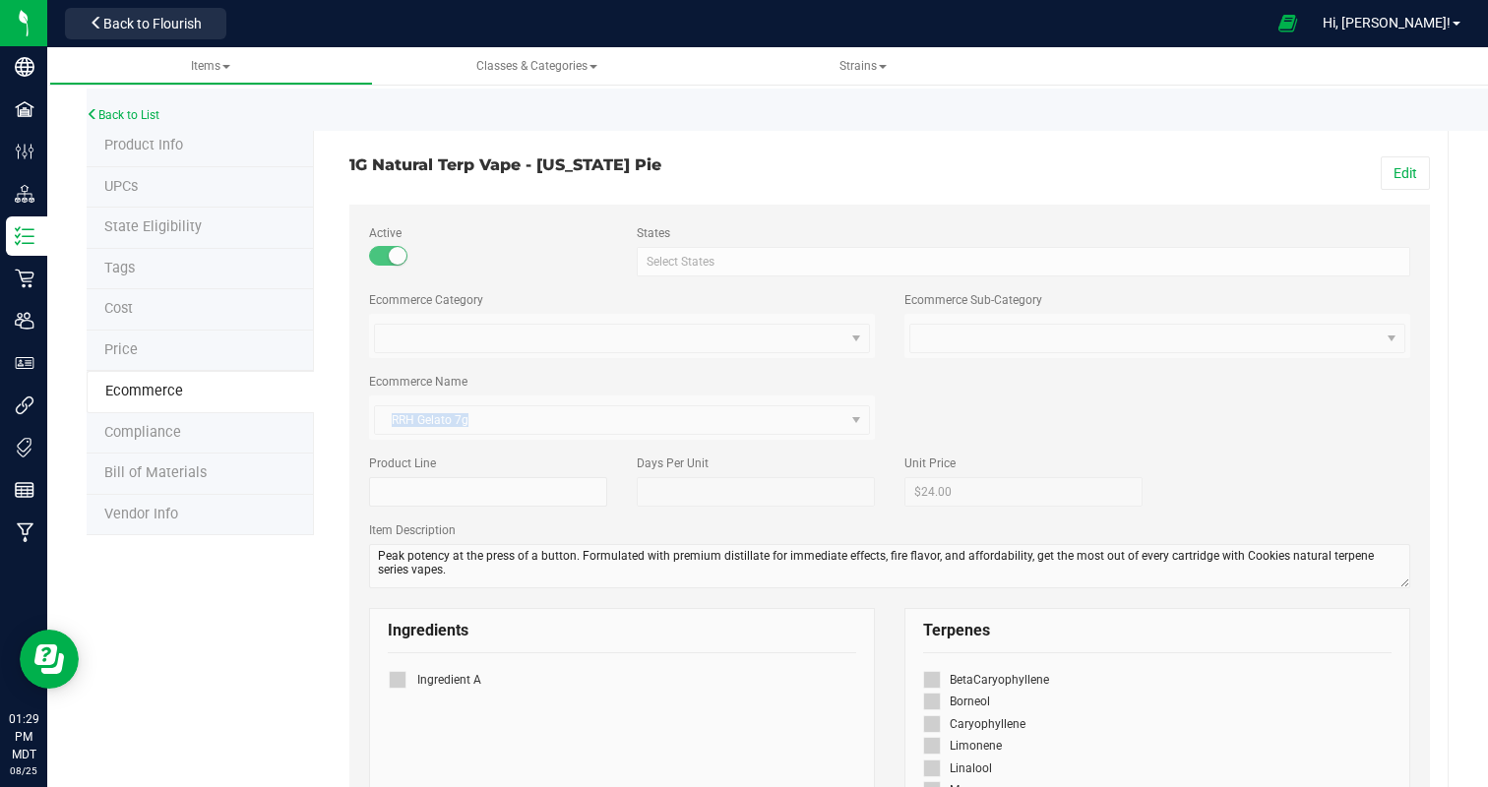
scroll to position [36, 0]
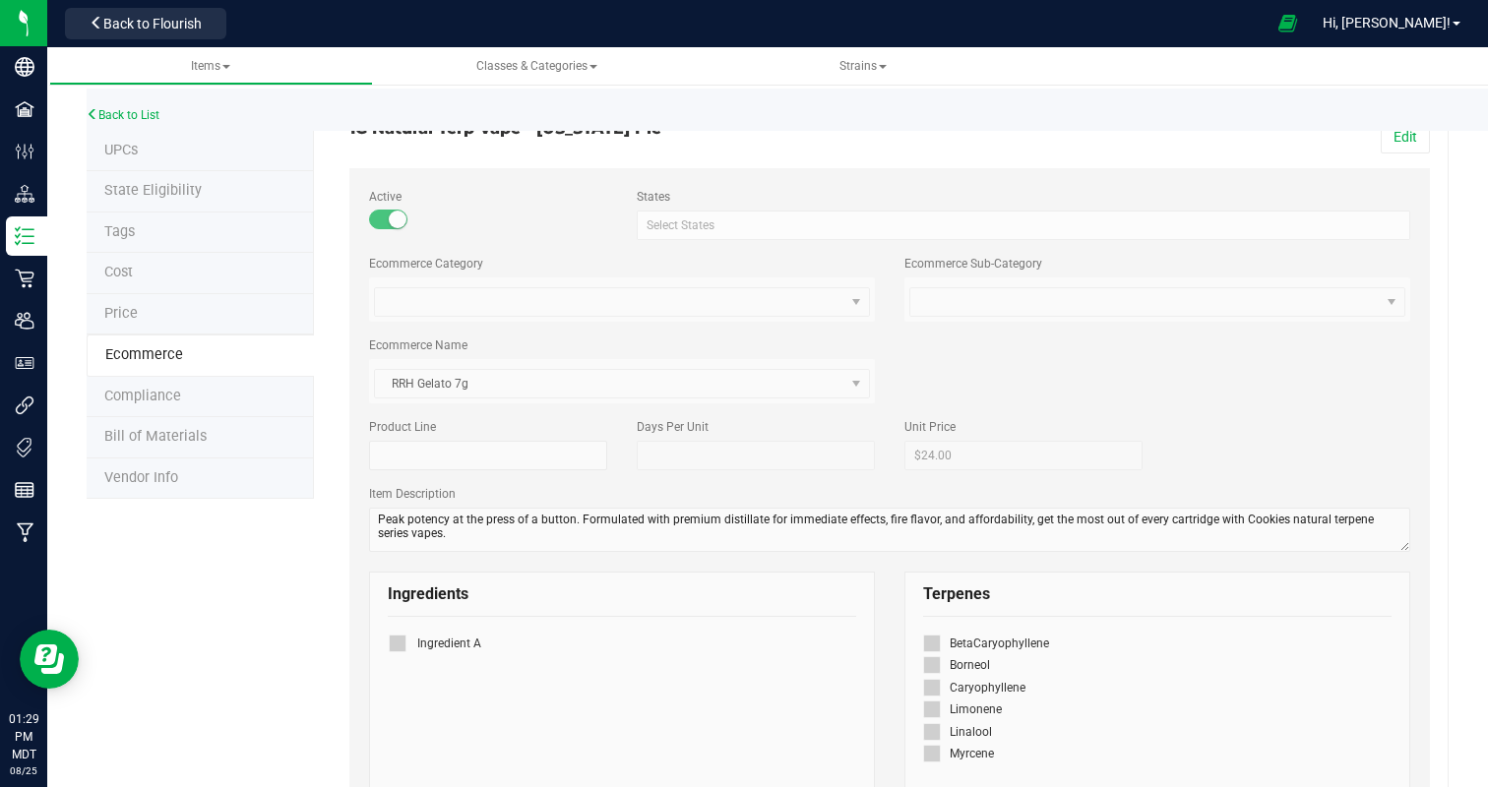
click at [128, 305] on span "Price" at bounding box center [120, 313] width 33 height 17
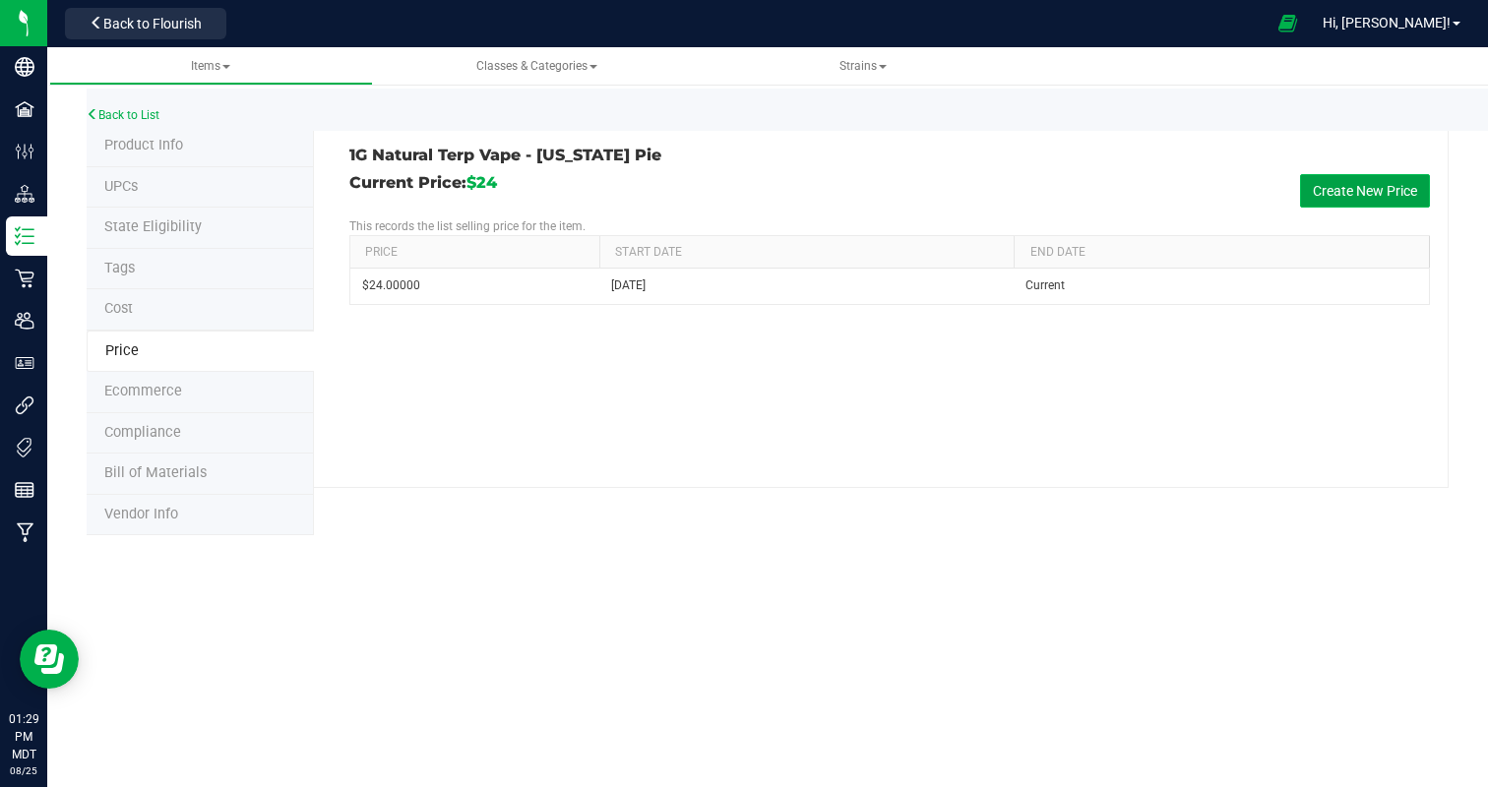
click at [1339, 192] on button "Create New Price" at bounding box center [1365, 190] width 130 height 33
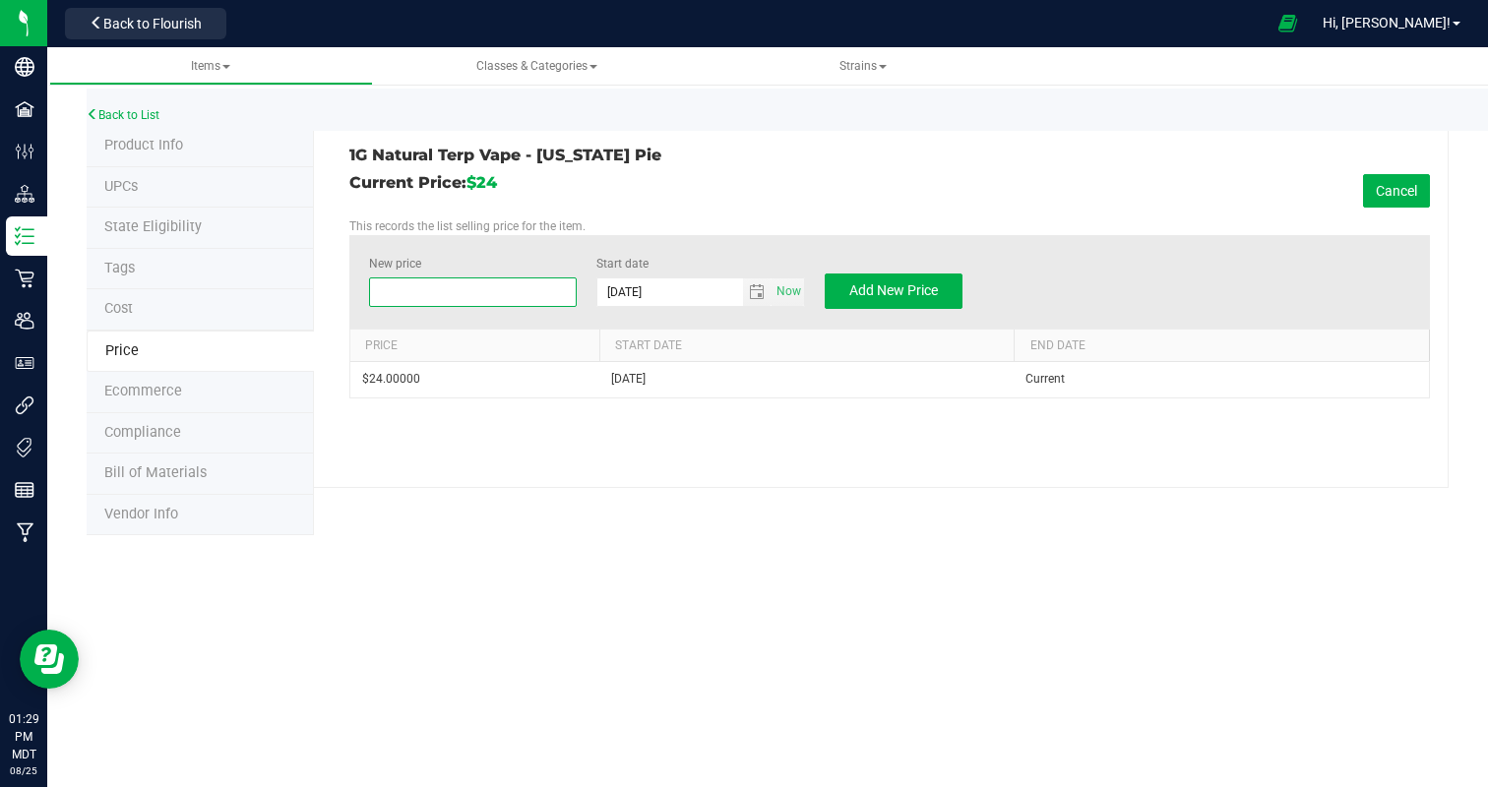
click at [458, 288] on span at bounding box center [473, 293] width 209 height 30
type input "5"
type input "69.00"
click at [879, 287] on span "Add New Price" at bounding box center [893, 290] width 89 height 16
type input "$0.00000"
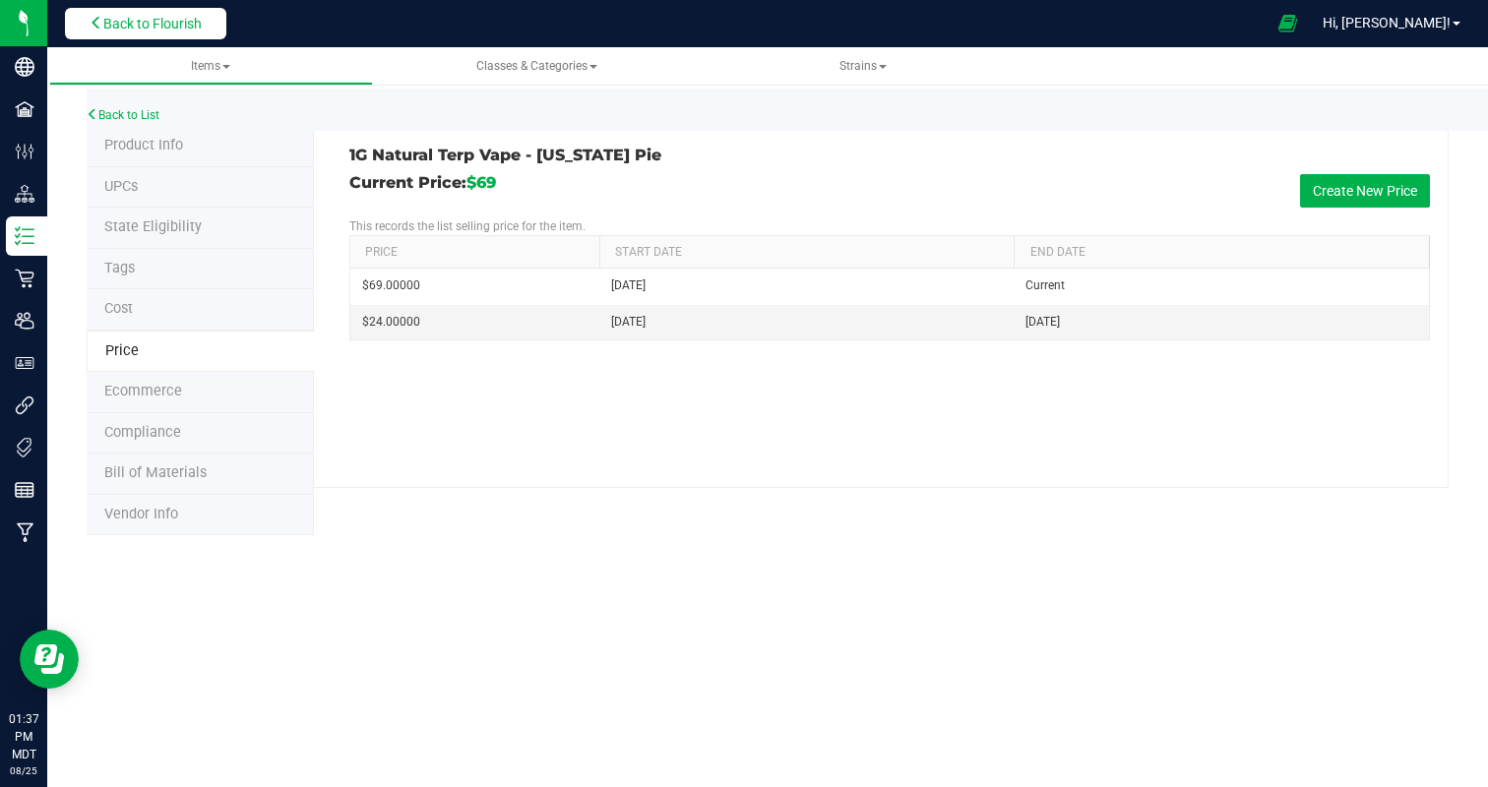
click at [115, 24] on span "Back to Flourish" at bounding box center [152, 24] width 98 height 16
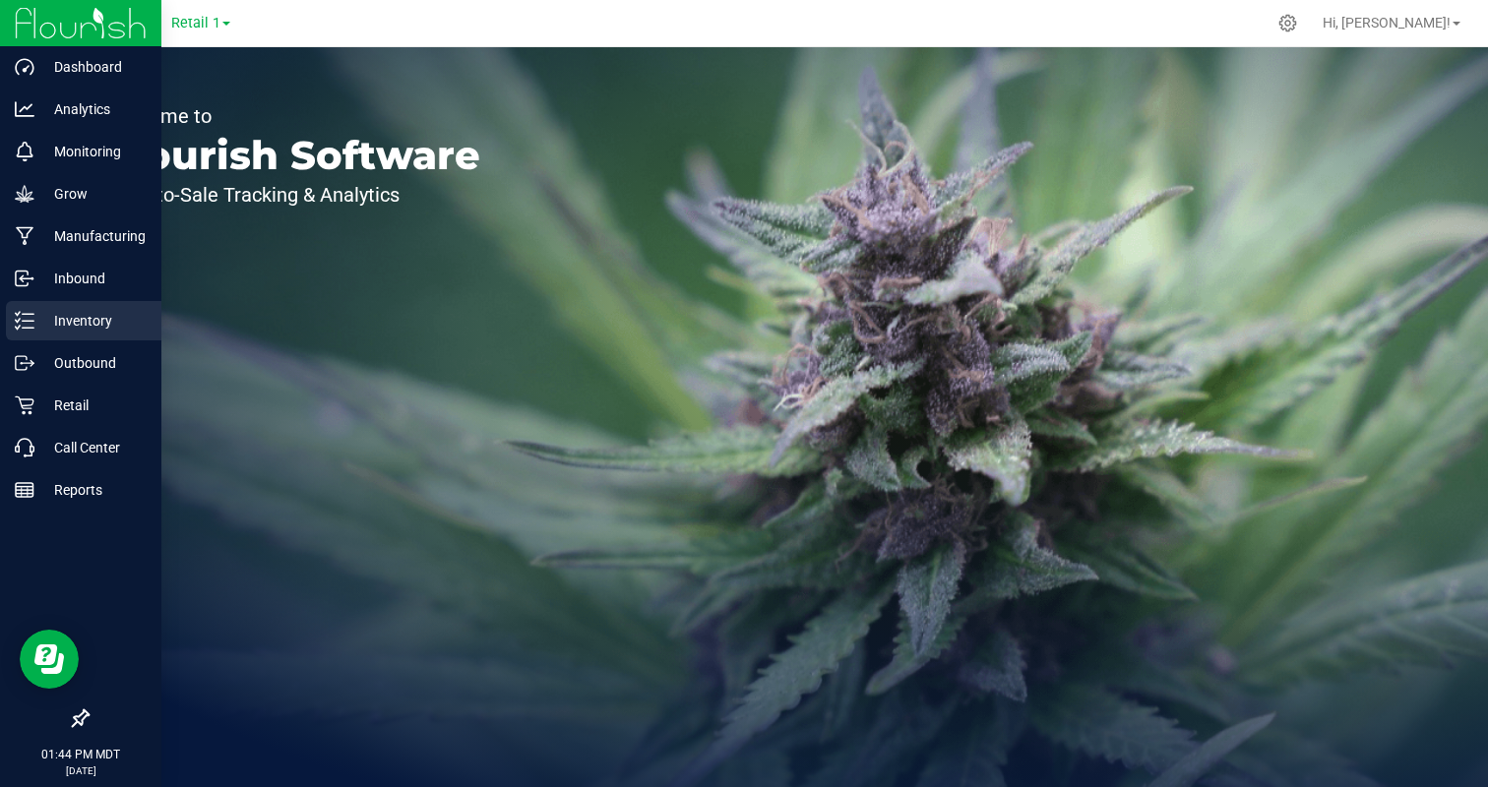
click at [72, 330] on p "Inventory" at bounding box center [93, 321] width 118 height 24
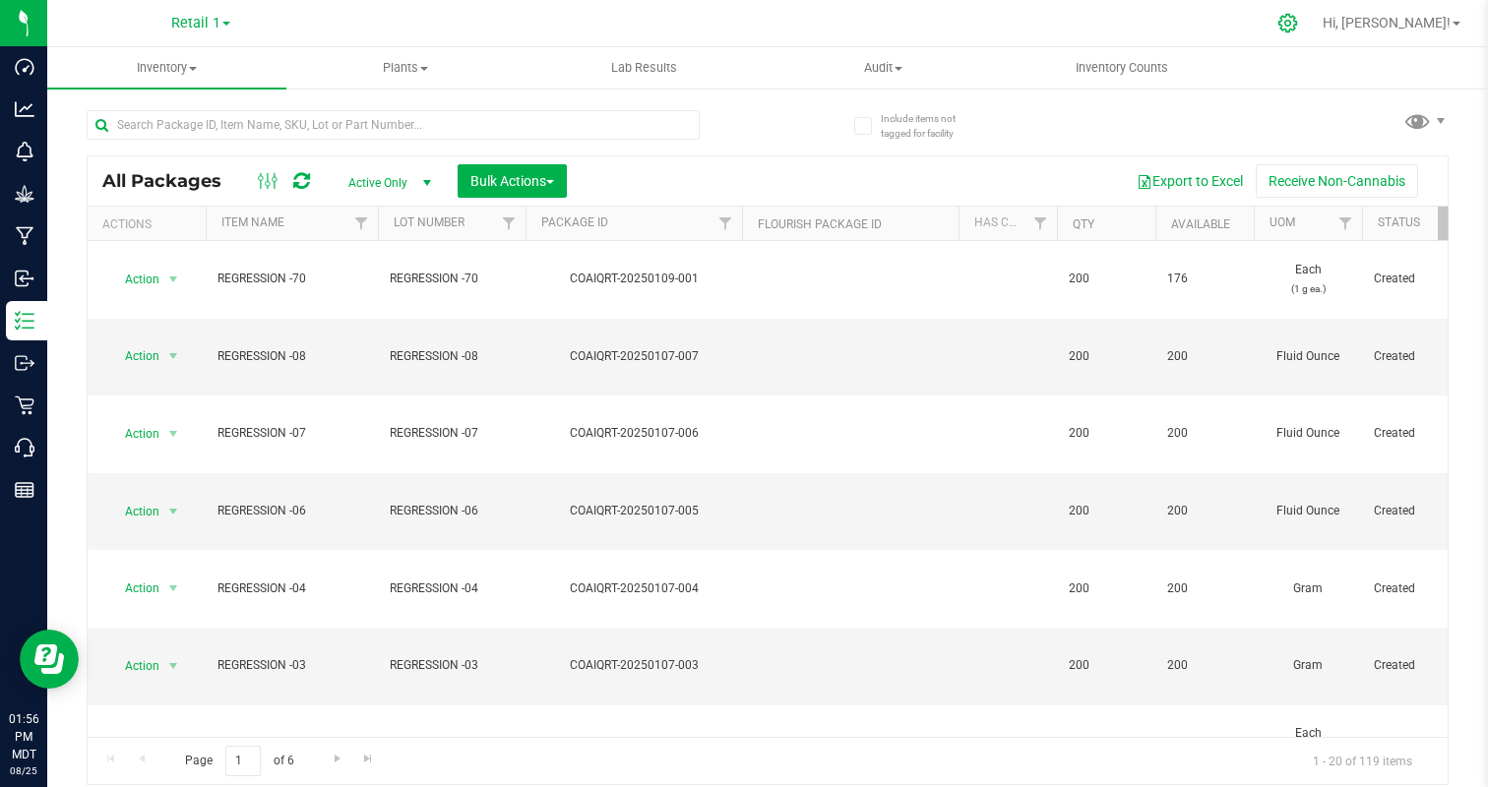
click at [1298, 15] on icon at bounding box center [1288, 23] width 21 height 21
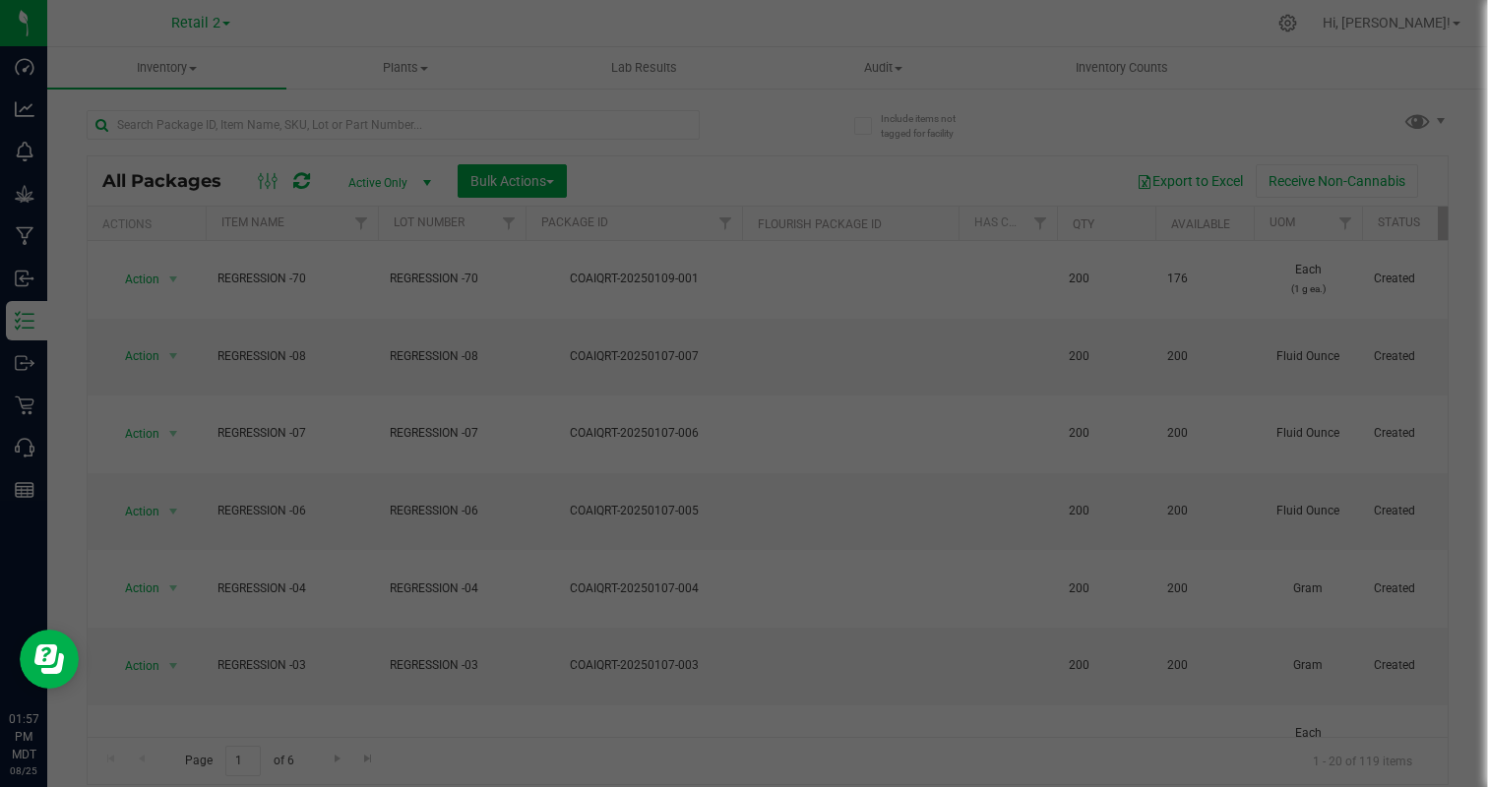
click at [333, 120] on div at bounding box center [744, 393] width 1488 height 787
click at [330, 130] on div at bounding box center [744, 393] width 1488 height 787
click at [517, 129] on div at bounding box center [744, 393] width 1488 height 787
click at [915, 182] on div at bounding box center [744, 393] width 1488 height 787
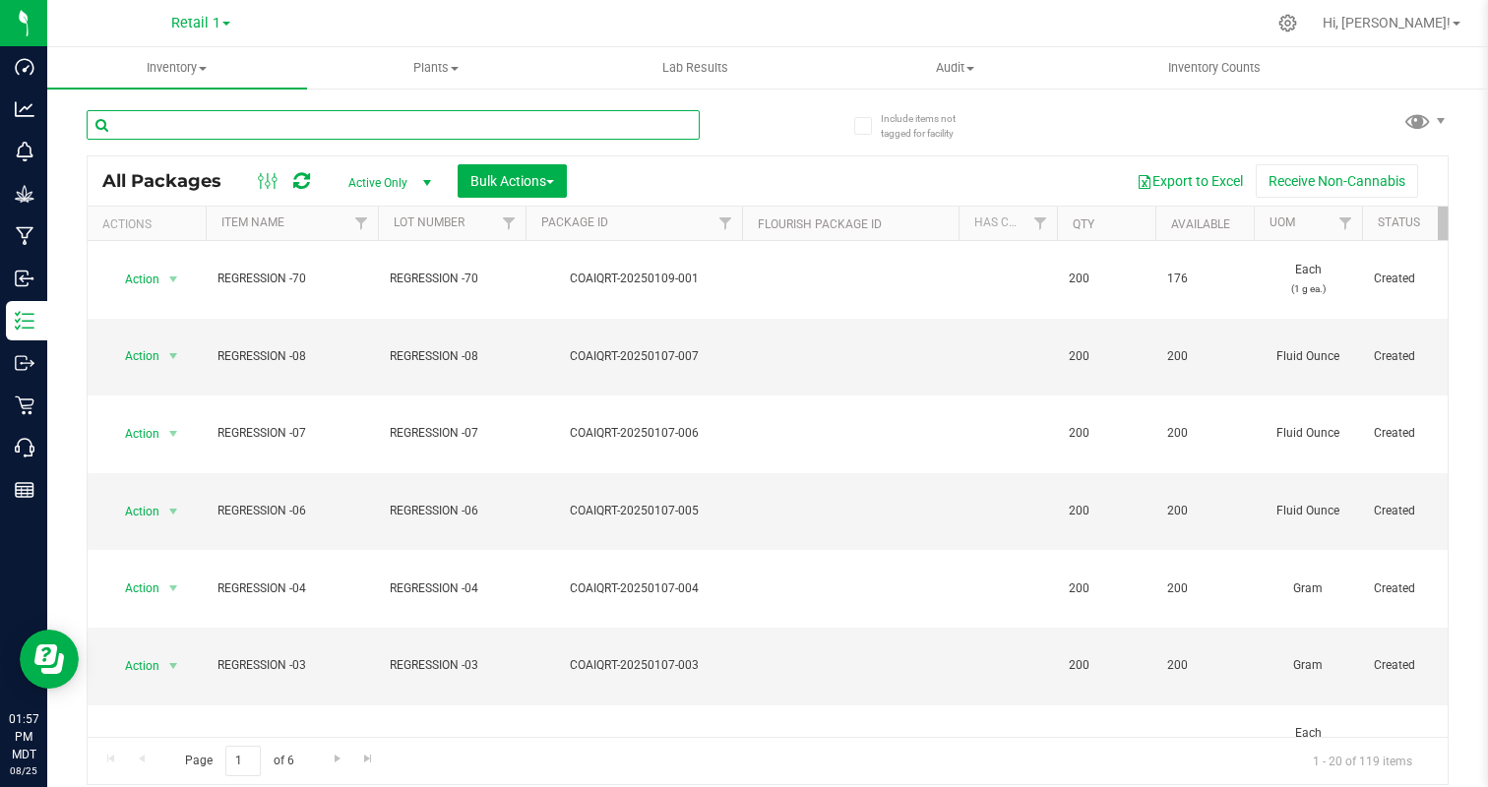
click at [306, 125] on input "text" at bounding box center [393, 125] width 613 height 30
click at [1313, 24] on div at bounding box center [1288, 23] width 49 height 42
click at [239, 21] on div "Retail 1" at bounding box center [200, 23] width 287 height 31
click at [1298, 23] on icon at bounding box center [1288, 23] width 21 height 21
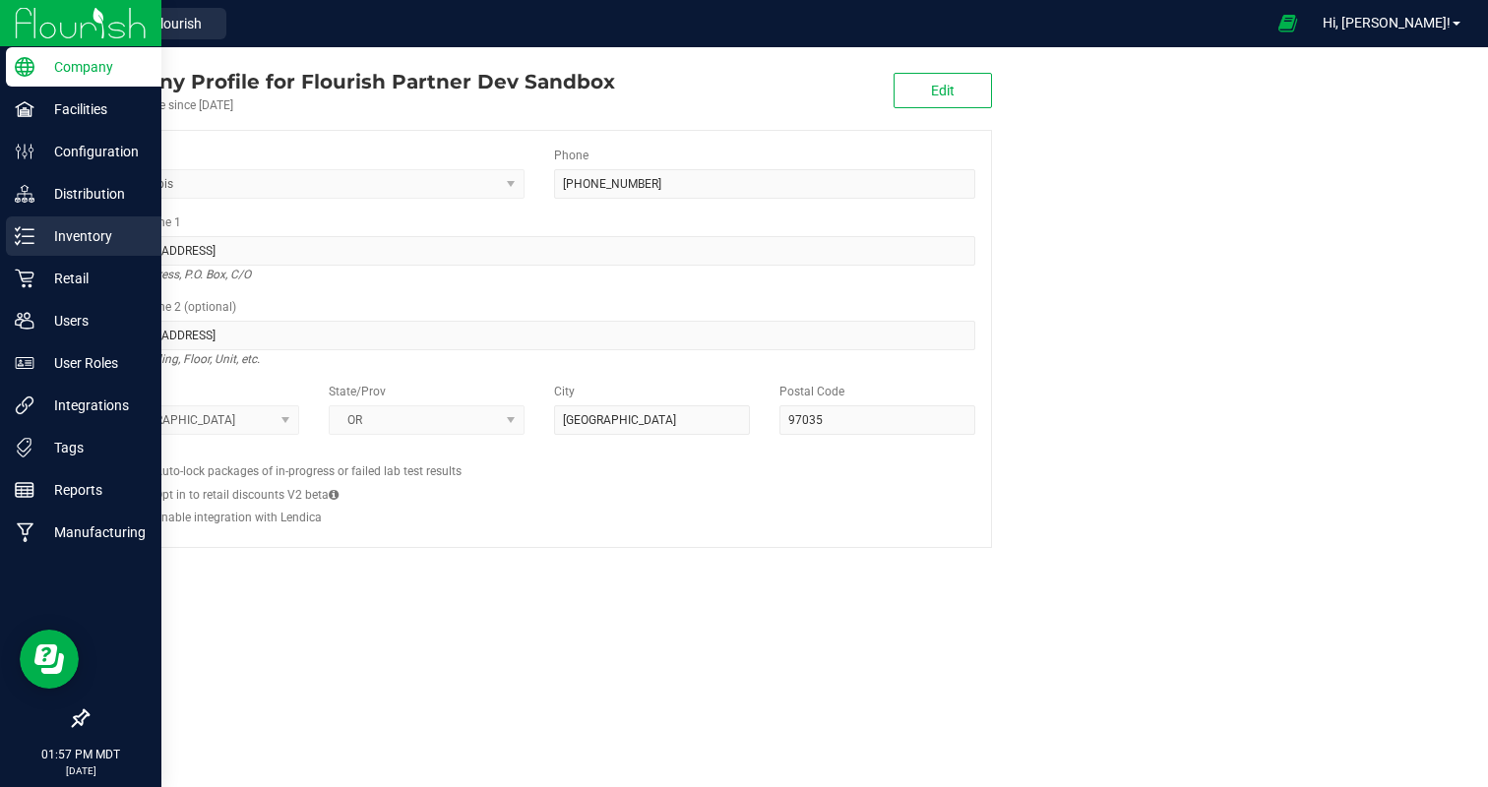
click at [71, 236] on p "Inventory" at bounding box center [93, 236] width 118 height 24
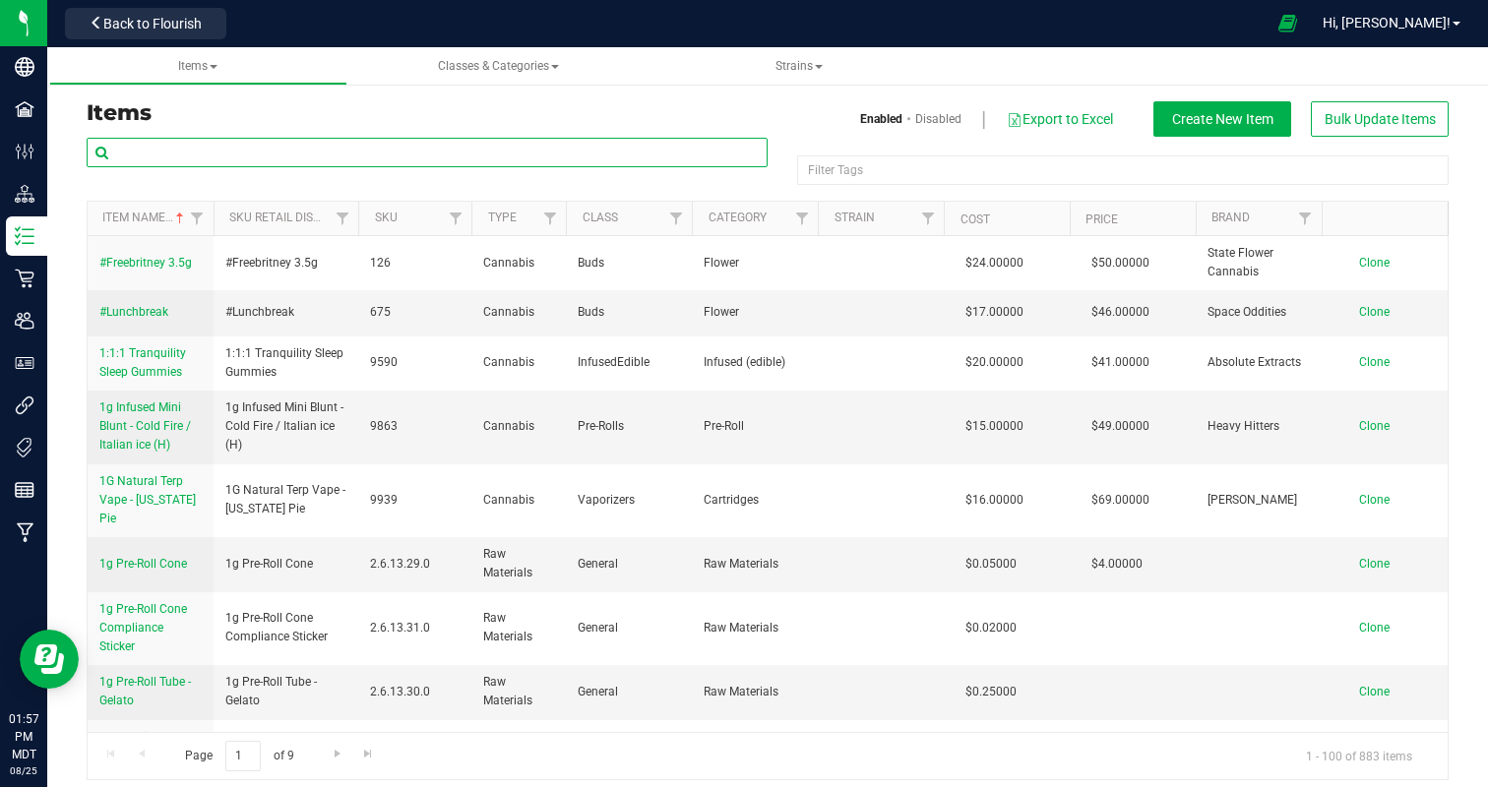
click at [300, 142] on input "text" at bounding box center [427, 153] width 681 height 30
paste input "9939"
type input "9939"
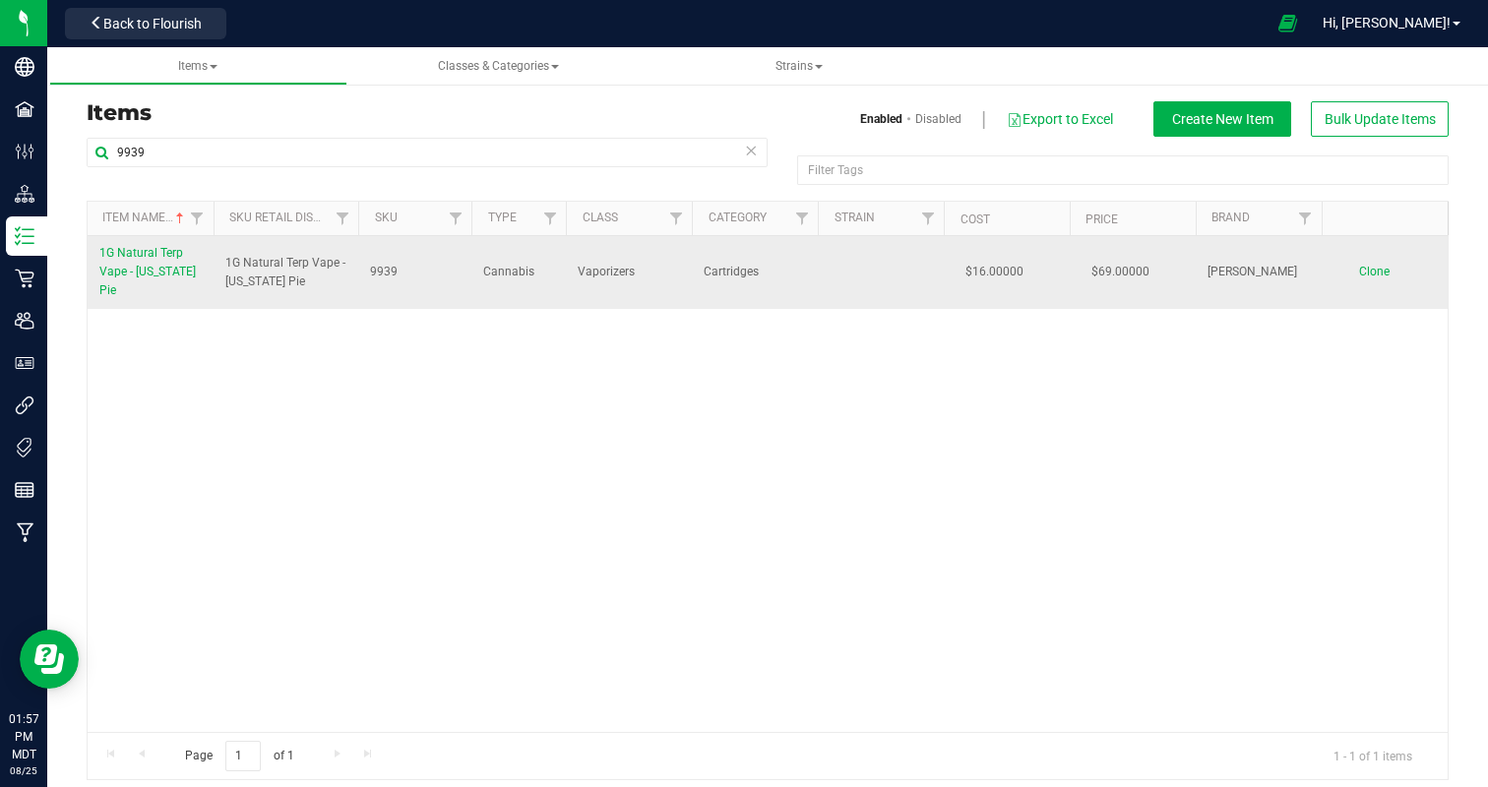
click at [143, 271] on span "1G Natural Terp Vape - [US_STATE] Pie" at bounding box center [147, 271] width 96 height 51
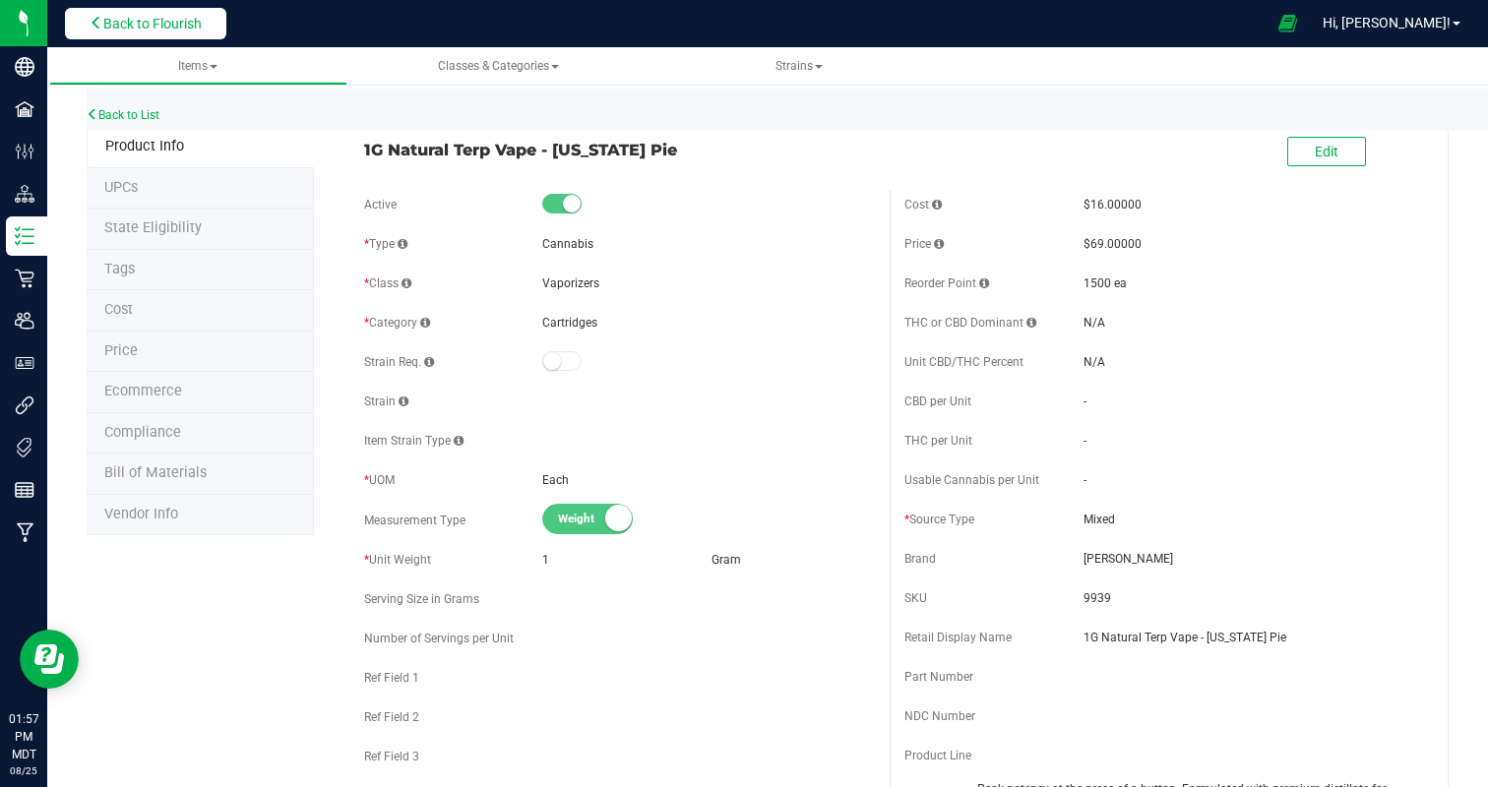
click at [83, 23] on button "Back to Flourish" at bounding box center [145, 23] width 161 height 31
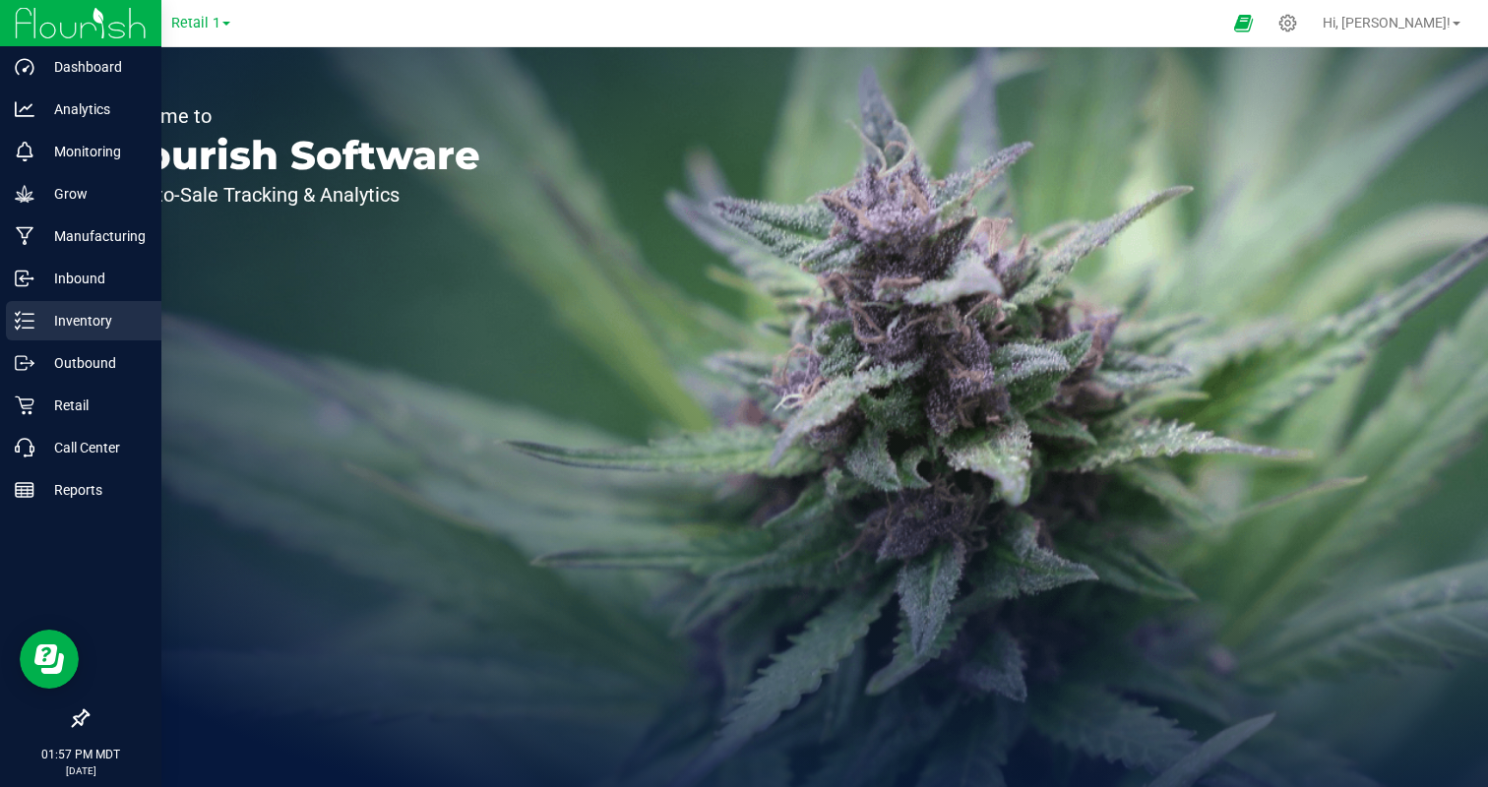
click at [47, 326] on p "Inventory" at bounding box center [93, 321] width 118 height 24
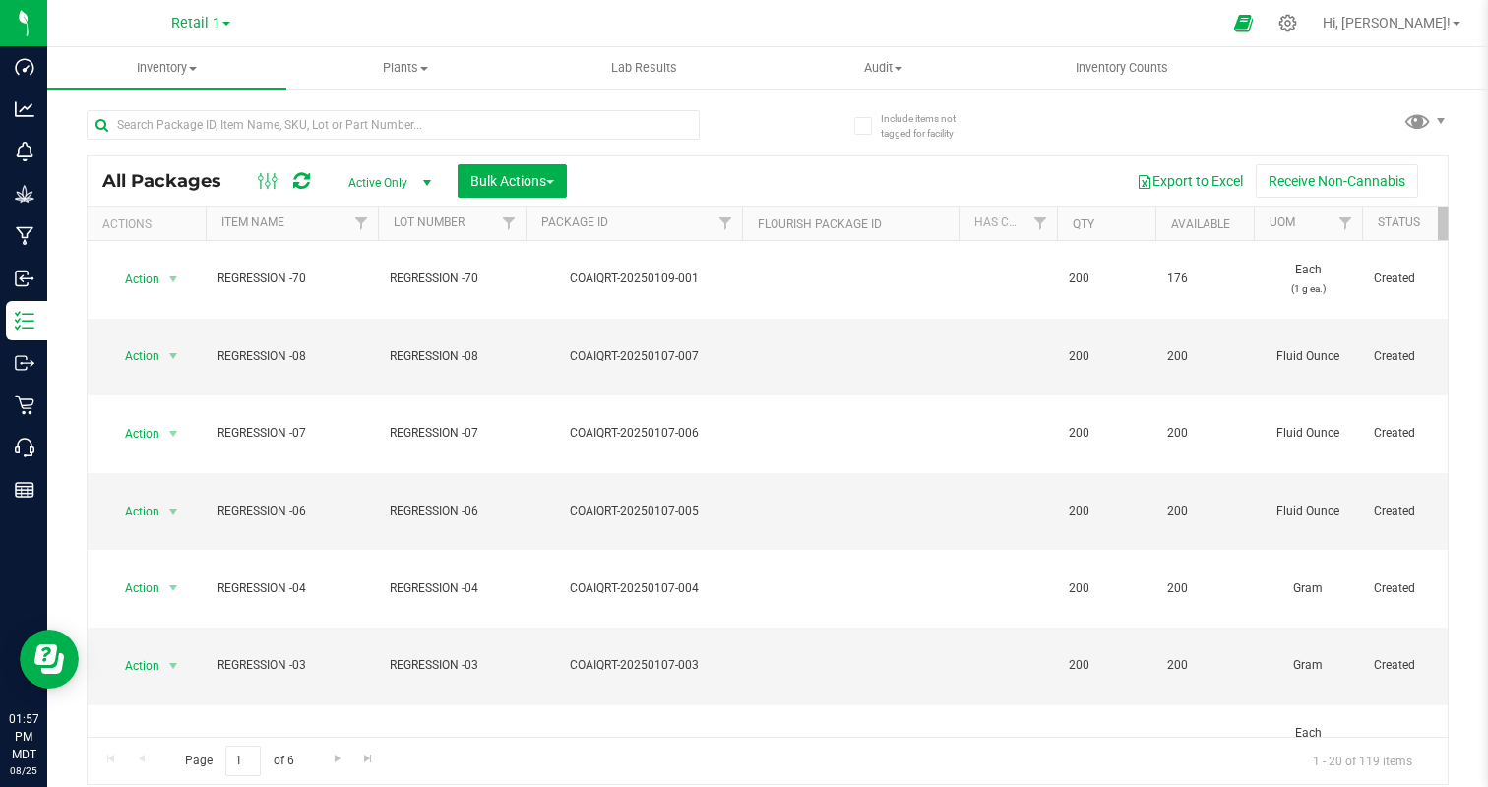
click at [223, 31] on link "Retail 1" at bounding box center [200, 22] width 59 height 19
click at [185, 88] on link "Retail 2" at bounding box center [200, 96] width 287 height 27
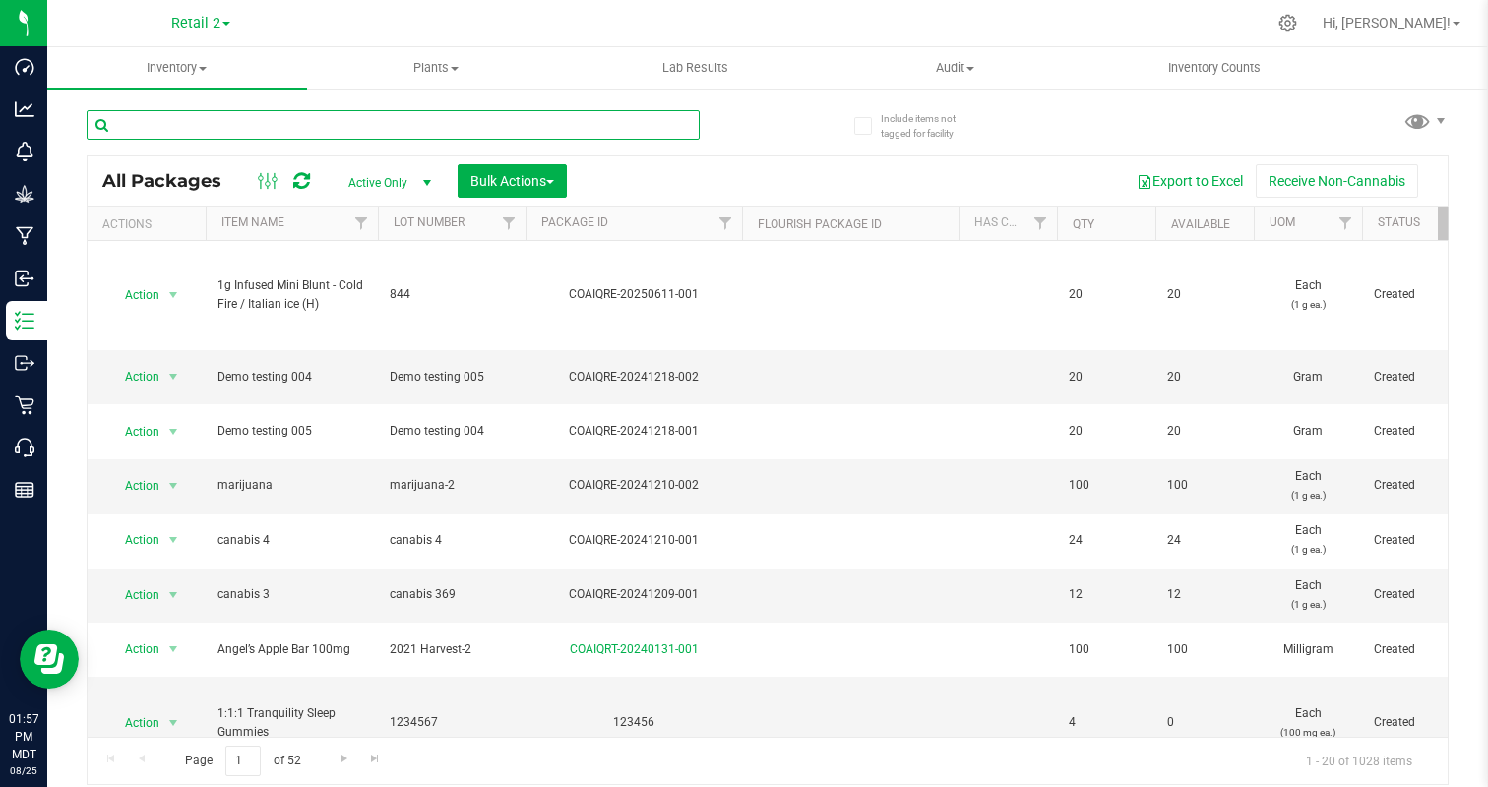
click at [233, 128] on input "text" at bounding box center [393, 125] width 613 height 30
paste input "9939"
type input "9939"
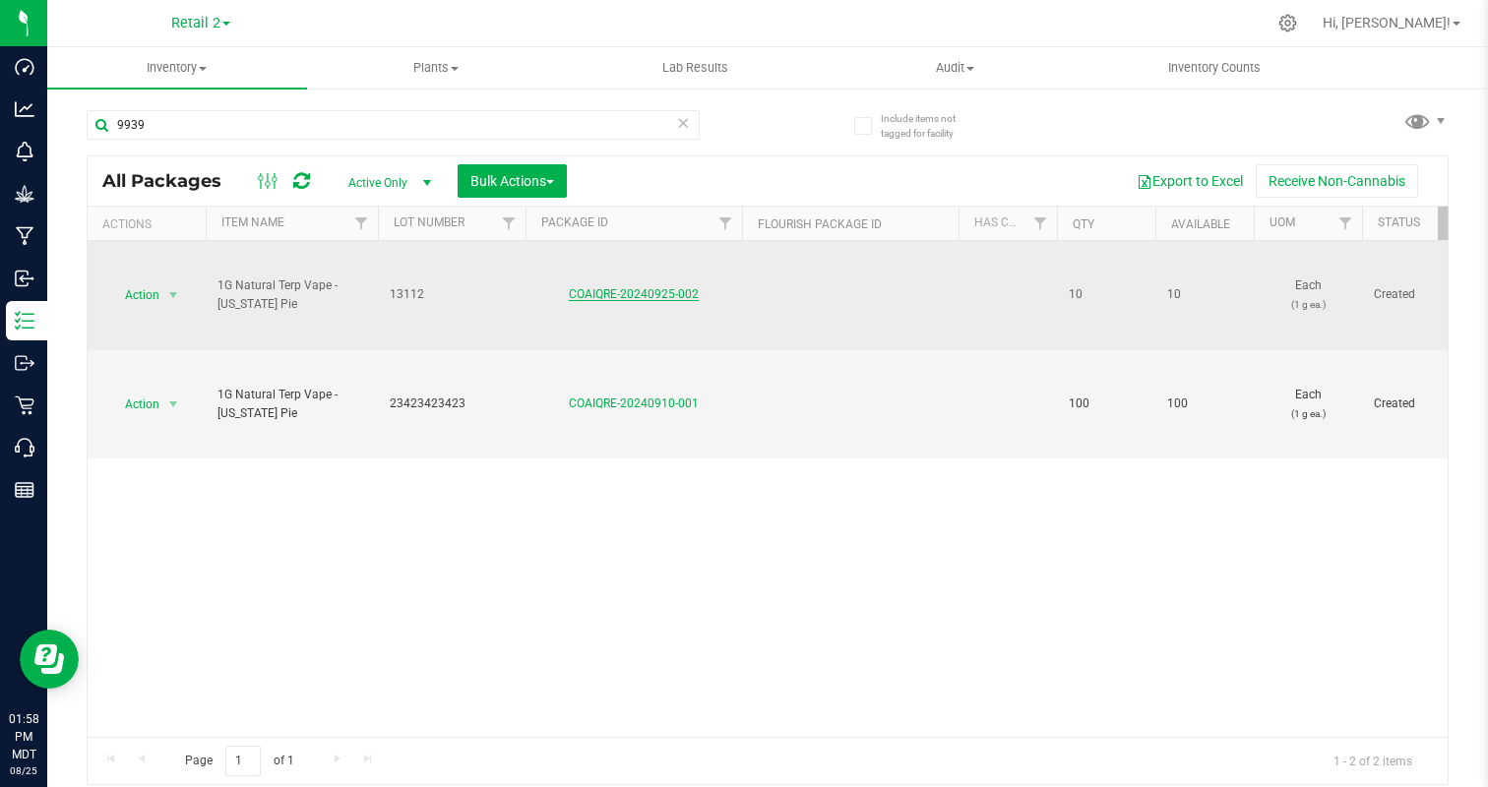
click at [629, 290] on link "COAIQRE-20240925-002" at bounding box center [634, 294] width 130 height 14
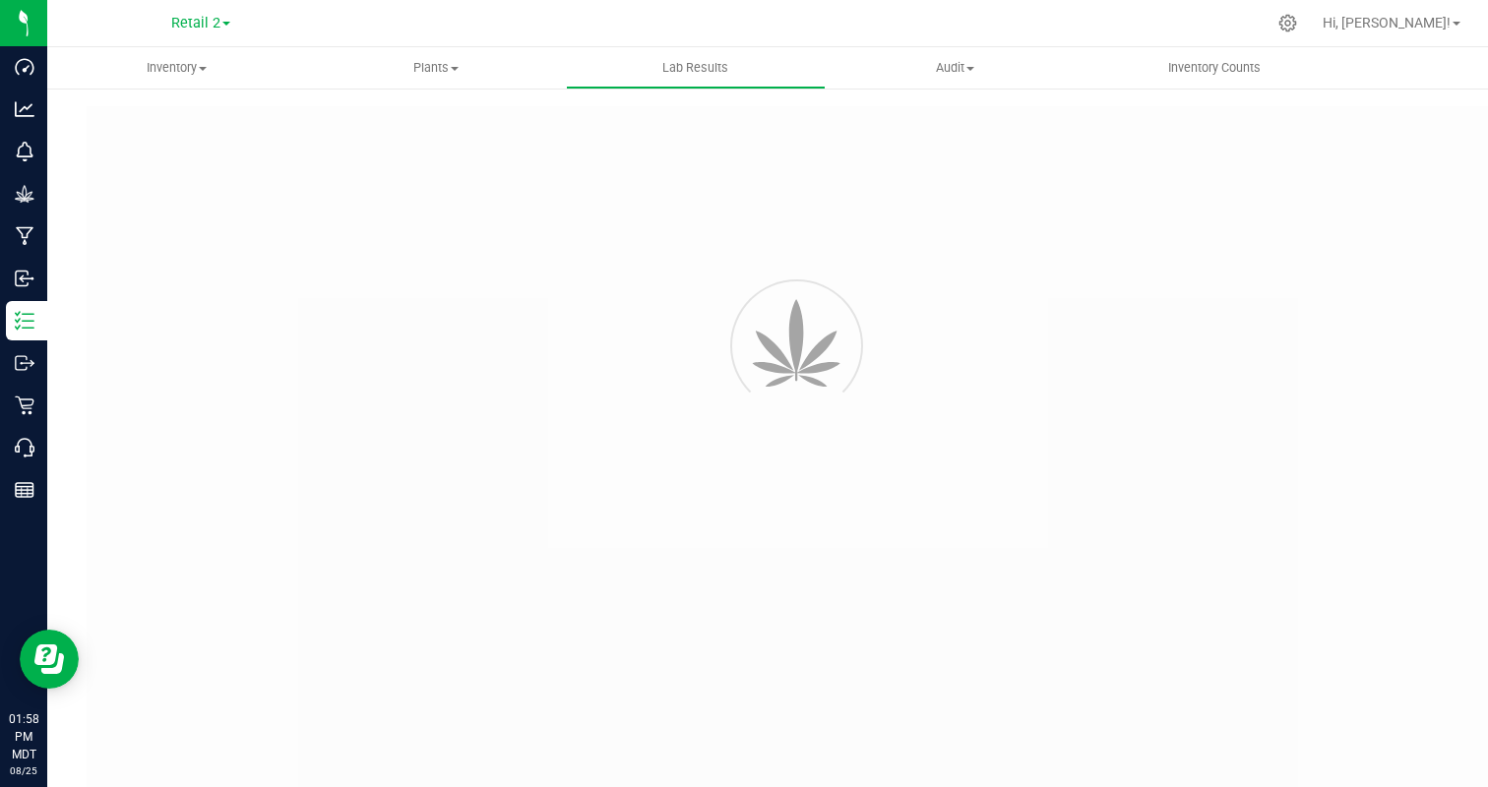
type input "COAIQRE-20240925-002"
type input "09/25/2024 3:54 PM"
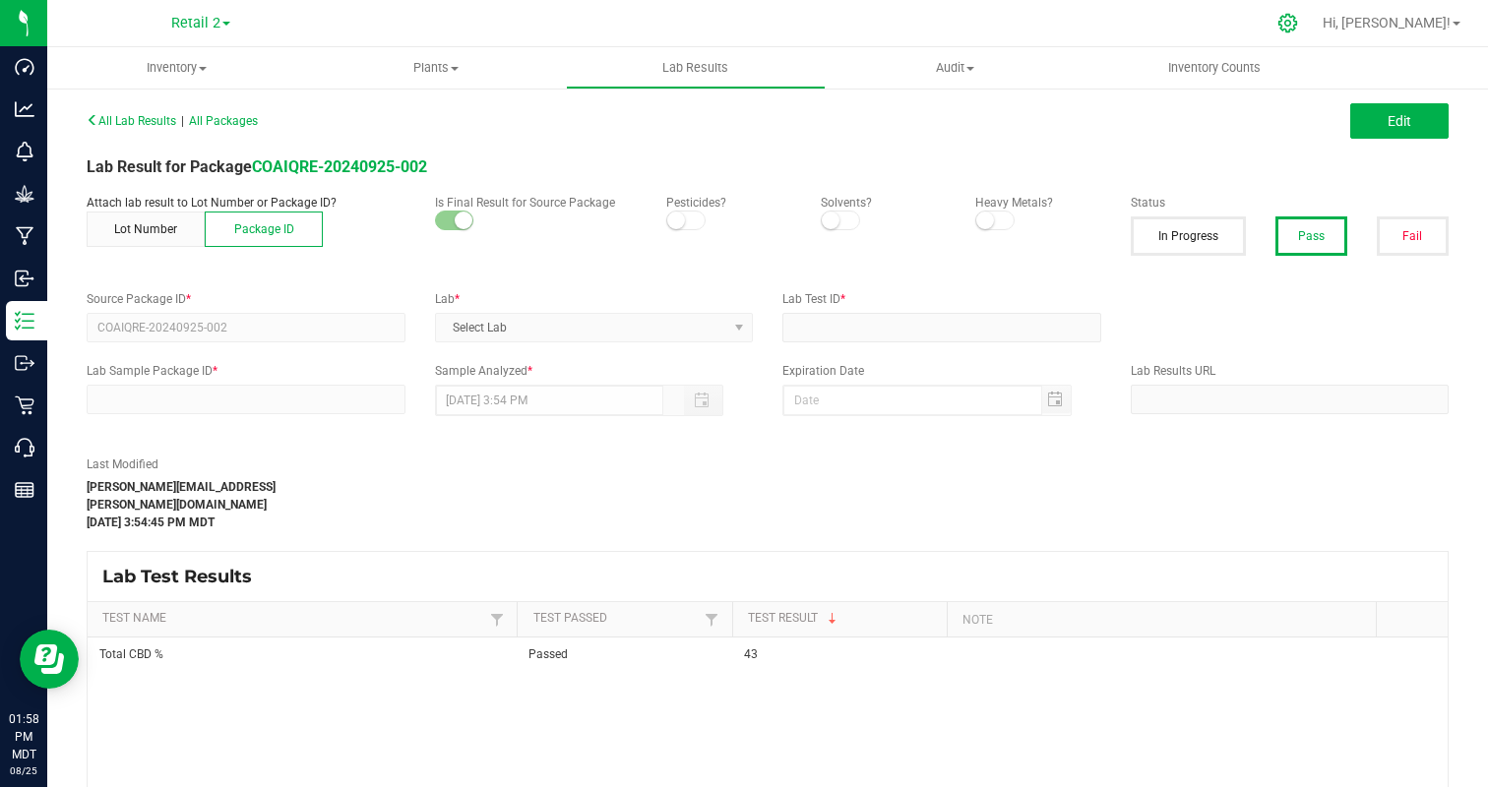
click at [1297, 22] on icon at bounding box center [1288, 23] width 19 height 19
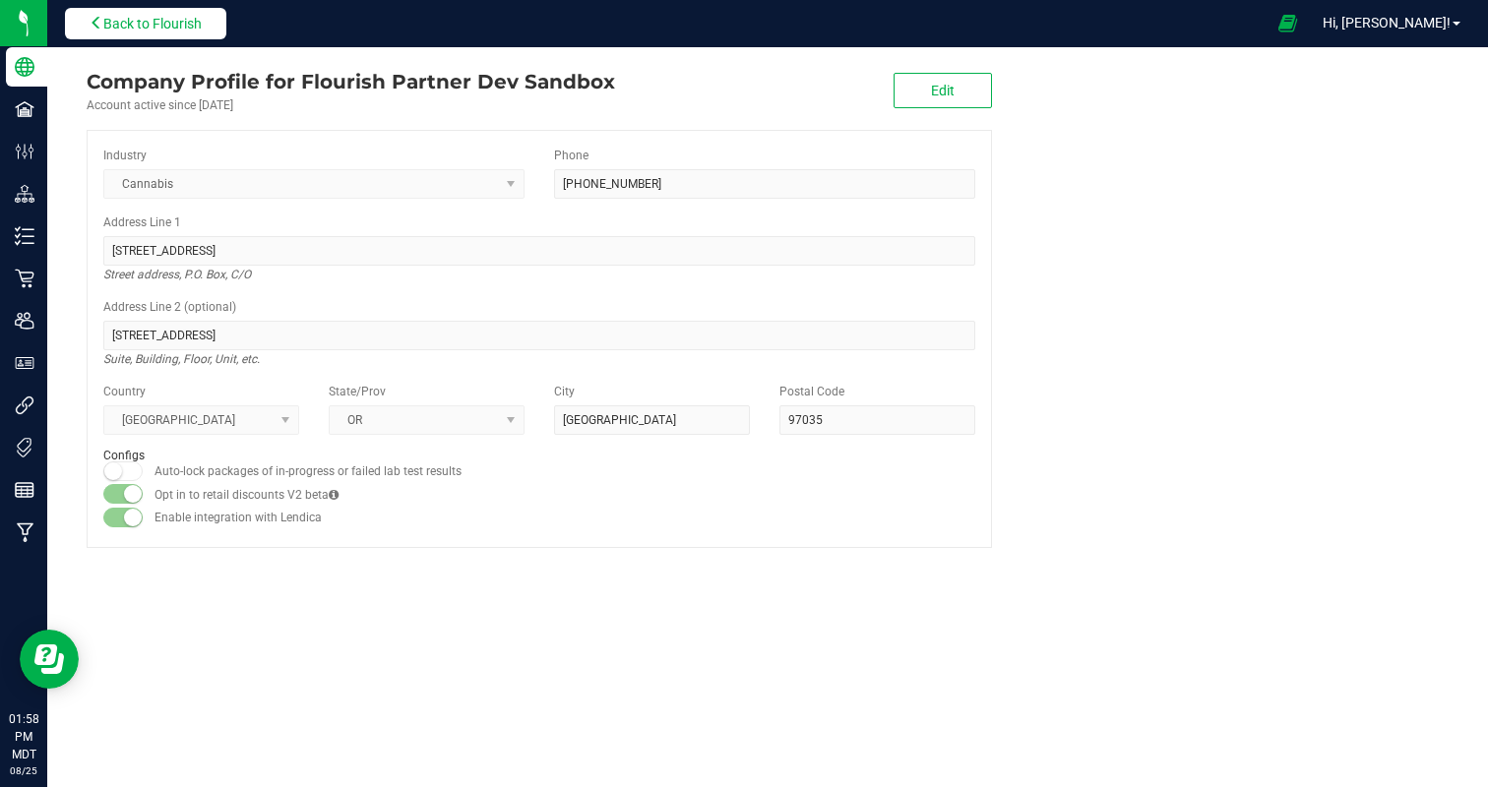
click at [85, 22] on button "Back to Flourish" at bounding box center [145, 23] width 161 height 31
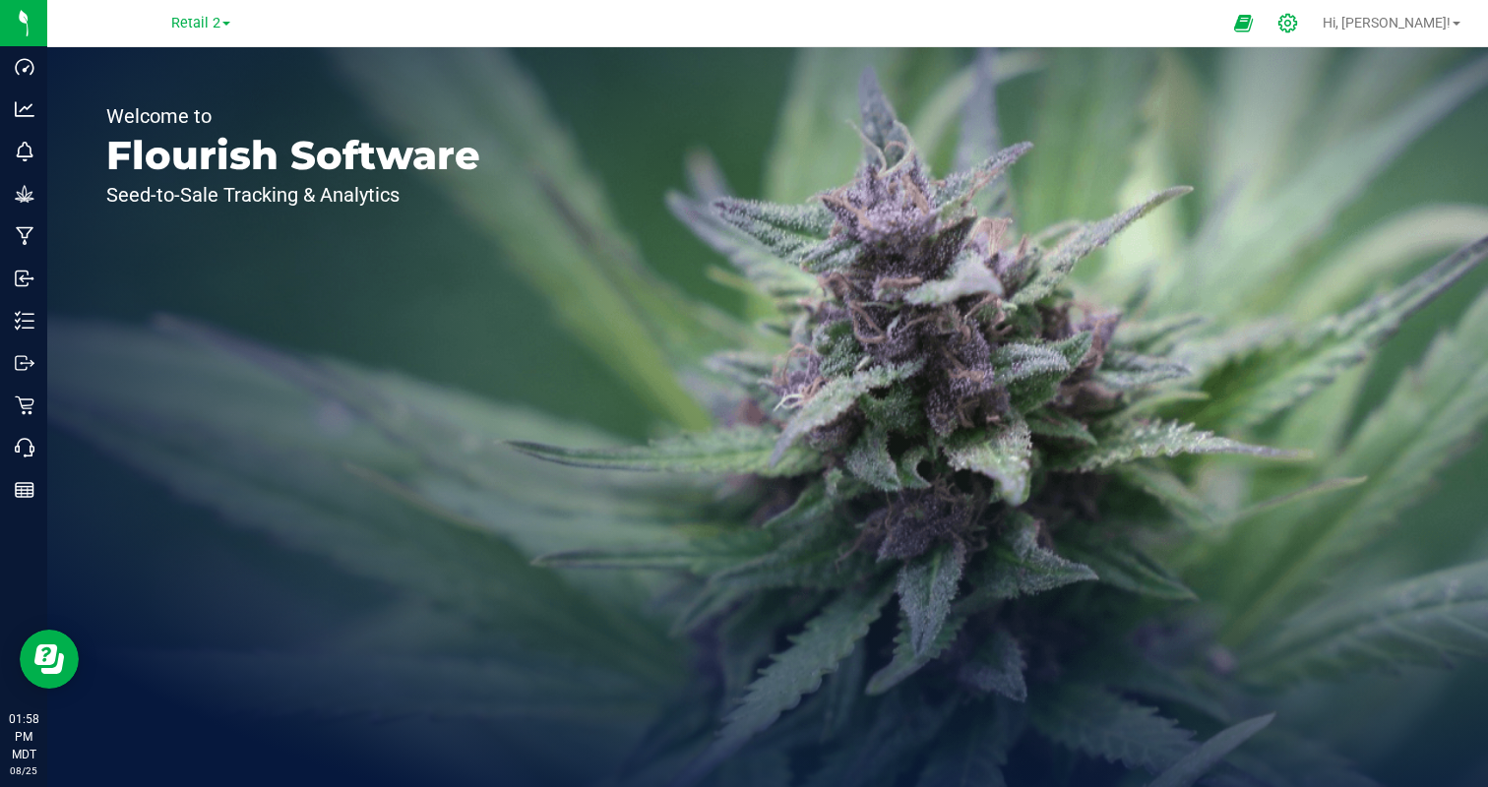
click at [1298, 17] on icon at bounding box center [1288, 23] width 21 height 21
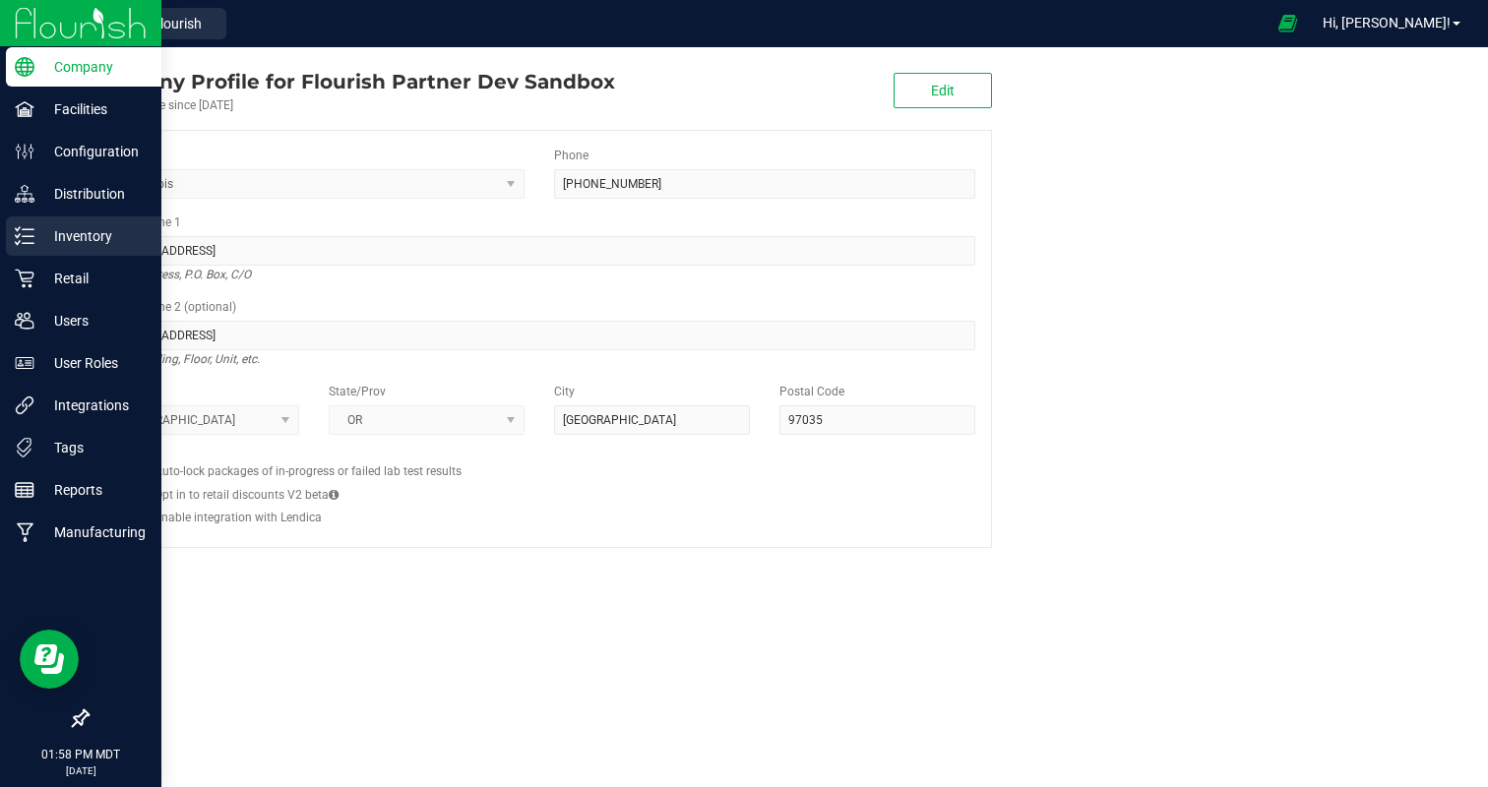
click at [103, 242] on p "Inventory" at bounding box center [93, 236] width 118 height 24
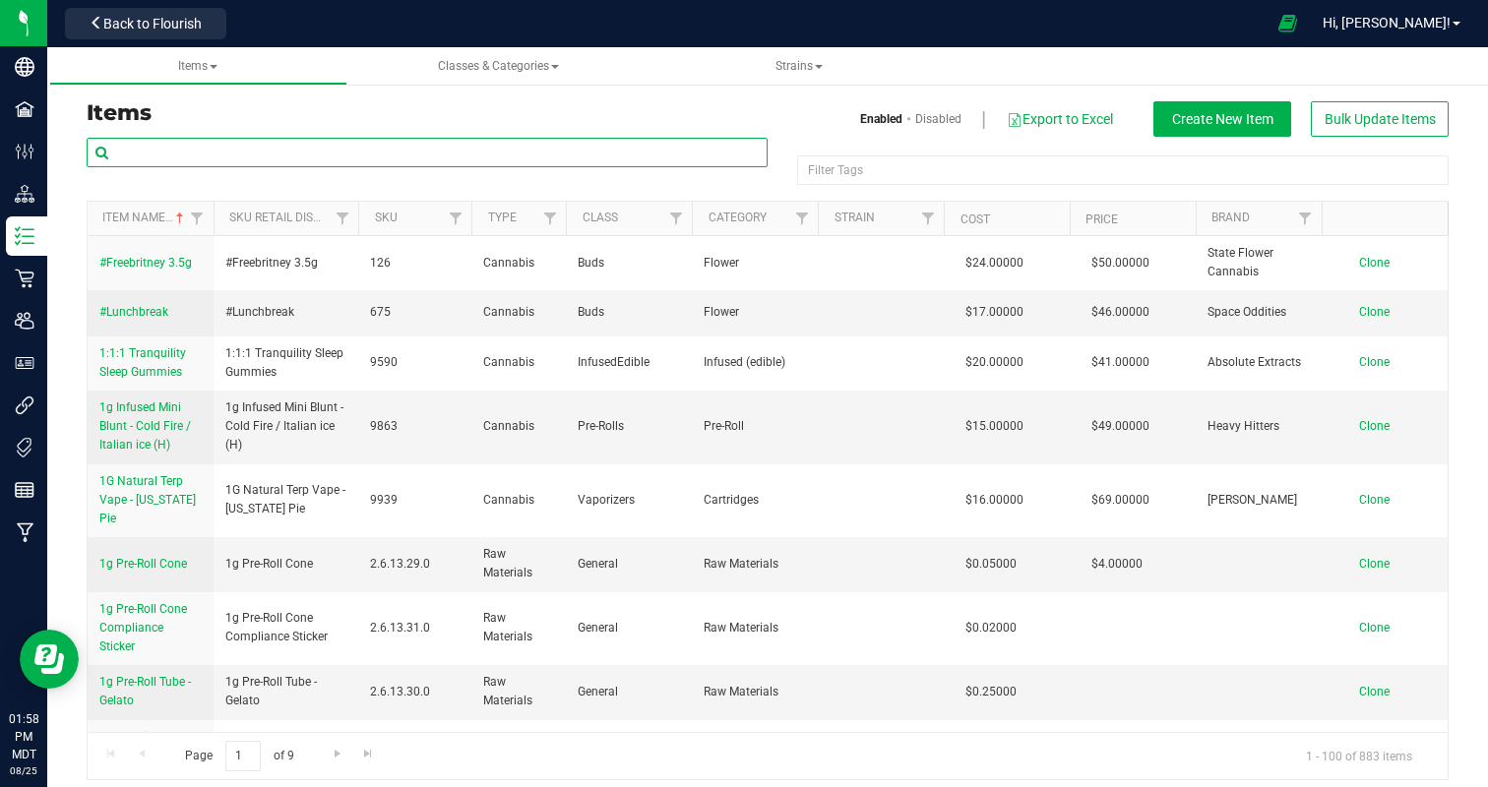
click at [279, 143] on input "text" at bounding box center [427, 153] width 681 height 30
paste input "9939"
type input "9939"
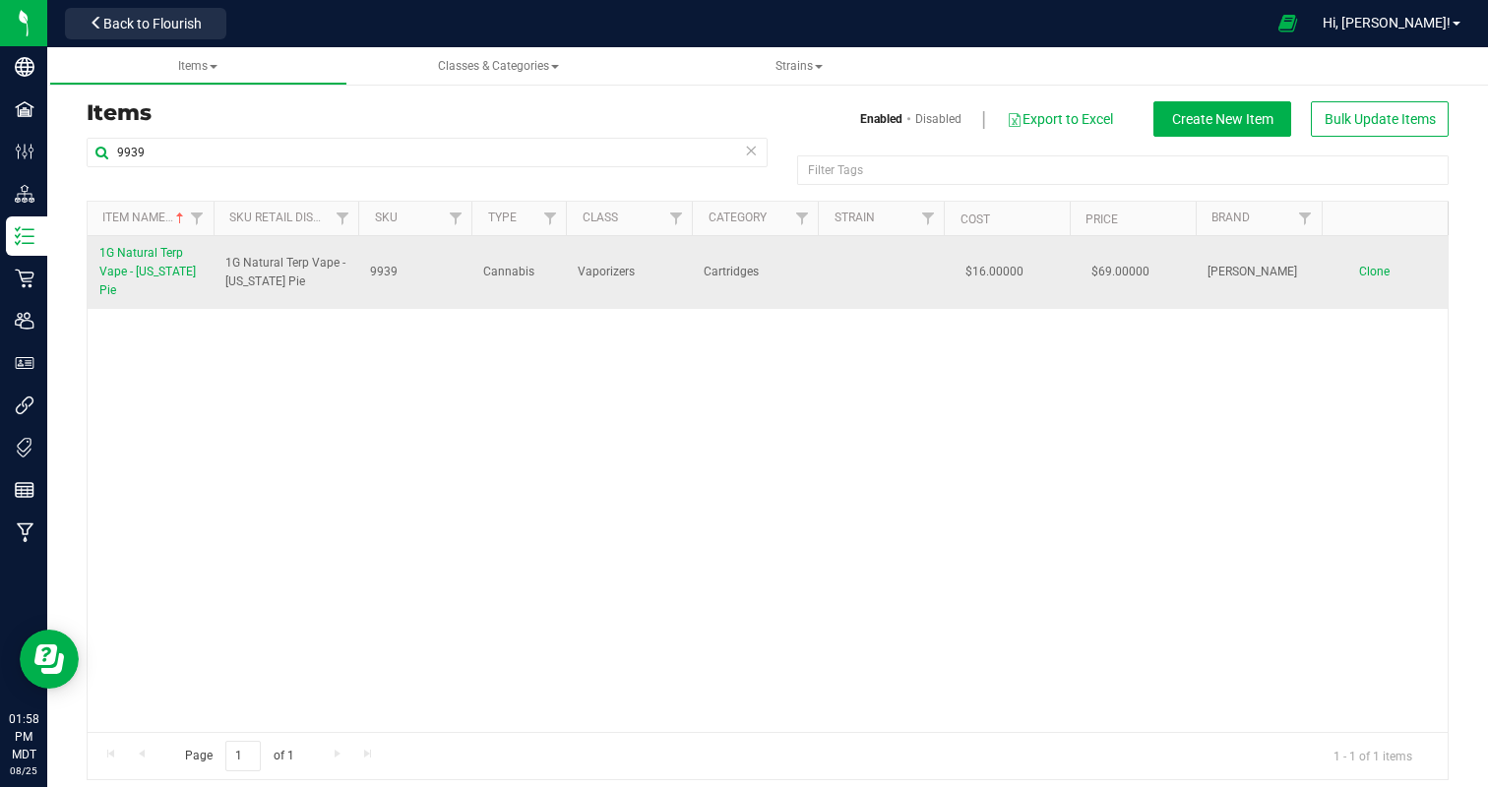
click at [132, 257] on span "1G Natural Terp Vape - [US_STATE] Pie" at bounding box center [147, 271] width 96 height 51
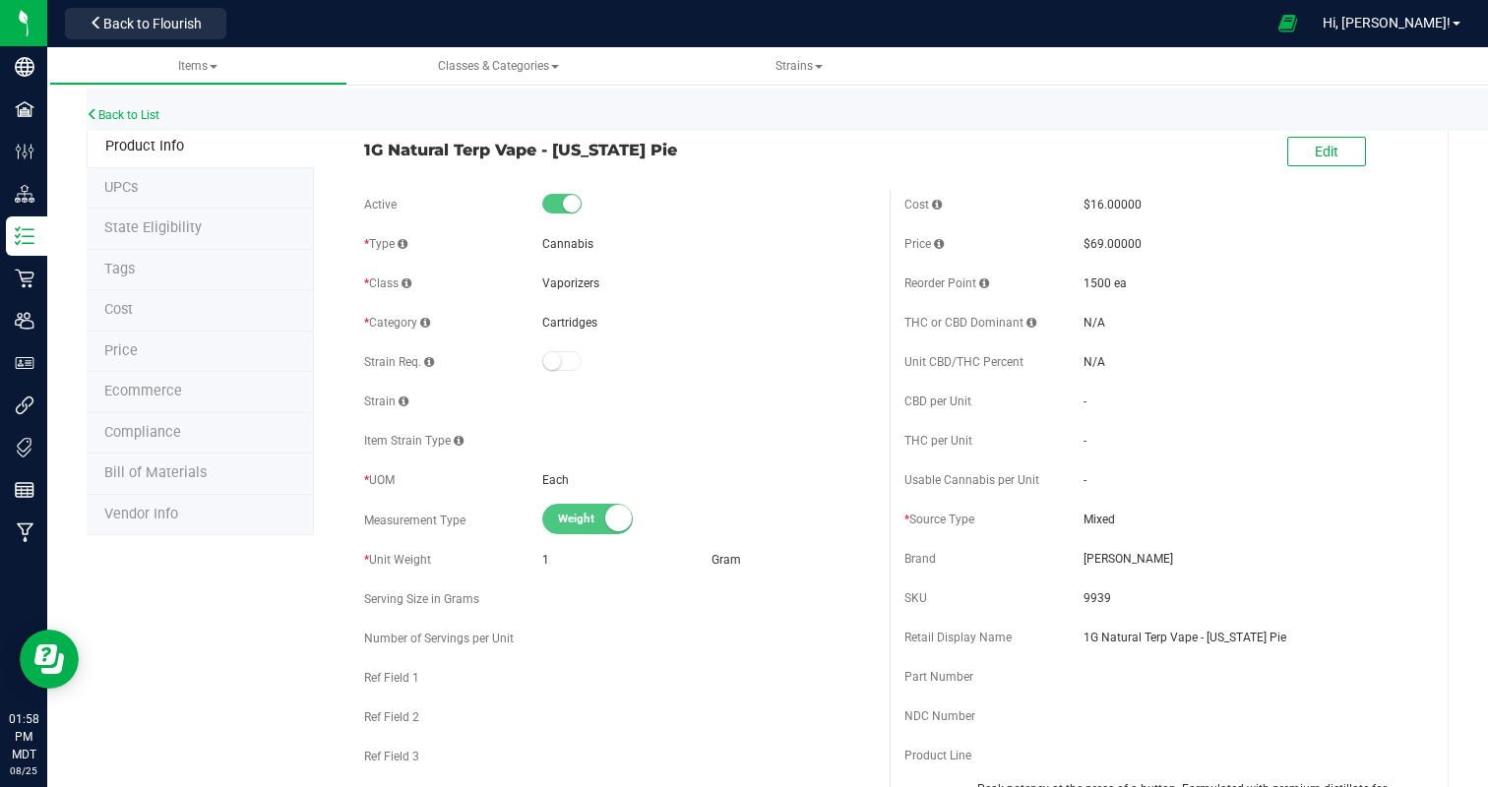
scroll to position [27, 0]
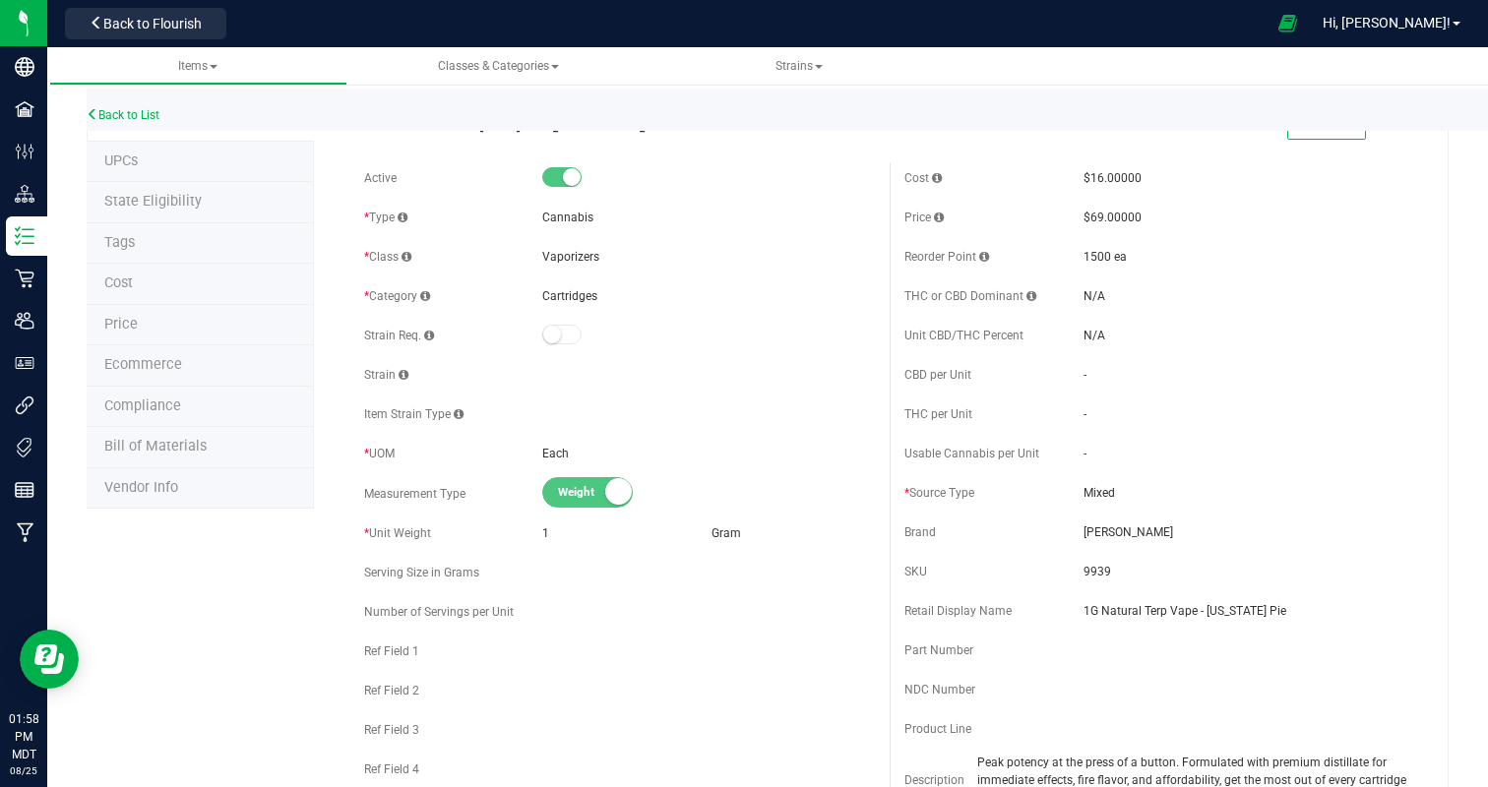
click at [149, 361] on span "Ecommerce" at bounding box center [143, 364] width 78 height 17
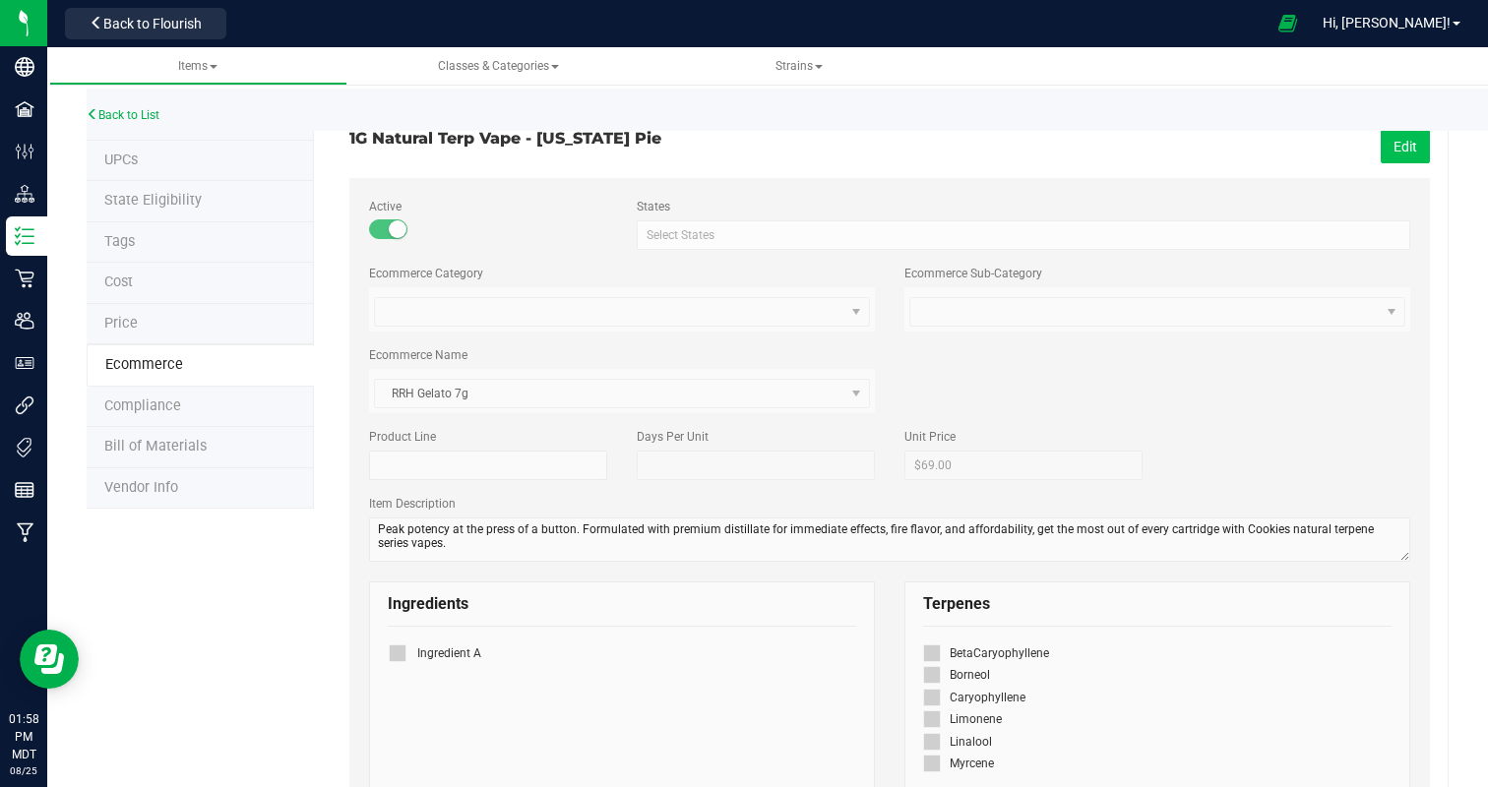
click at [1407, 143] on button "Edit" at bounding box center [1405, 146] width 49 height 33
click at [1058, 303] on span at bounding box center [1144, 312] width 469 height 28
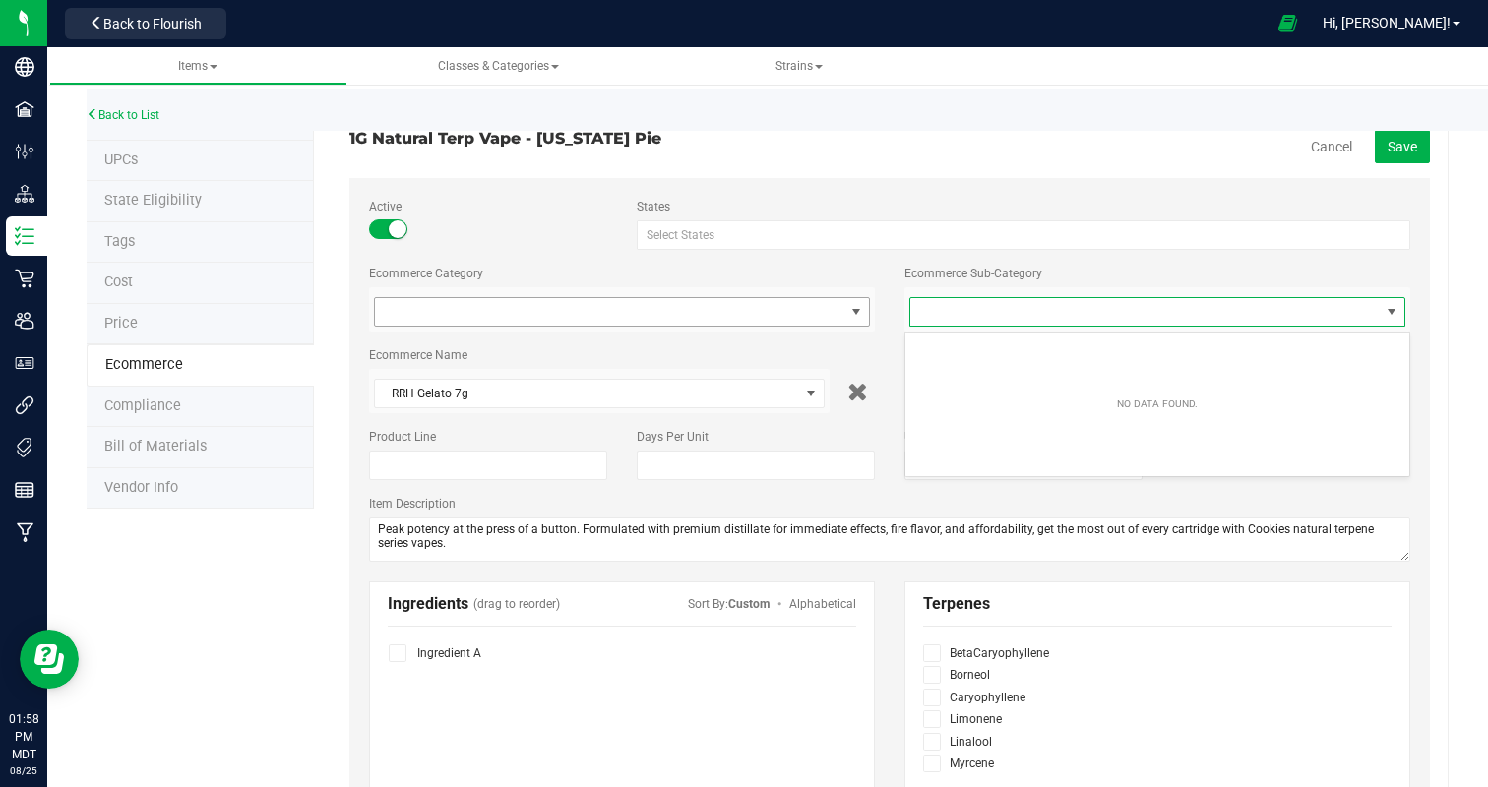
click at [747, 317] on span at bounding box center [609, 312] width 469 height 28
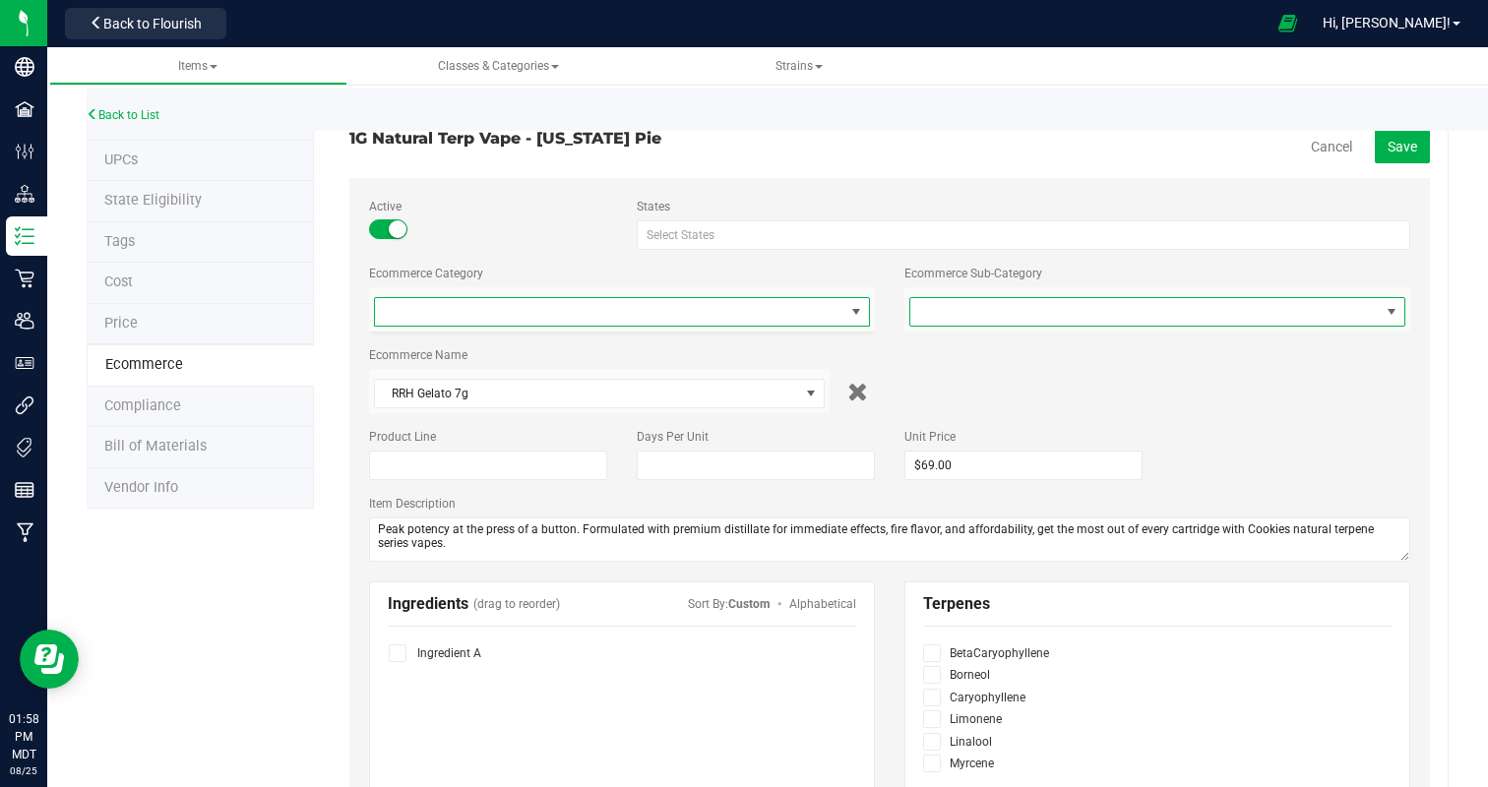
click at [1063, 309] on span at bounding box center [1144, 312] width 469 height 28
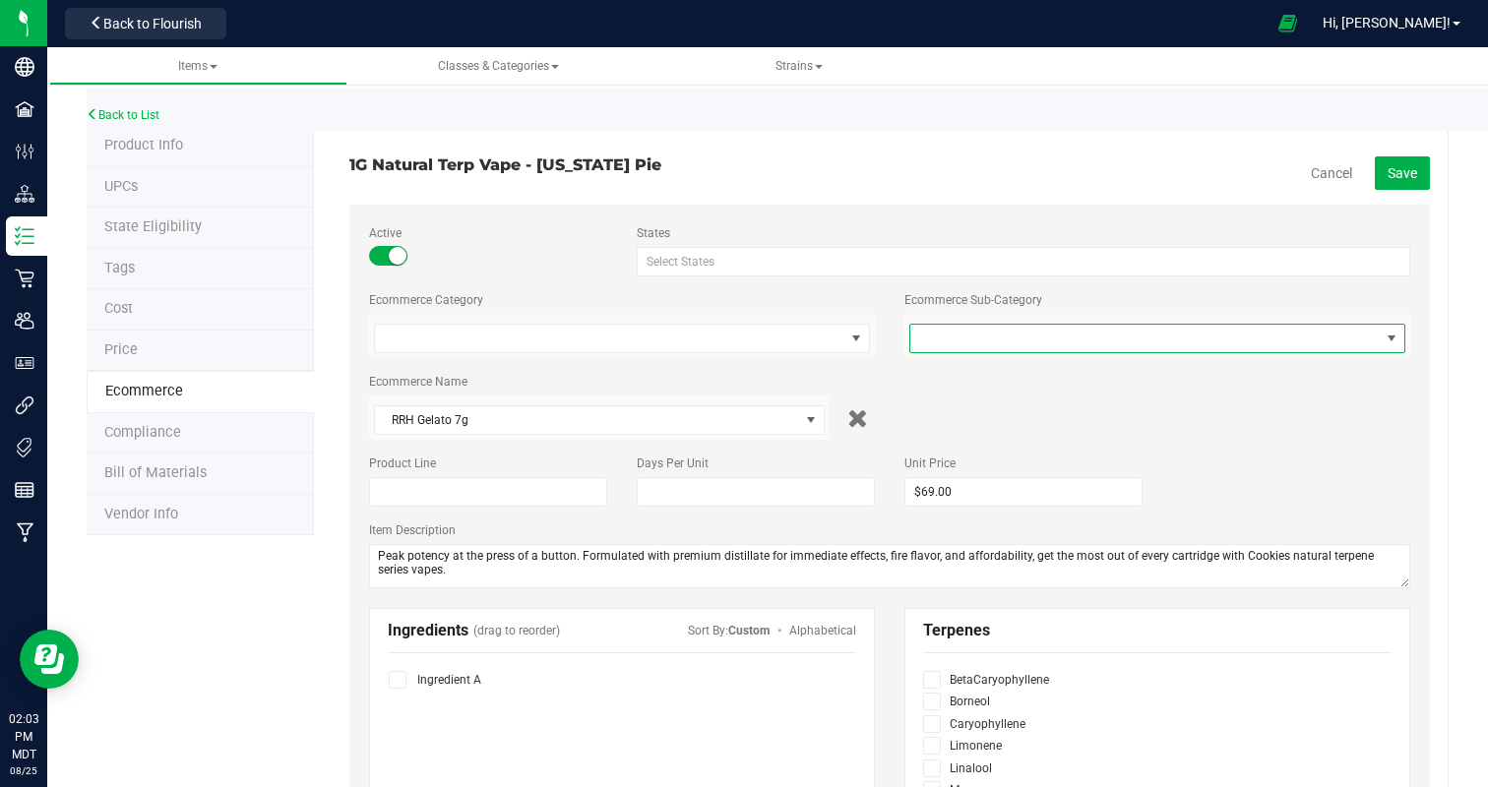
click at [991, 344] on span at bounding box center [1144, 339] width 469 height 28
click at [1090, 341] on span at bounding box center [1144, 339] width 469 height 28
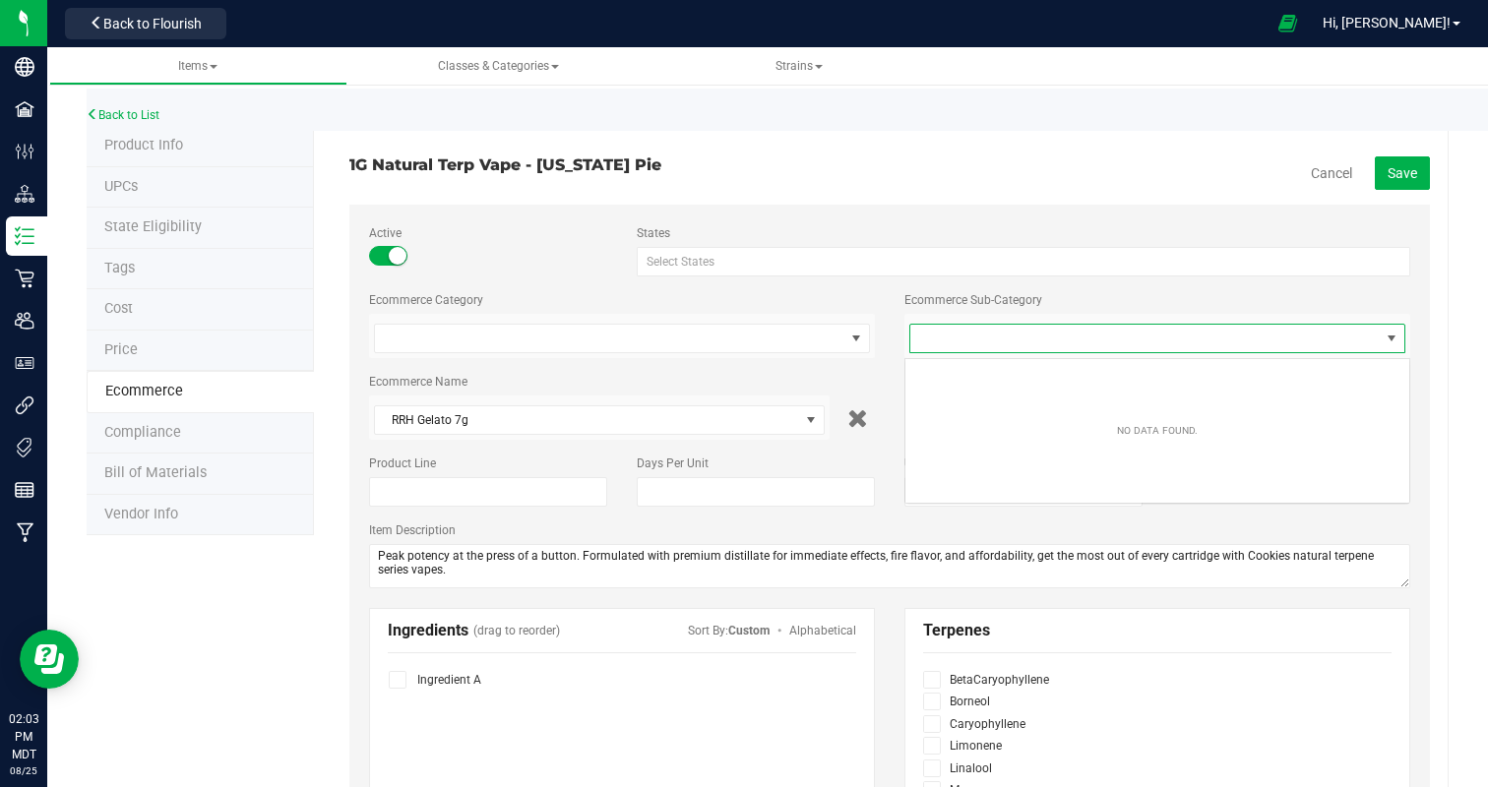
click at [1090, 341] on span at bounding box center [1144, 339] width 469 height 28
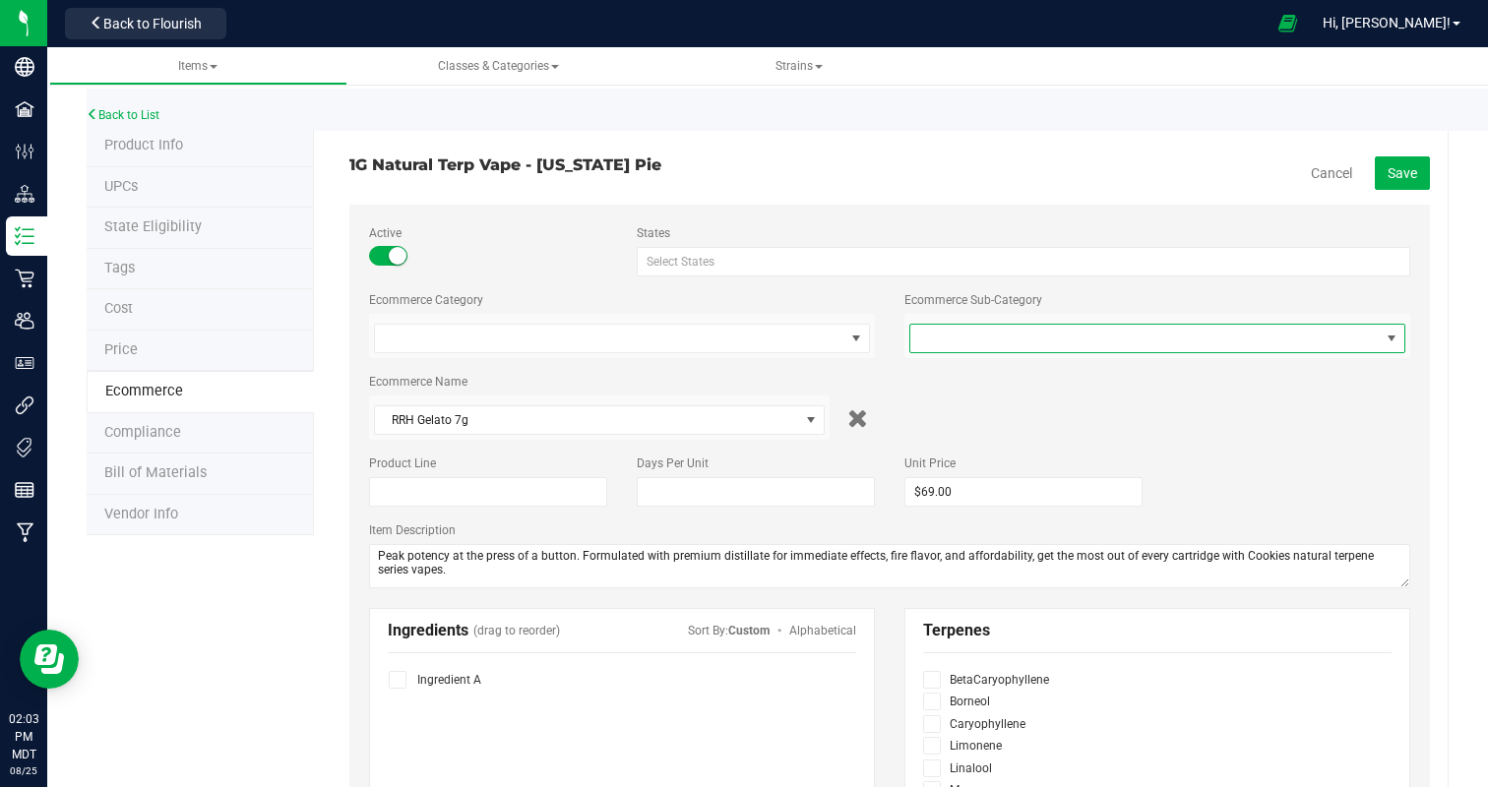
click at [1090, 341] on span at bounding box center [1144, 339] width 469 height 28
click at [94, 124] on div "Back to List" at bounding box center [831, 110] width 1488 height 42
click at [93, 110] on icon at bounding box center [93, 114] width 12 height 12
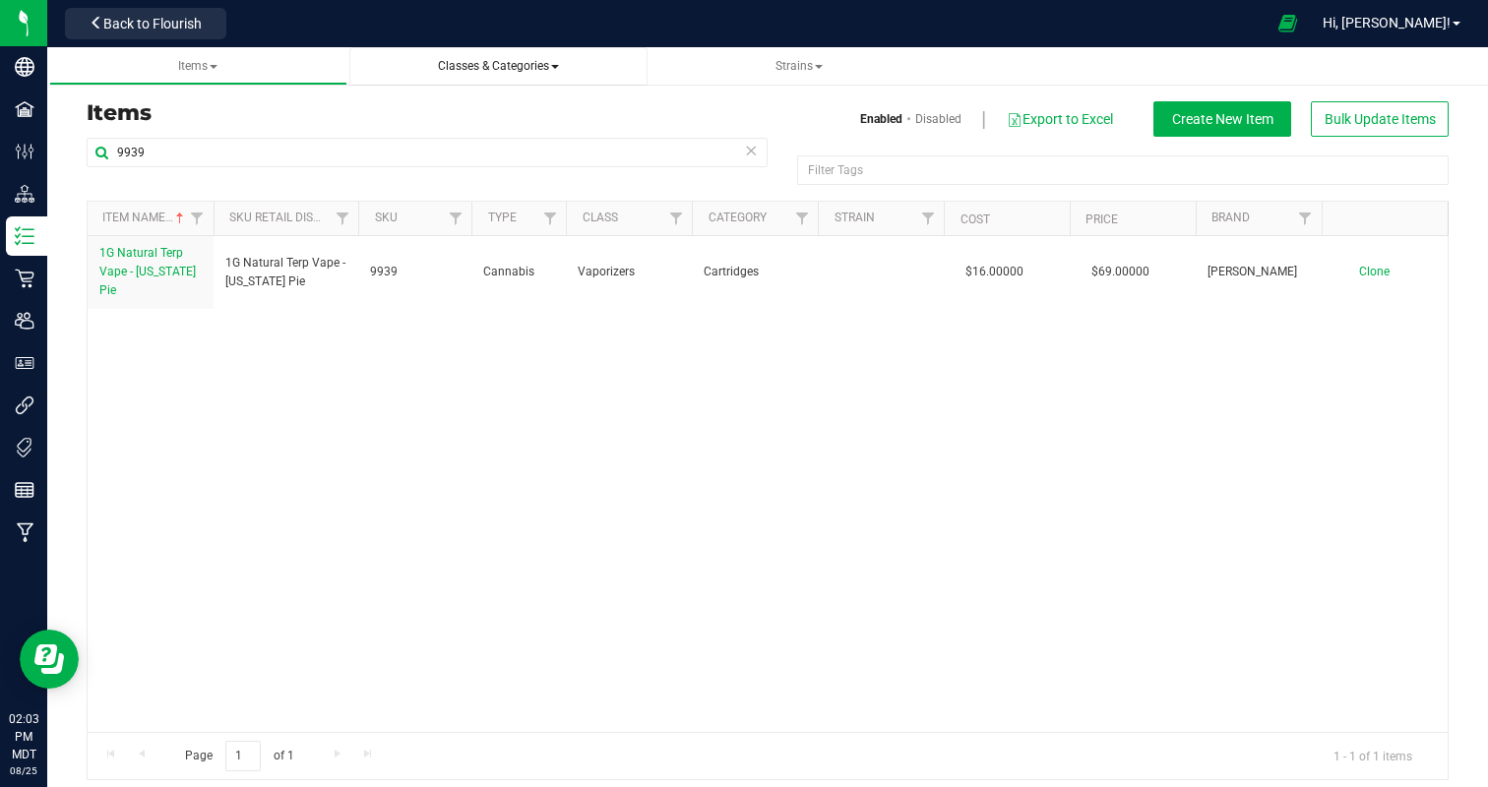
click at [559, 62] on span "Classes & Categories" at bounding box center [498, 66] width 121 height 14
click at [415, 152] on span "All categories" at bounding box center [420, 148] width 82 height 16
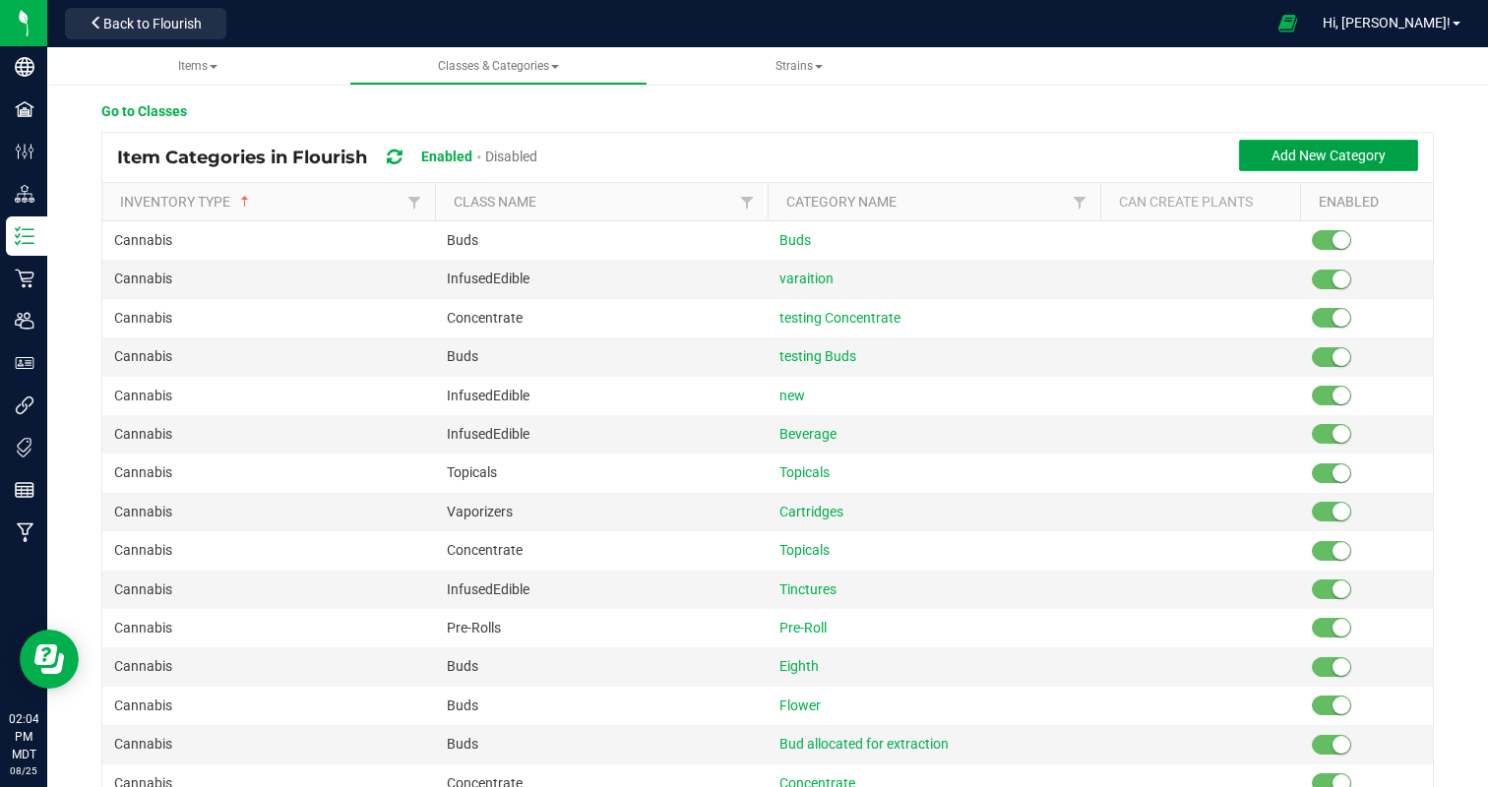
click at [1323, 156] on span "Add New Category" at bounding box center [1329, 156] width 114 height 16
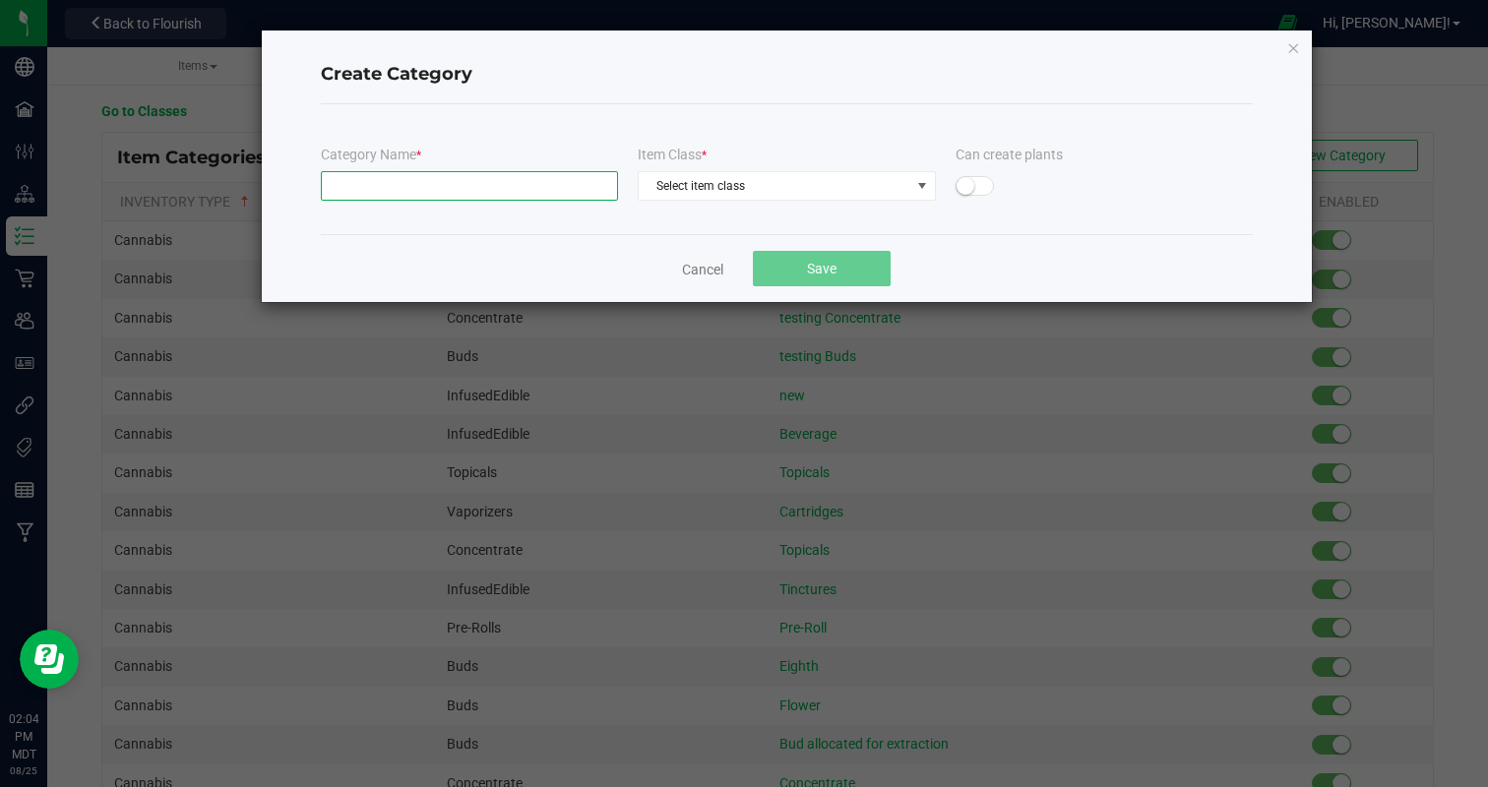
click at [427, 190] on input "text" at bounding box center [469, 186] width 297 height 30
click at [707, 184] on span "Select item class" at bounding box center [774, 186] width 271 height 28
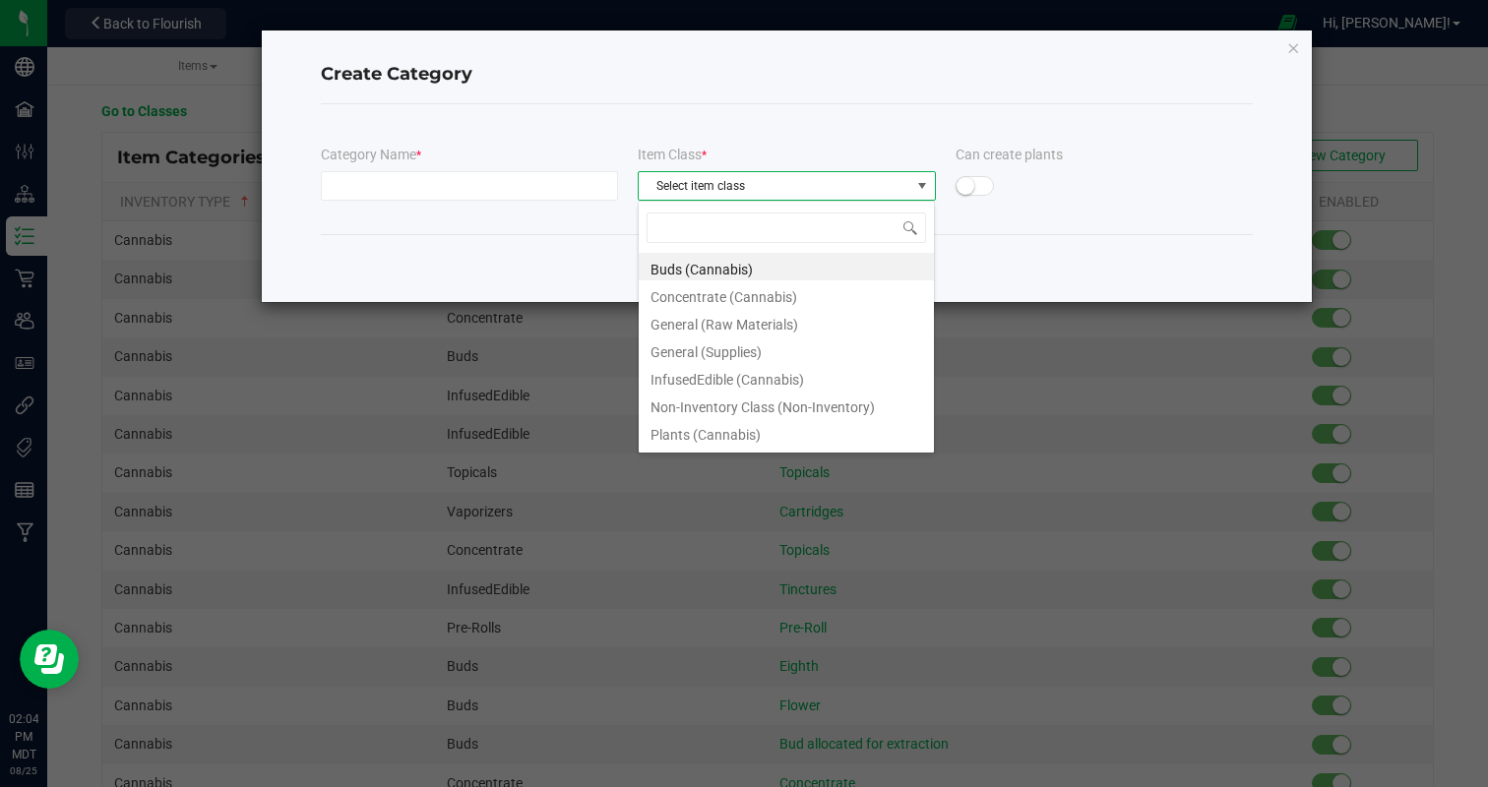
click at [384, 203] on div "Category Name * Item Class * Select item class Can create plants" at bounding box center [787, 182] width 932 height 74
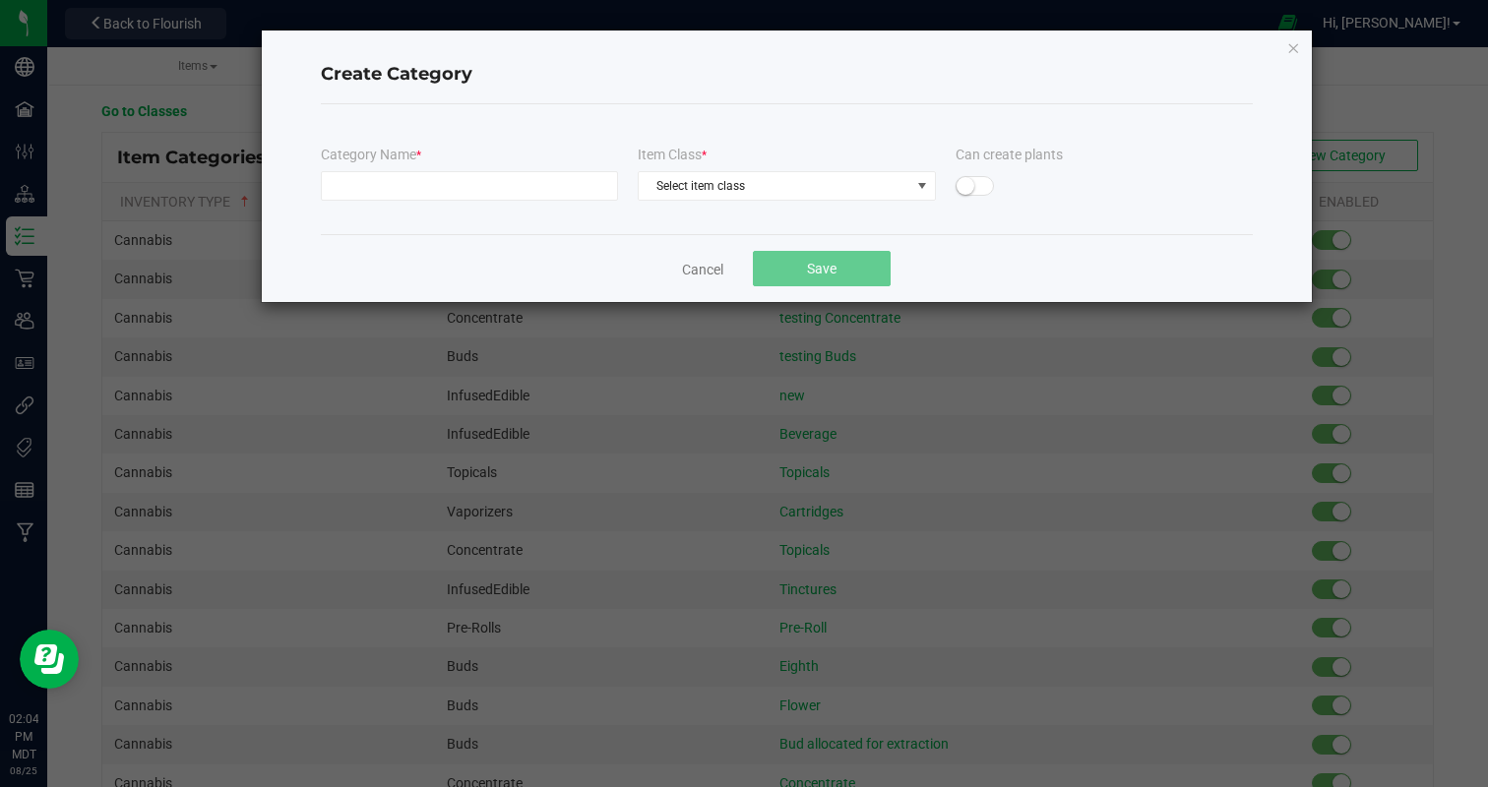
click at [163, 104] on ngb-modal-window "Create Category Category Name * Item Class * Select item class Can create plant…" at bounding box center [751, 393] width 1503 height 787
click at [691, 266] on link "Cancel" at bounding box center [702, 270] width 41 height 20
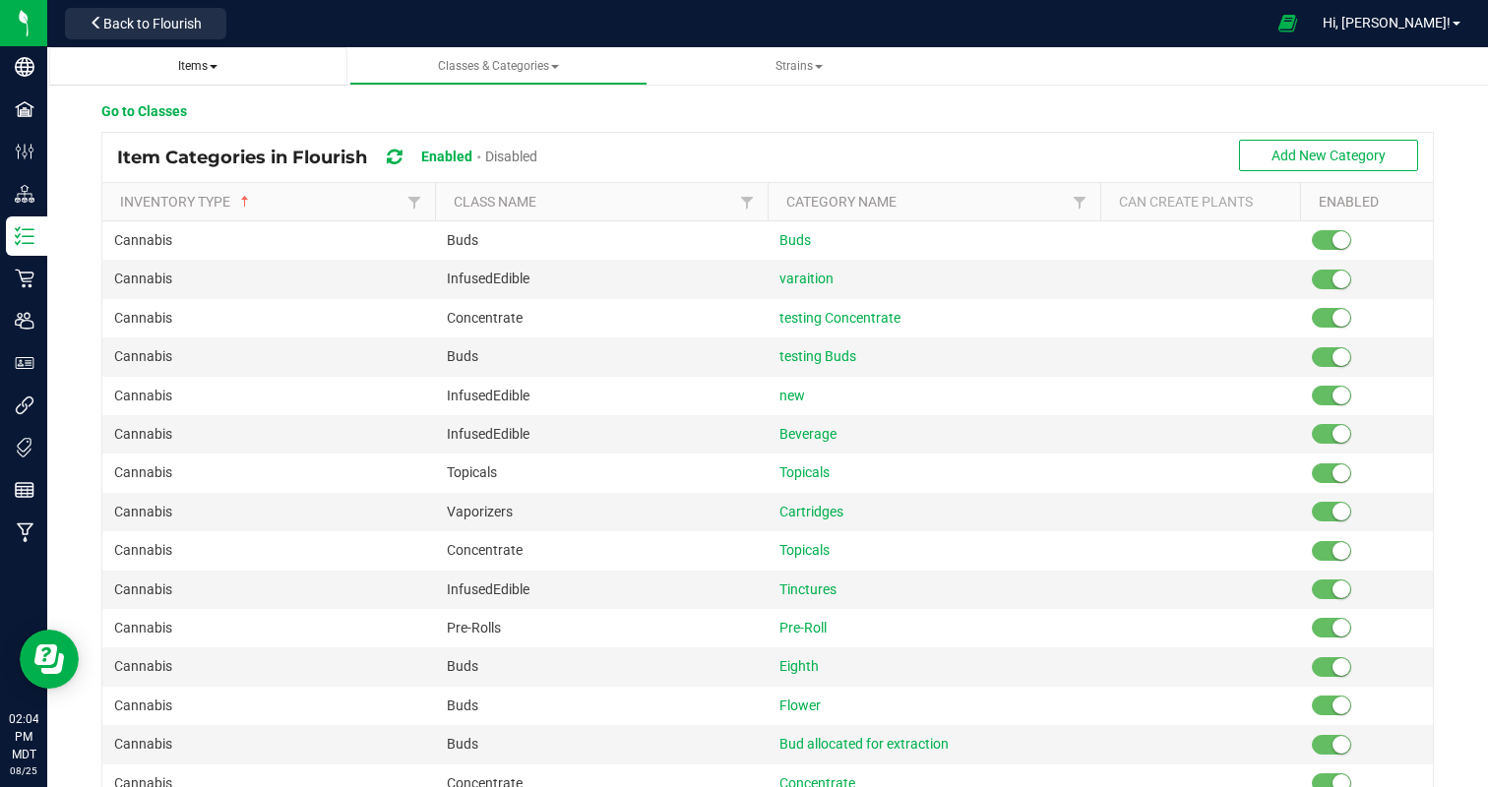
click at [237, 67] on span "Items" at bounding box center [198, 66] width 267 height 17
click at [219, 66] on span "Items" at bounding box center [198, 66] width 267 height 17
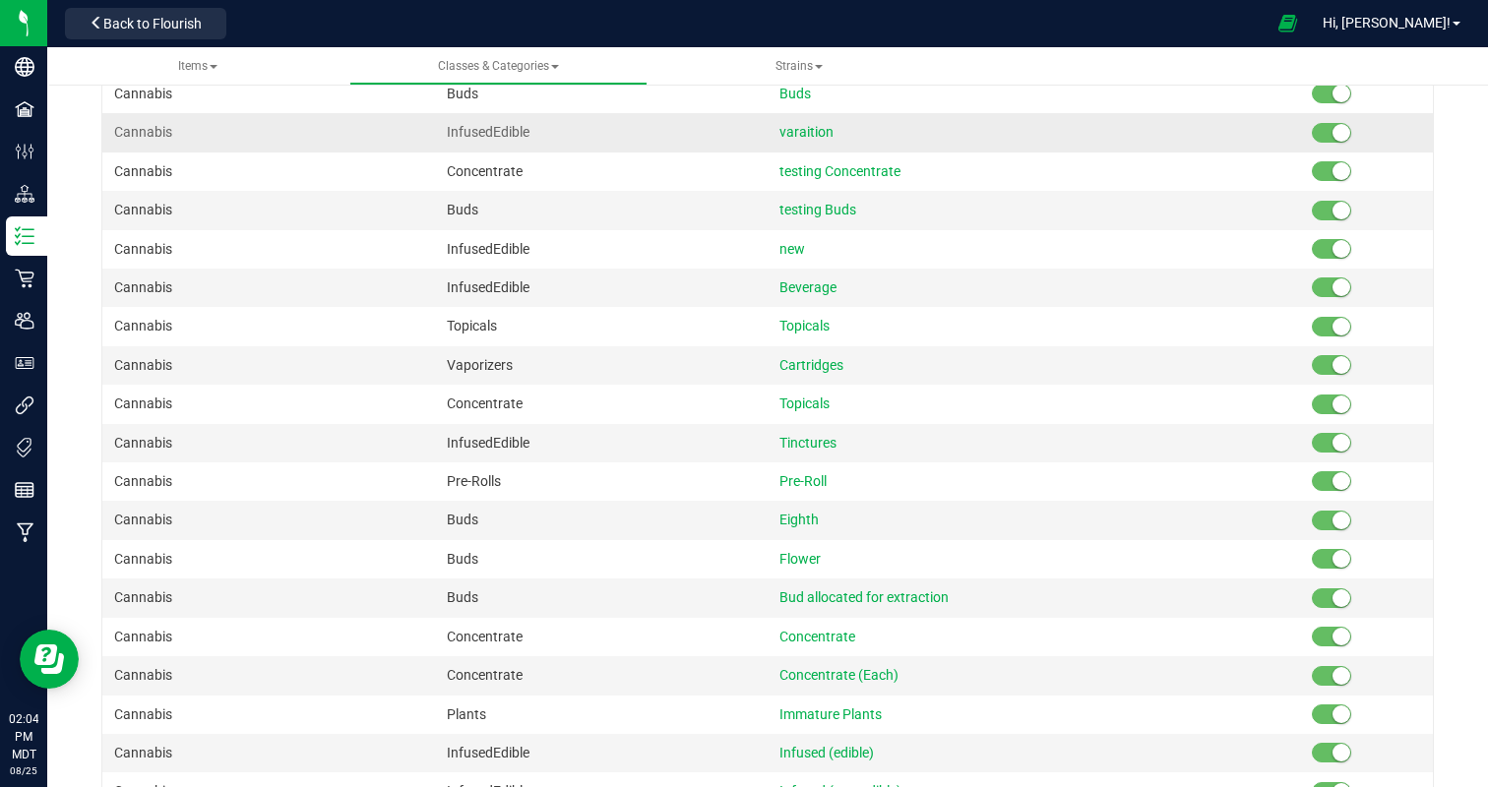
scroll to position [163, 0]
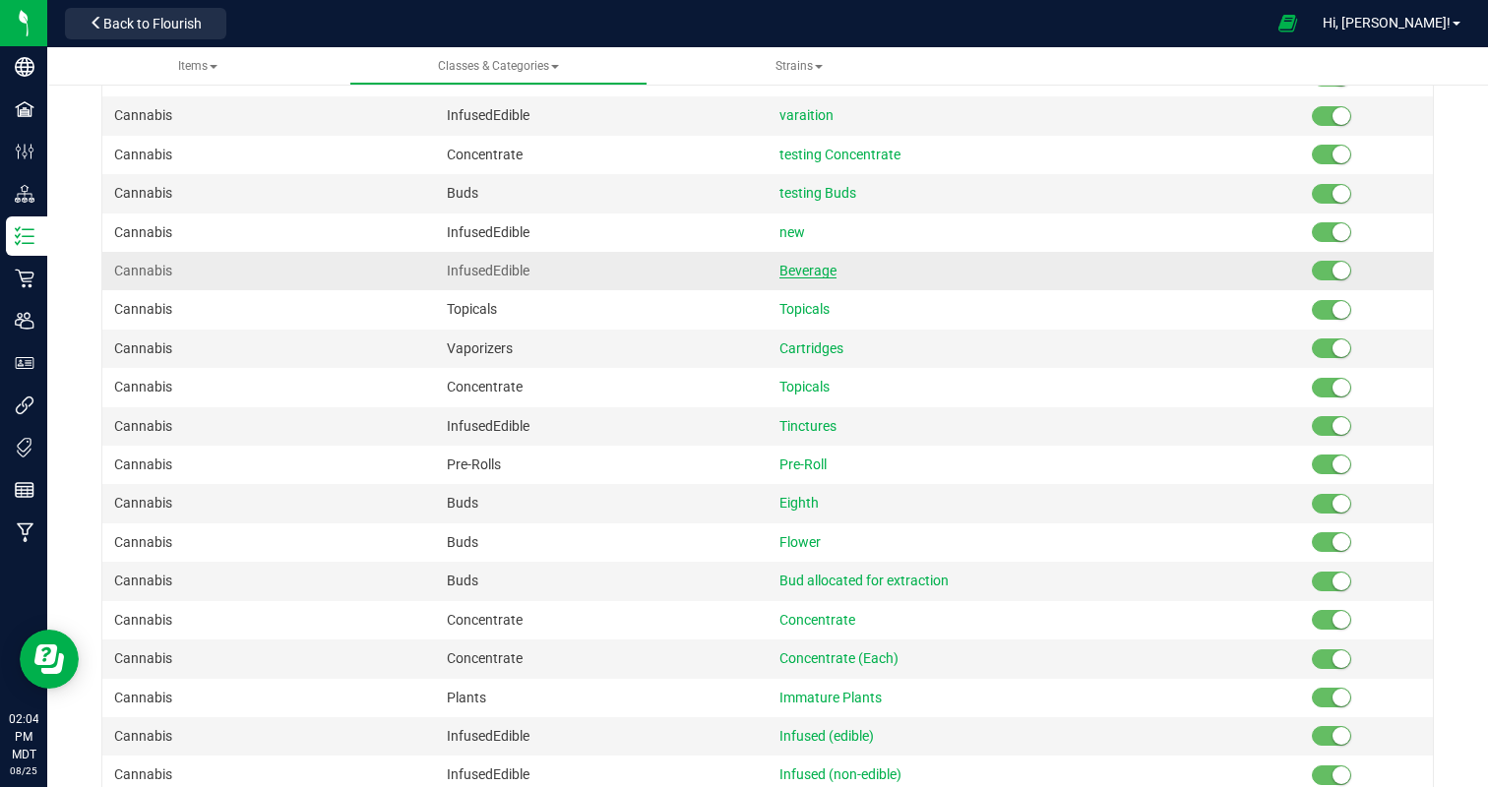
click at [809, 273] on span "Beverage" at bounding box center [808, 271] width 57 height 16
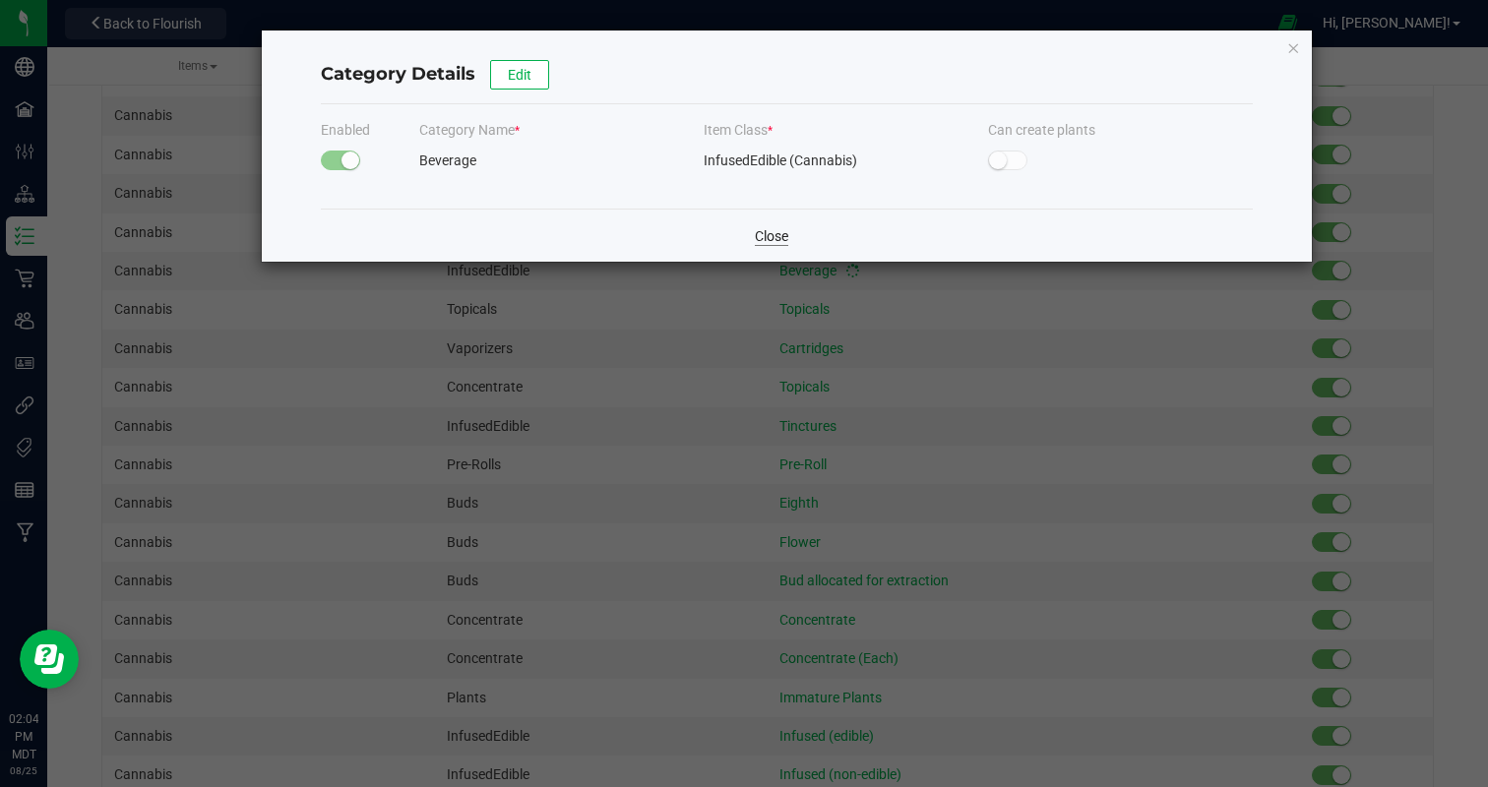
click at [763, 243] on link "Close" at bounding box center [771, 236] width 33 height 20
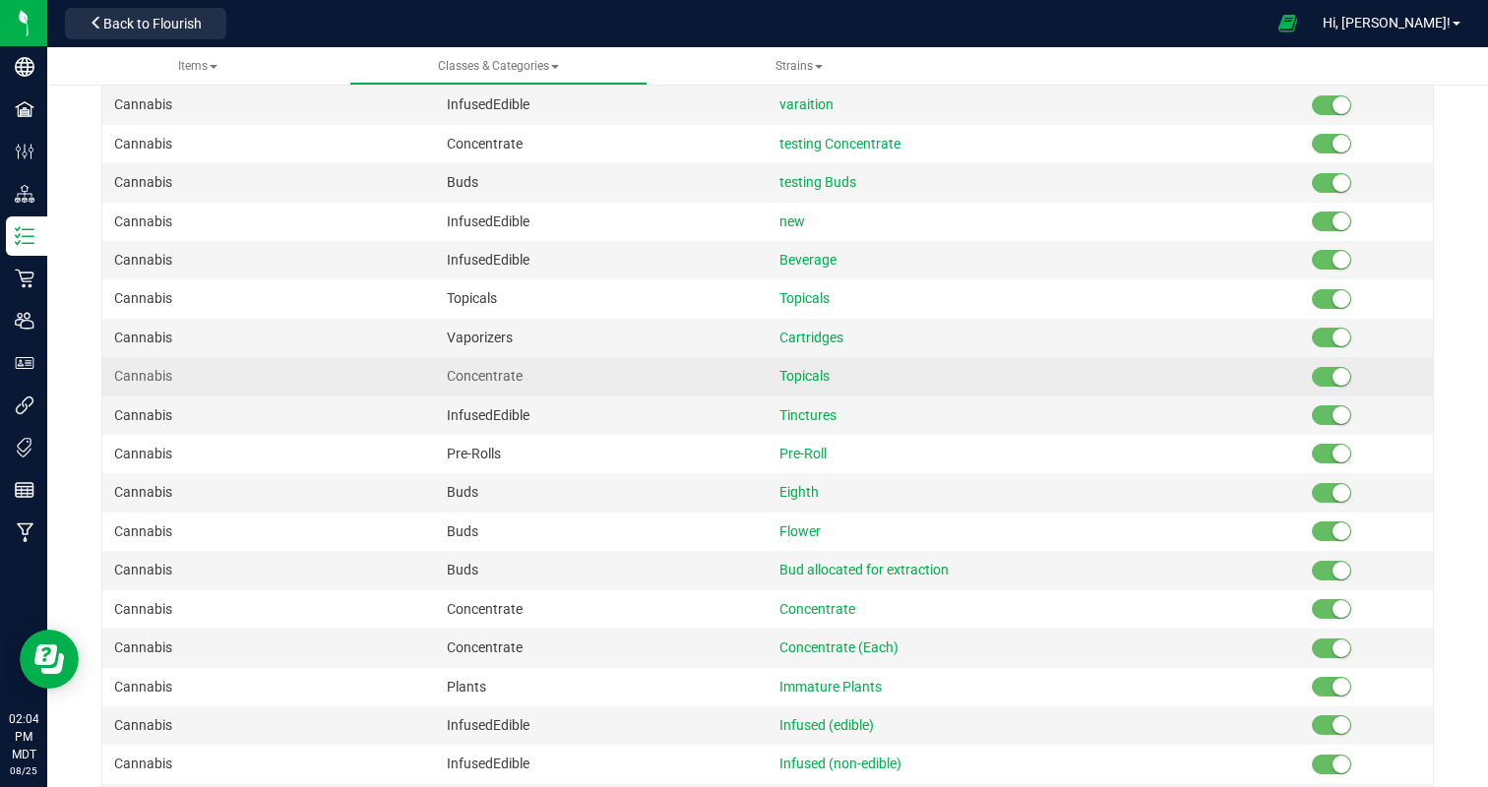
scroll to position [0, 0]
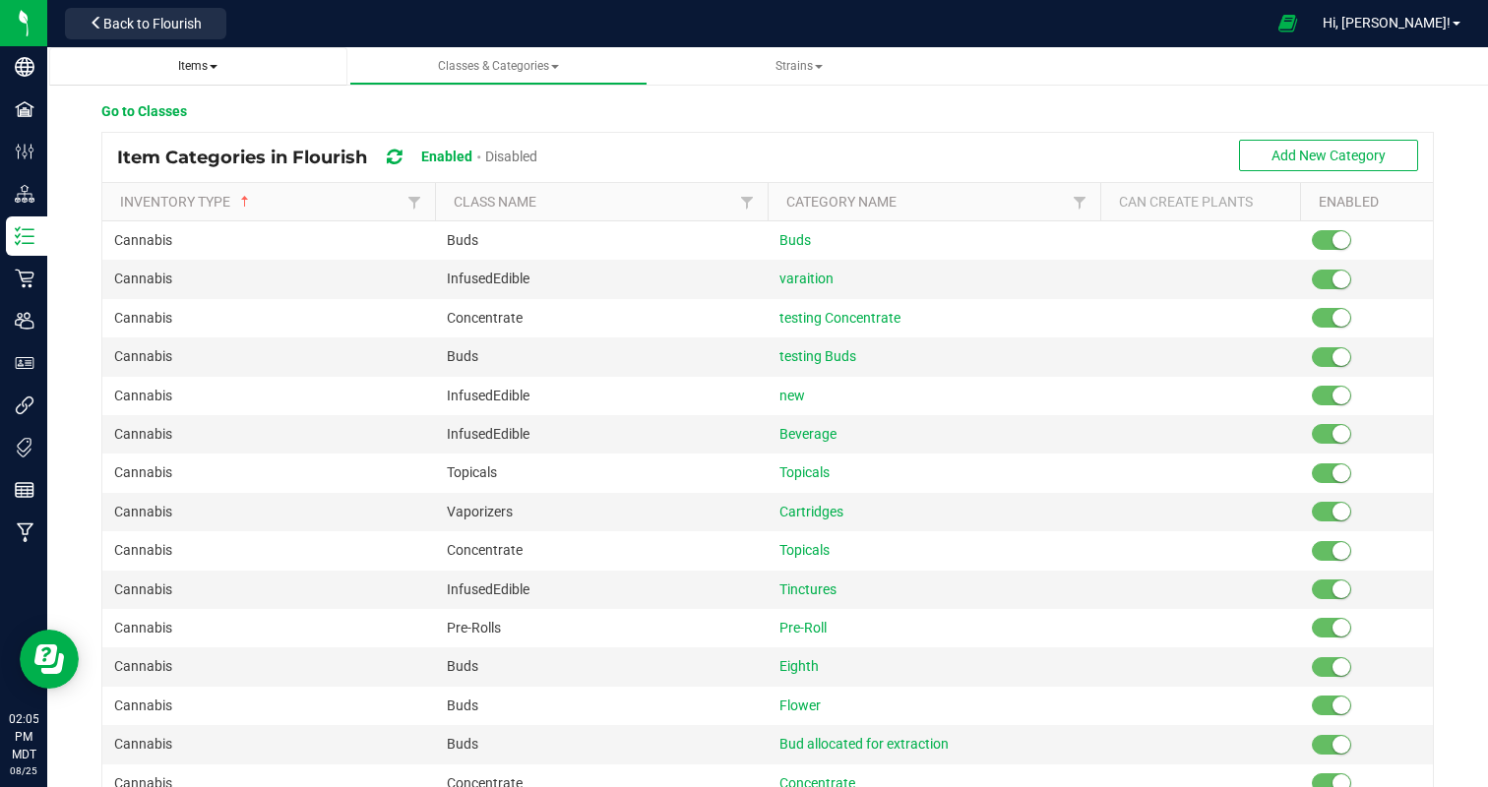
click at [206, 67] on span "Items" at bounding box center [197, 66] width 39 height 14
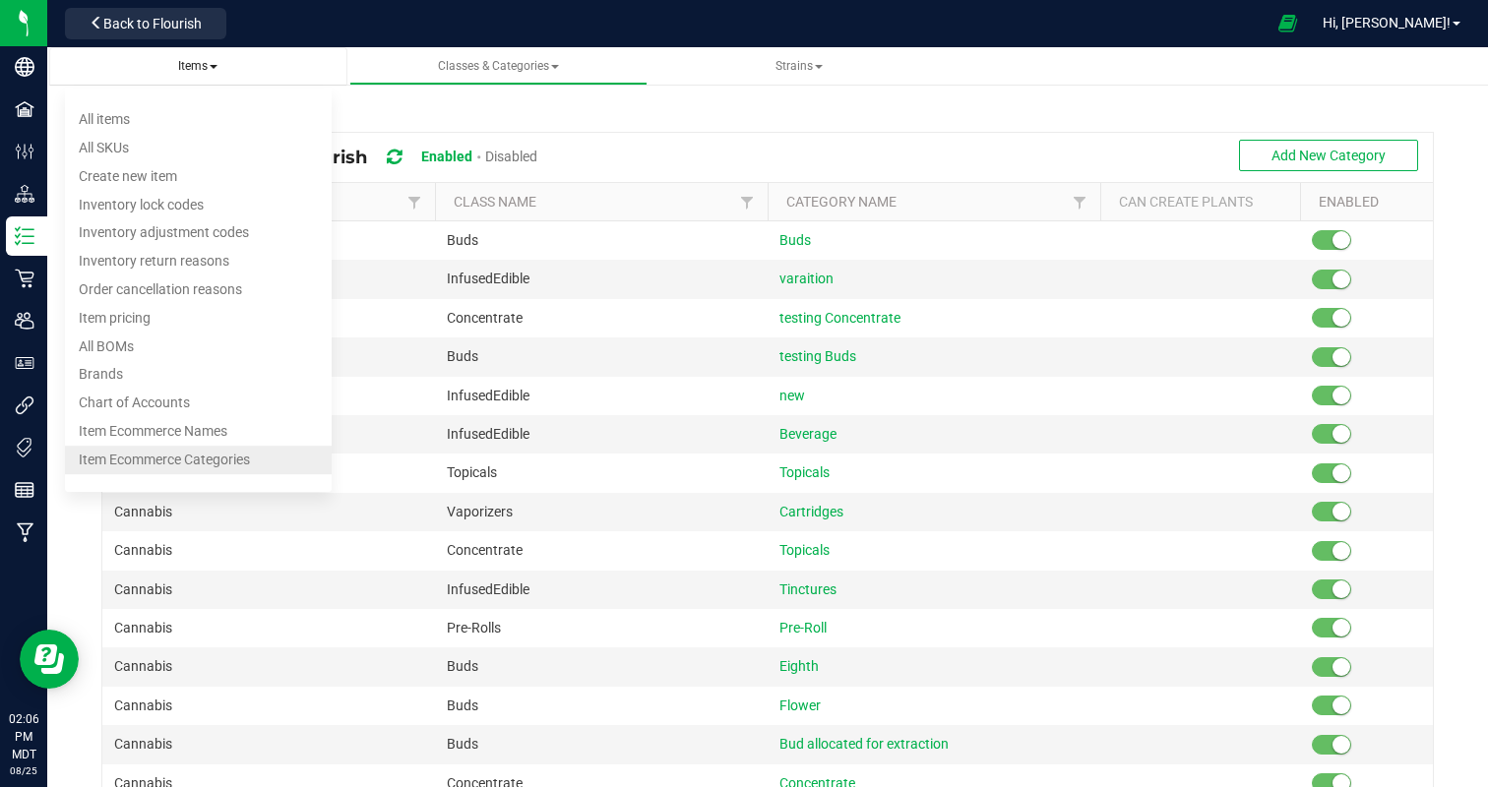
click at [144, 457] on span "Item Ecommerce Categories" at bounding box center [164, 460] width 171 height 16
